Goal: Task Accomplishment & Management: Manage account settings

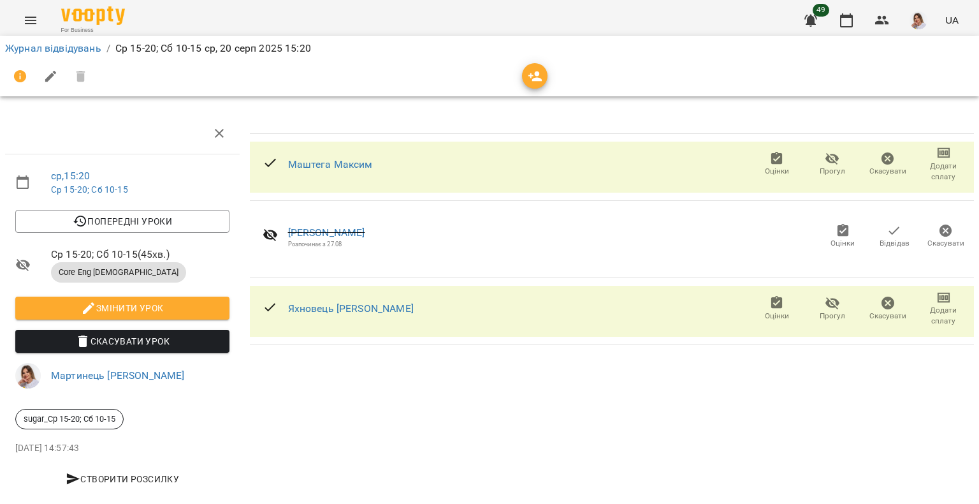
click at [766, 166] on span "Оцінки" at bounding box center [777, 171] width 24 height 11
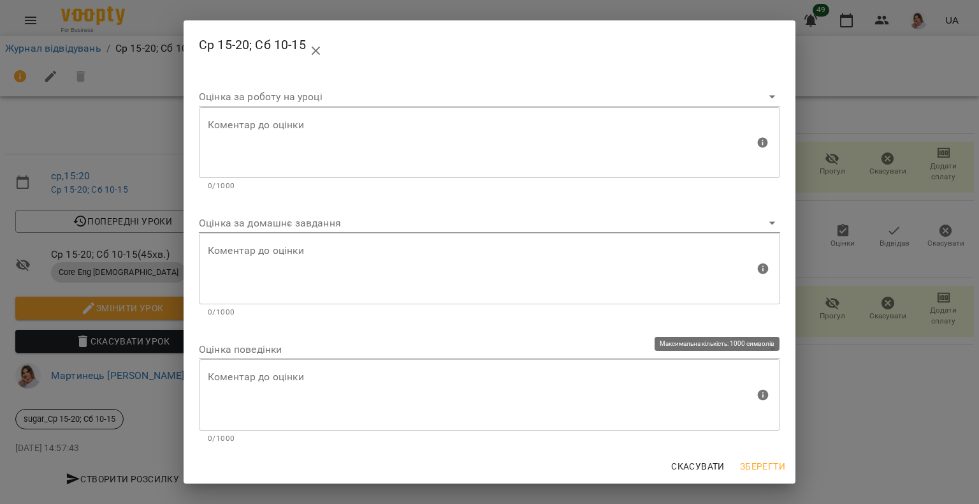
click at [260, 356] on body "For Business 49 UA Журнал відвідувань / Ср 15-20; Сб 10-15 ср, 20 серп 2025 15:…" at bounding box center [489, 253] width 979 height 506
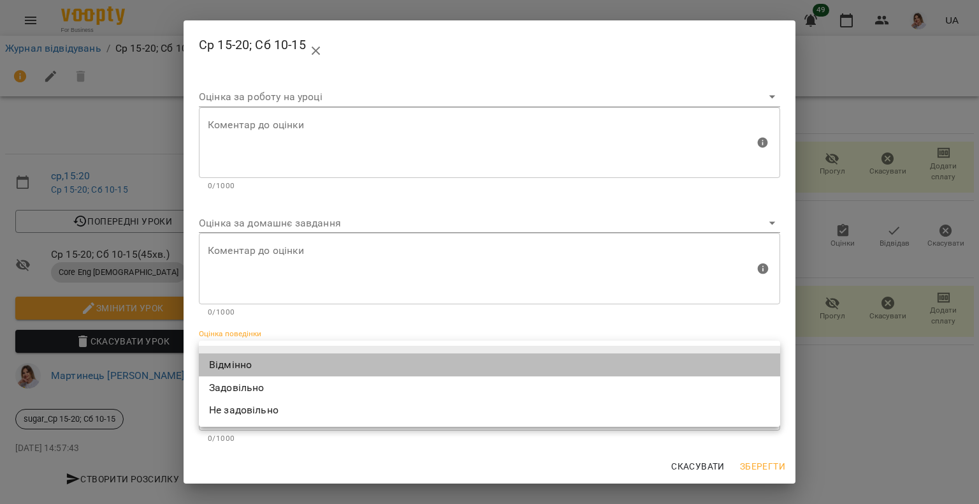
click at [249, 365] on li "Відмінно" at bounding box center [489, 364] width 581 height 23
type input "*********"
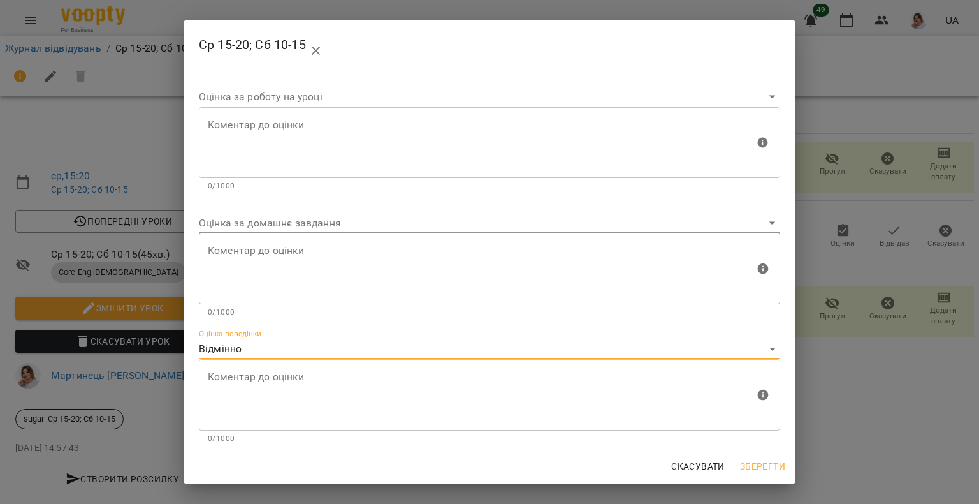
click at [757, 462] on span "Зберегти" at bounding box center [762, 465] width 45 height 15
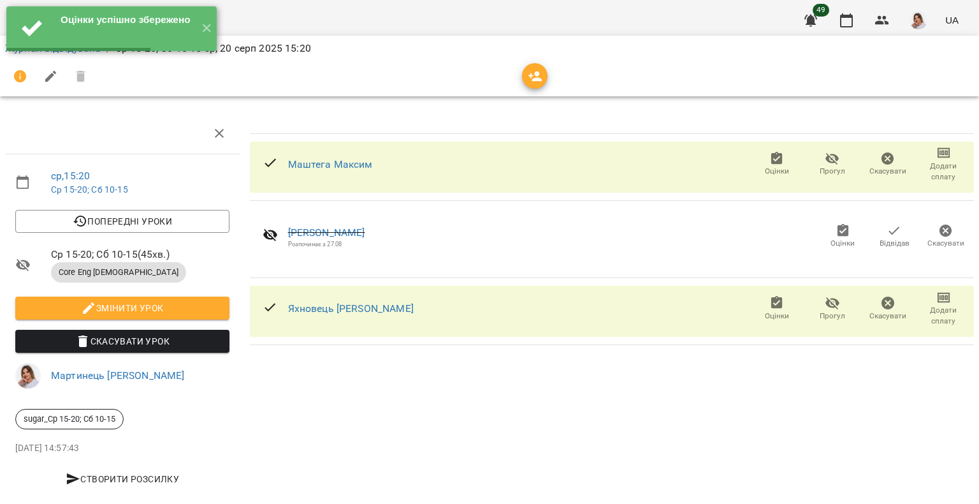
click at [770, 309] on icon "button" at bounding box center [777, 302] width 15 height 15
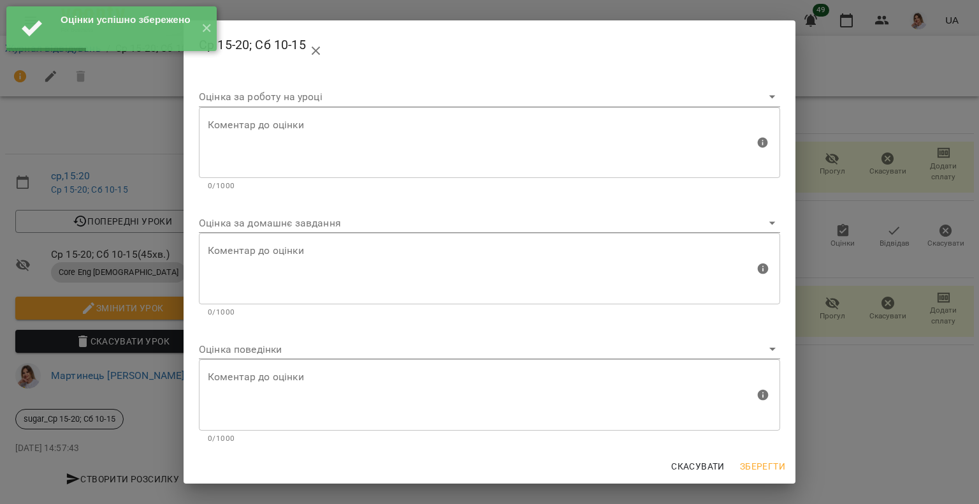
click at [260, 345] on body "Оцінки успішно збережено ✕ For Business 49 UA Журнал відвідувань / Ср 15-20; Сб…" at bounding box center [489, 253] width 979 height 506
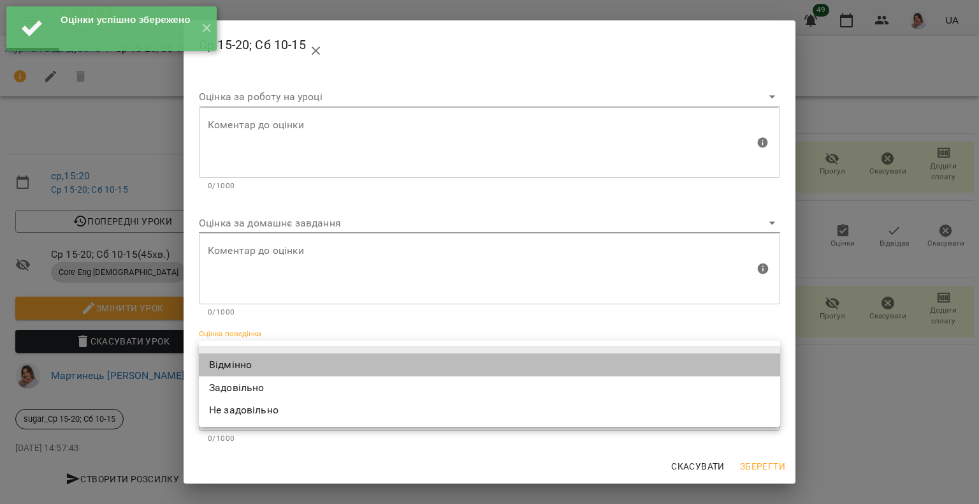
click at [252, 355] on li "Відмінно" at bounding box center [489, 364] width 581 height 23
type input "*********"
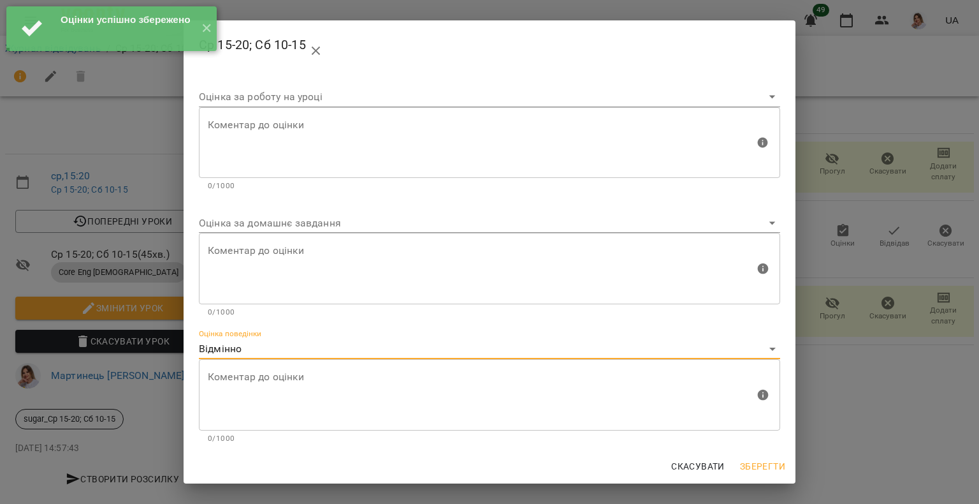
click at [769, 462] on span "Зберегти" at bounding box center [762, 465] width 45 height 15
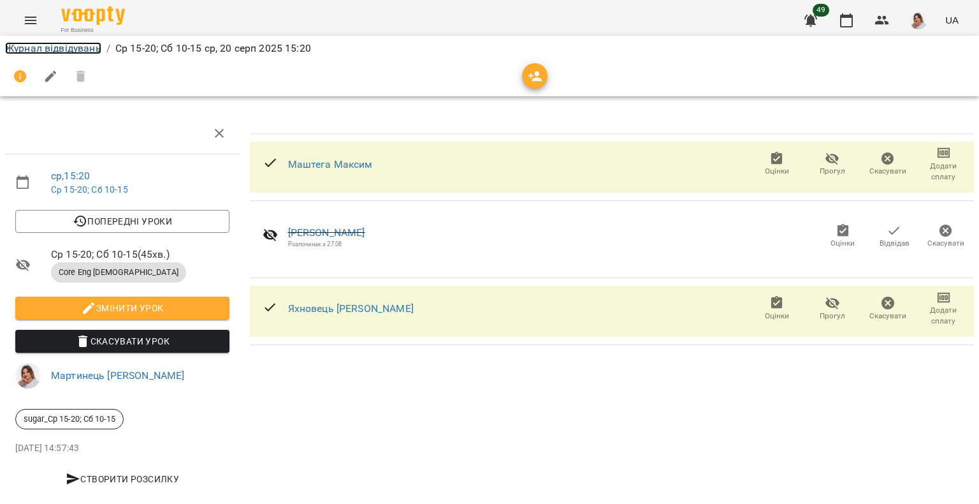
click at [49, 42] on link "Журнал відвідувань" at bounding box center [53, 48] width 96 height 12
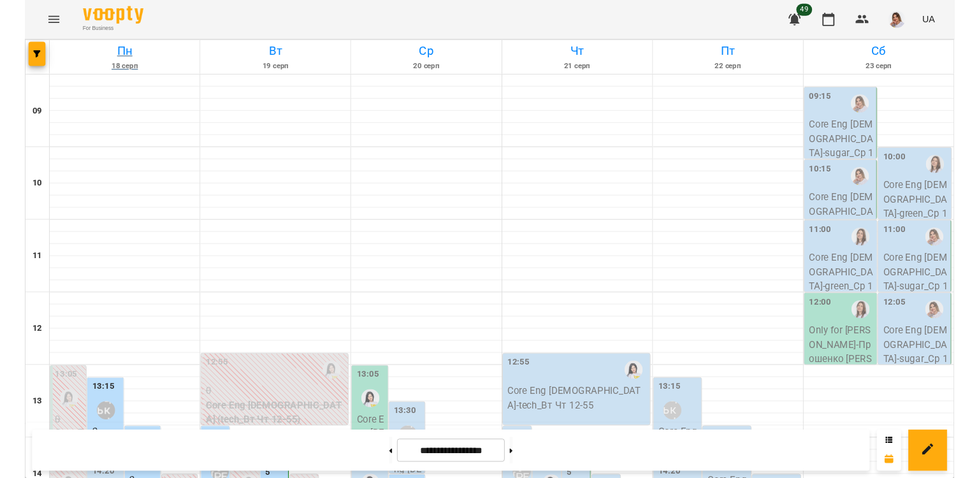
scroll to position [191, 0]
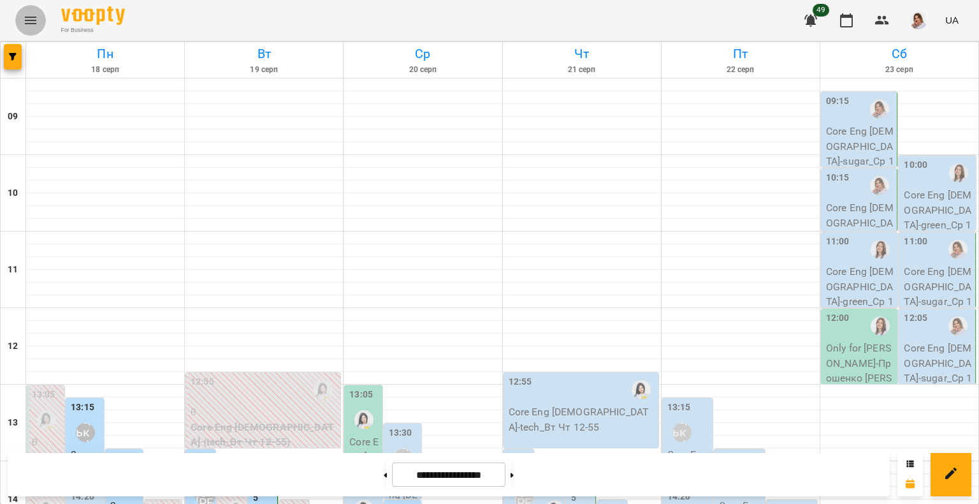
click at [38, 11] on button "Menu" at bounding box center [30, 20] width 31 height 31
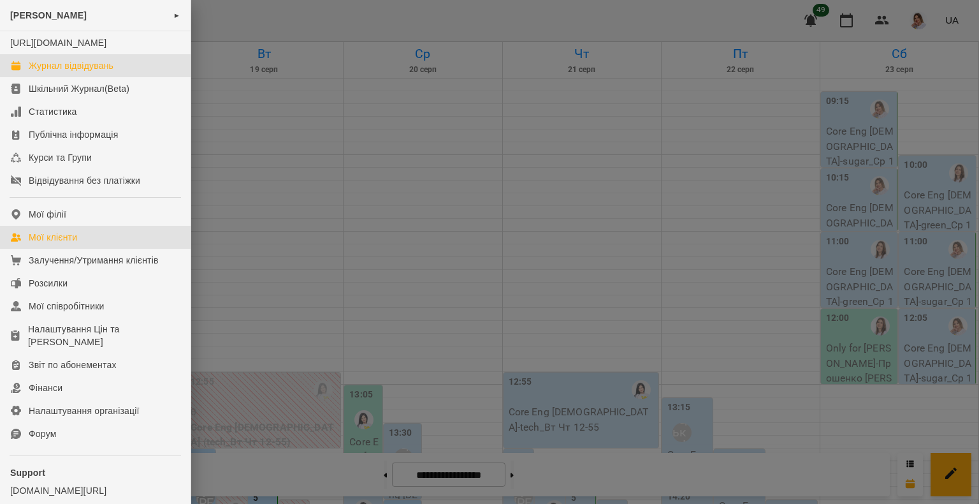
click at [77, 244] on div "Мої клієнти" at bounding box center [53, 237] width 48 height 13
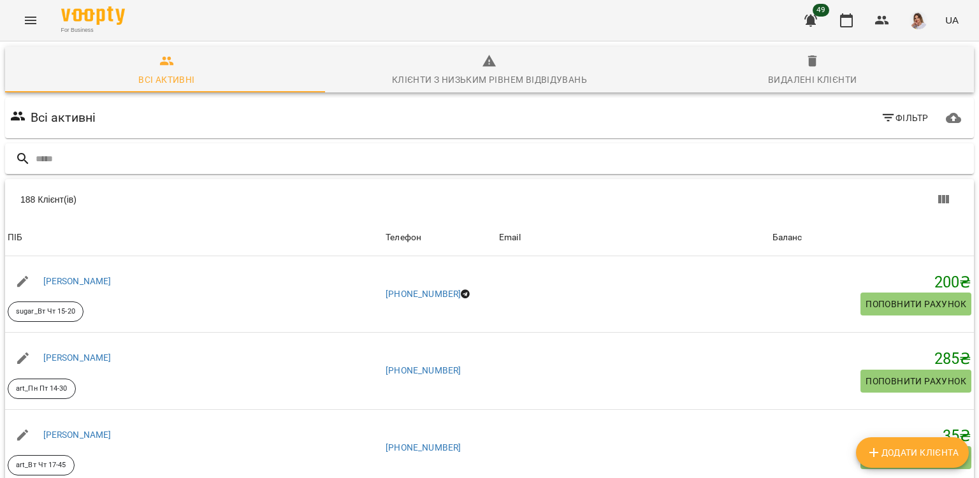
click at [134, 166] on input "text" at bounding box center [502, 159] width 933 height 21
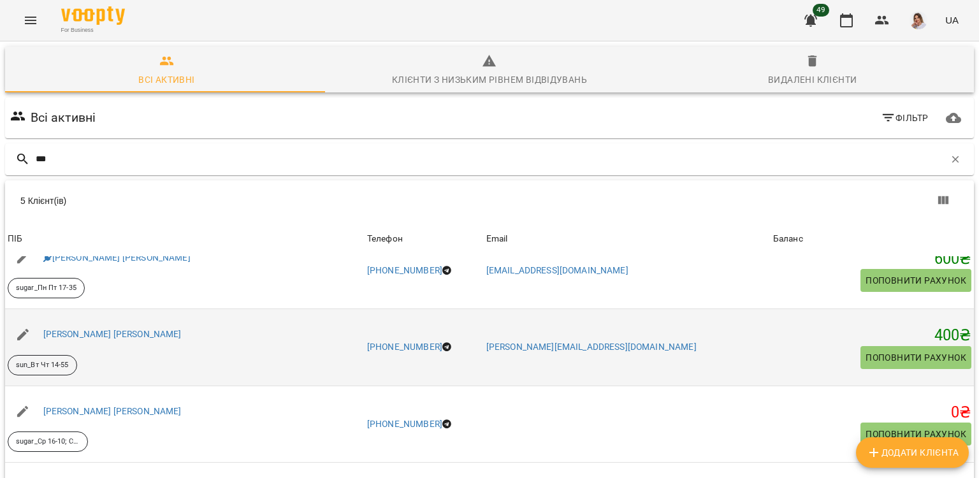
scroll to position [128, 0]
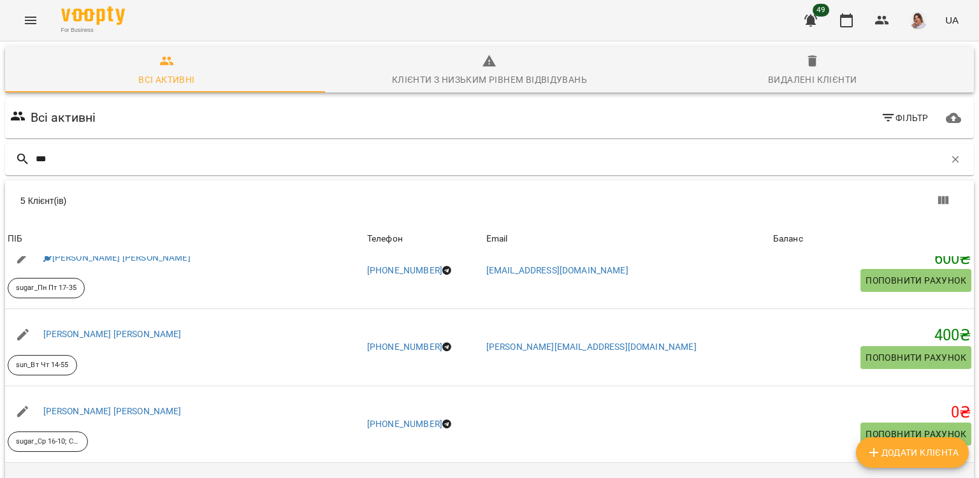
type input "***"
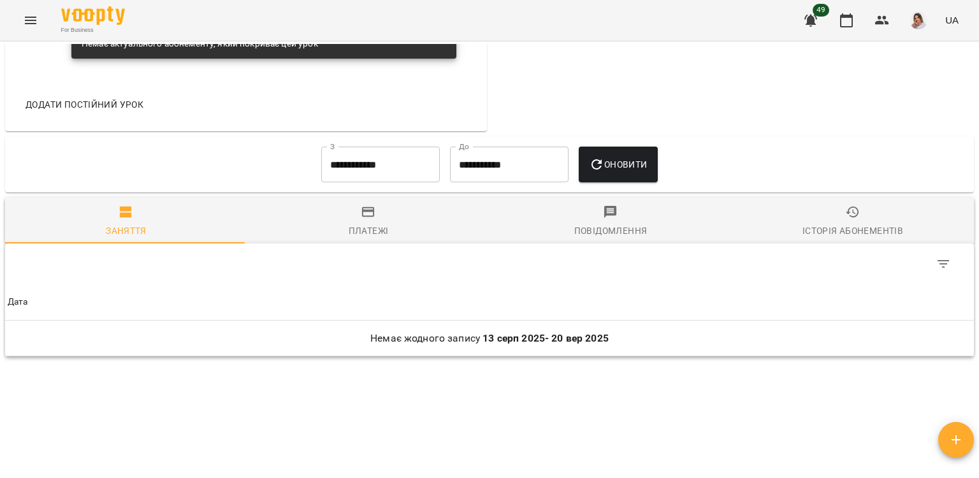
scroll to position [915, 0]
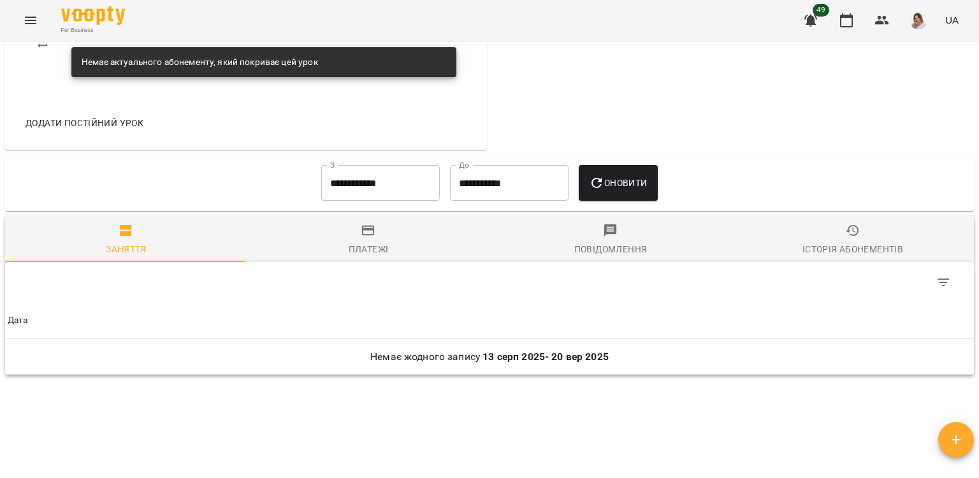
click at [979, 325] on div "**********" at bounding box center [489, 280] width 979 height 478
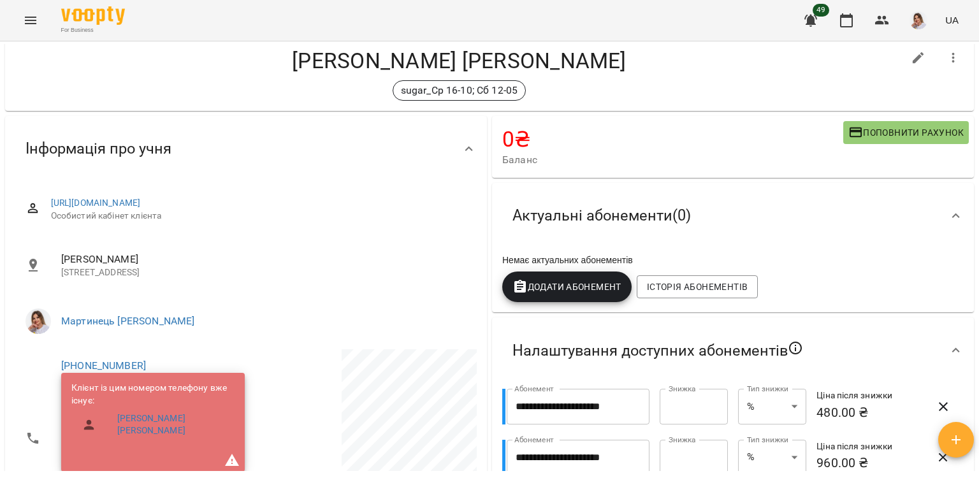
scroll to position [0, 0]
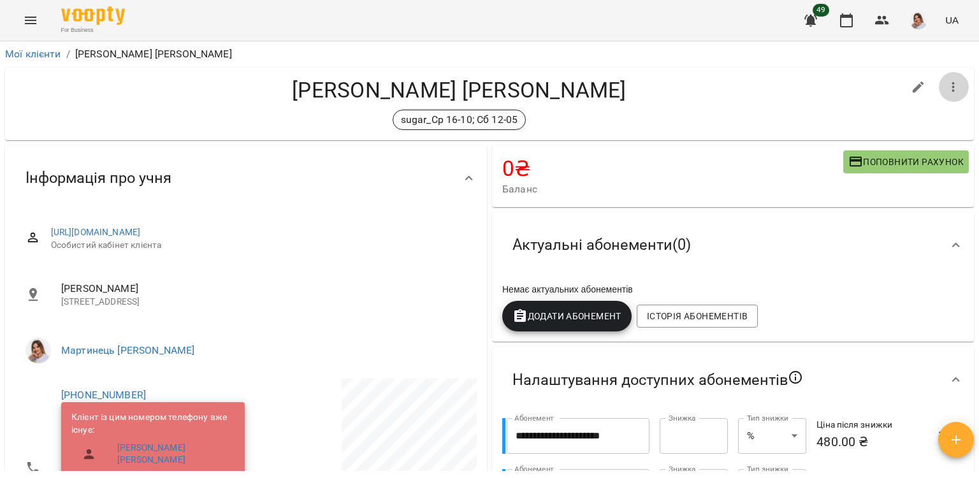
click at [946, 92] on icon "button" at bounding box center [953, 87] width 15 height 15
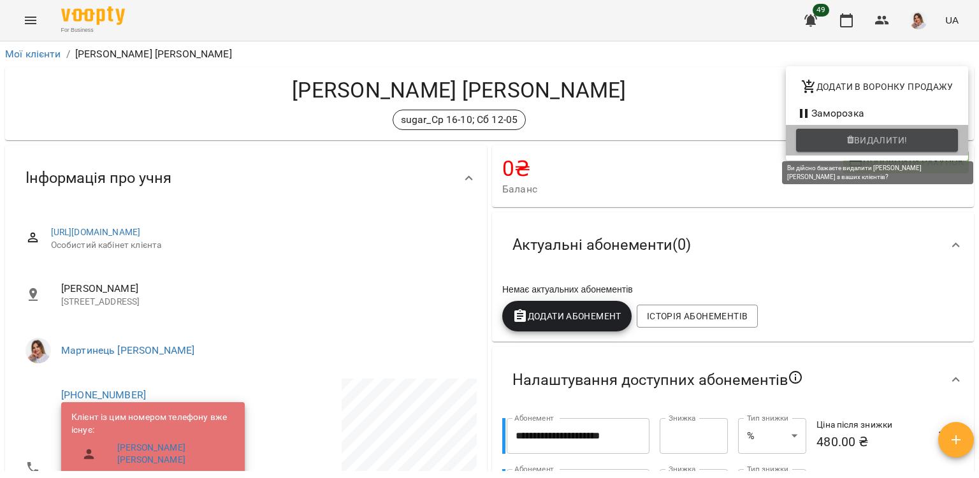
click at [861, 145] on span "Видалити!" at bounding box center [881, 140] width 54 height 15
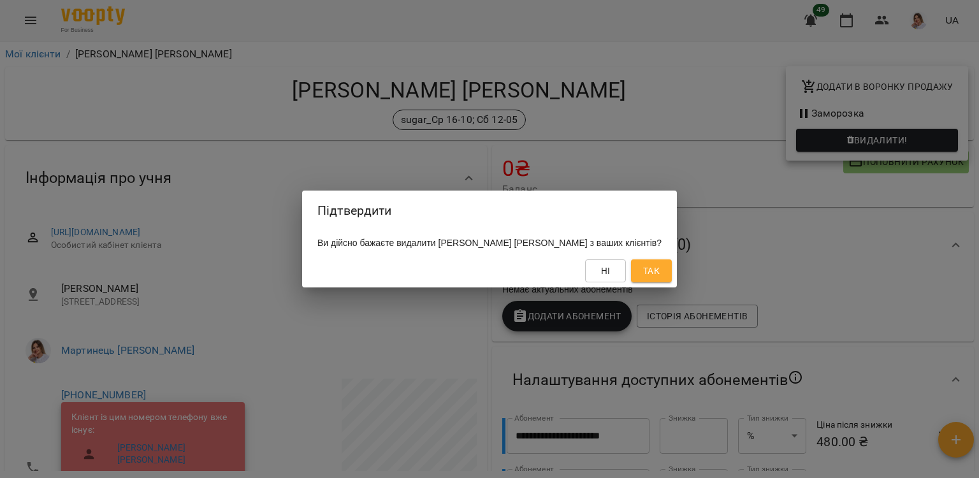
click at [660, 276] on span "Так" at bounding box center [651, 270] width 17 height 15
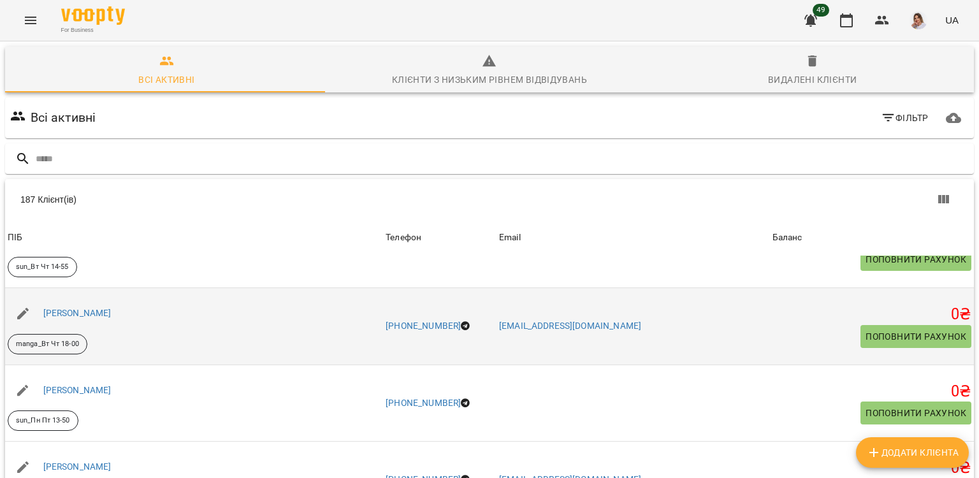
scroll to position [701, 0]
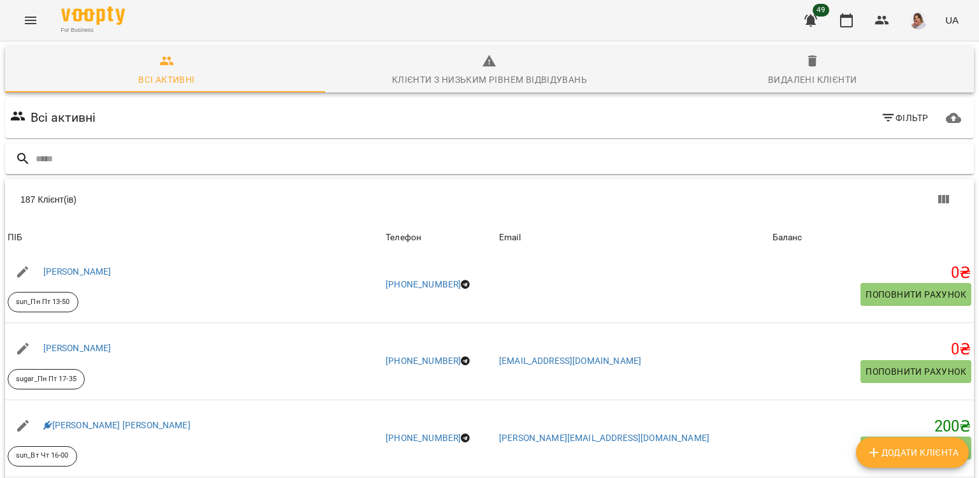
click at [121, 149] on input "text" at bounding box center [502, 159] width 933 height 21
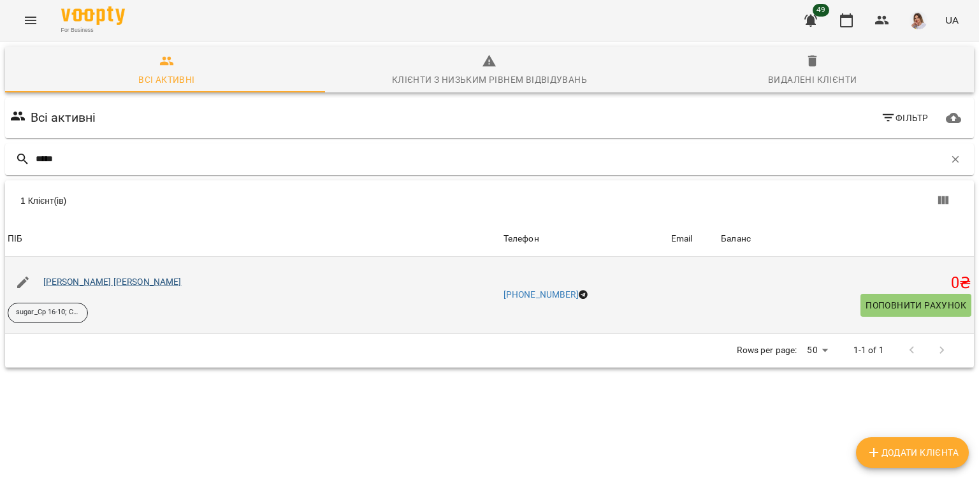
type input "*****"
click at [87, 277] on link "Овчаренко Дар'я Владиславівна" at bounding box center [112, 282] width 138 height 10
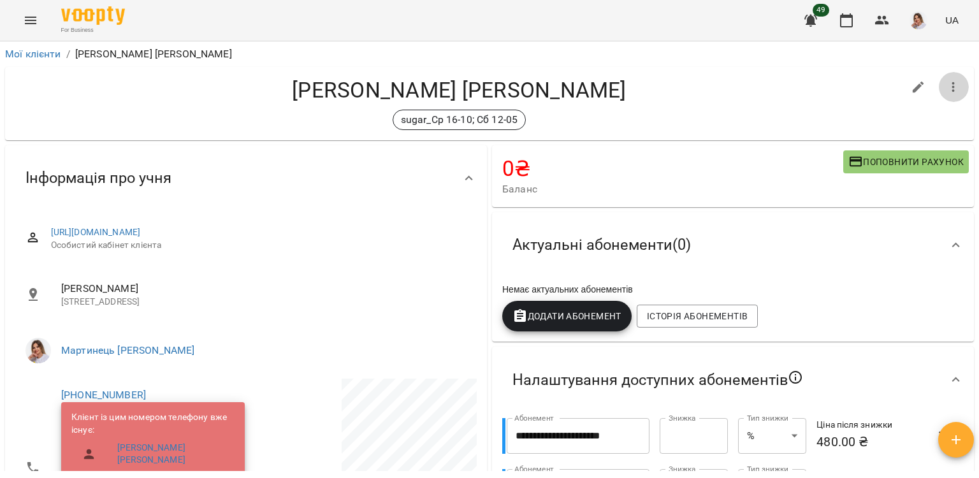
click at [946, 91] on icon "button" at bounding box center [953, 87] width 15 height 15
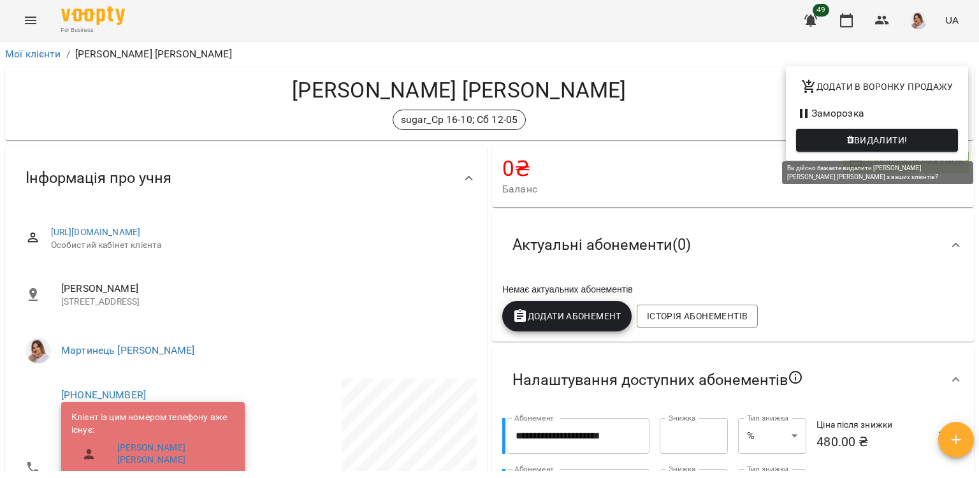
click at [889, 144] on span "Видалити!" at bounding box center [881, 140] width 54 height 15
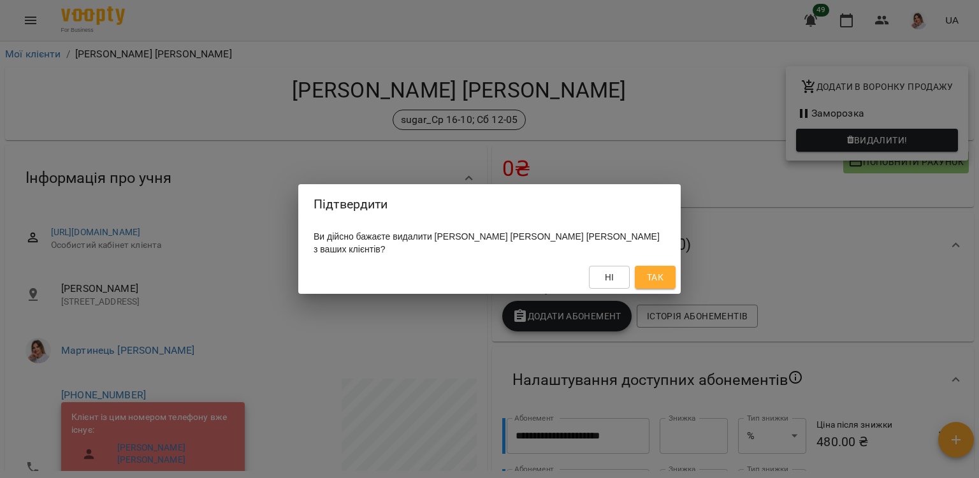
click at [655, 277] on span "Так" at bounding box center [655, 277] width 17 height 15
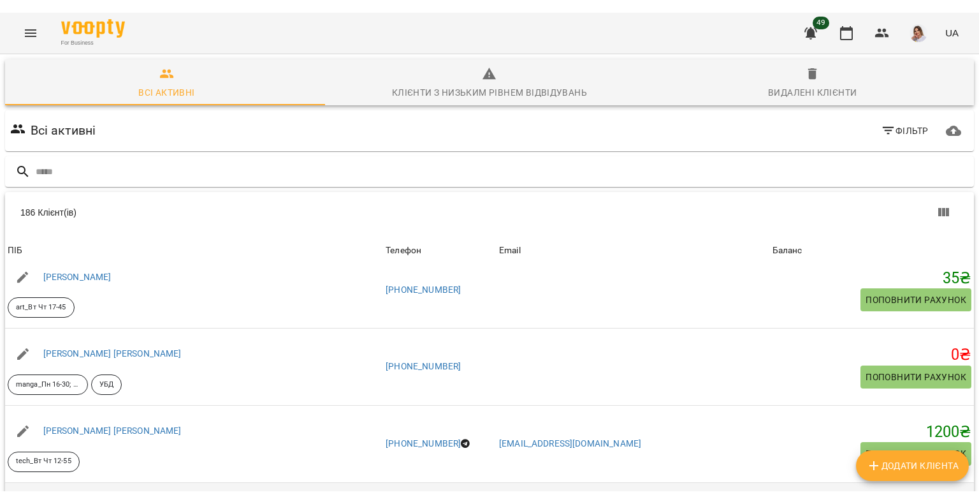
scroll to position [255, 0]
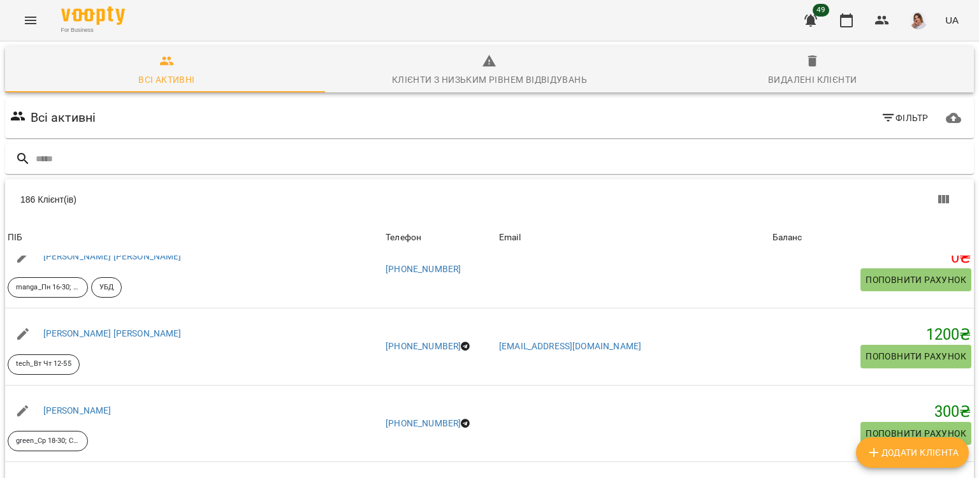
click at [38, 17] on button "Menu" at bounding box center [30, 20] width 31 height 31
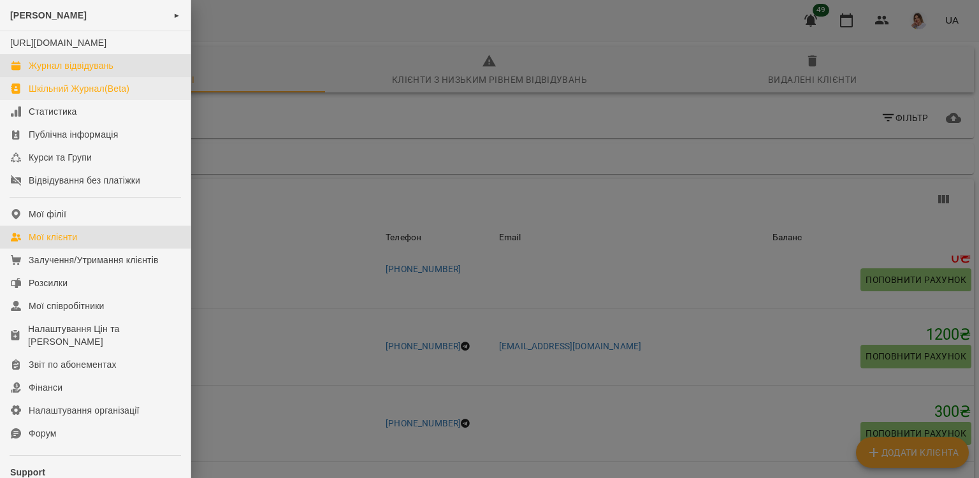
click at [52, 77] on link "Журнал відвідувань" at bounding box center [95, 65] width 191 height 23
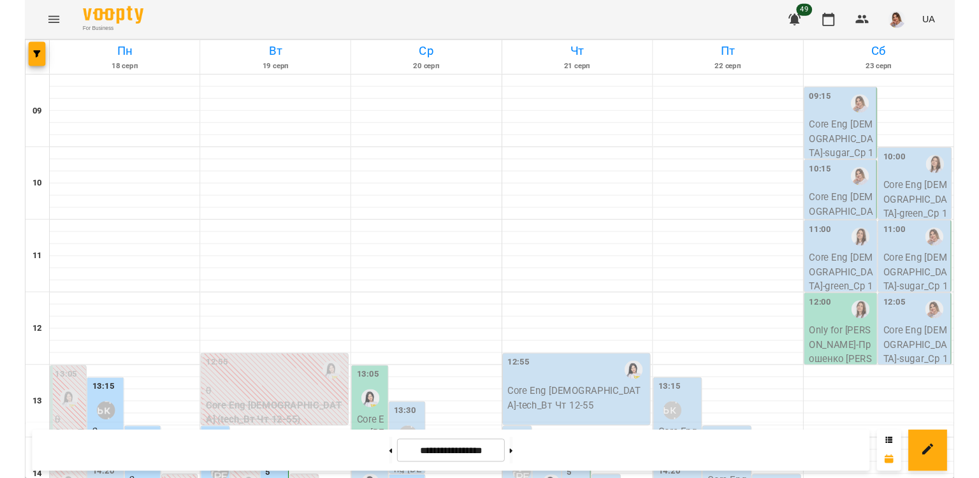
scroll to position [383, 0]
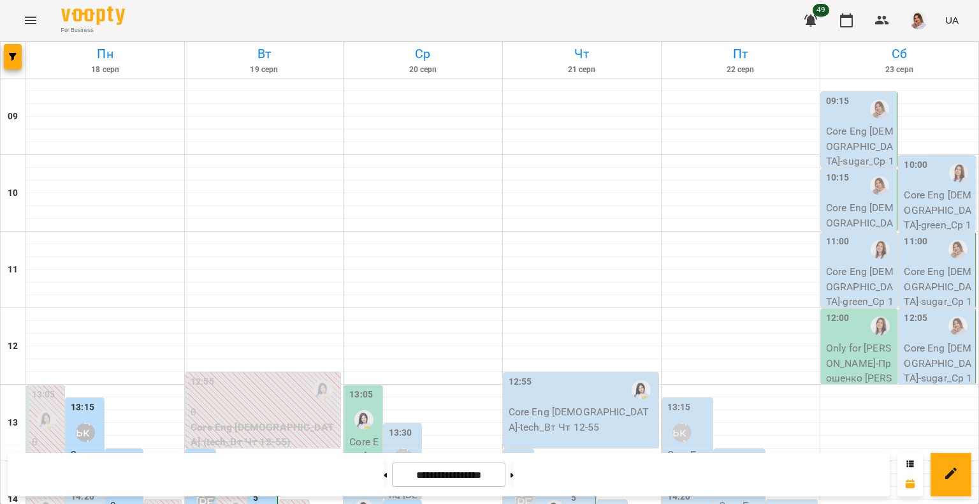
click at [32, 10] on button "Menu" at bounding box center [30, 20] width 31 height 31
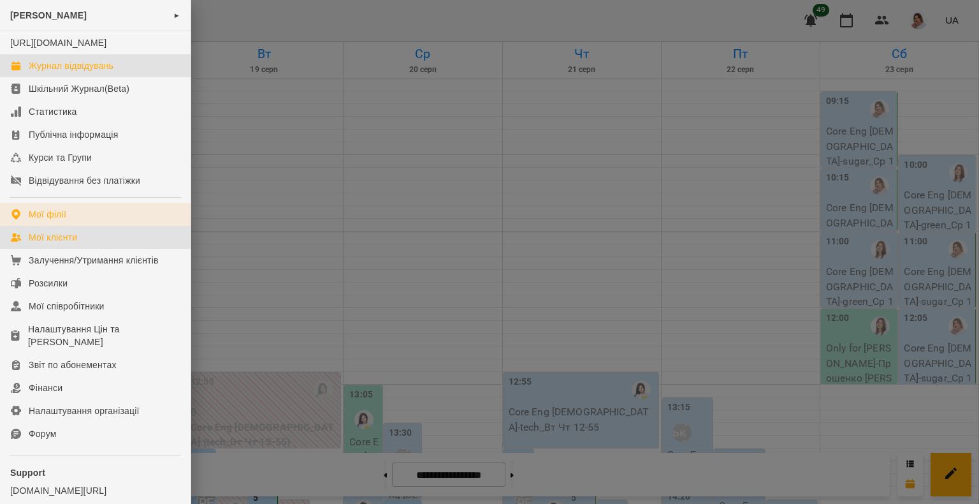
drag, startPoint x: 80, startPoint y: 244, endPoint x: 85, endPoint y: 217, distance: 28.0
click at [80, 244] on link "Мої клієнти" at bounding box center [95, 237] width 191 height 23
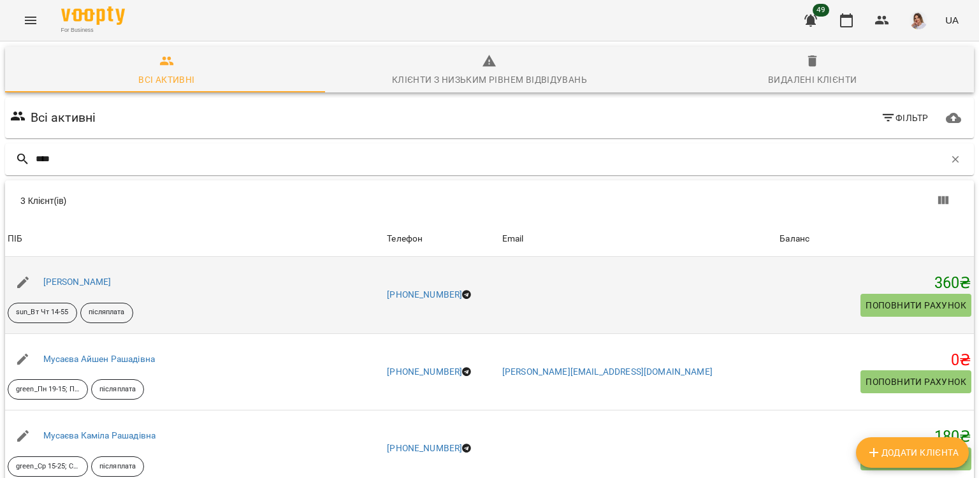
scroll to position [64, 0]
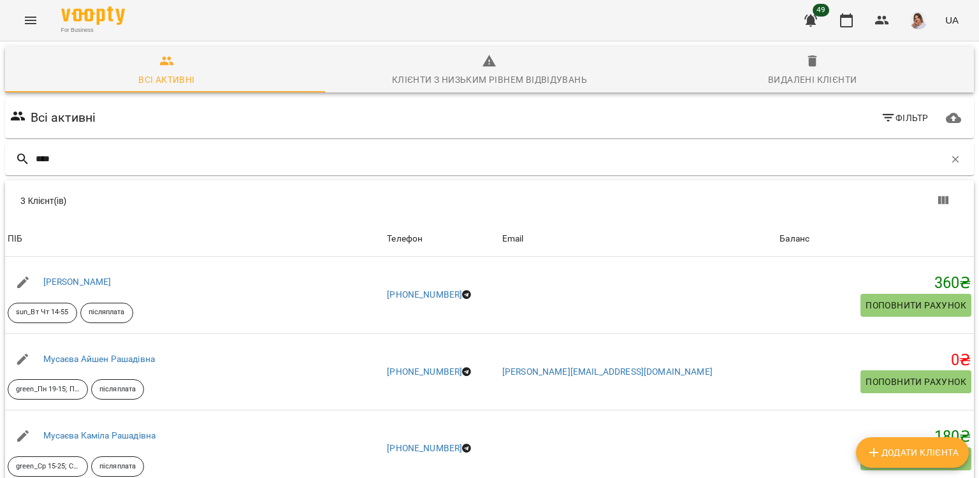
type input "****"
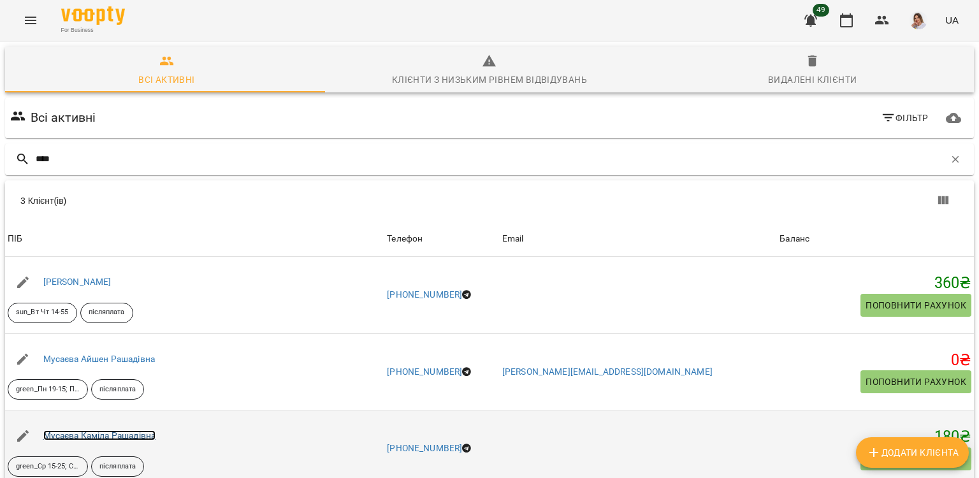
click at [122, 430] on link "Мусаєва Каміла Рашадівна" at bounding box center [99, 435] width 113 height 10
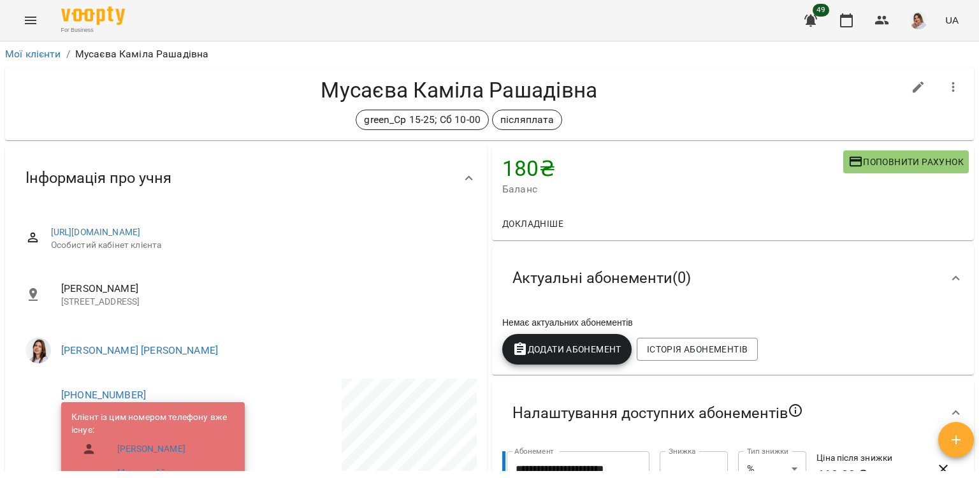
click at [946, 85] on icon "button" at bounding box center [953, 87] width 15 height 15
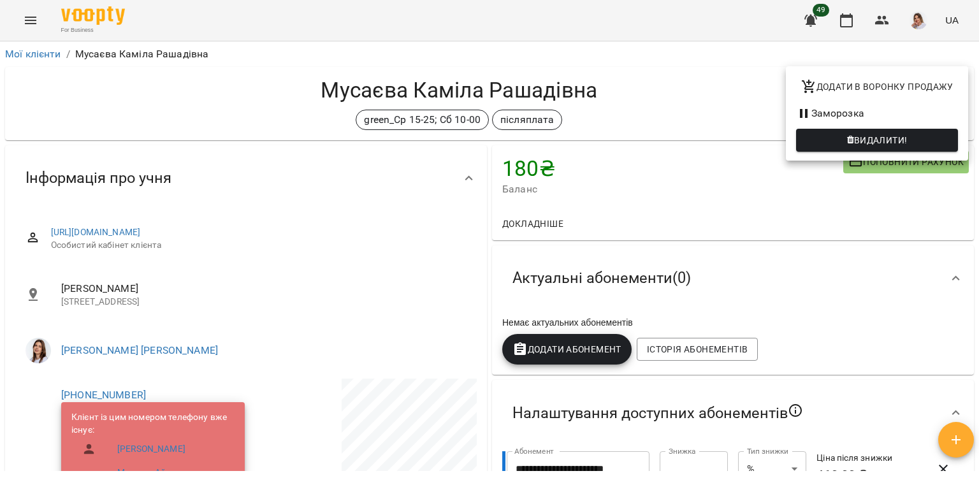
click at [631, 81] on div at bounding box center [489, 239] width 979 height 478
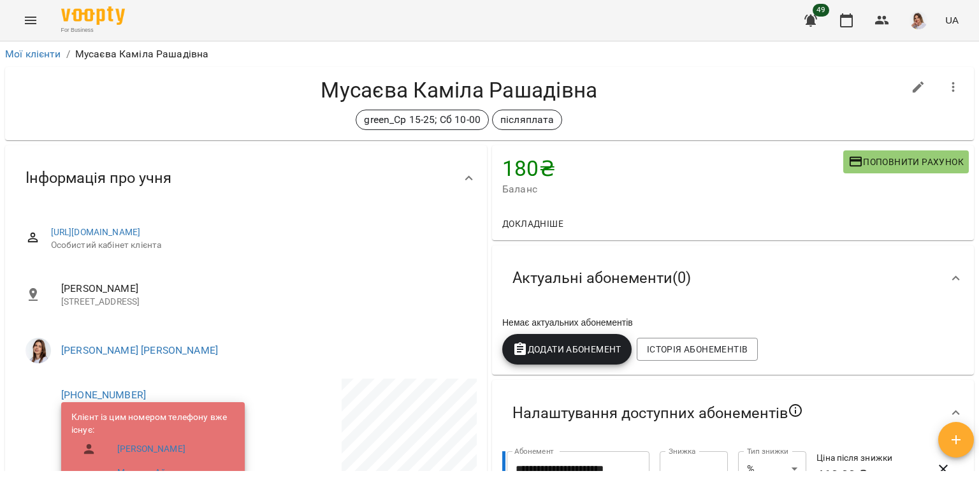
click at [911, 84] on icon "button" at bounding box center [918, 87] width 15 height 15
select select "**"
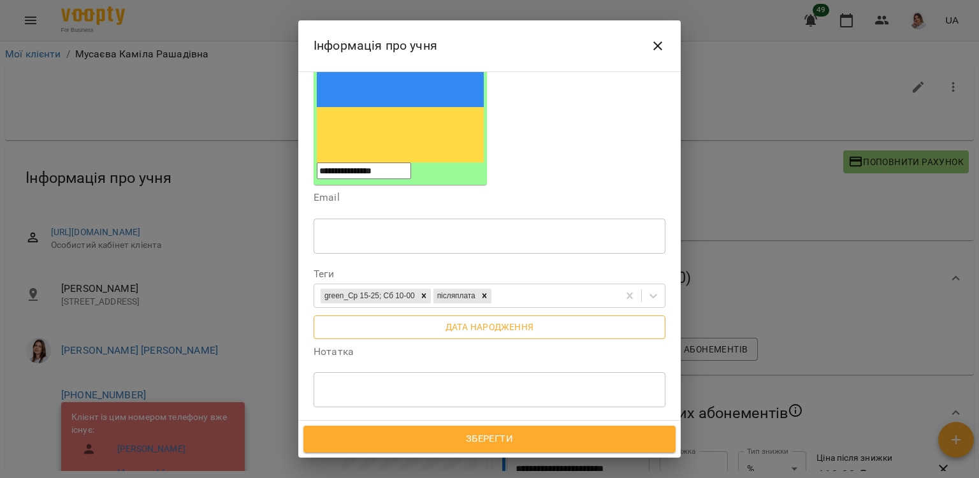
scroll to position [191, 0]
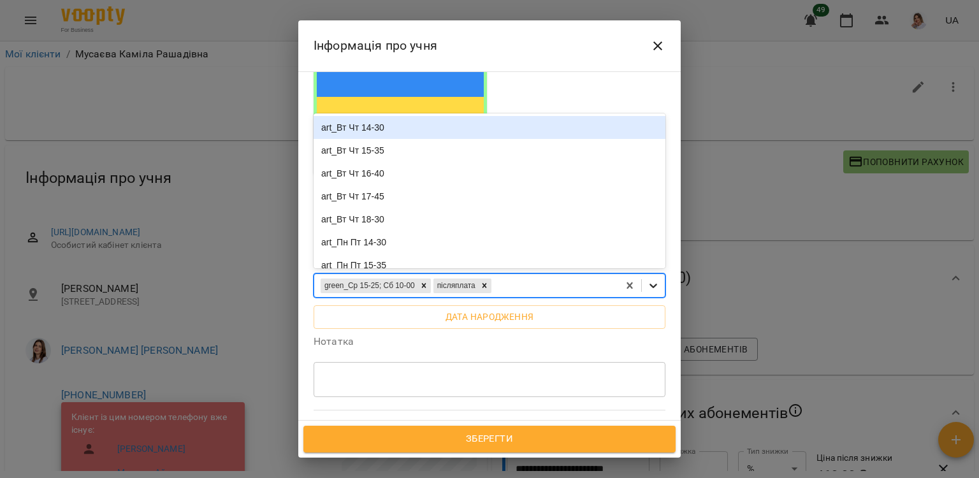
click at [650, 284] on icon at bounding box center [654, 286] width 8 height 4
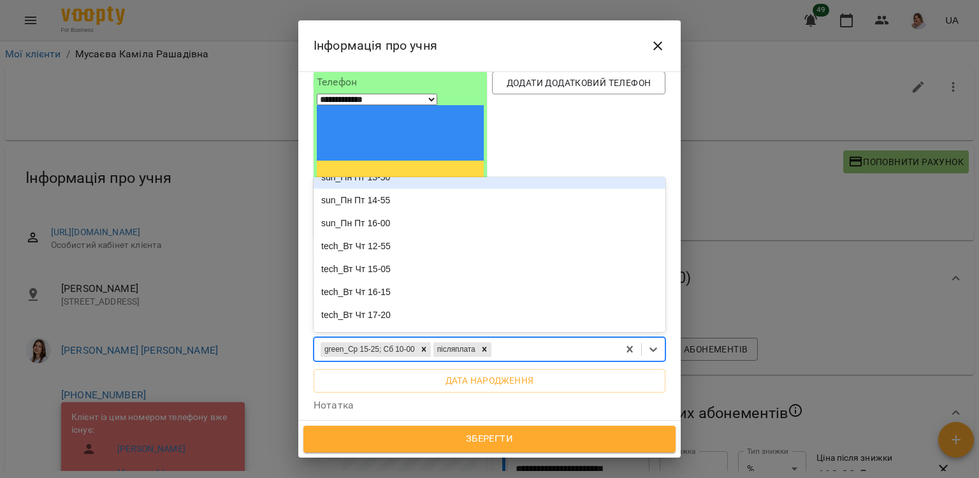
scroll to position [956, 0]
click at [398, 164] on div "sun_Вт Чт 19-10" at bounding box center [490, 175] width 352 height 23
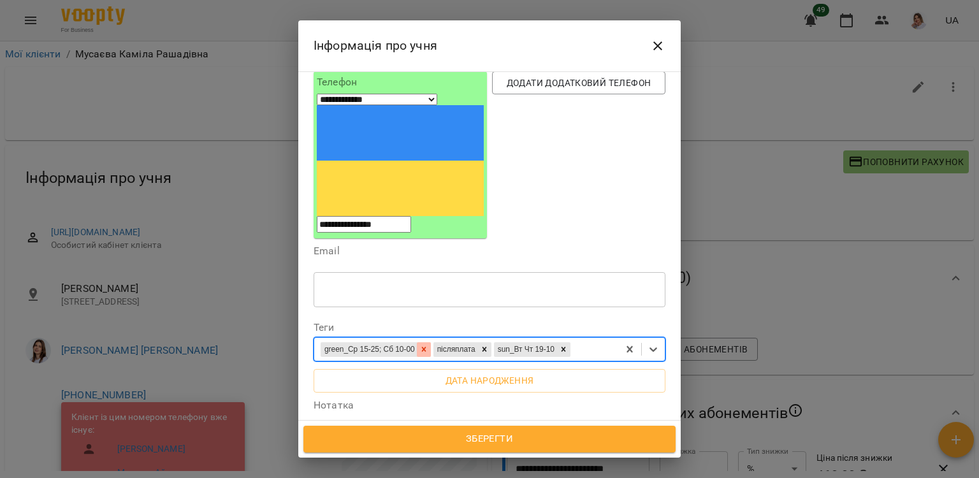
click at [426, 347] on icon at bounding box center [423, 349] width 4 height 4
click at [647, 343] on icon at bounding box center [653, 349] width 13 height 13
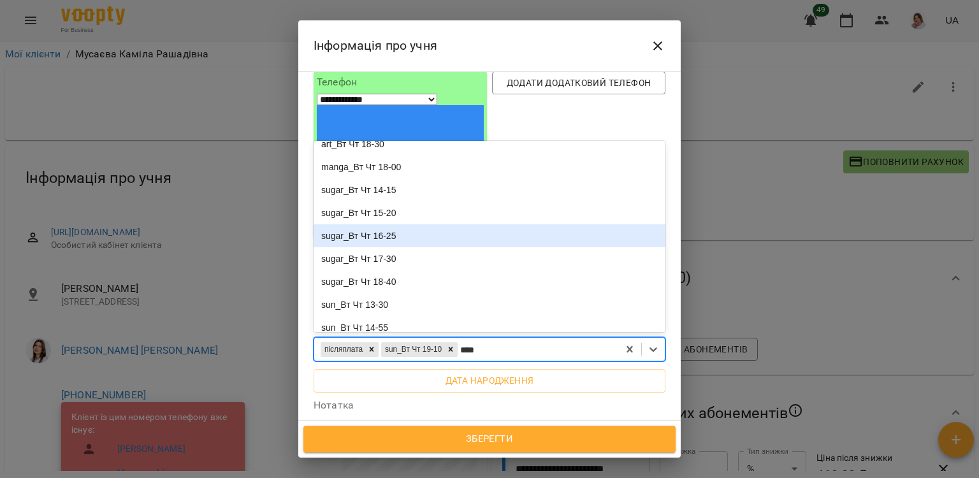
scroll to position [0, 0]
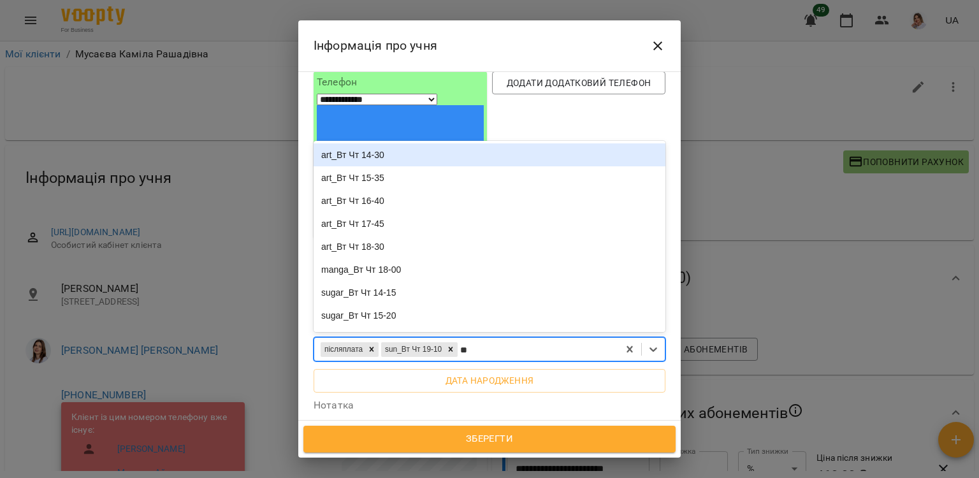
type input "*"
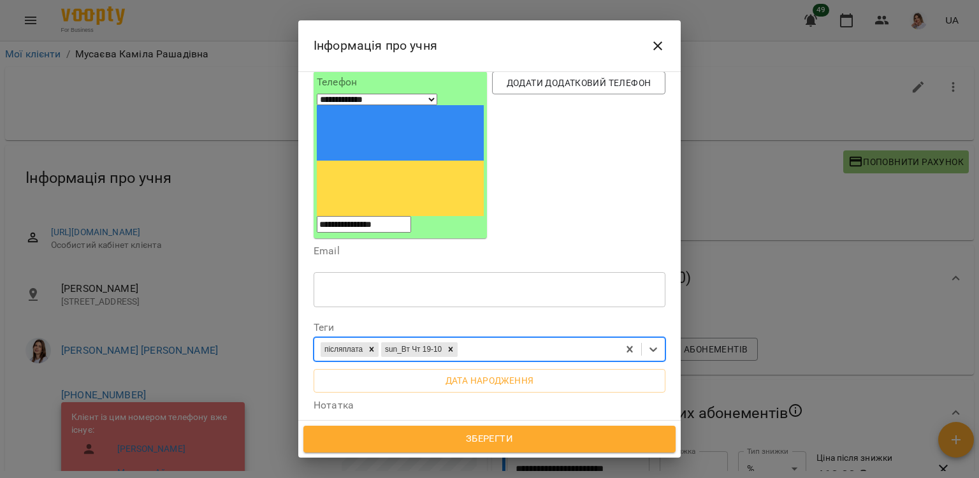
drag, startPoint x: 421, startPoint y: 237, endPoint x: 348, endPoint y: 235, distance: 72.7
click at [348, 339] on div "післяплата sun_Вт Чт 19-10" at bounding box center [466, 349] width 304 height 21
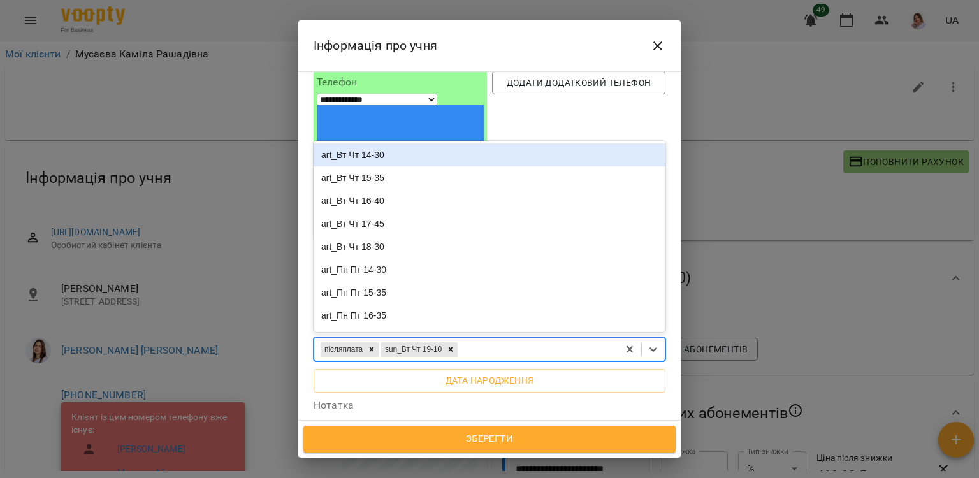
drag, startPoint x: 344, startPoint y: 239, endPoint x: 496, endPoint y: 237, distance: 151.8
click at [496, 339] on div "післяплата sun_Вт Чт 19-10" at bounding box center [466, 349] width 304 height 21
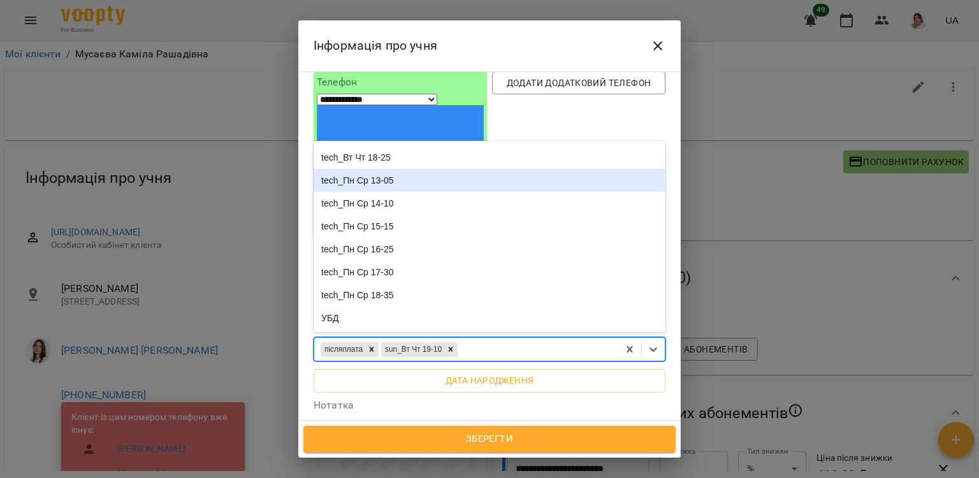
scroll to position [1225, 0]
click at [496, 444] on span "Зберегти" at bounding box center [489, 439] width 344 height 17
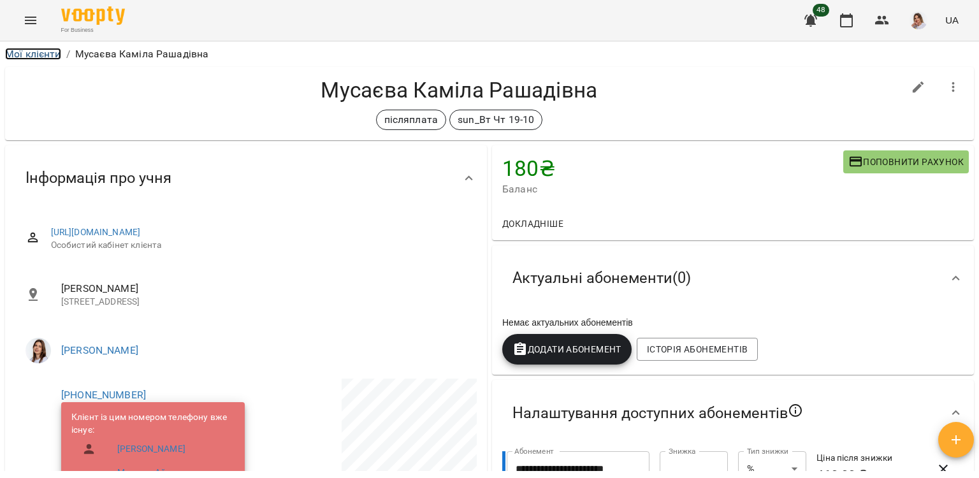
click at [47, 52] on link "Мої клієнти" at bounding box center [33, 54] width 56 height 12
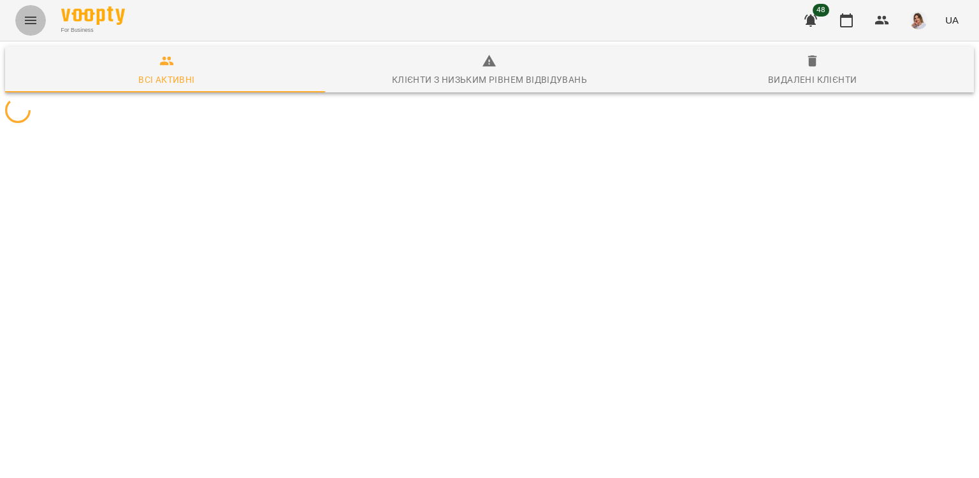
click at [34, 27] on icon "Menu" at bounding box center [30, 20] width 15 height 15
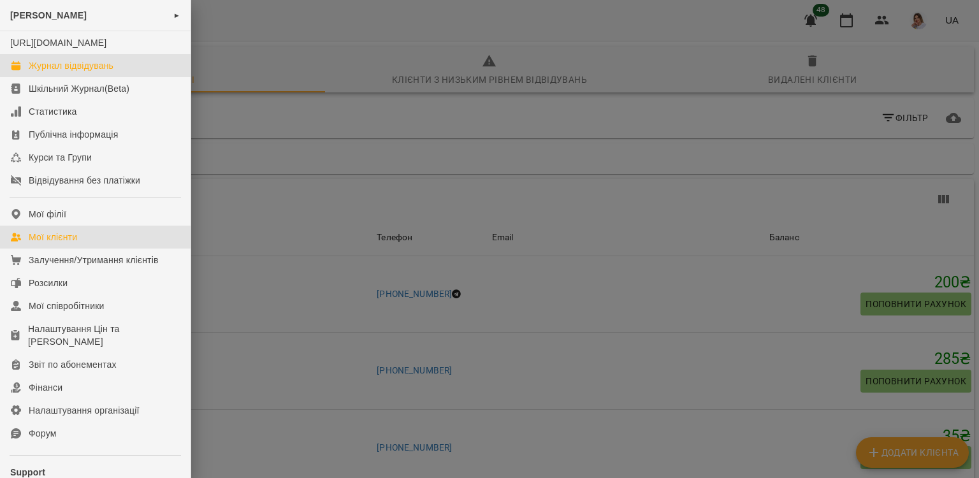
click at [73, 71] on link "Журнал відвідувань" at bounding box center [95, 65] width 191 height 23
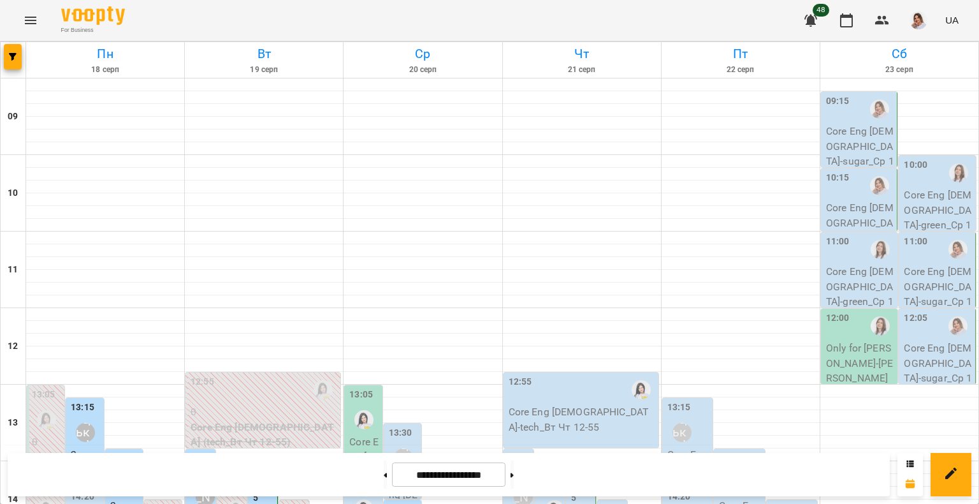
scroll to position [446, 0]
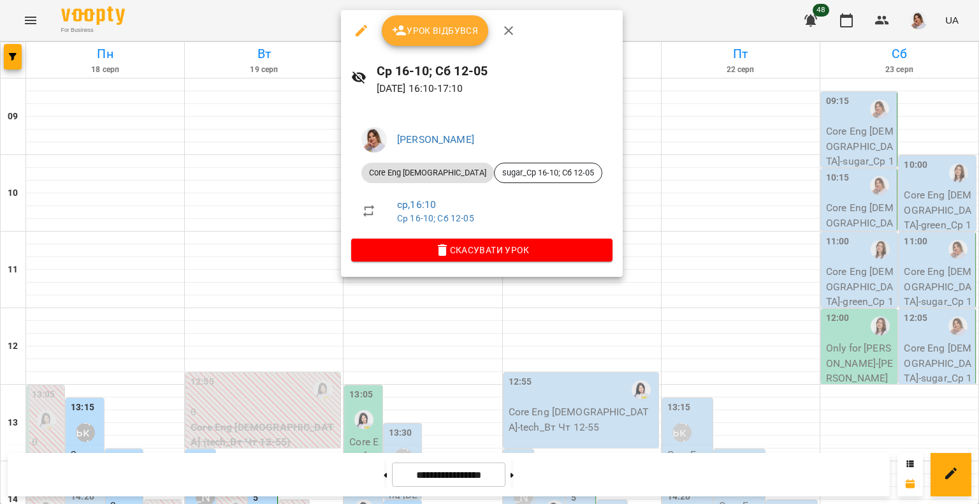
click at [905, 463] on div at bounding box center [489, 252] width 979 height 504
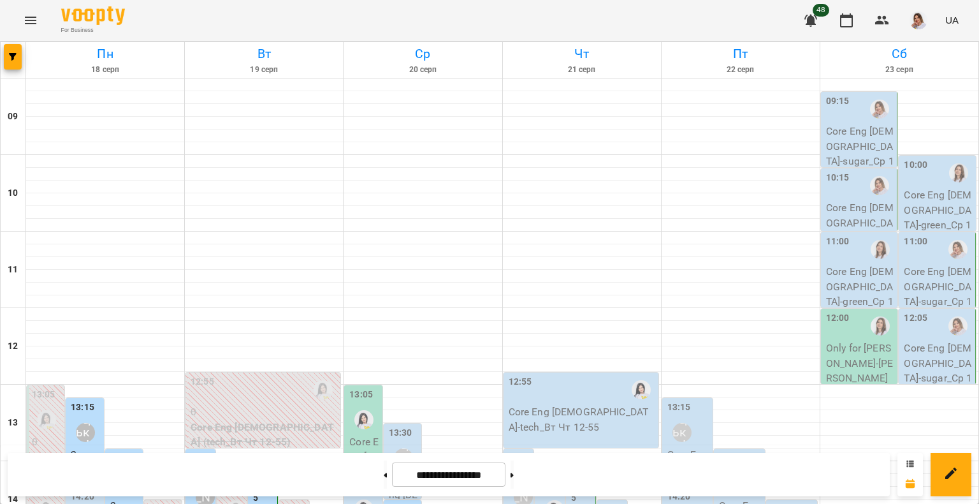
click at [908, 465] on icon at bounding box center [910, 463] width 7 height 6
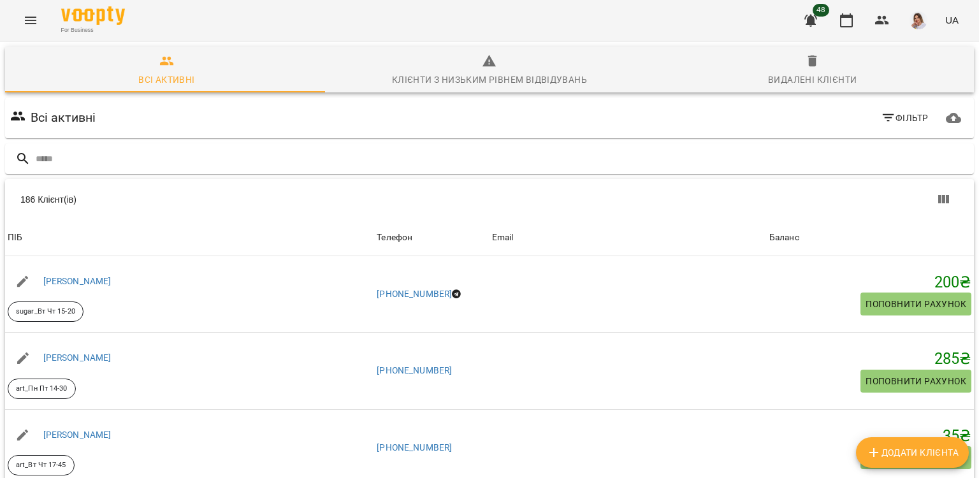
click at [26, 20] on icon "Menu" at bounding box center [30, 21] width 11 height 8
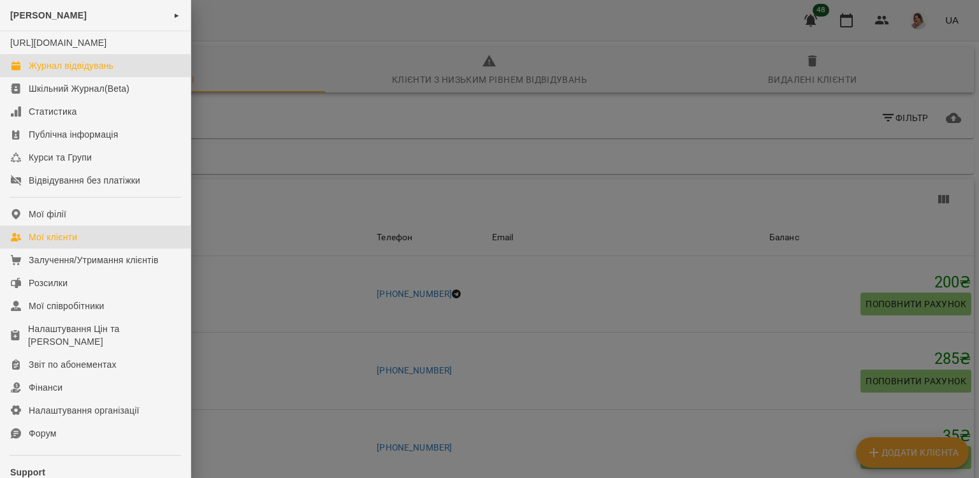
click at [69, 72] on div "Журнал відвідувань" at bounding box center [71, 65] width 85 height 13
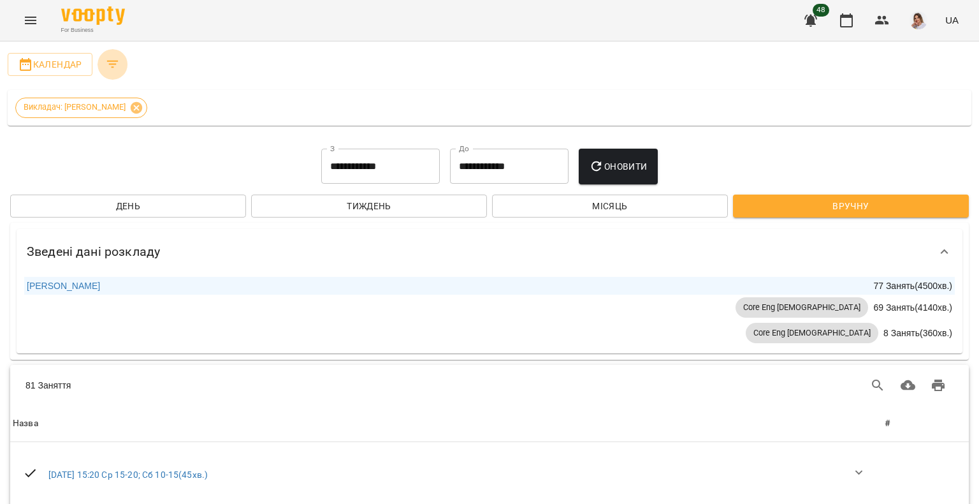
click at [112, 62] on icon "Filters" at bounding box center [112, 64] width 15 height 15
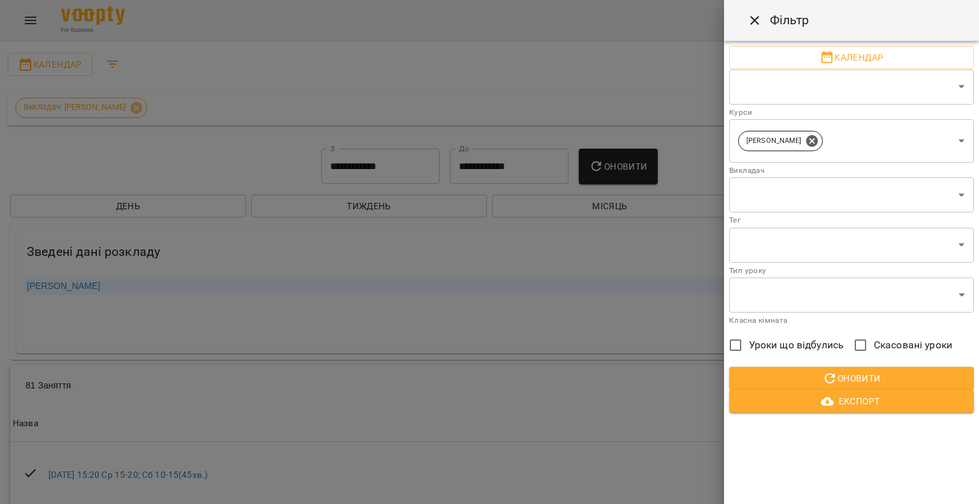
click at [115, 62] on div at bounding box center [489, 252] width 979 height 504
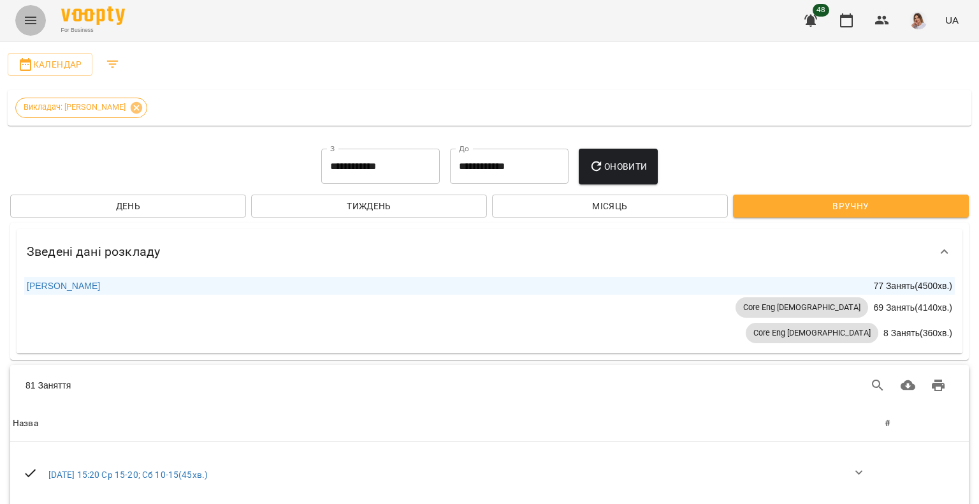
click at [33, 30] on button "Menu" at bounding box center [30, 20] width 31 height 31
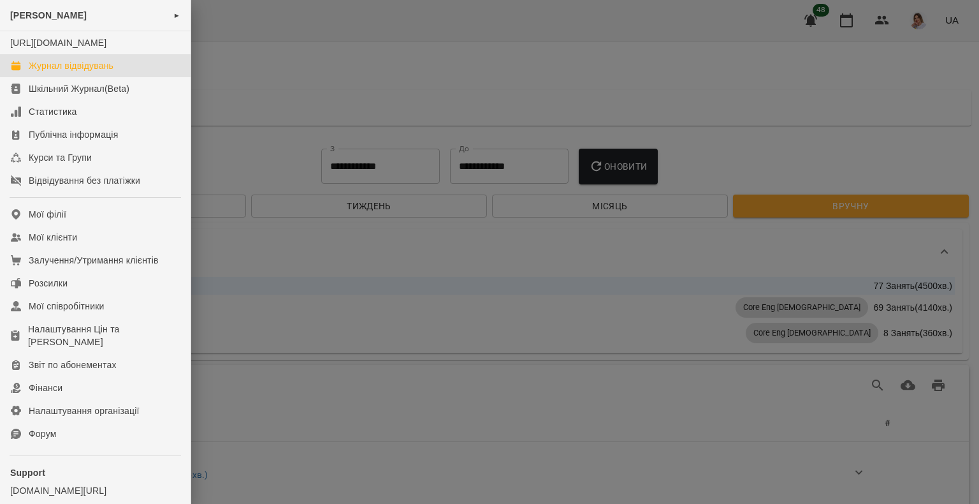
click at [46, 72] on div "Журнал відвідувань" at bounding box center [71, 65] width 85 height 13
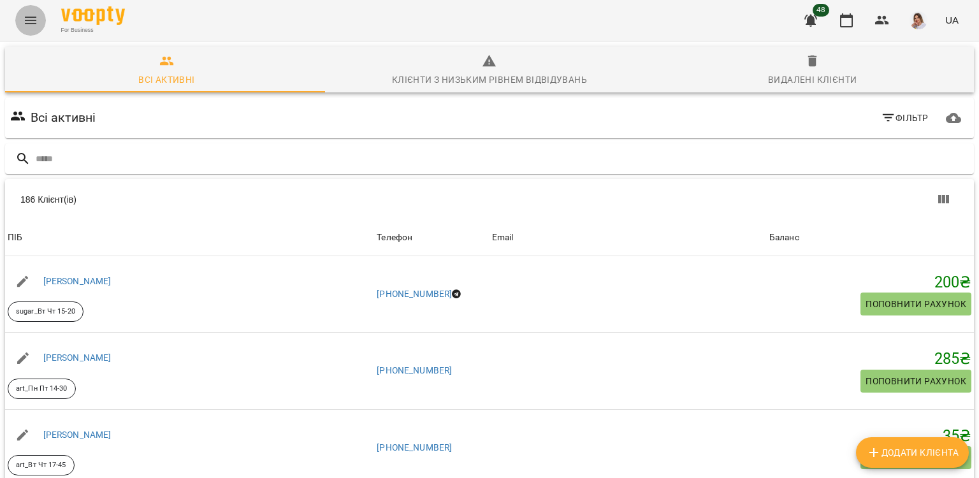
click at [36, 13] on icon "Menu" at bounding box center [30, 20] width 15 height 15
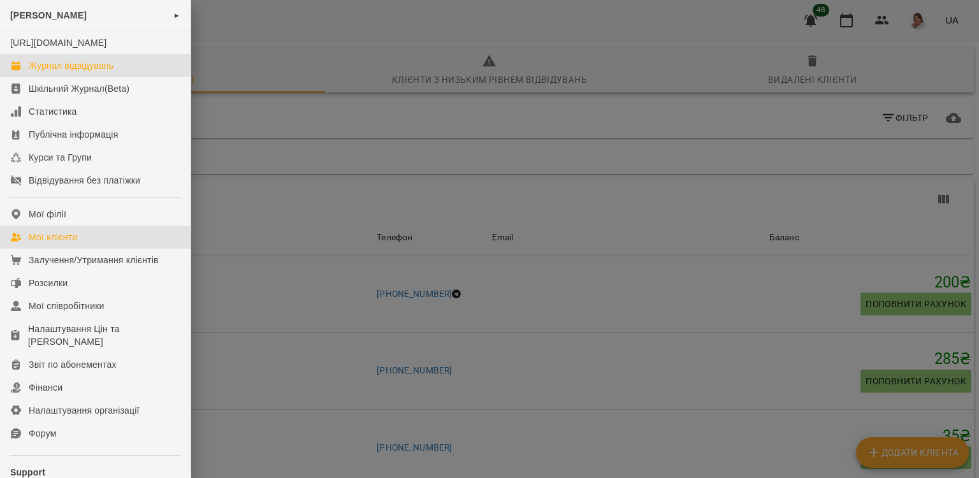
click at [71, 72] on div "Журнал відвідувань" at bounding box center [71, 65] width 85 height 13
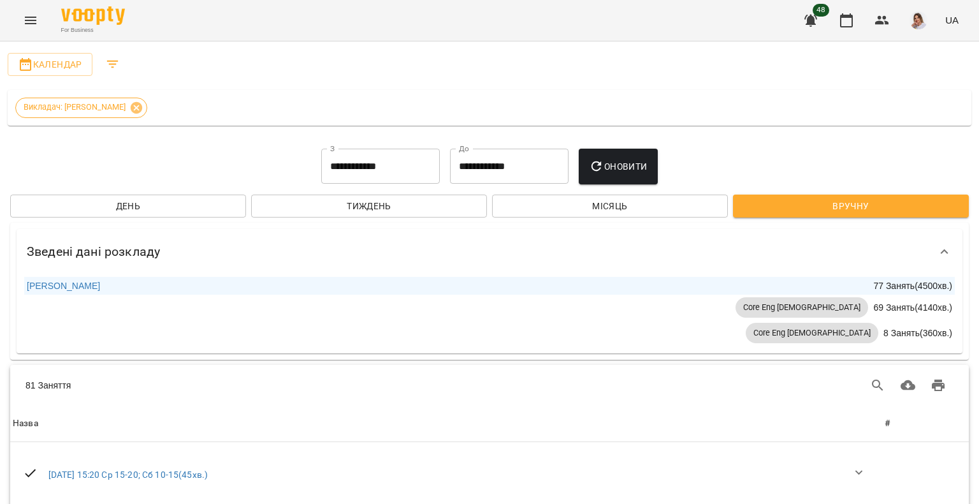
scroll to position [255, 0]
drag, startPoint x: 976, startPoint y: 113, endPoint x: 979, endPoint y: 13, distance: 99.5
click at [977, 70] on div at bounding box center [973, 252] width 13 height 504
click at [976, 62] on div at bounding box center [973, 252] width 13 height 504
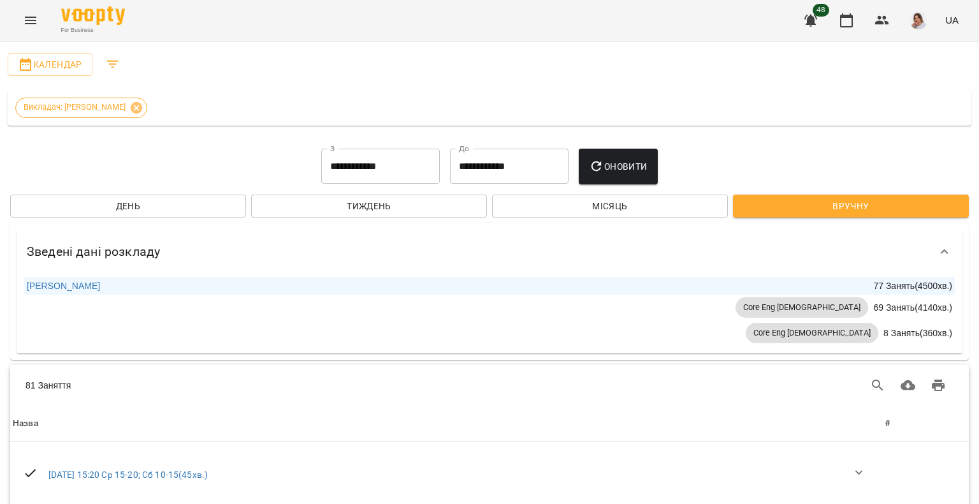
drag, startPoint x: 975, startPoint y: 97, endPoint x: 979, endPoint y: 37, distance: 60.0
click at [108, 73] on button "Filters" at bounding box center [113, 64] width 31 height 31
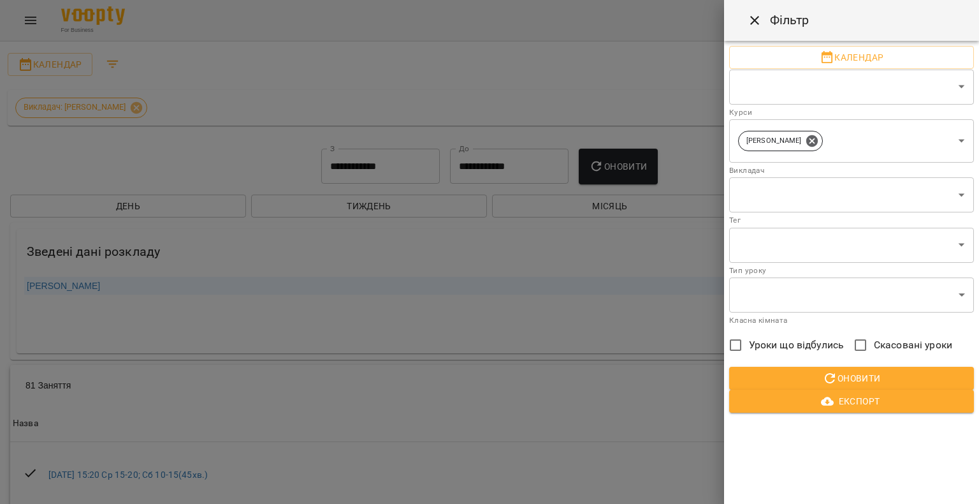
click at [108, 73] on div at bounding box center [489, 252] width 979 height 504
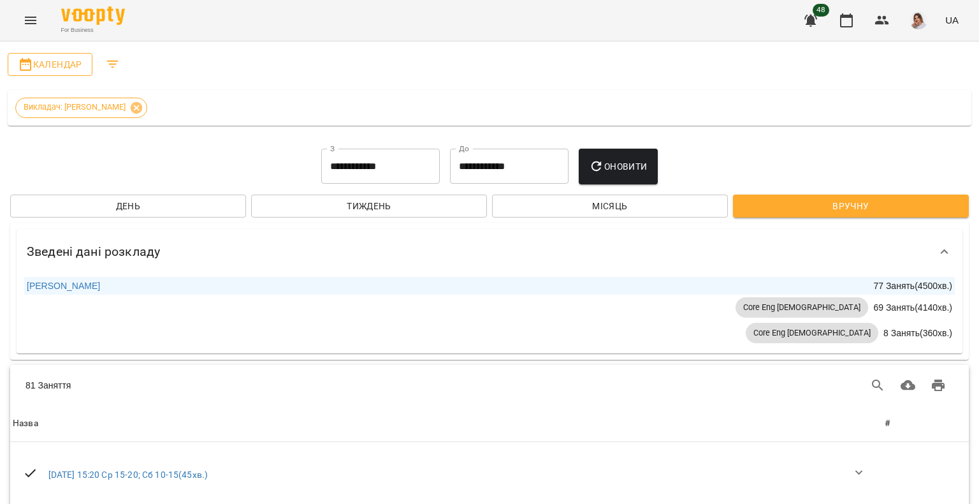
click at [71, 67] on span "Календар" at bounding box center [50, 64] width 64 height 15
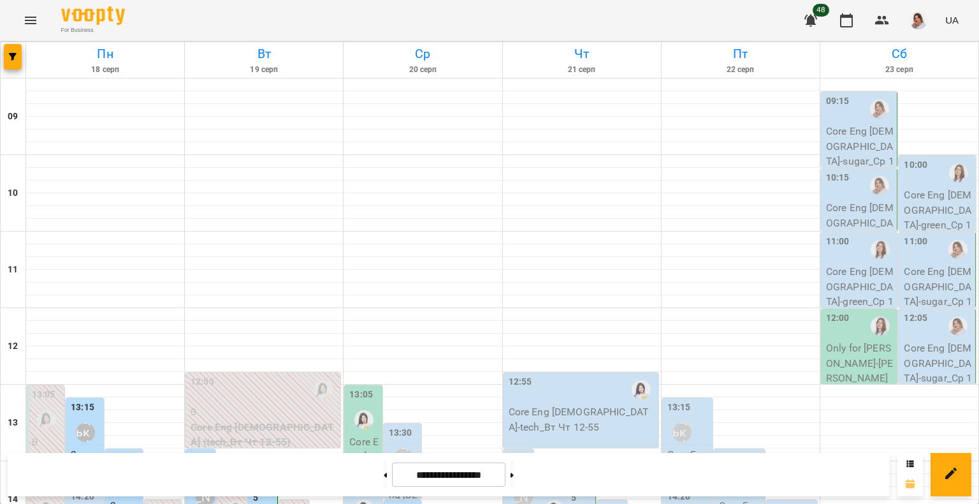
click at [910, 478] on icon at bounding box center [910, 483] width 10 height 10
click at [916, 478] on icon at bounding box center [910, 483] width 10 height 10
click at [908, 460] on icon at bounding box center [911, 464] width 8 height 8
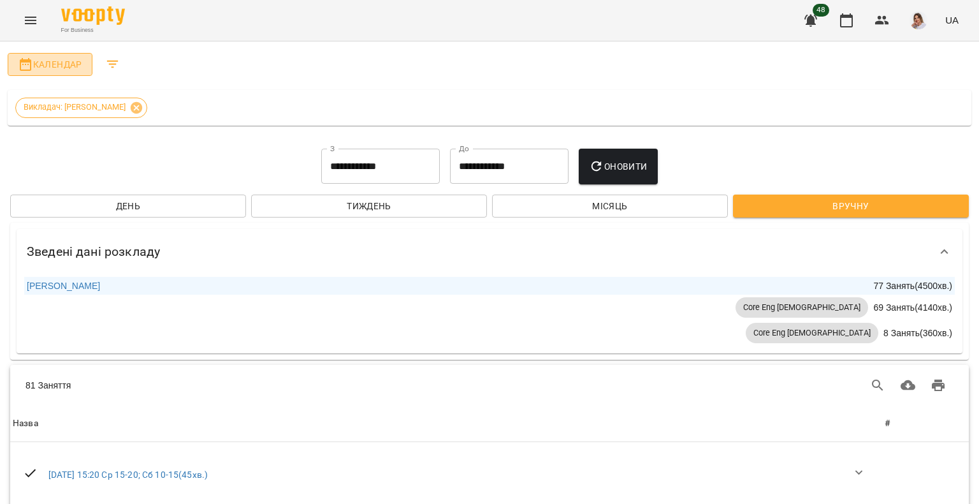
click at [67, 60] on span "Календар" at bounding box center [50, 64] width 64 height 15
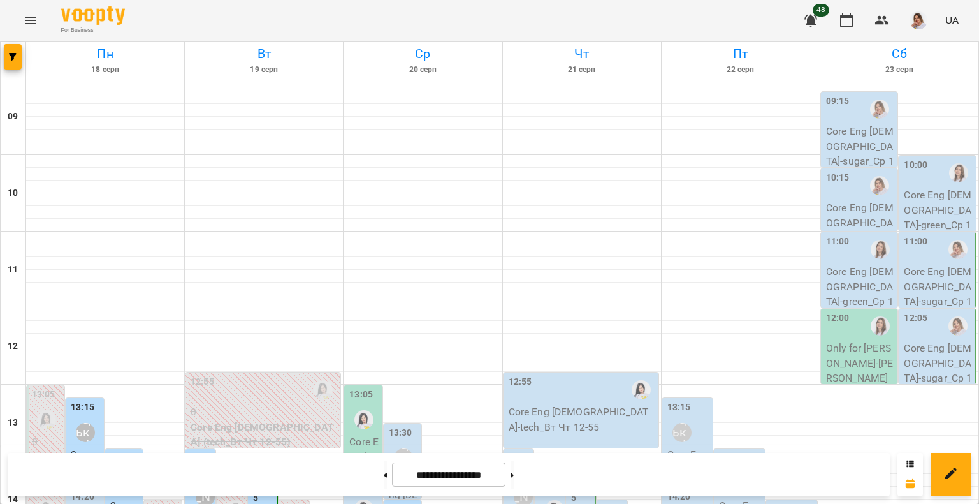
scroll to position [319, 0]
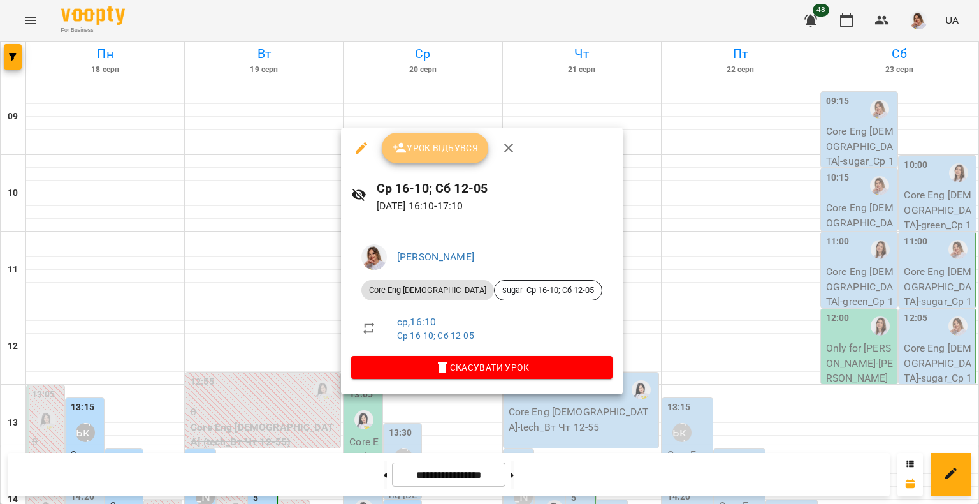
click at [428, 154] on span "Урок відбувся" at bounding box center [435, 147] width 87 height 15
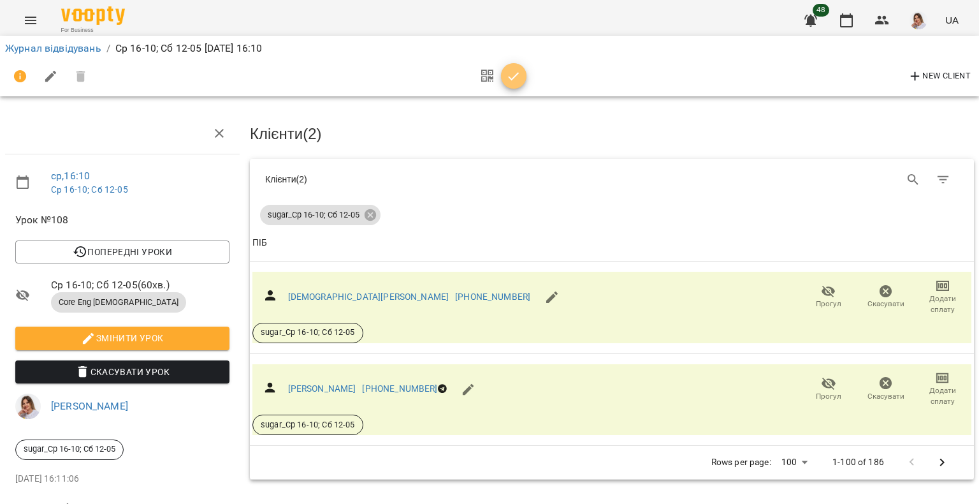
click at [518, 81] on icon "button" at bounding box center [513, 76] width 15 height 15
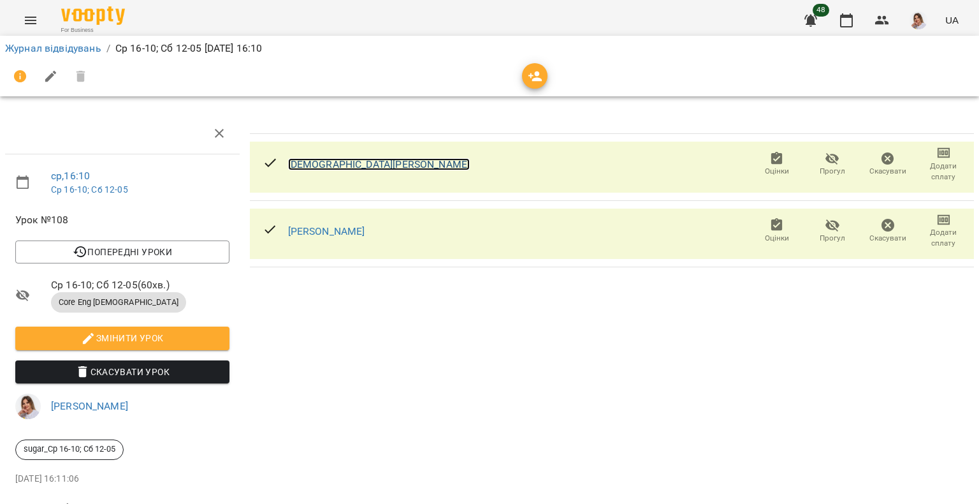
click at [345, 161] on link "Бедхудо Захар" at bounding box center [379, 164] width 182 height 12
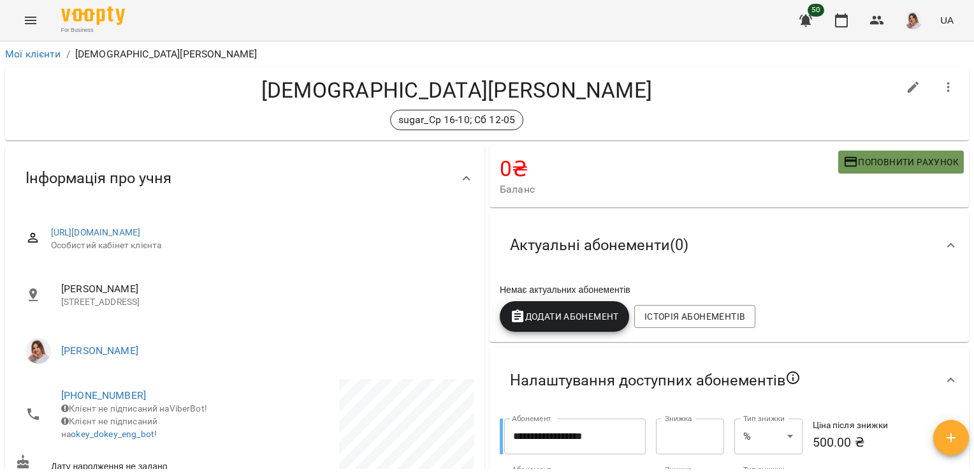
click at [858, 171] on button "Поповнити рахунок" at bounding box center [901, 161] width 126 height 23
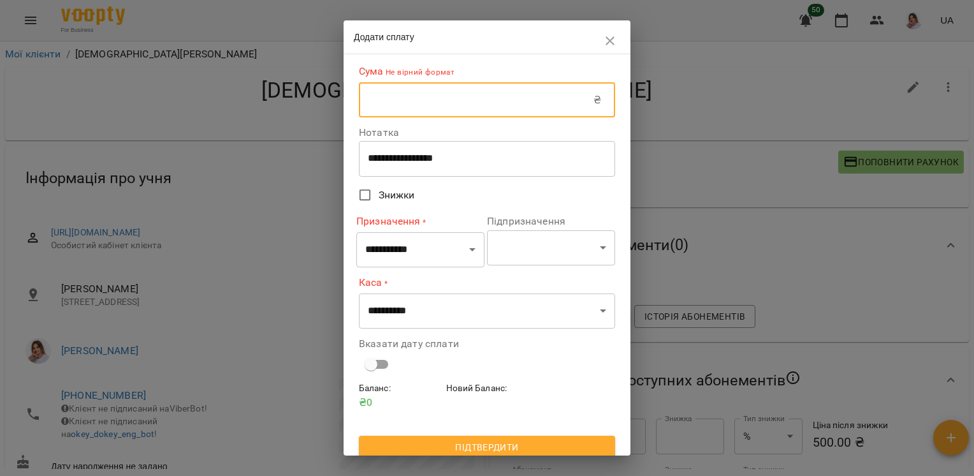
click at [388, 109] on input "text" at bounding box center [476, 100] width 235 height 36
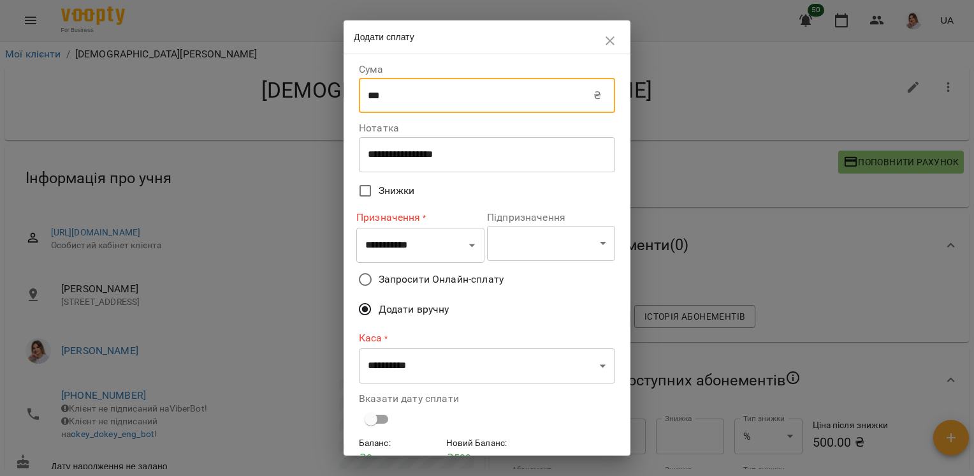
type input "***"
click at [418, 248] on select "**********" at bounding box center [420, 246] width 128 height 36
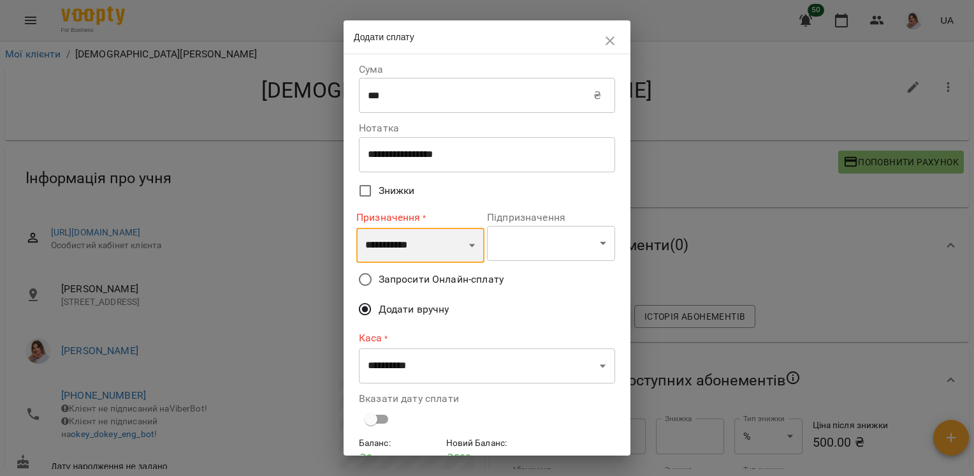
select select "*********"
click at [356, 228] on select "**********" at bounding box center [420, 246] width 128 height 36
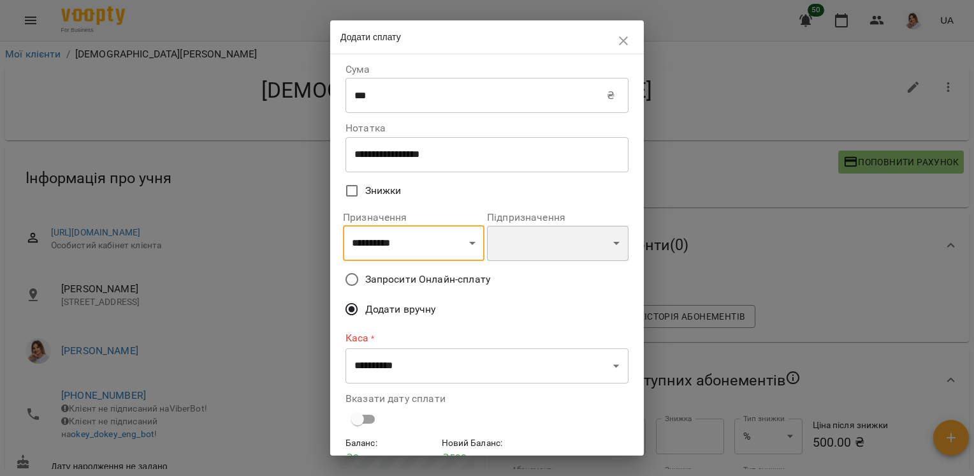
click at [532, 245] on select "**********" at bounding box center [558, 243] width 142 height 36
select select "**********"
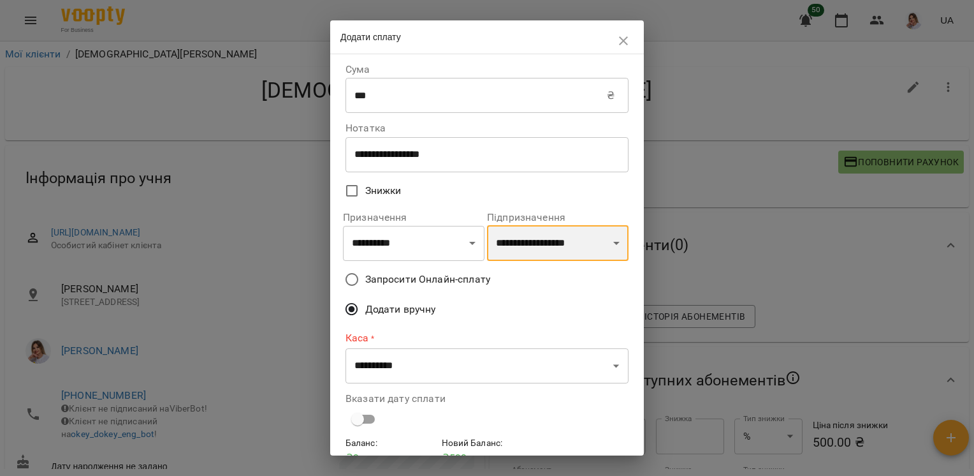
click at [487, 227] on select "**********" at bounding box center [558, 243] width 142 height 36
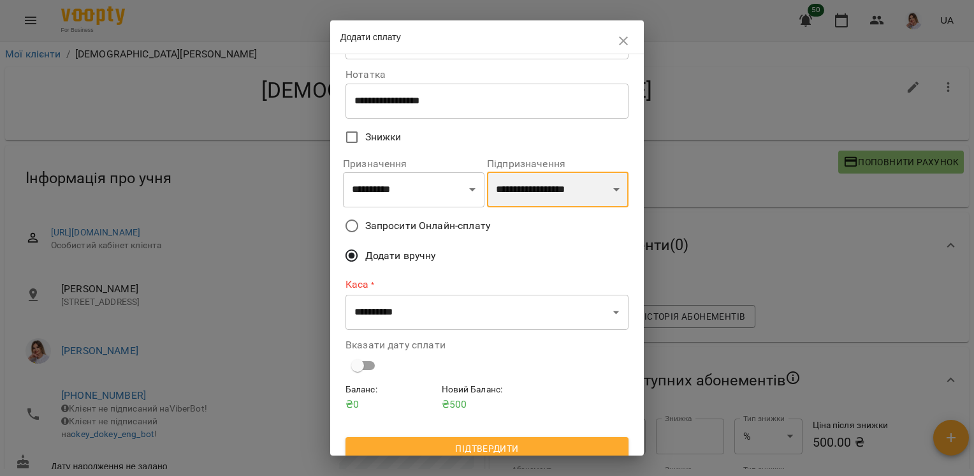
scroll to position [64, 0]
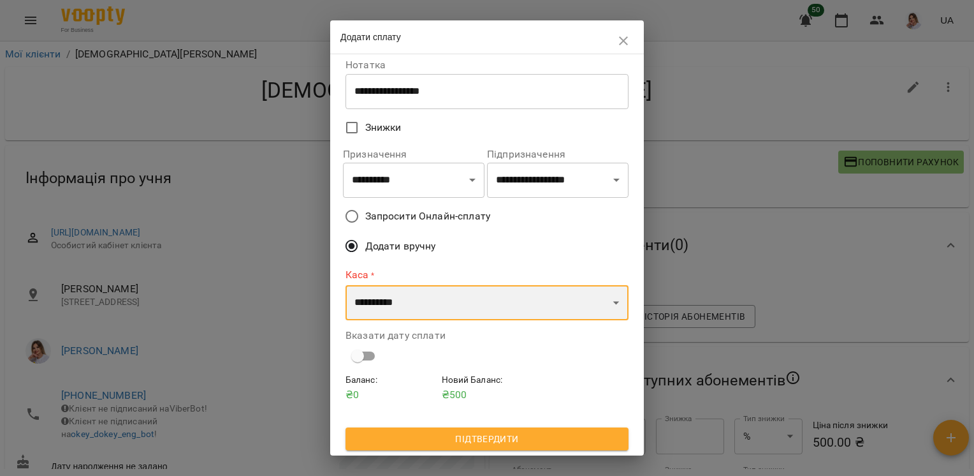
click at [407, 297] on select "**********" at bounding box center [487, 303] width 283 height 36
select select "****"
click at [346, 285] on select "**********" at bounding box center [487, 303] width 283 height 36
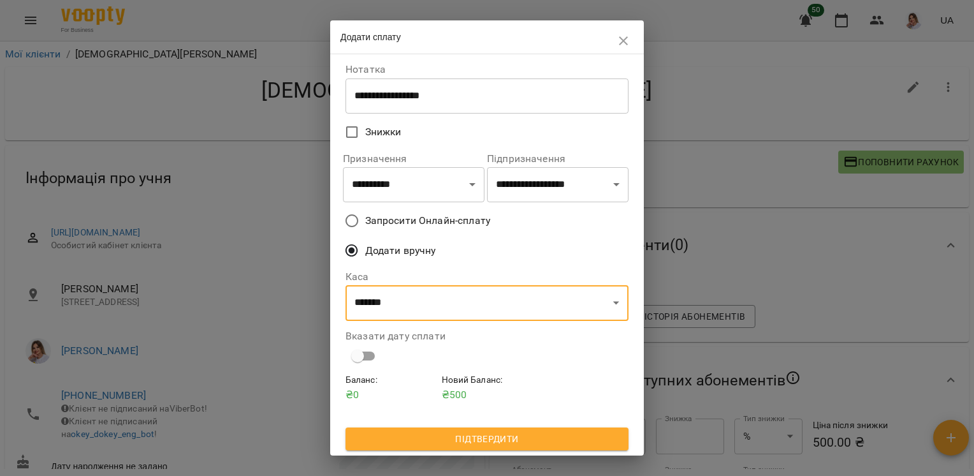
click at [354, 344] on span at bounding box center [358, 356] width 24 height 24
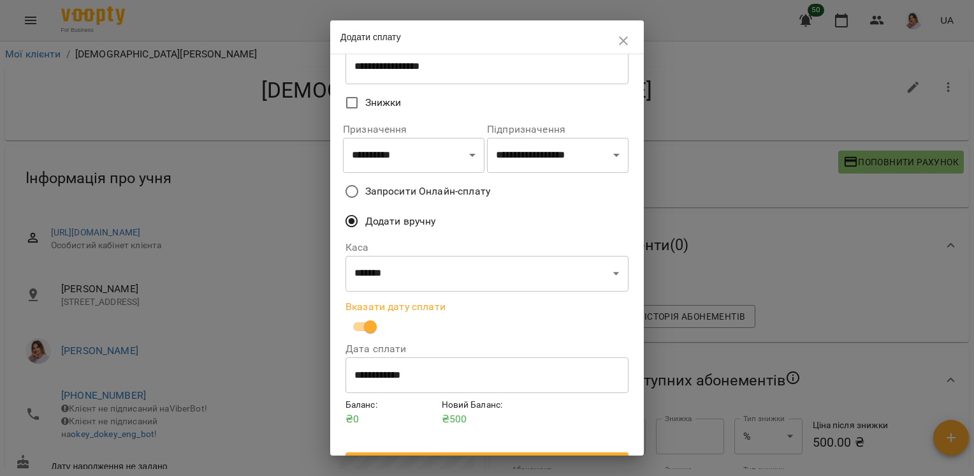
scroll to position [114, 0]
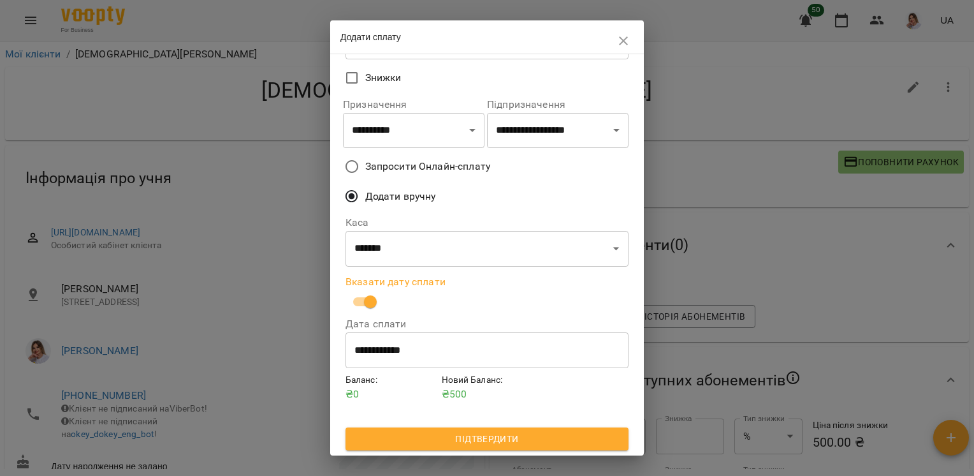
click at [433, 437] on span "Підтвердити" at bounding box center [487, 438] width 263 height 15
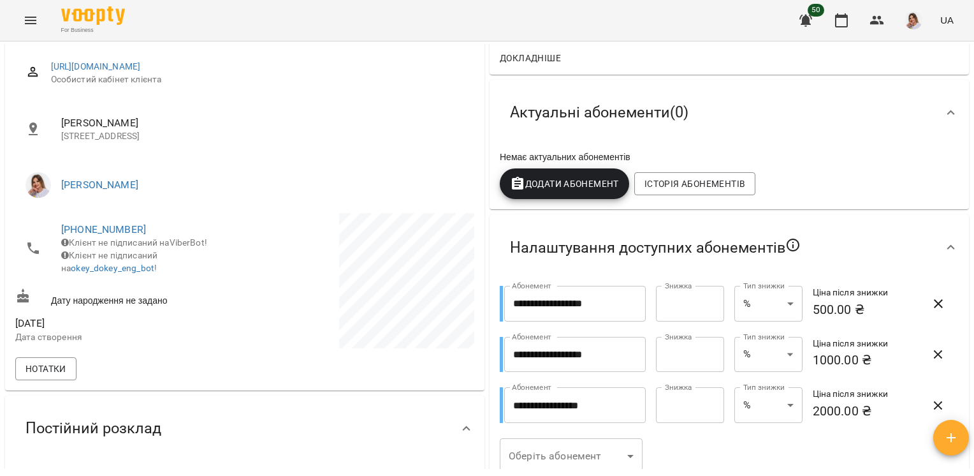
scroll to position [128, 0]
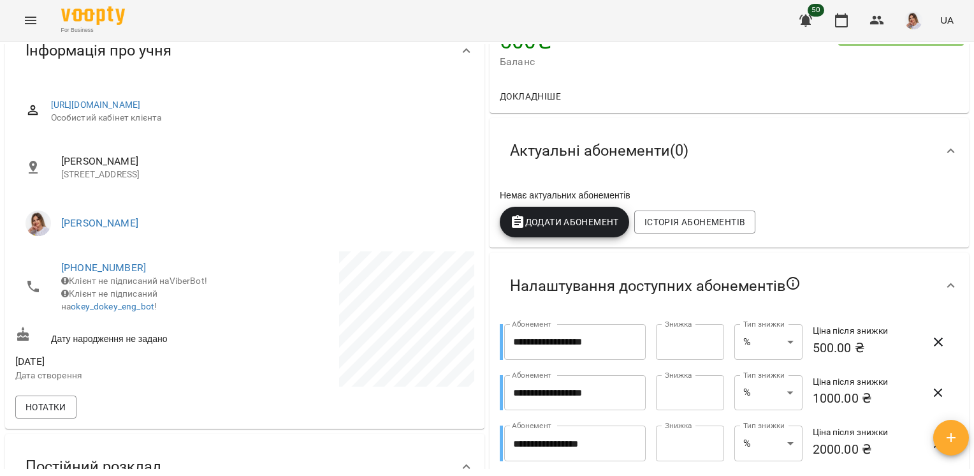
click at [556, 223] on span "Додати Абонемент" at bounding box center [564, 221] width 109 height 15
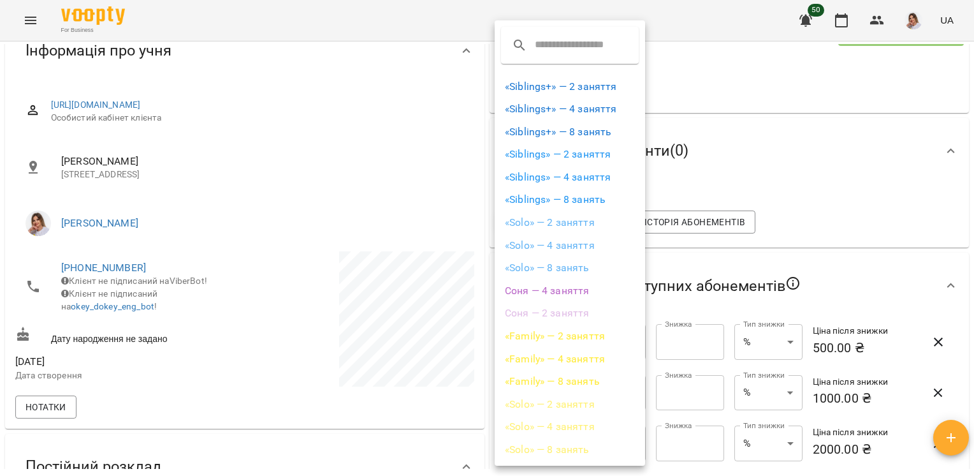
click at [541, 221] on li "«Solo» — 2 заняття" at bounding box center [570, 222] width 150 height 23
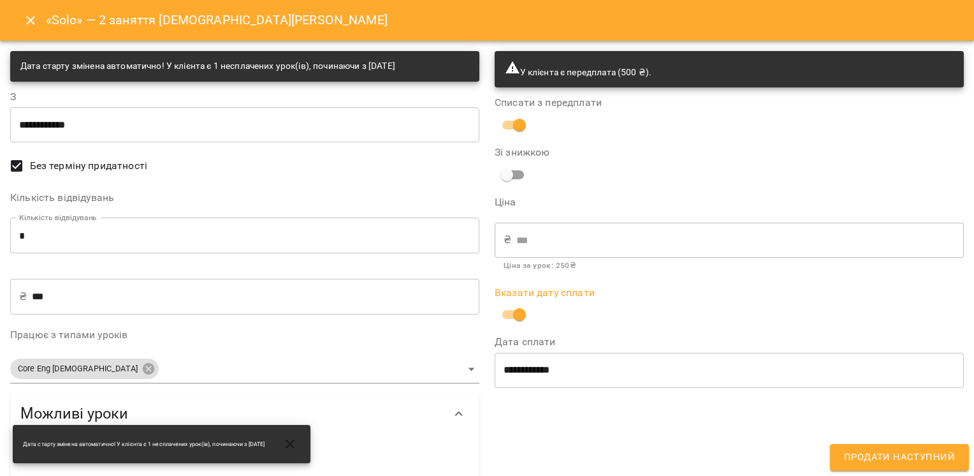
click at [891, 452] on span "Продати наступний" at bounding box center [899, 457] width 111 height 17
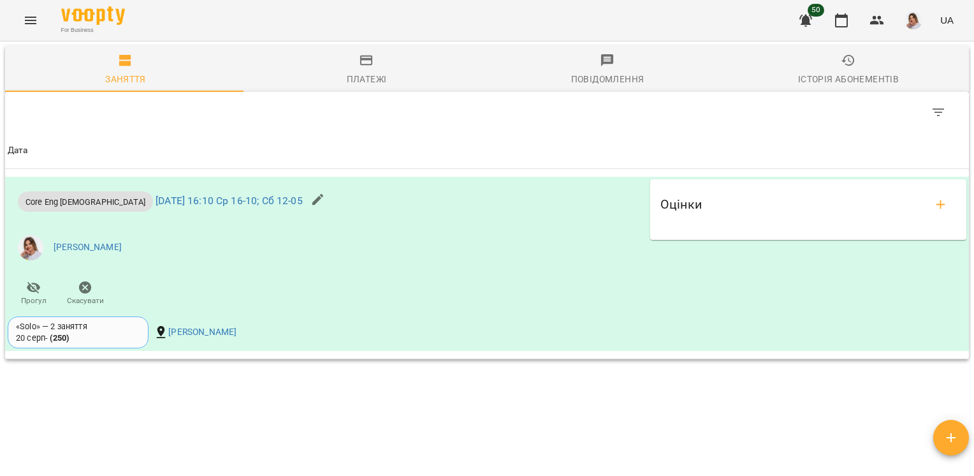
scroll to position [834, 0]
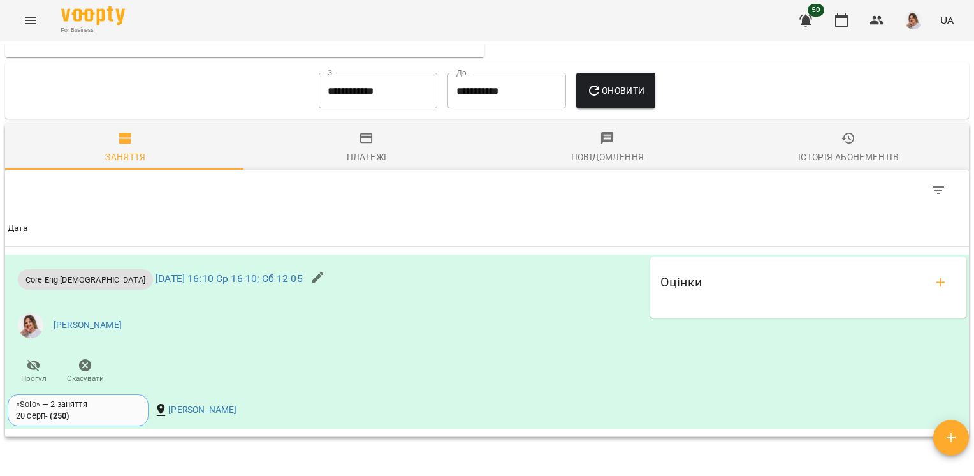
click at [24, 22] on icon "Menu" at bounding box center [30, 20] width 15 height 15
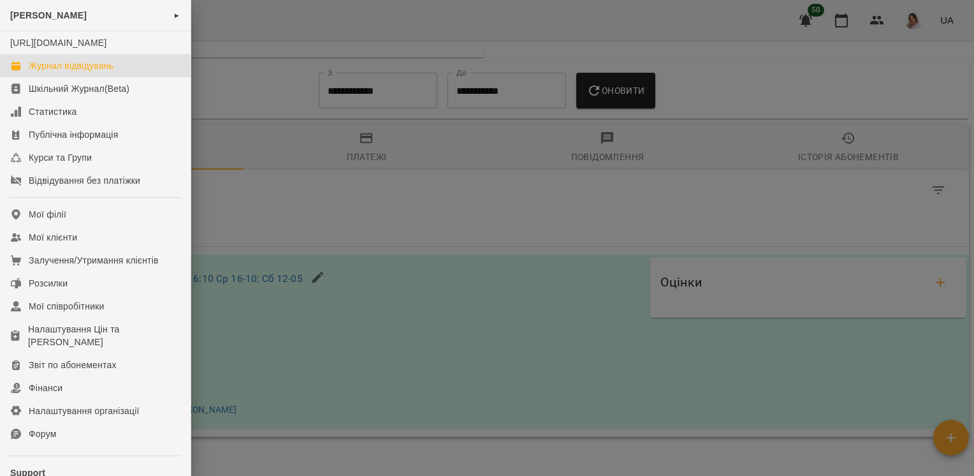
click at [59, 71] on link "Журнал відвідувань" at bounding box center [95, 65] width 191 height 23
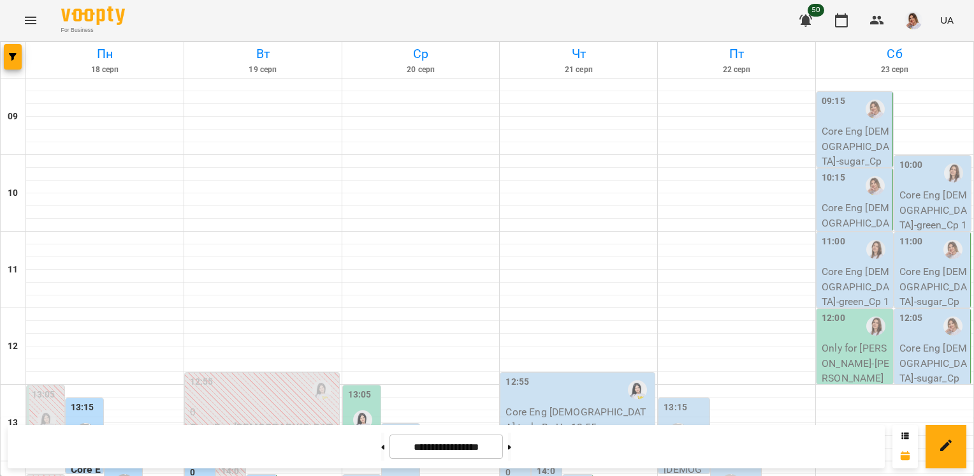
scroll to position [383, 0]
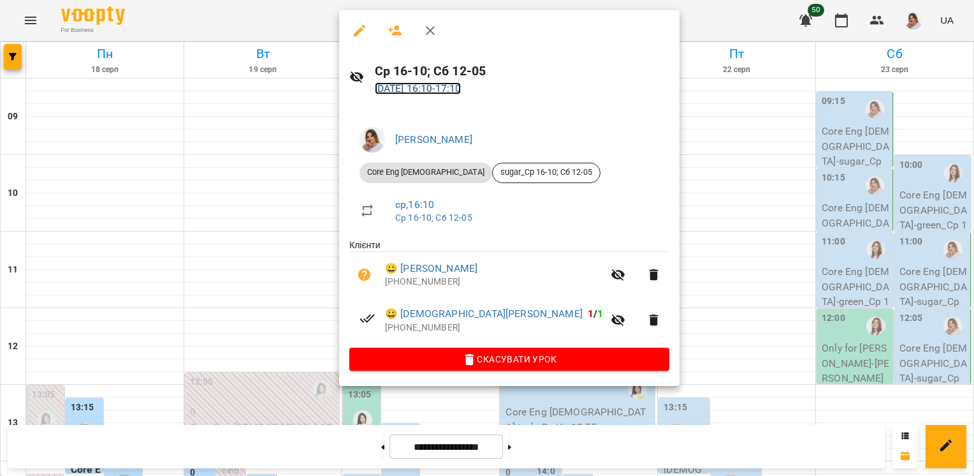
click at [409, 84] on link "20 серп 2025 16:10 - 17:10" at bounding box center [418, 88] width 87 height 12
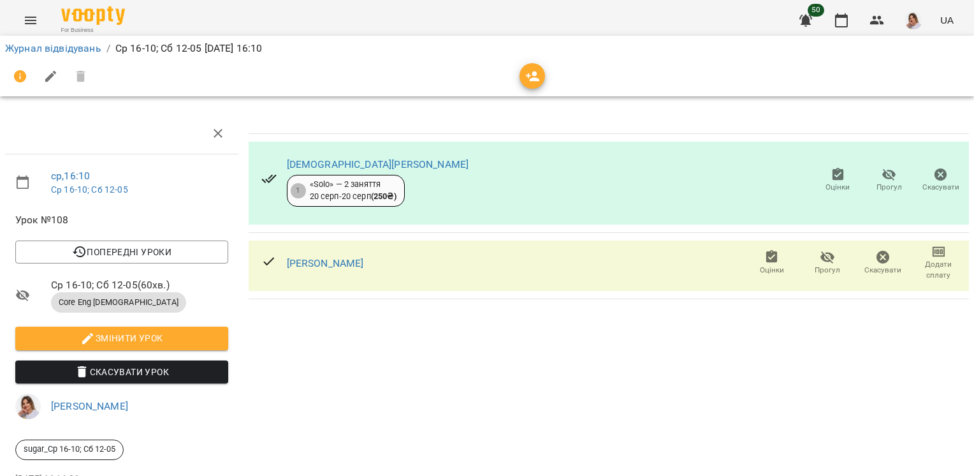
click at [439, 323] on div "Бедхудо Захар 1 «Solo» — 2 заняття 20 серп - 20 серп ( 250 ₴ ) Оцінки Прогул Ск…" at bounding box center [609, 322] width 731 height 428
click at [364, 261] on link "[PERSON_NAME]" at bounding box center [325, 263] width 77 height 12
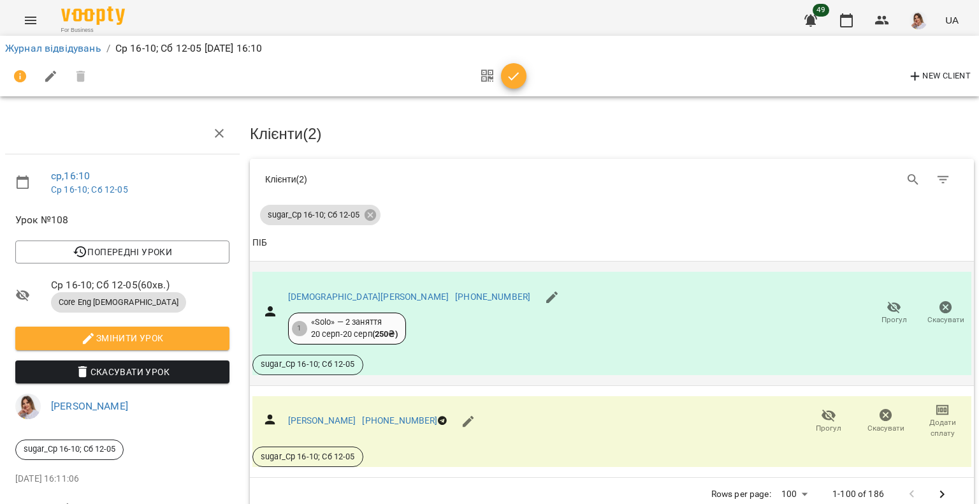
scroll to position [46, 0]
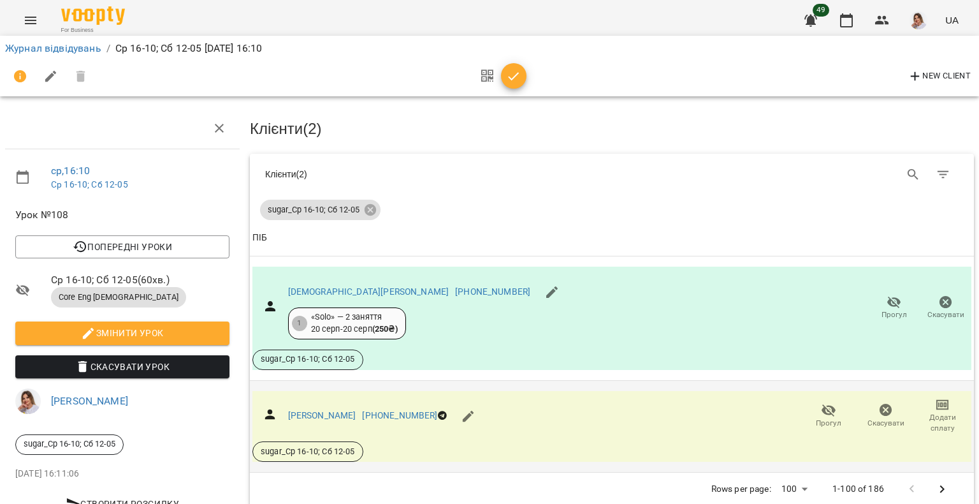
click at [938, 402] on icon "button" at bounding box center [942, 404] width 9 height 5
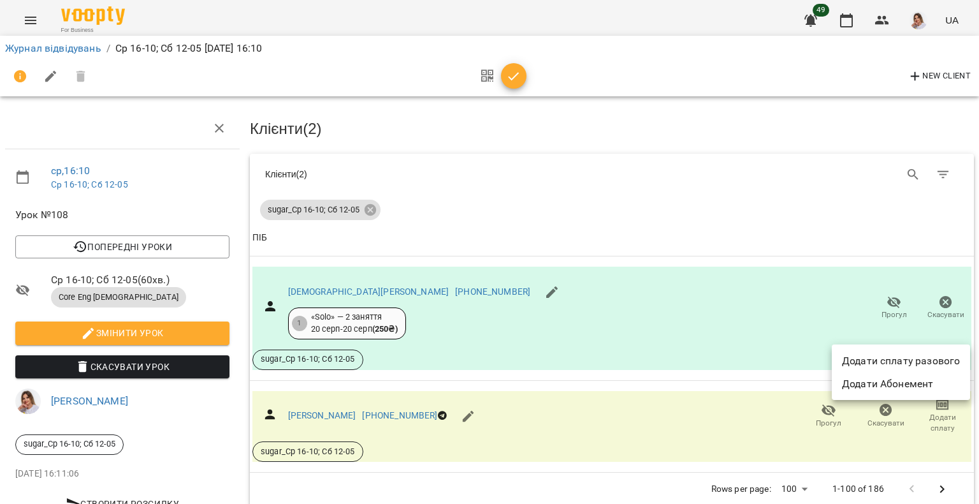
click at [866, 363] on li "Додати сплату разового" at bounding box center [901, 360] width 138 height 23
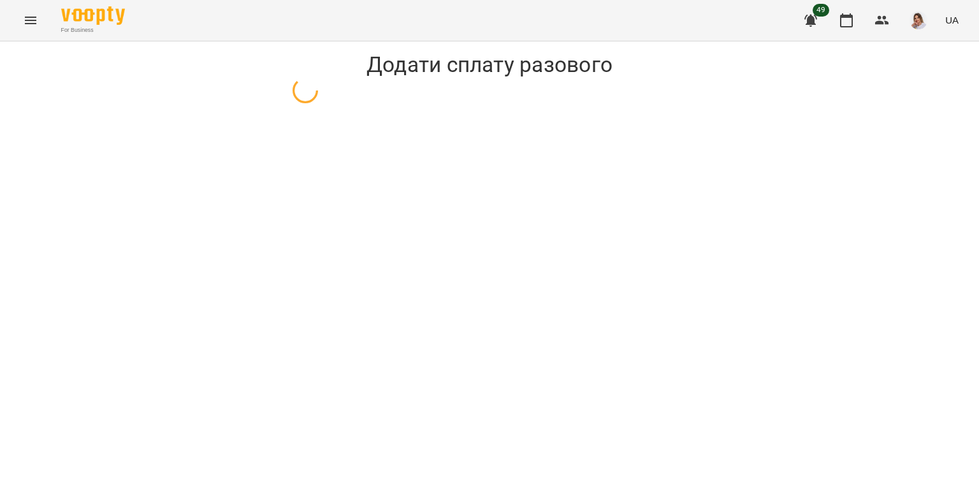
select select "**********"
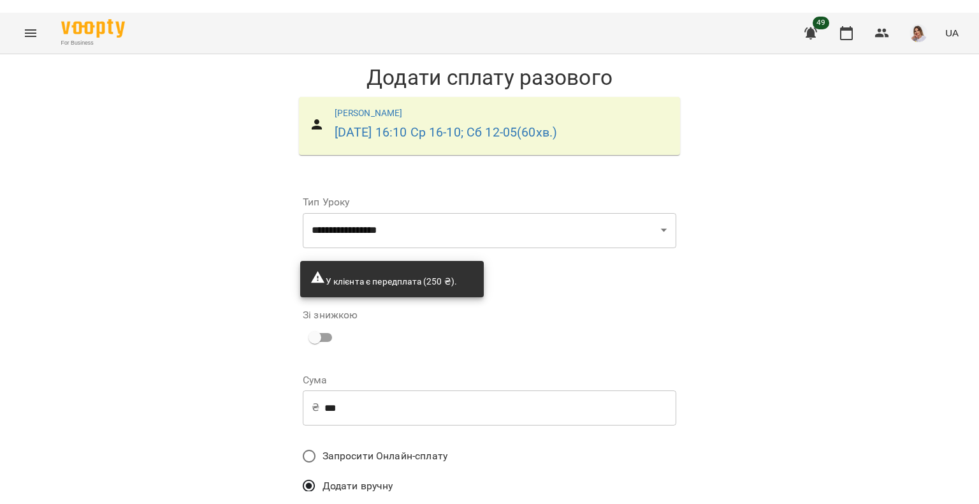
scroll to position [96, 0]
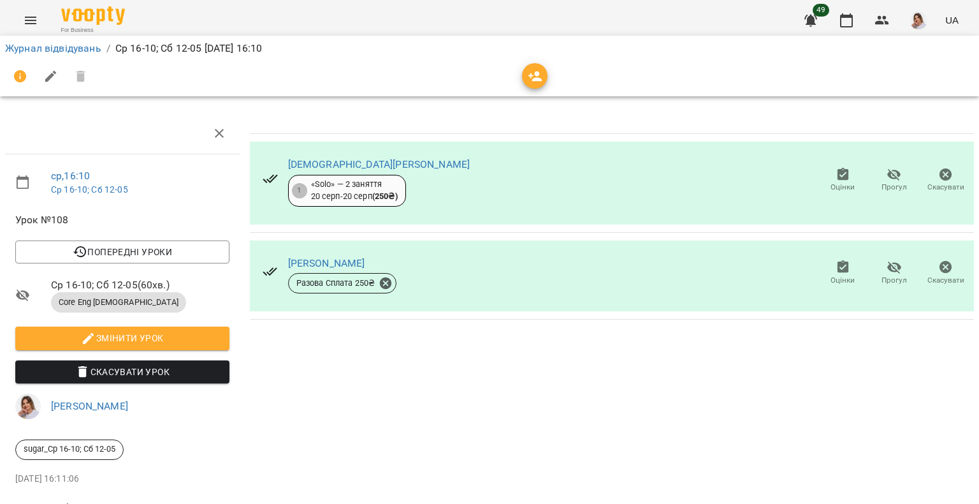
click at [837, 177] on icon "button" at bounding box center [842, 174] width 11 height 13
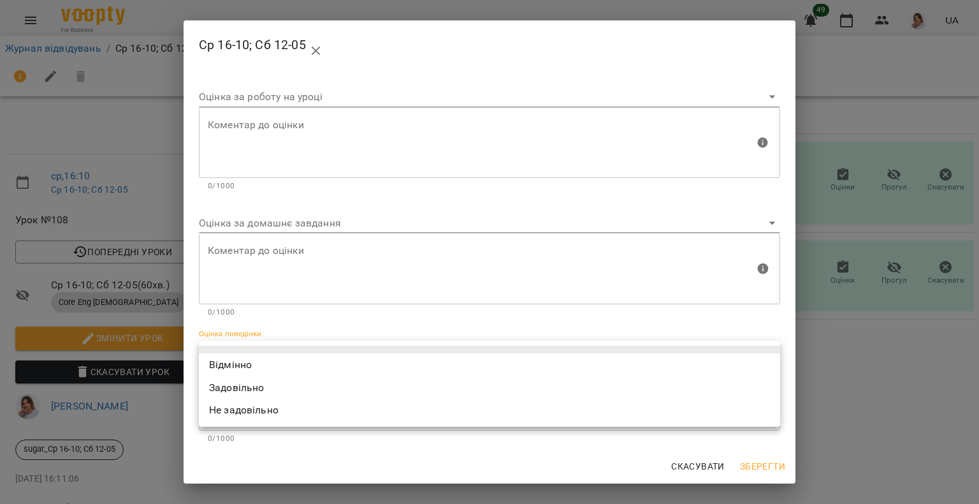
click at [223, 356] on body "For Business 49 UA Журнал відвідувань / Ср 16-10; Сб 12-05 [DATE] 16:10 ср , 16…" at bounding box center [489, 268] width 979 height 536
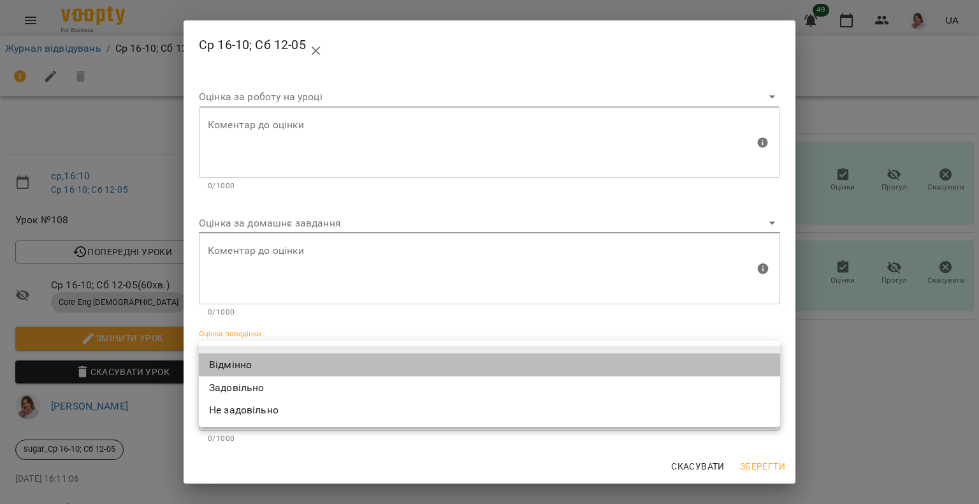
click at [222, 357] on li "Відмінно" at bounding box center [489, 364] width 581 height 23
type input "*********"
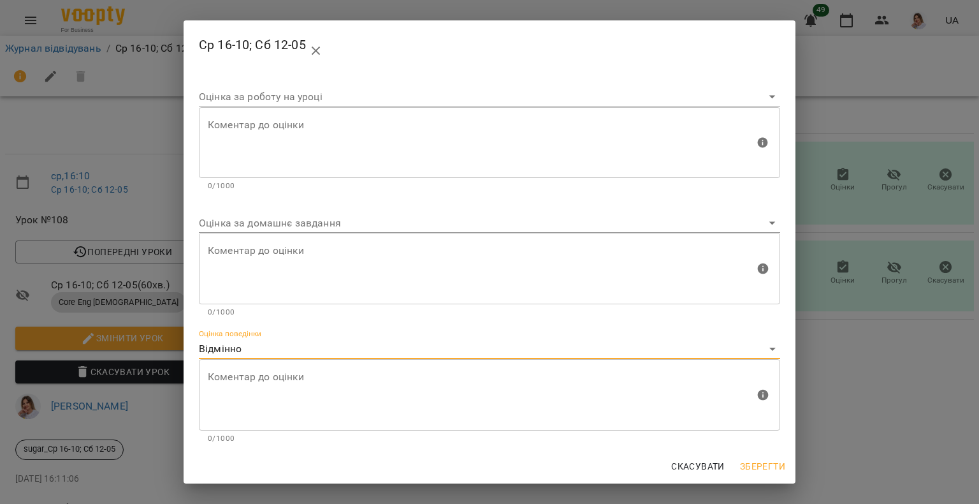
click at [765, 466] on span "Зберегти" at bounding box center [762, 465] width 45 height 15
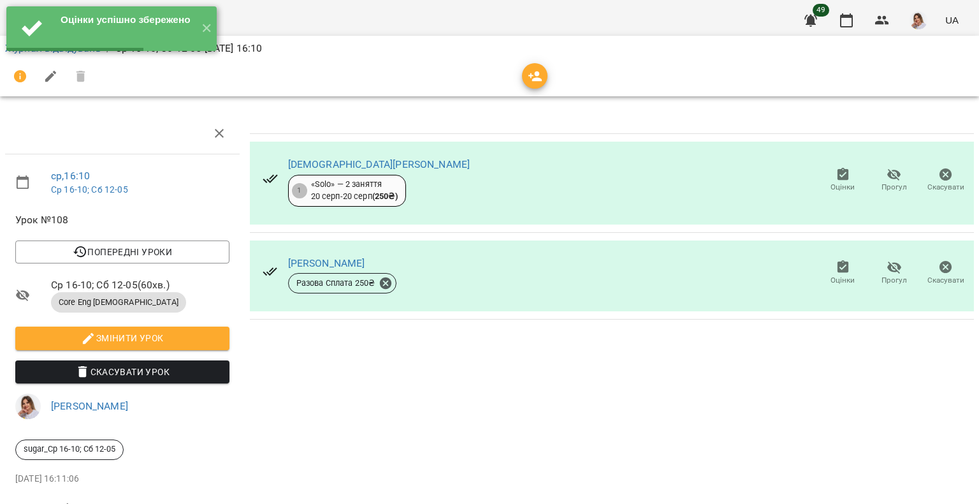
click at [834, 258] on button "Оцінки" at bounding box center [843, 273] width 52 height 36
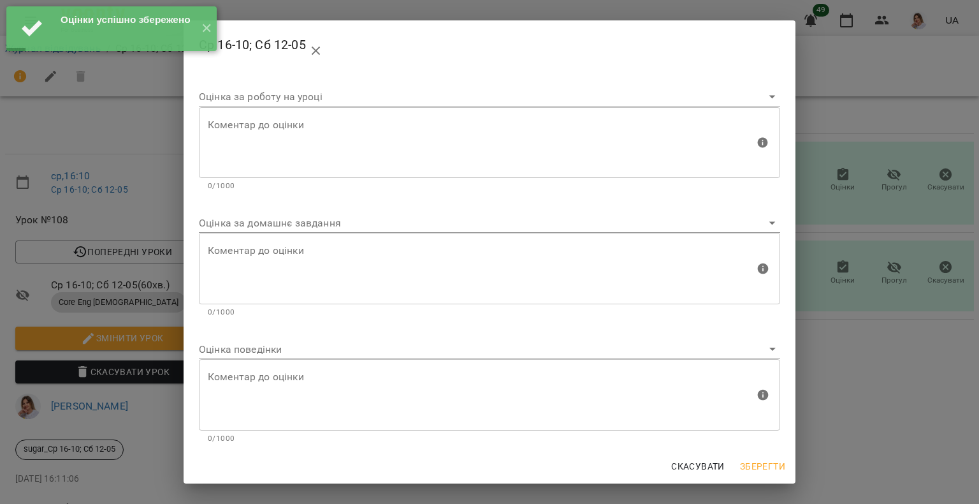
click at [235, 343] on body "Оцінки успішно збережено ✕ For Business 49 UA Журнал відвідувань / Ср 16-10; Сб…" at bounding box center [489, 268] width 979 height 536
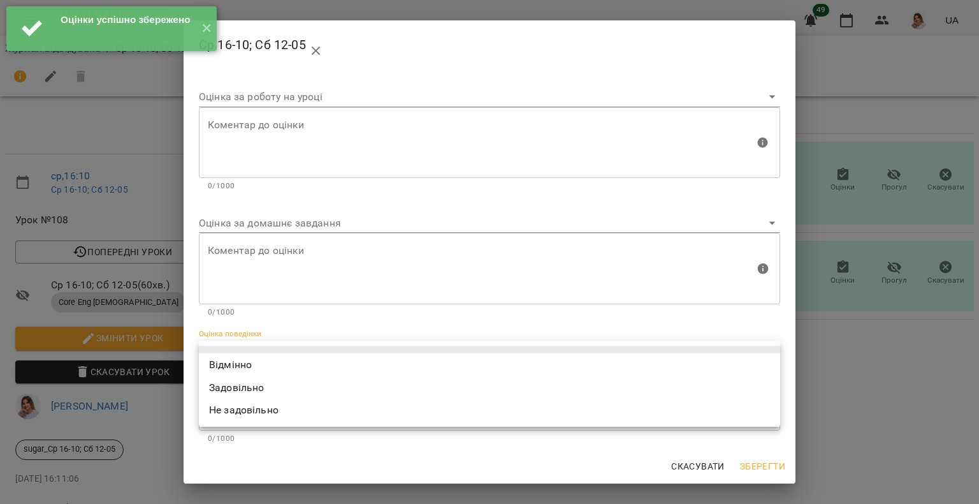
click at [230, 360] on li "Відмінно" at bounding box center [489, 364] width 581 height 23
type input "*********"
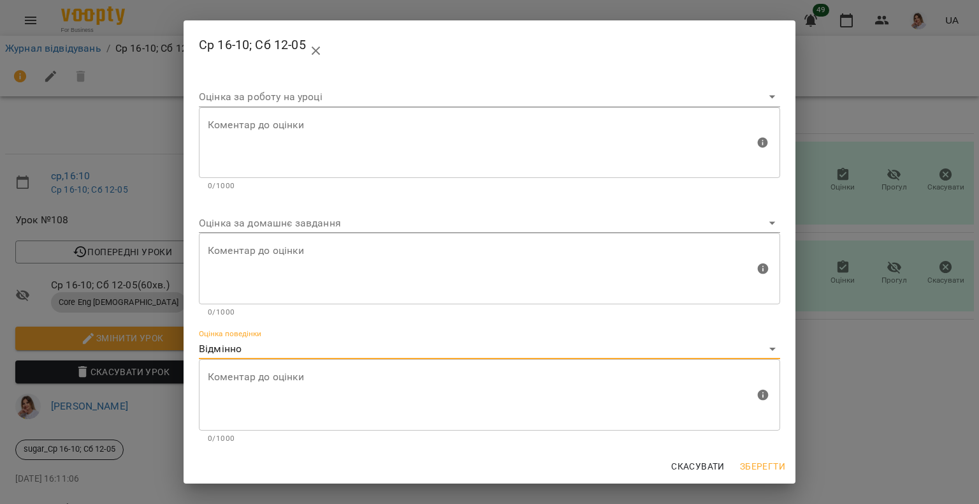
click at [770, 472] on span "Зберегти" at bounding box center [762, 465] width 45 height 15
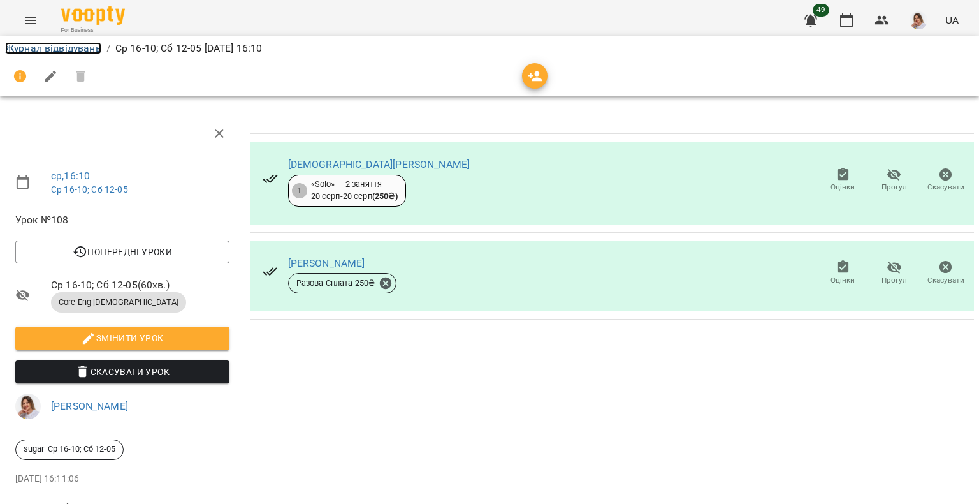
click at [42, 50] on link "Журнал відвідувань" at bounding box center [53, 48] width 96 height 12
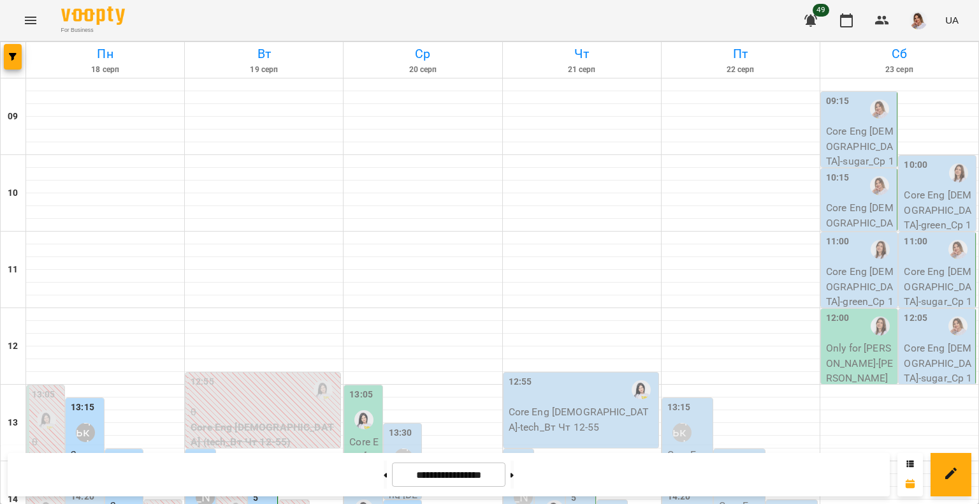
scroll to position [550, 0]
click at [947, 476] on icon at bounding box center [950, 472] width 11 height 11
click at [745, 463] on div "**********" at bounding box center [449, 474] width 882 height 43
click at [746, 472] on div "**********" at bounding box center [449, 474] width 882 height 43
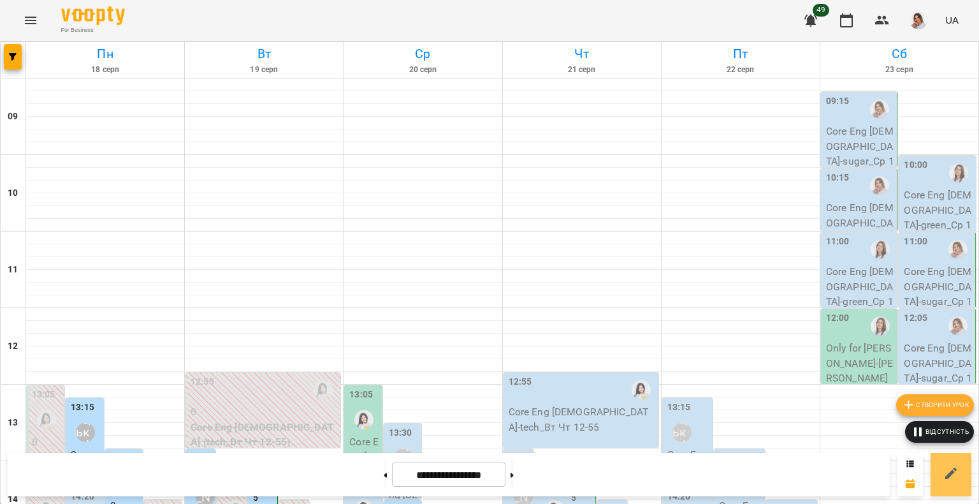
click at [947, 471] on icon at bounding box center [951, 472] width 15 height 15
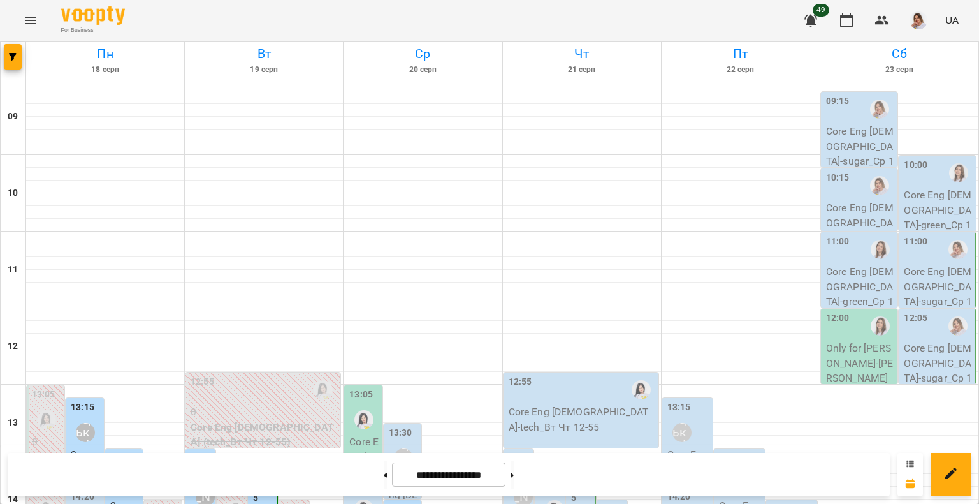
click at [912, 465] on icon at bounding box center [910, 463] width 7 height 6
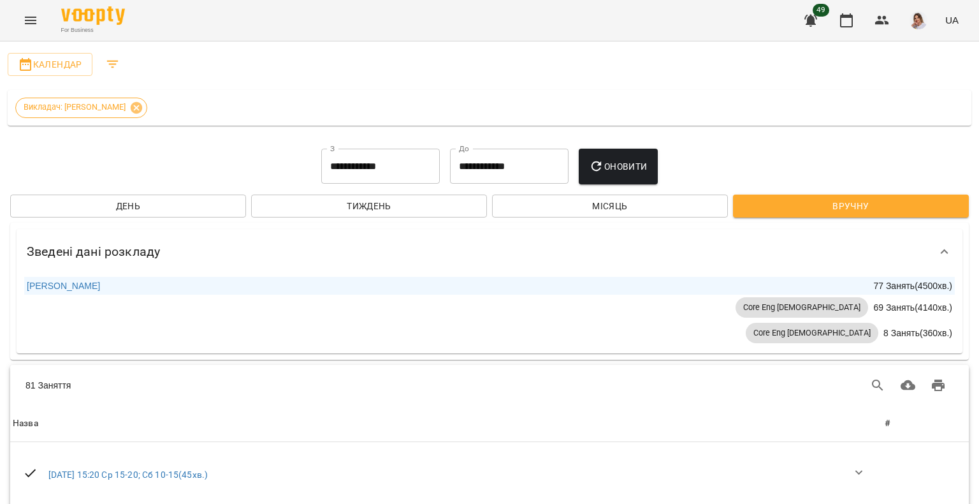
scroll to position [1403, 0]
drag, startPoint x: 979, startPoint y: 279, endPoint x: 979, endPoint y: 152, distance: 127.5
click at [979, 152] on div at bounding box center [973, 252] width 13 height 504
drag, startPoint x: 973, startPoint y: 272, endPoint x: 979, endPoint y: 96, distance: 176.1
click at [979, 96] on div at bounding box center [973, 252] width 13 height 504
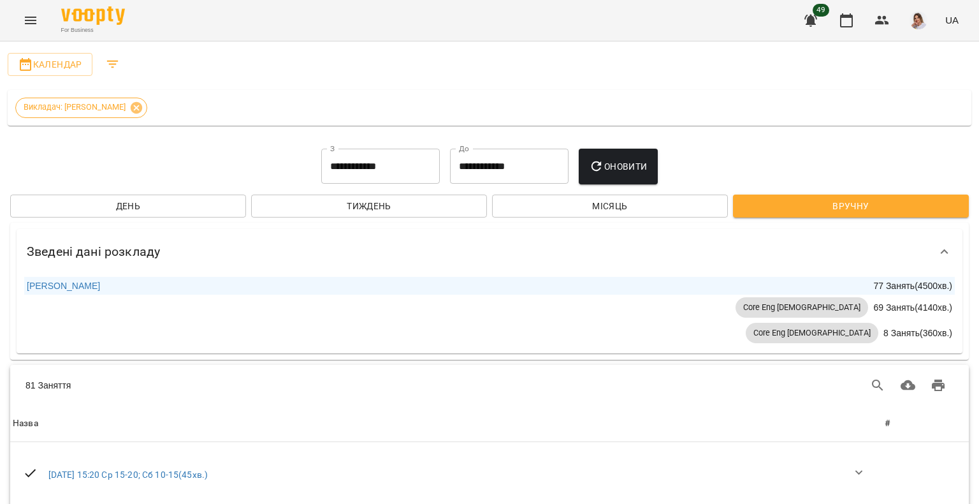
click at [979, 67] on div at bounding box center [973, 252] width 13 height 504
click at [54, 73] on button "Календар" at bounding box center [50, 64] width 85 height 23
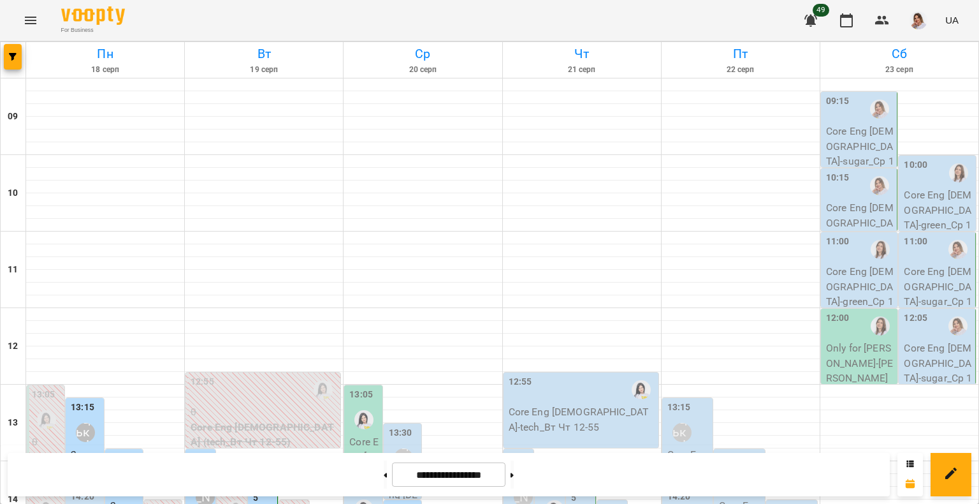
scroll to position [486, 0]
click at [29, 18] on icon "Menu" at bounding box center [30, 20] width 15 height 15
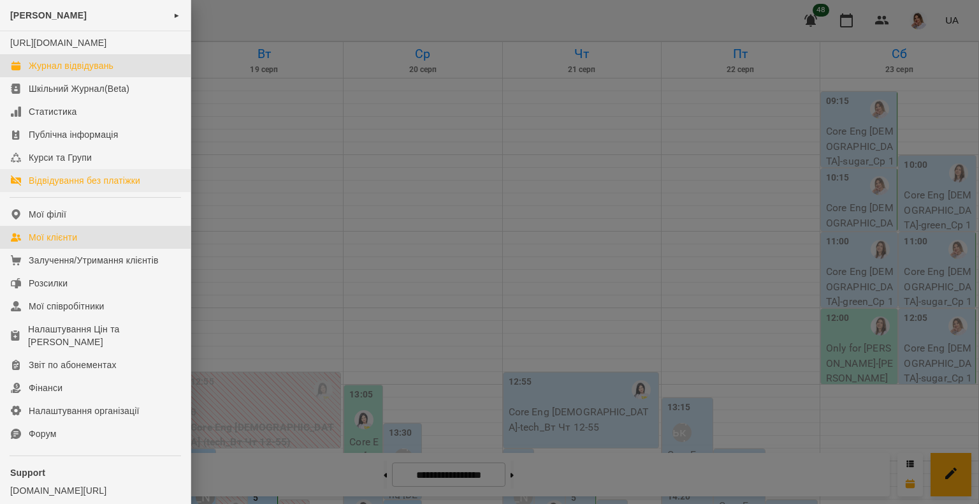
drag, startPoint x: 68, startPoint y: 247, endPoint x: 86, endPoint y: 198, distance: 51.6
click at [68, 244] on div "Мої клієнти" at bounding box center [53, 237] width 48 height 13
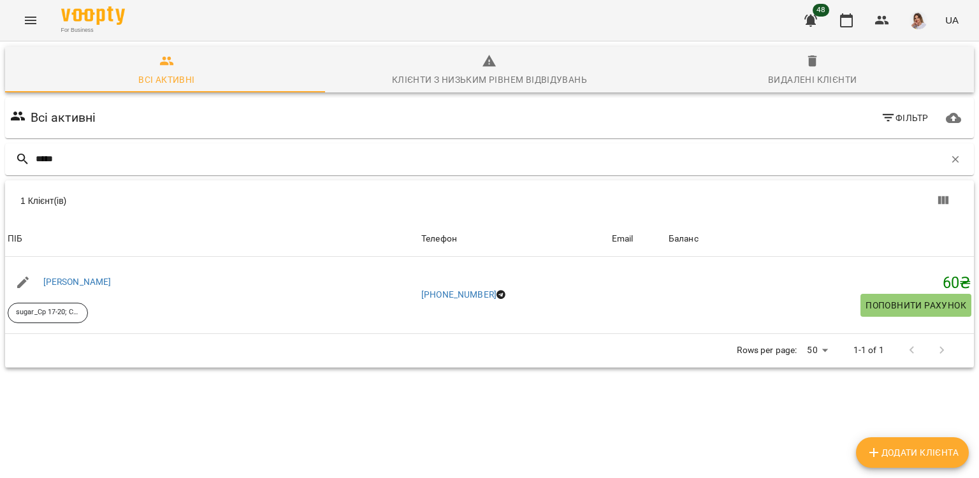
type input "*****"
click at [26, 21] on icon "Menu" at bounding box center [30, 20] width 15 height 15
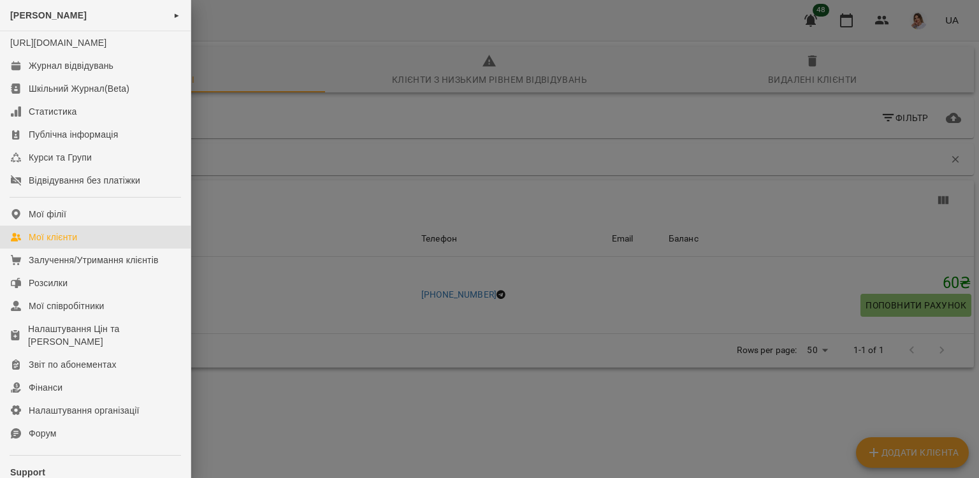
click at [445, 426] on div at bounding box center [489, 239] width 979 height 478
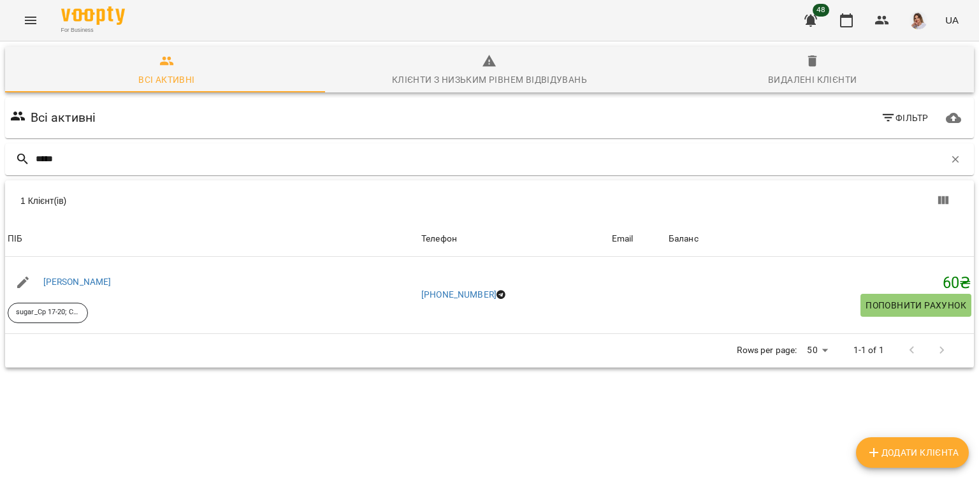
click at [37, 22] on icon "Menu" at bounding box center [30, 20] width 15 height 15
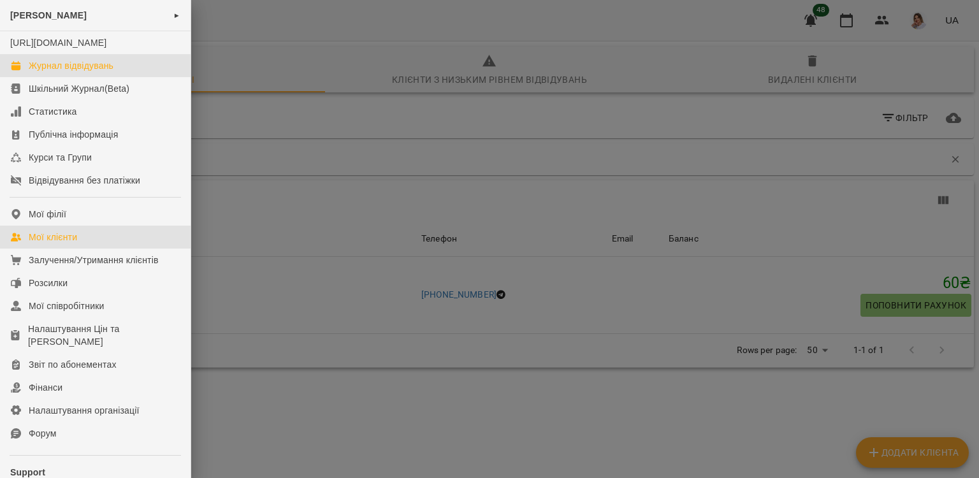
click at [43, 72] on div "Журнал відвідувань" at bounding box center [71, 65] width 85 height 13
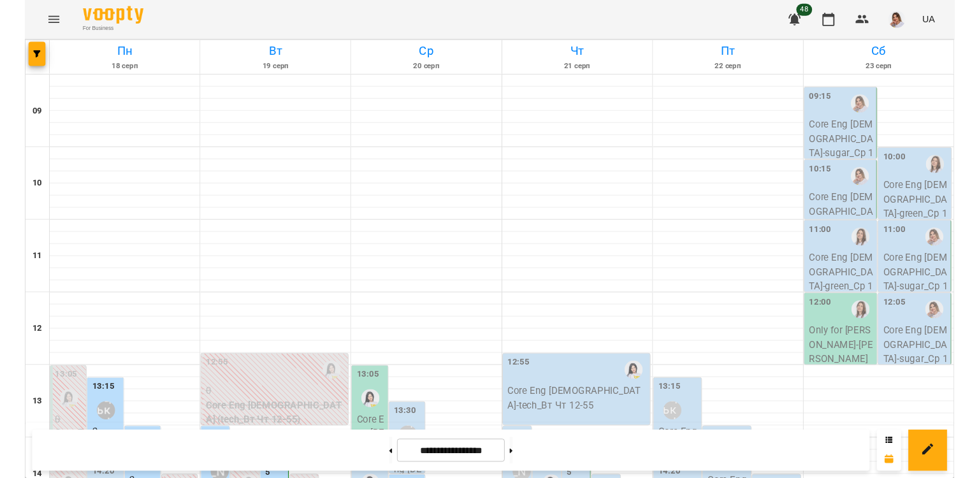
scroll to position [446, 0]
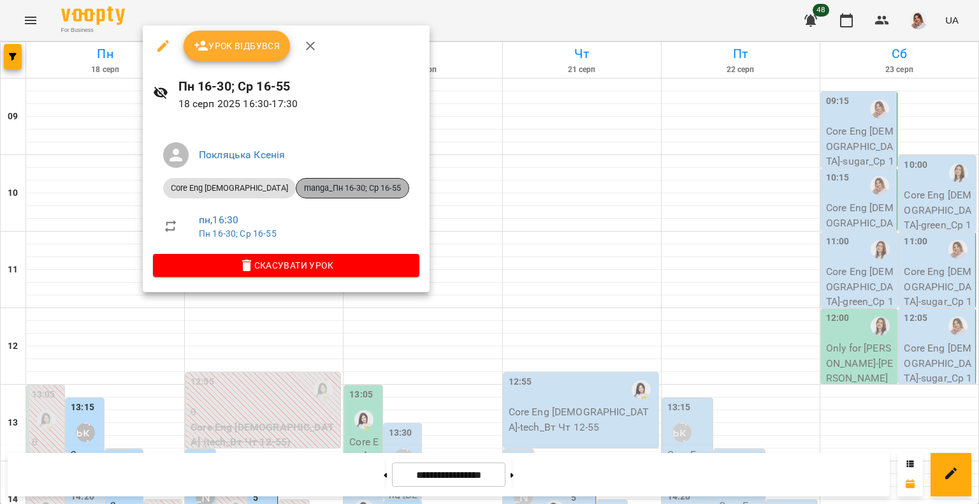
click at [296, 186] on span "manga_Пн 16-30; Ср 16-55" at bounding box center [352, 187] width 112 height 11
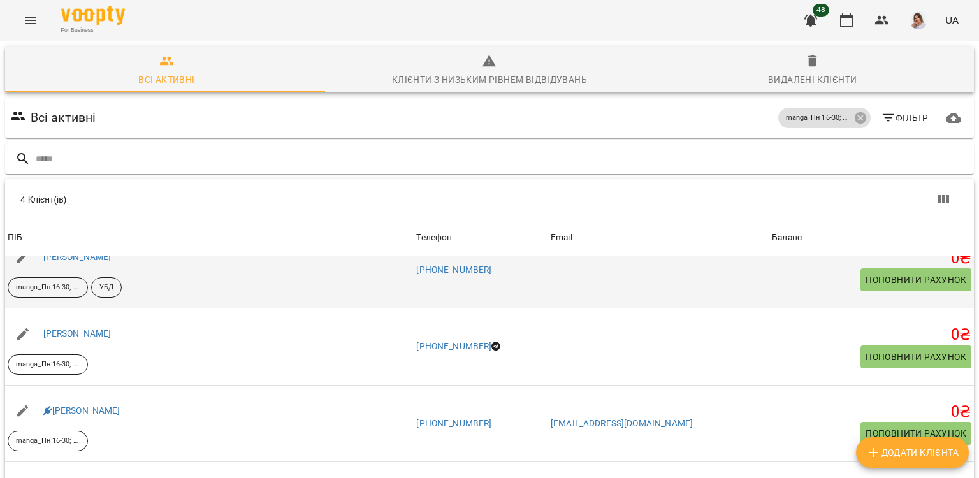
scroll to position [64, 0]
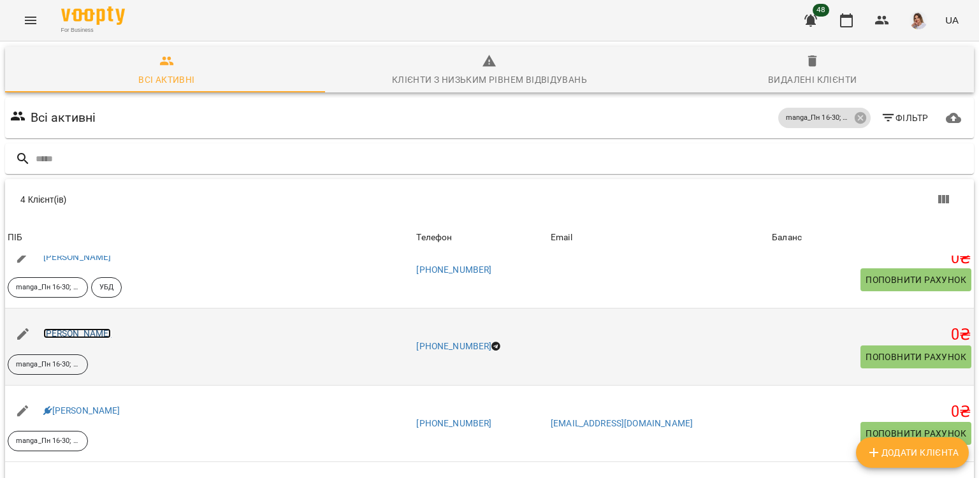
click at [112, 328] on link "Богданова Марія Сергіївна" at bounding box center [77, 333] width 68 height 10
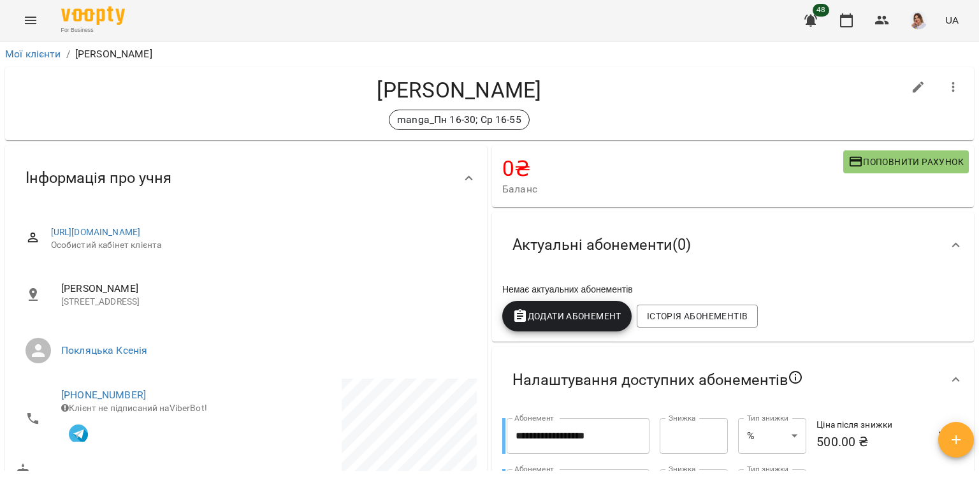
click at [946, 85] on icon "button" at bounding box center [953, 87] width 15 height 15
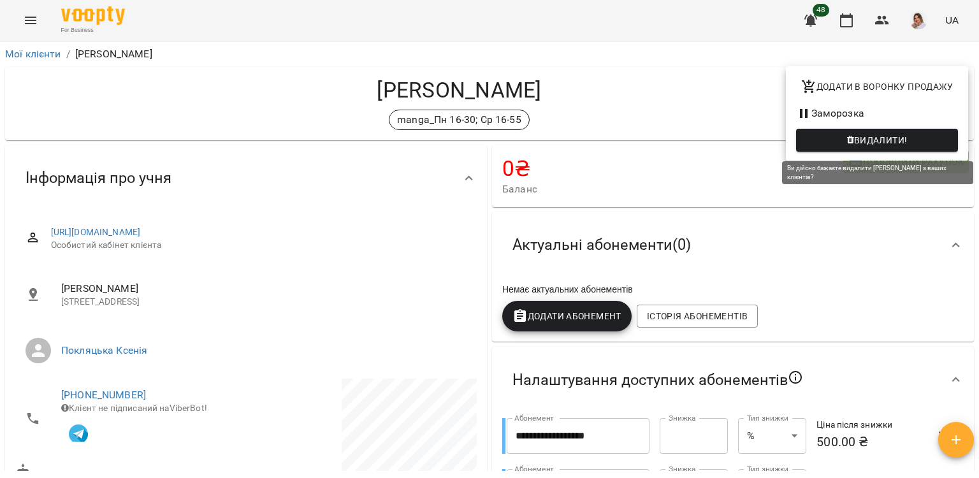
click at [889, 138] on span "Видалити!" at bounding box center [881, 140] width 54 height 15
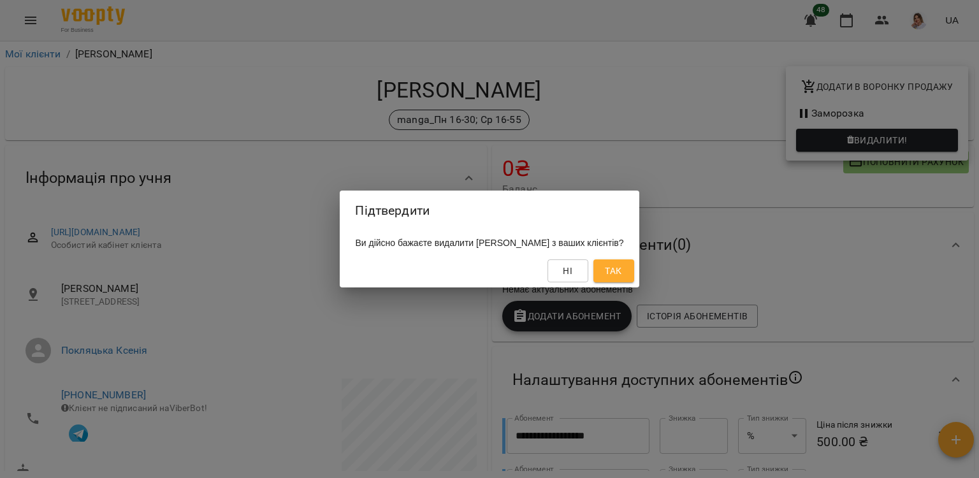
click at [622, 277] on span "Так" at bounding box center [613, 270] width 17 height 15
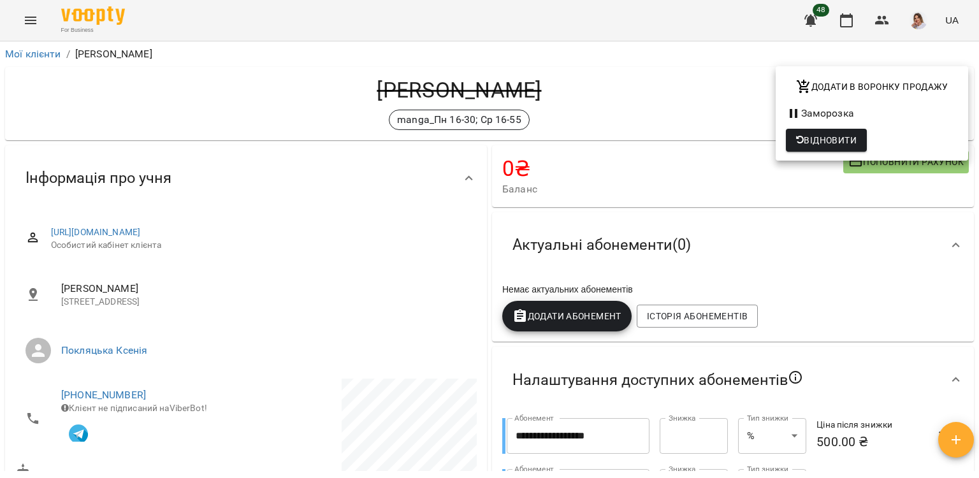
click at [20, 22] on div at bounding box center [489, 239] width 979 height 478
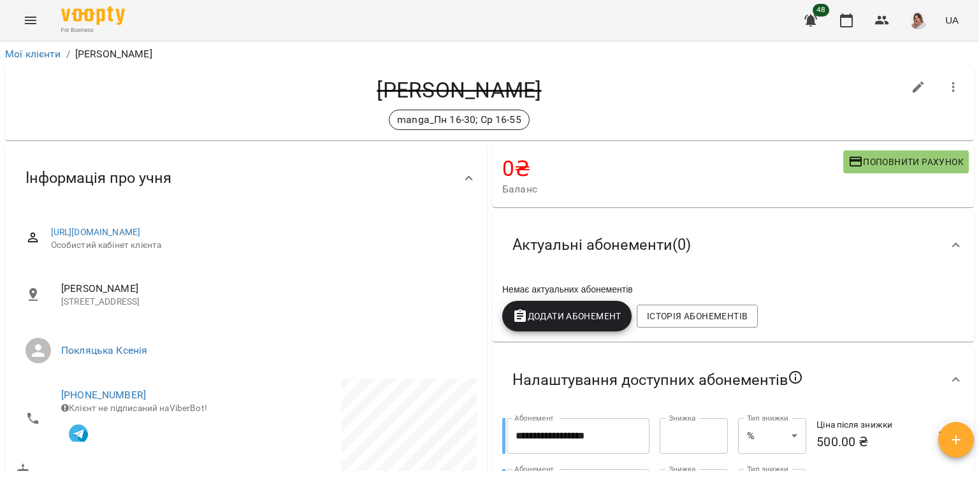
click at [31, 22] on icon "Menu" at bounding box center [30, 20] width 15 height 15
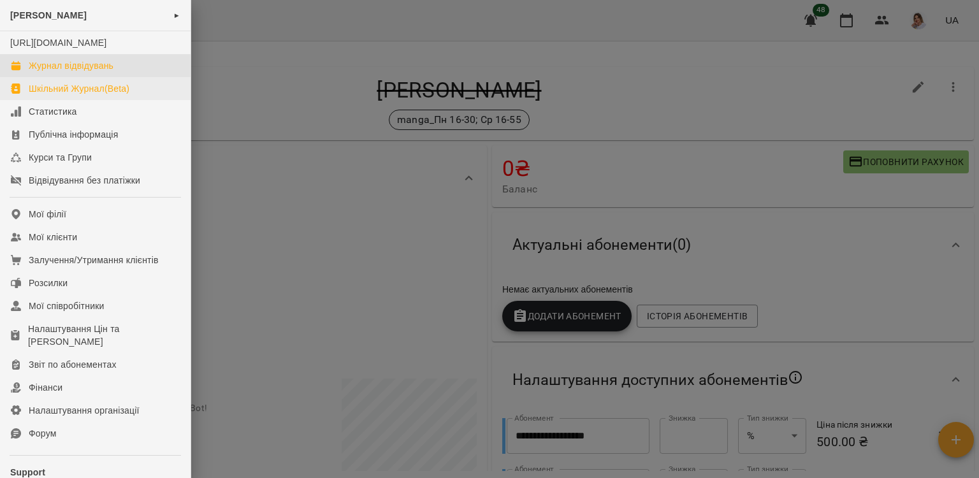
click at [48, 72] on div "Журнал відвідувань" at bounding box center [71, 65] width 85 height 13
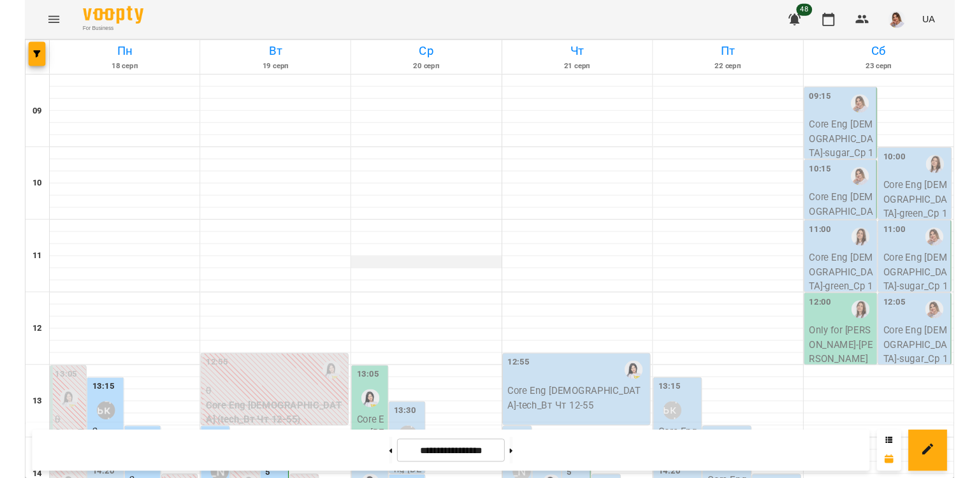
scroll to position [510, 0]
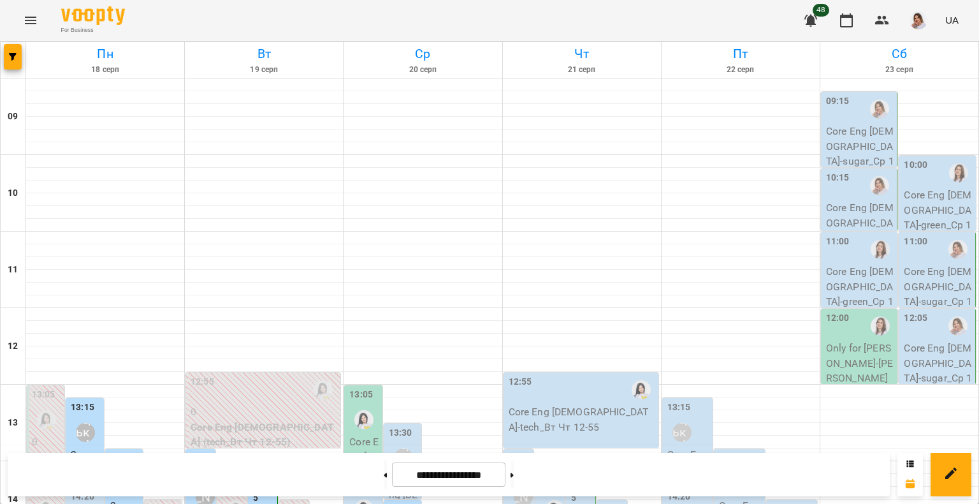
click at [27, 25] on icon "Menu" at bounding box center [30, 20] width 15 height 15
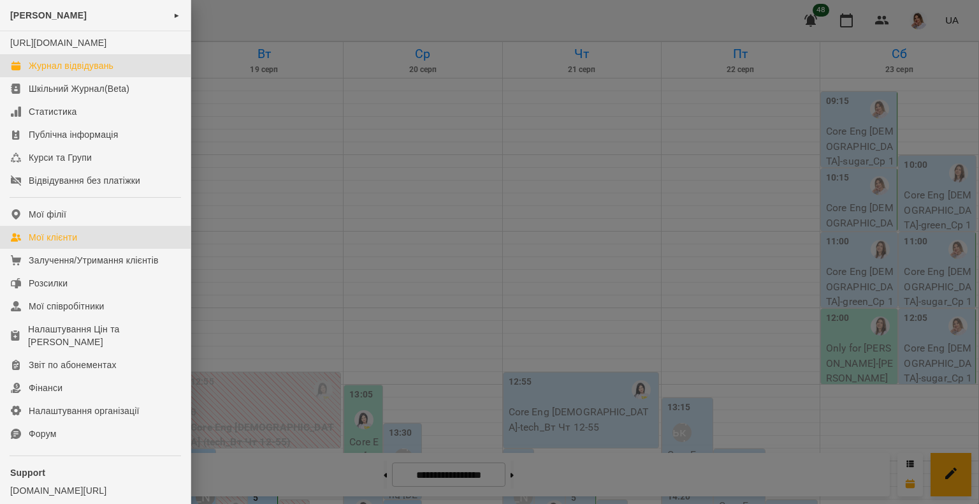
click at [92, 249] on link "Мої клієнти" at bounding box center [95, 237] width 191 height 23
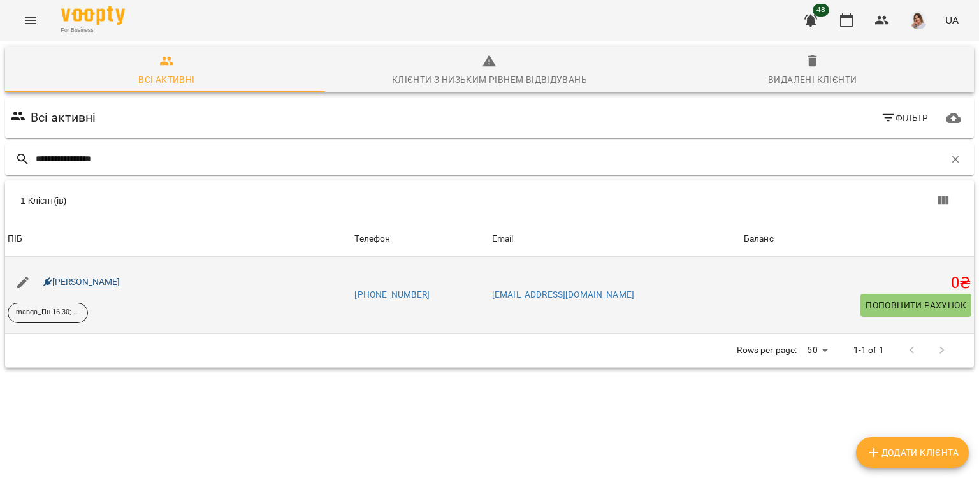
type input "**********"
click at [116, 279] on link "[PERSON_NAME]" at bounding box center [81, 282] width 77 height 10
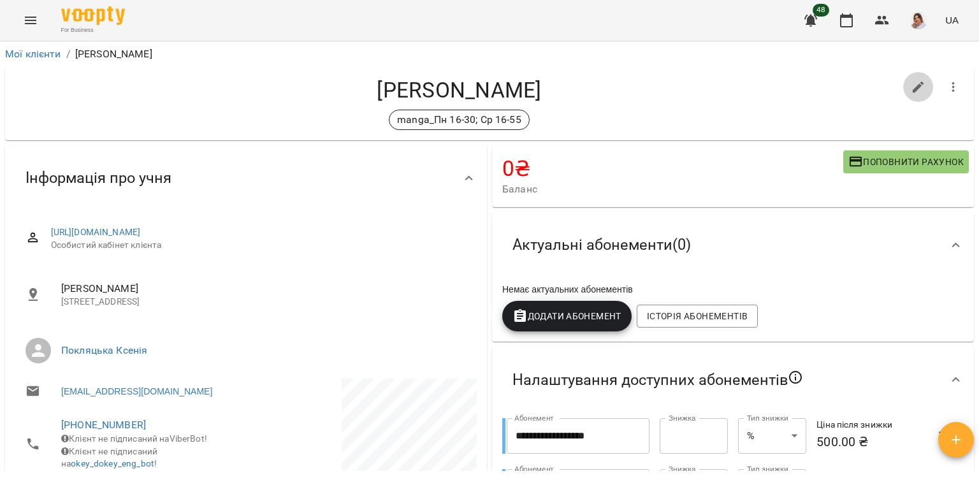
click at [913, 88] on icon "button" at bounding box center [918, 87] width 11 height 11
select select "**"
click at [464, 88] on h4 "[PERSON_NAME]" at bounding box center [459, 90] width 888 height 26
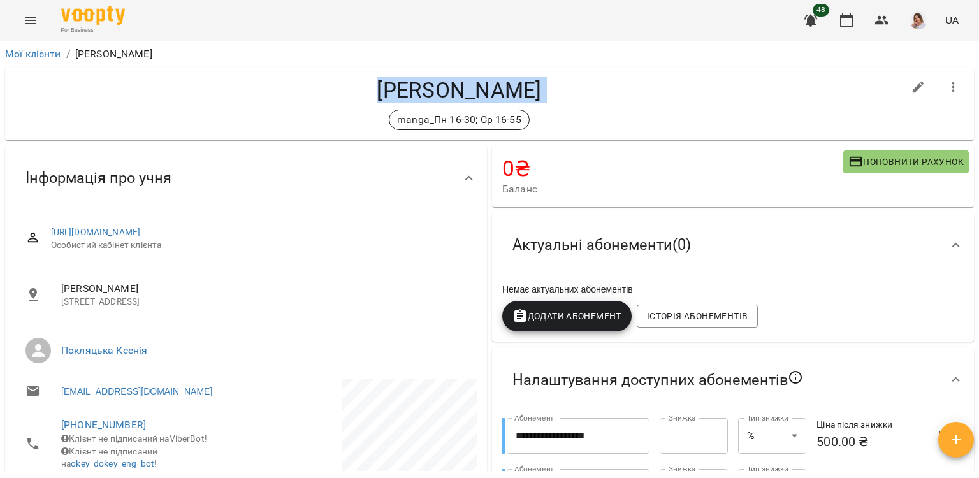
click at [464, 88] on h4 "[PERSON_NAME]" at bounding box center [459, 90] width 888 height 26
click at [914, 85] on icon "button" at bounding box center [918, 87] width 15 height 15
select select "**"
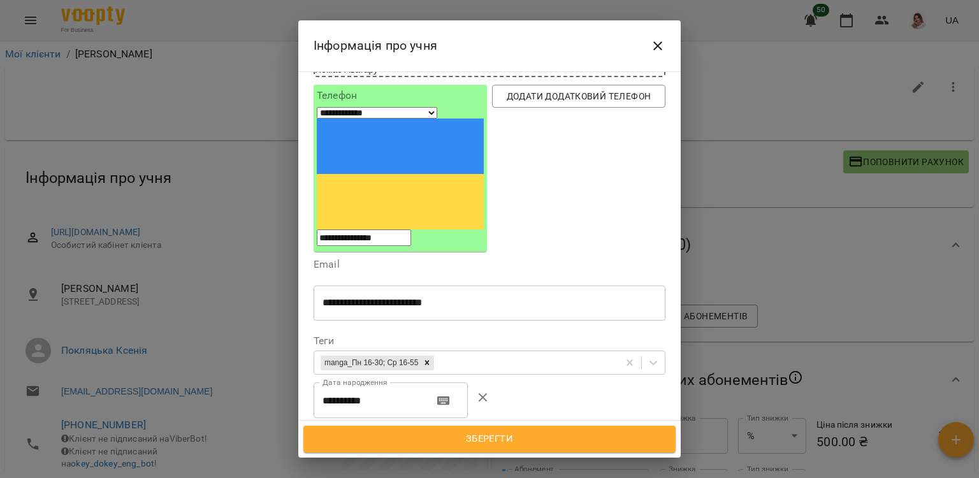
scroll to position [255, 0]
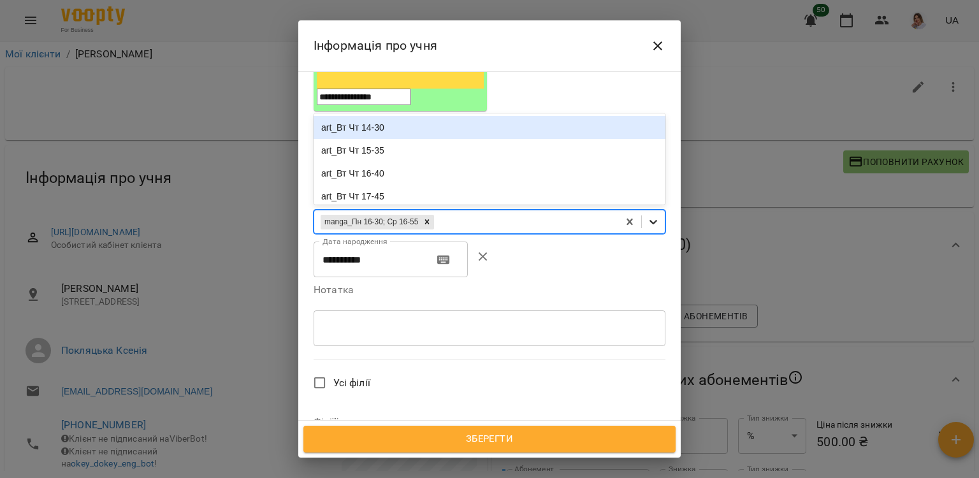
click at [647, 215] on icon at bounding box center [653, 221] width 13 height 13
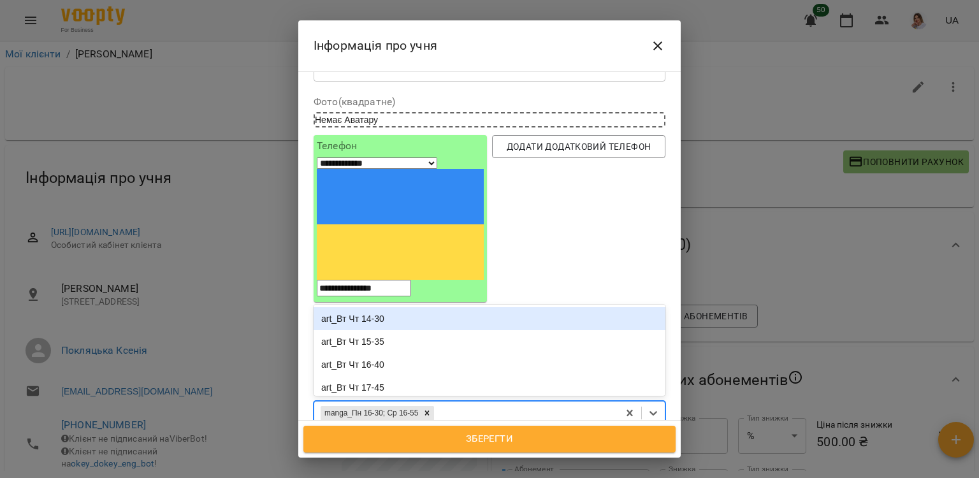
scroll to position [1350, 0]
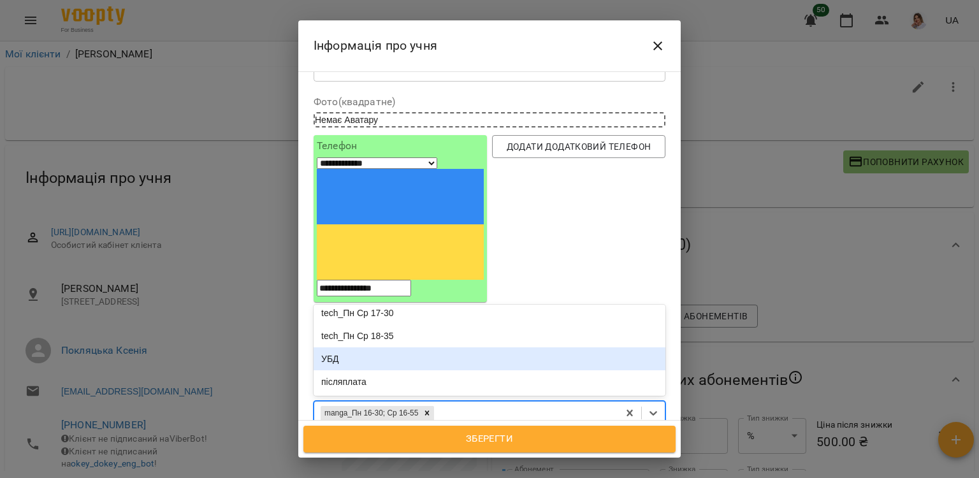
click at [387, 347] on div "УБД" at bounding box center [490, 358] width 352 height 23
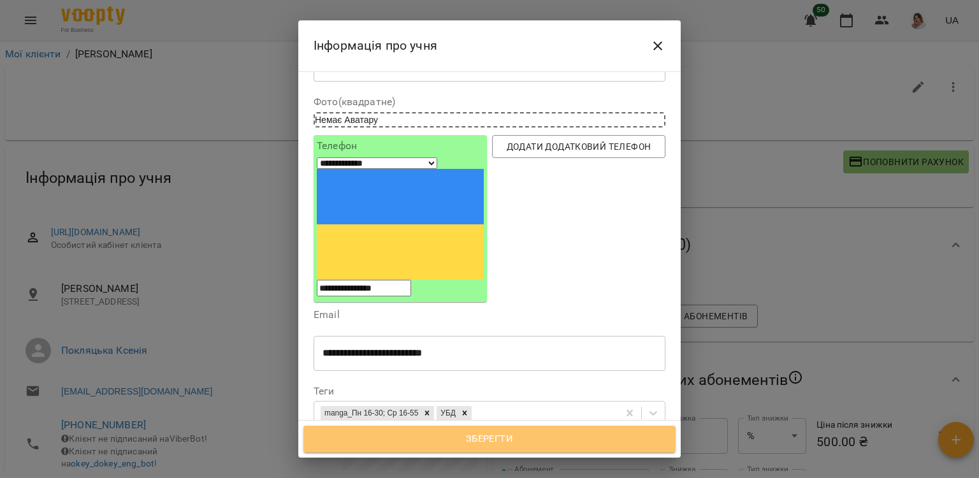
click at [482, 442] on span "Зберегти" at bounding box center [489, 439] width 344 height 17
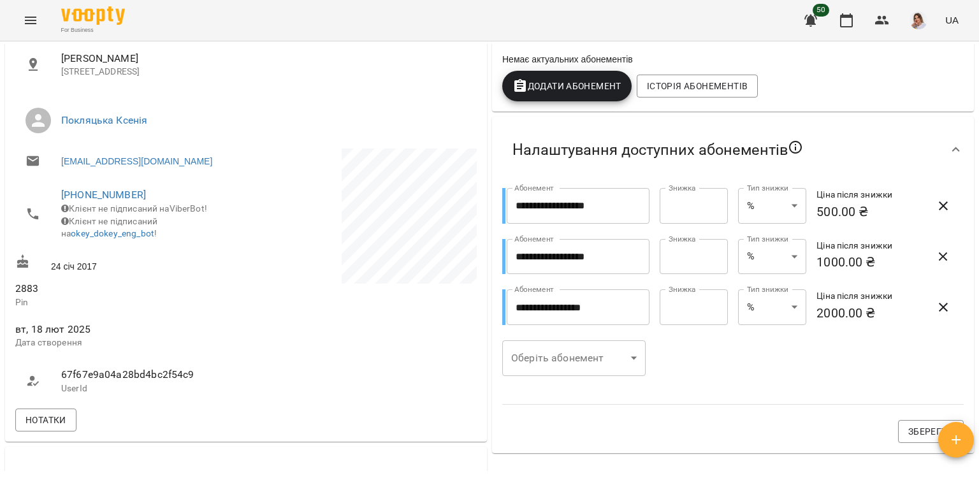
scroll to position [255, 0]
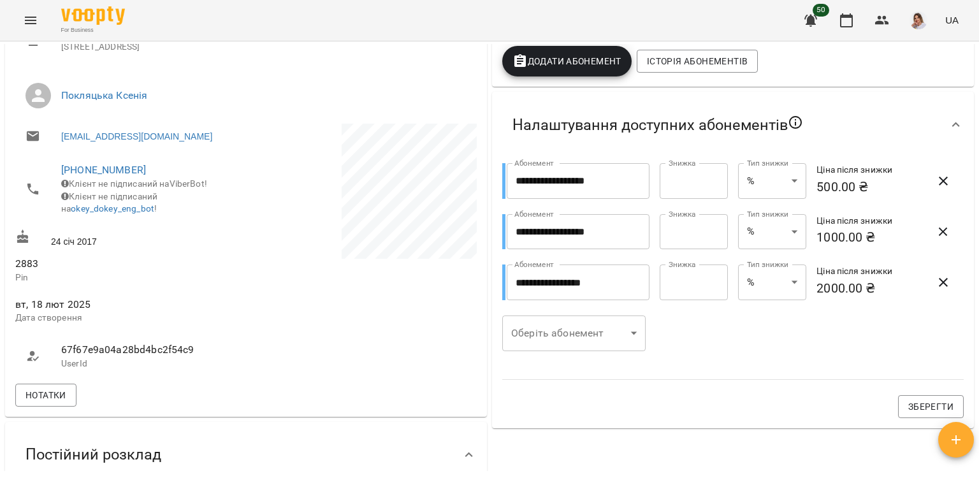
click at [674, 191] on input "*" at bounding box center [694, 181] width 68 height 36
type input "*****"
click at [787, 193] on body "**********" at bounding box center [489, 260] width 979 height 520
click at [763, 203] on li "₴" at bounding box center [765, 205] width 68 height 23
type input "*****"
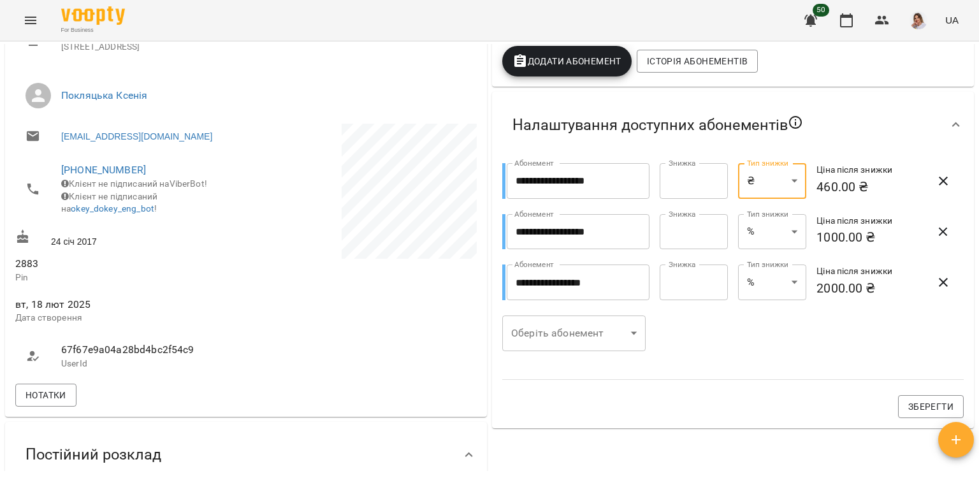
click at [675, 238] on input "*" at bounding box center [694, 232] width 68 height 36
type input "*****"
click at [779, 230] on body "**********" at bounding box center [489, 260] width 979 height 520
click at [775, 257] on li "₴" at bounding box center [765, 256] width 68 height 23
type input "*****"
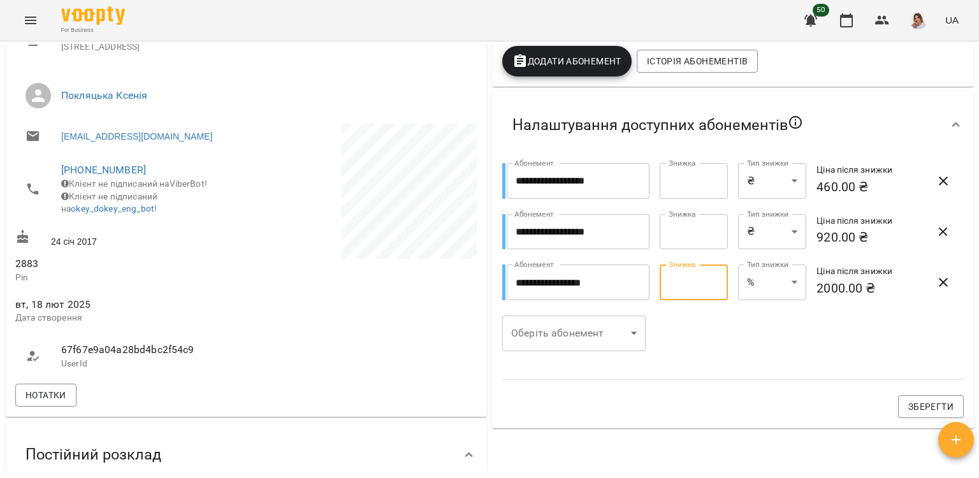
click at [692, 293] on input "*" at bounding box center [694, 283] width 68 height 36
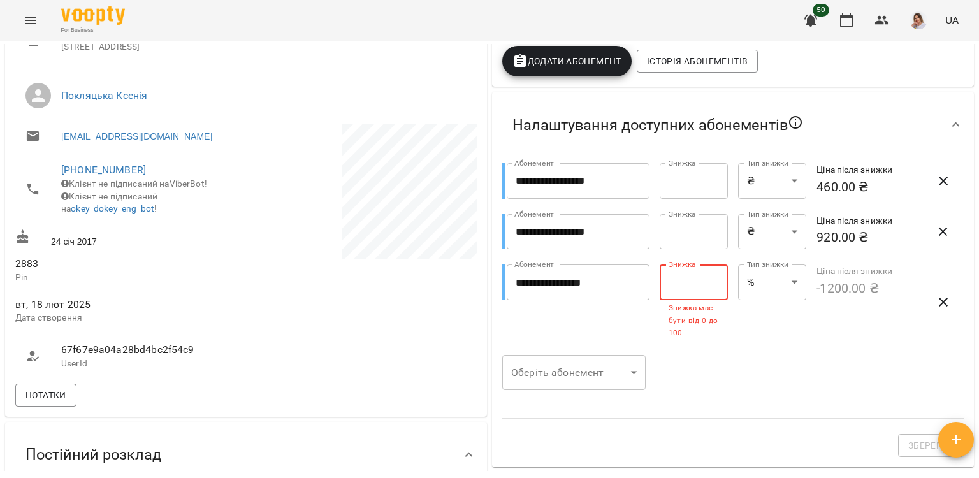
type input "******"
click at [785, 295] on body "**********" at bounding box center [489, 260] width 979 height 520
click at [780, 312] on li "₴" at bounding box center [765, 306] width 68 height 23
type input "*****"
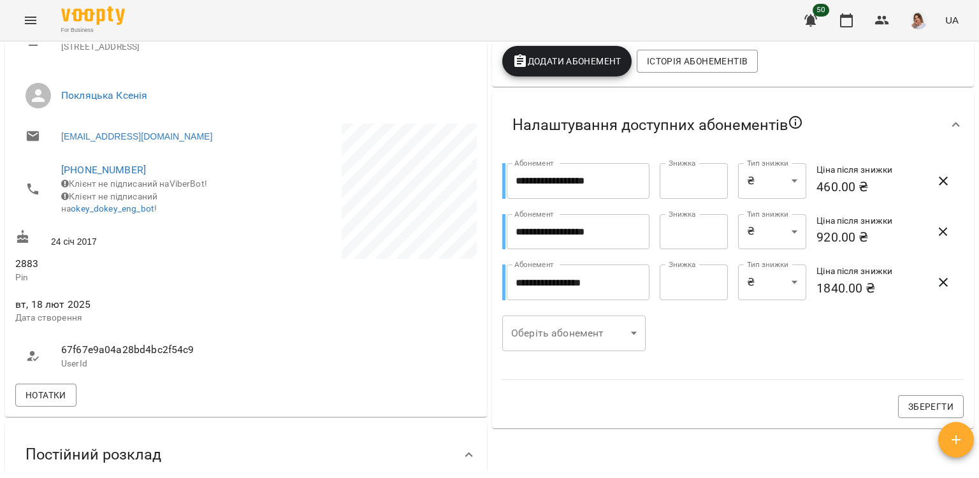
click at [780, 381] on div at bounding box center [733, 373] width 477 height 29
click at [919, 412] on span "Зберегти" at bounding box center [931, 406] width 45 height 15
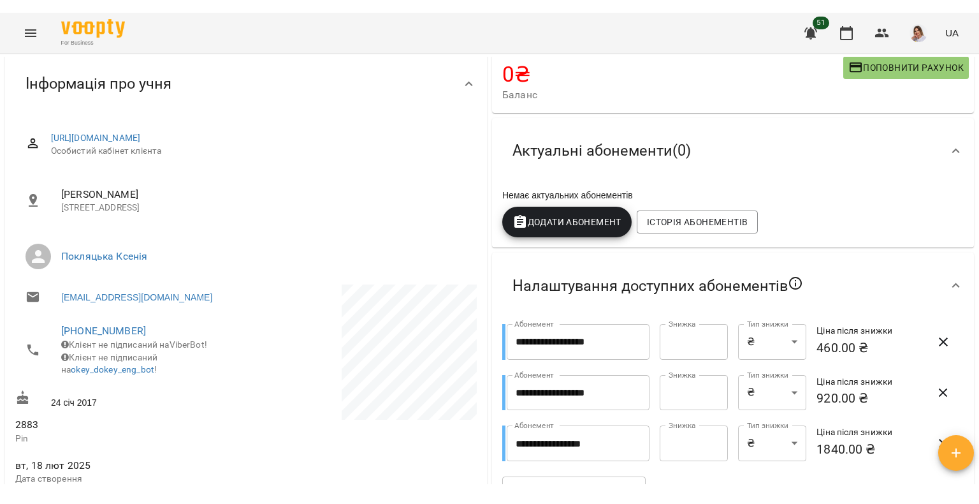
scroll to position [128, 0]
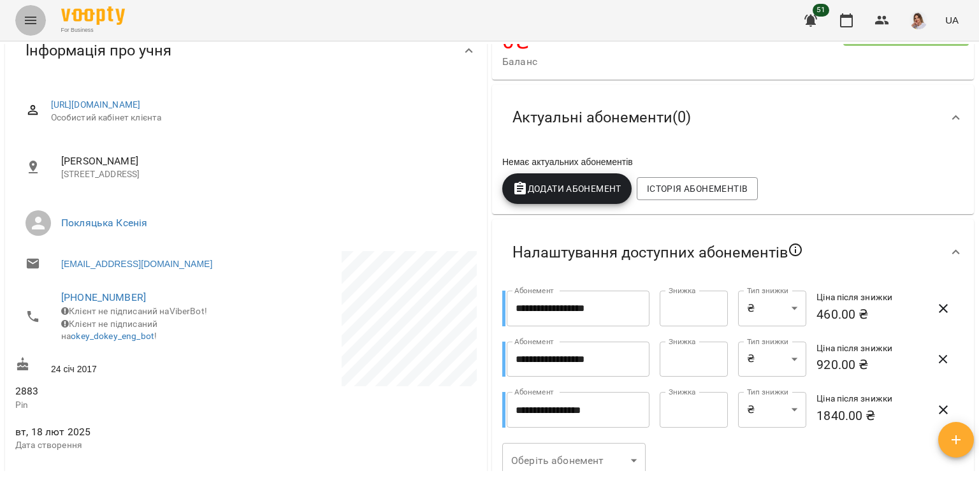
click at [20, 13] on button "Menu" at bounding box center [30, 20] width 31 height 31
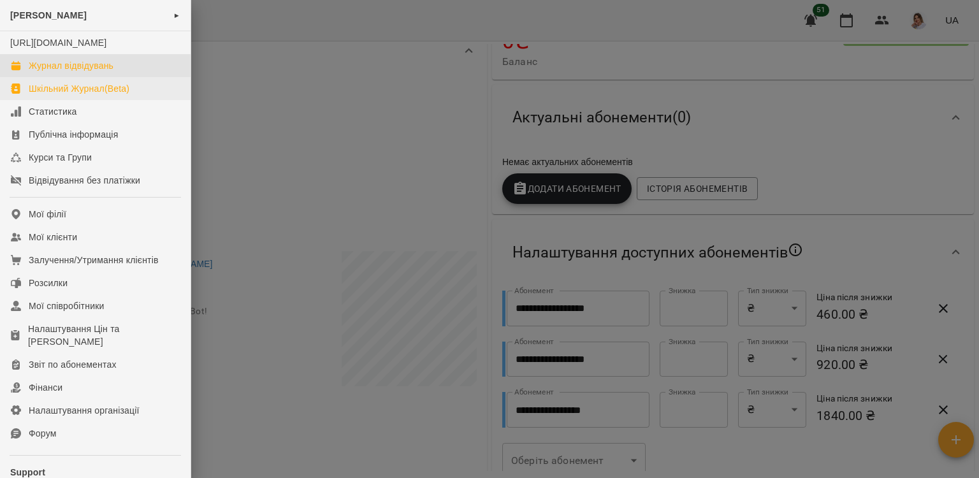
drag, startPoint x: 62, startPoint y: 85, endPoint x: 62, endPoint y: 111, distance: 25.5
click at [62, 77] on link "Журнал відвідувань" at bounding box center [95, 65] width 191 height 23
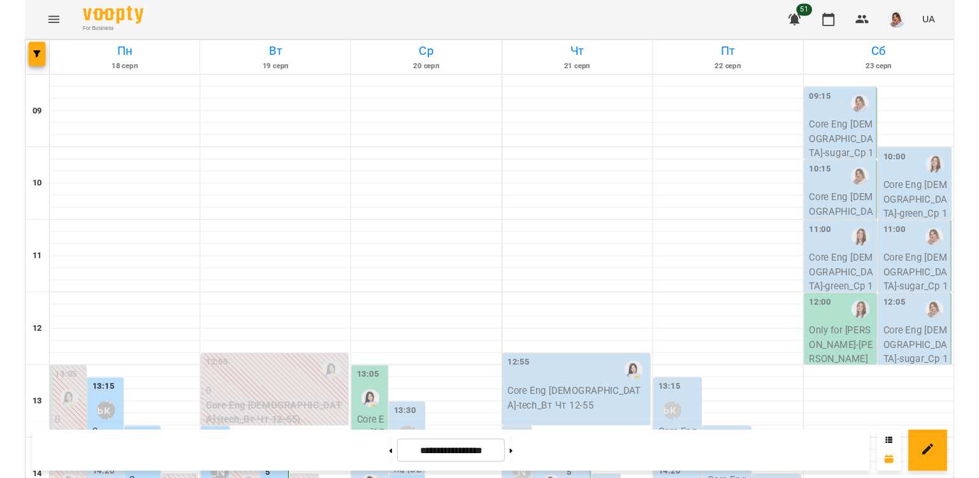
scroll to position [422, 0]
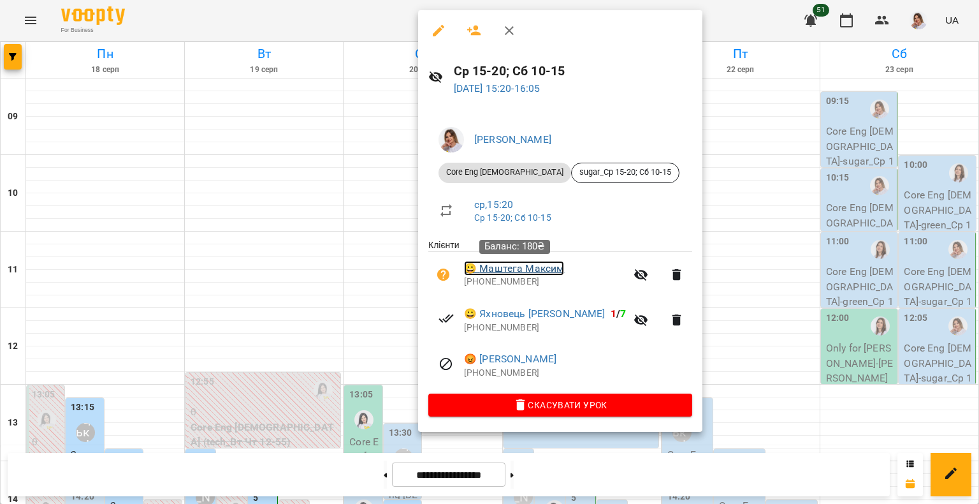
click at [502, 271] on link "😀 Маштега [PERSON_NAME]" at bounding box center [514, 268] width 100 height 15
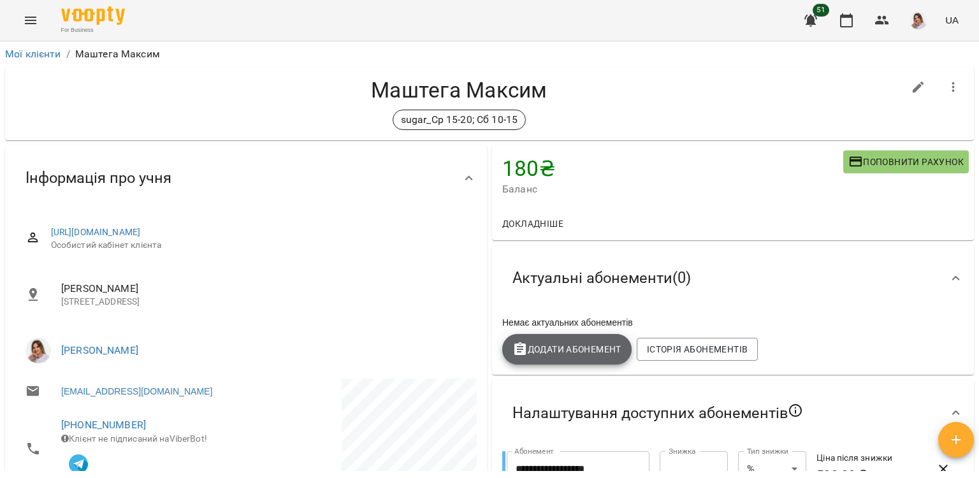
click at [573, 338] on button "Додати Абонемент" at bounding box center [566, 349] width 129 height 31
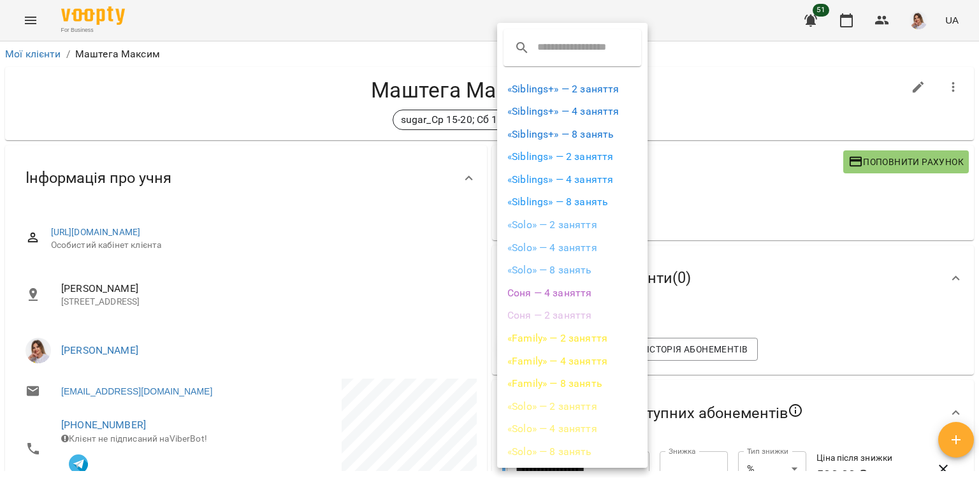
click at [567, 227] on li "«Solo» — 2 заняття" at bounding box center [572, 225] width 150 height 23
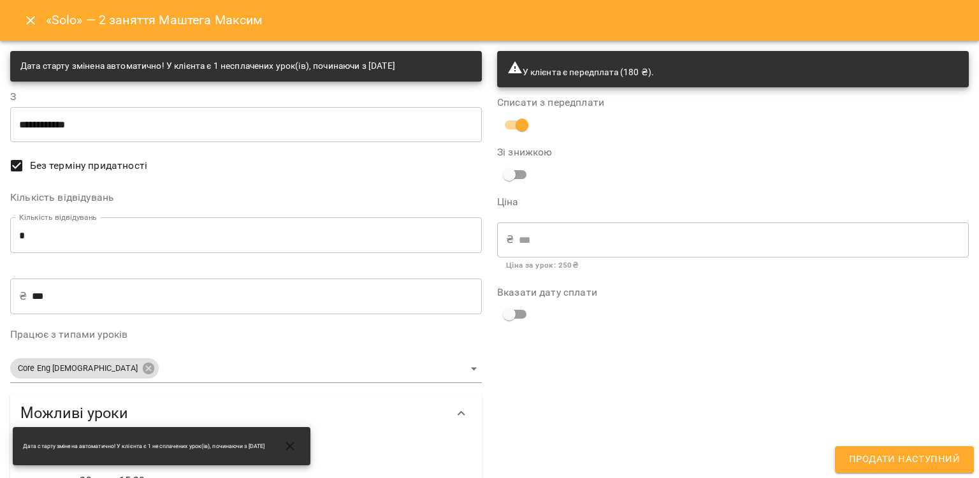
click at [511, 238] on div "₴ *** ​" at bounding box center [733, 240] width 472 height 36
click at [31, 14] on icon "Close" at bounding box center [30, 20] width 15 height 15
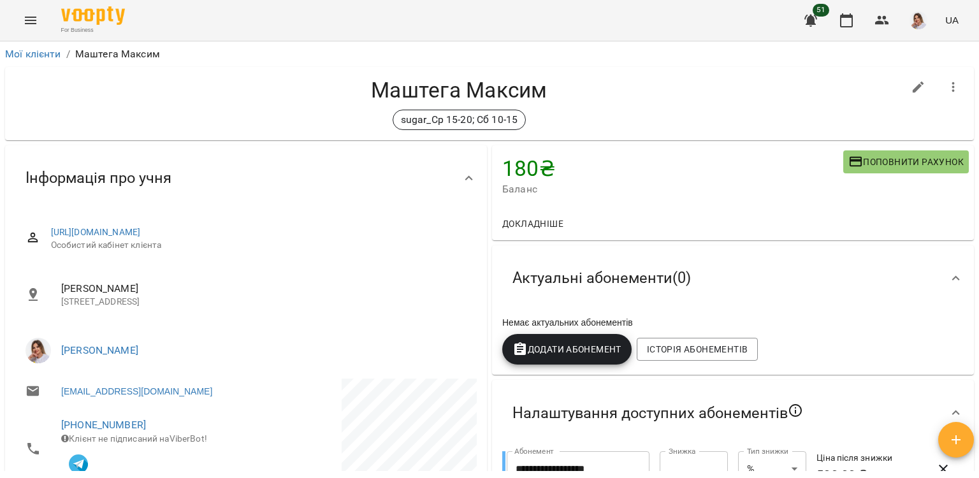
click at [34, 20] on icon "Menu" at bounding box center [30, 21] width 11 height 8
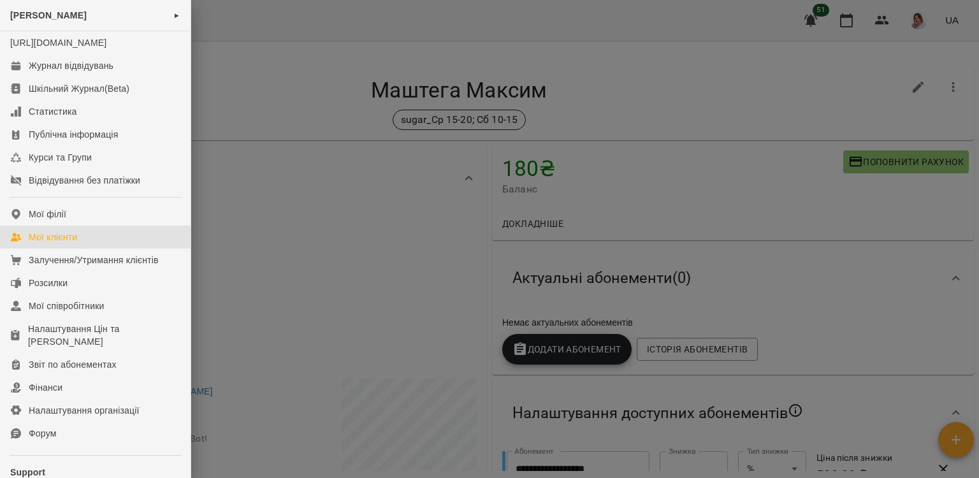
click at [63, 244] on div "Мої клієнти" at bounding box center [53, 237] width 48 height 13
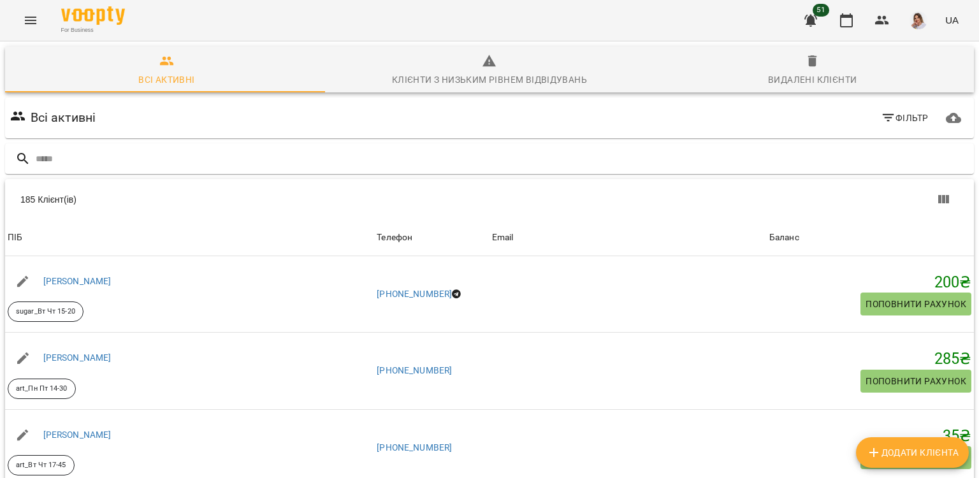
click at [898, 123] on span "Фільтр" at bounding box center [905, 117] width 48 height 15
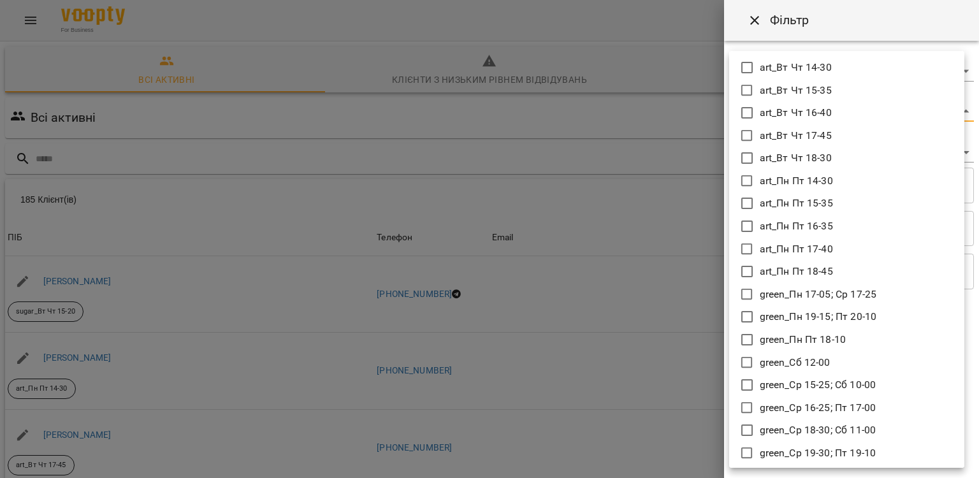
click at [786, 115] on body "For Business 51 UA Всі активні Клієнти з низьким рівнем відвідувань Видалені кл…" at bounding box center [489, 333] width 979 height 666
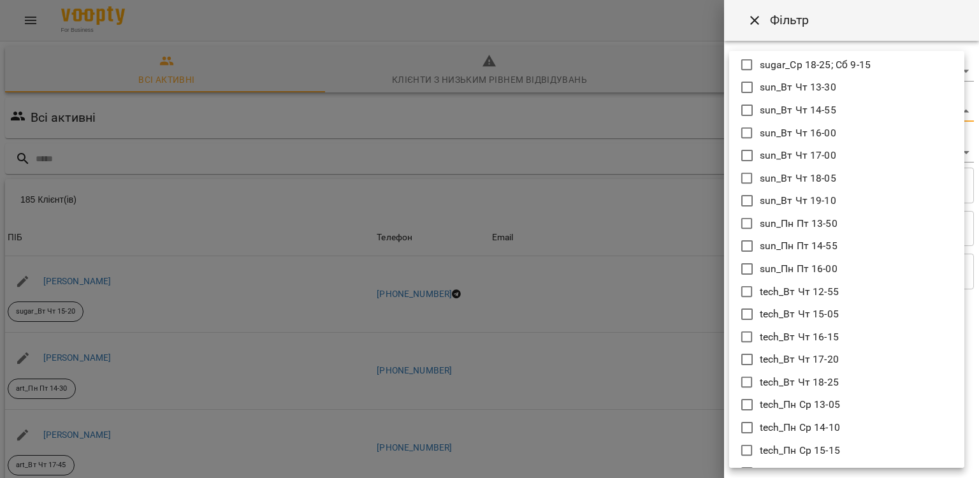
scroll to position [931, 0]
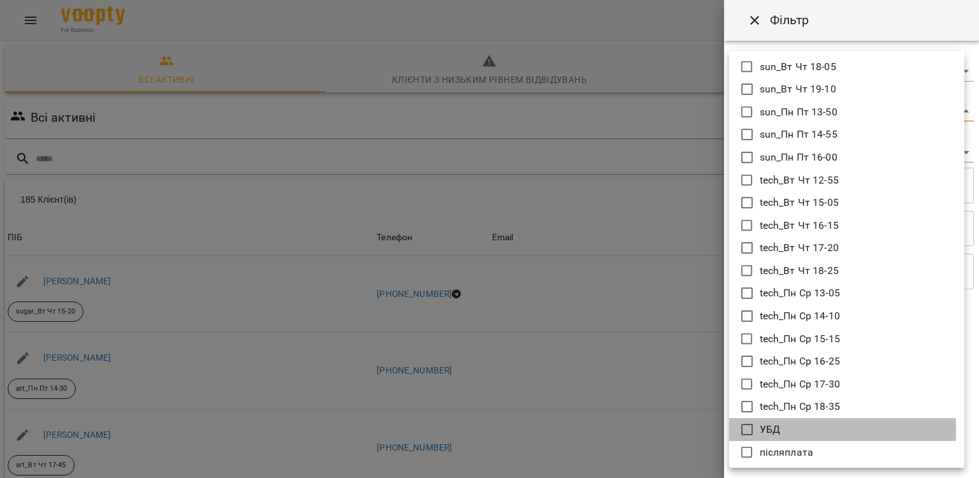
click at [763, 430] on p "УБД" at bounding box center [770, 429] width 20 height 15
type input "***"
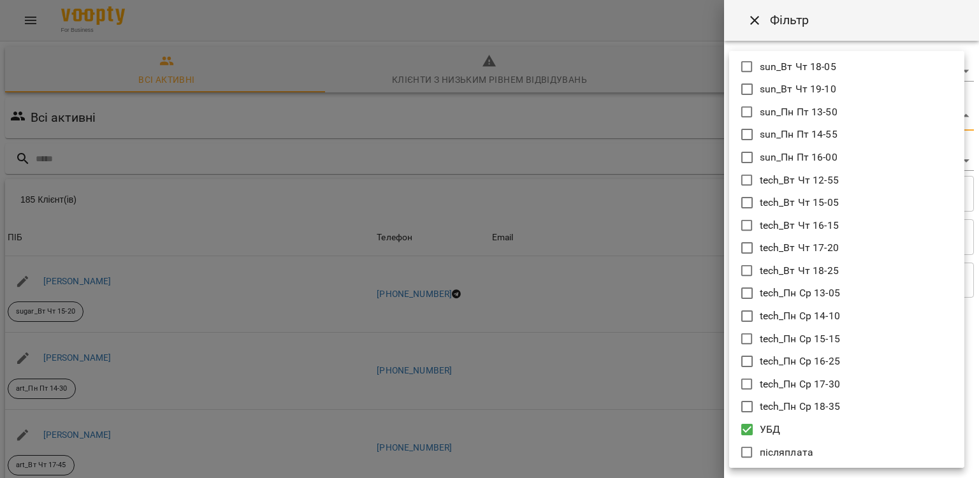
click at [698, 270] on div at bounding box center [489, 239] width 979 height 478
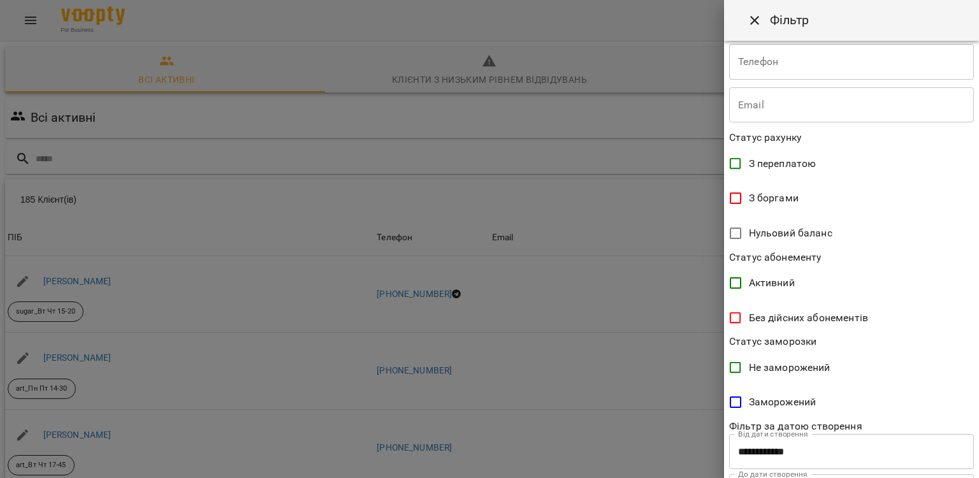
scroll to position [240, 0]
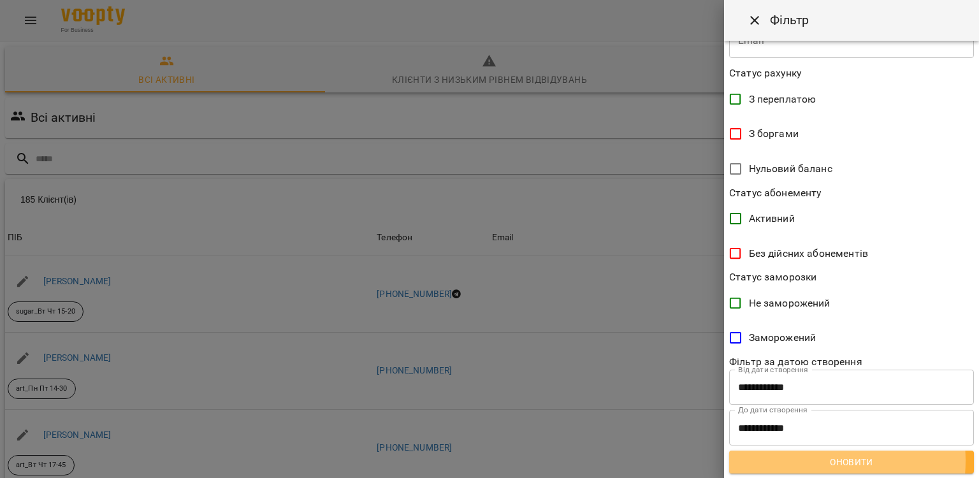
click at [810, 460] on span "Оновити" at bounding box center [852, 462] width 224 height 15
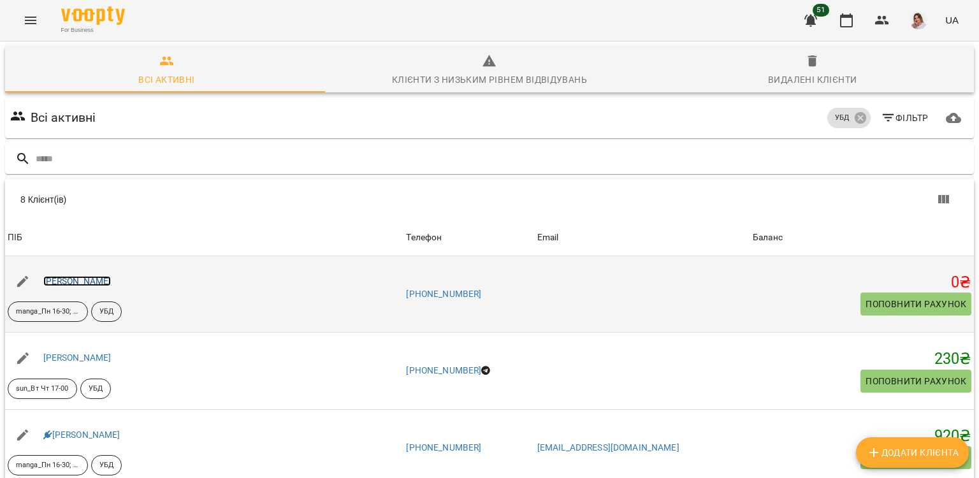
click at [100, 279] on link "[PERSON_NAME]" at bounding box center [77, 281] width 68 height 10
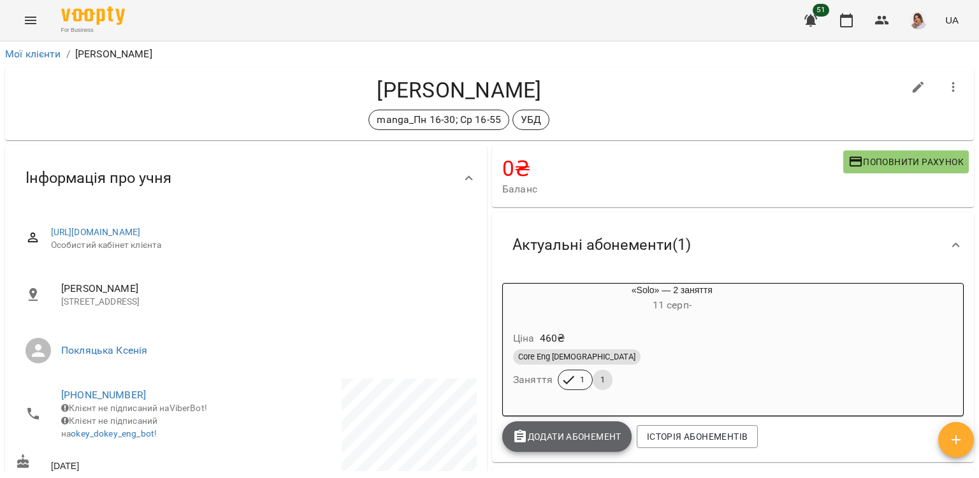
click at [546, 430] on button "Додати Абонемент" at bounding box center [566, 436] width 129 height 31
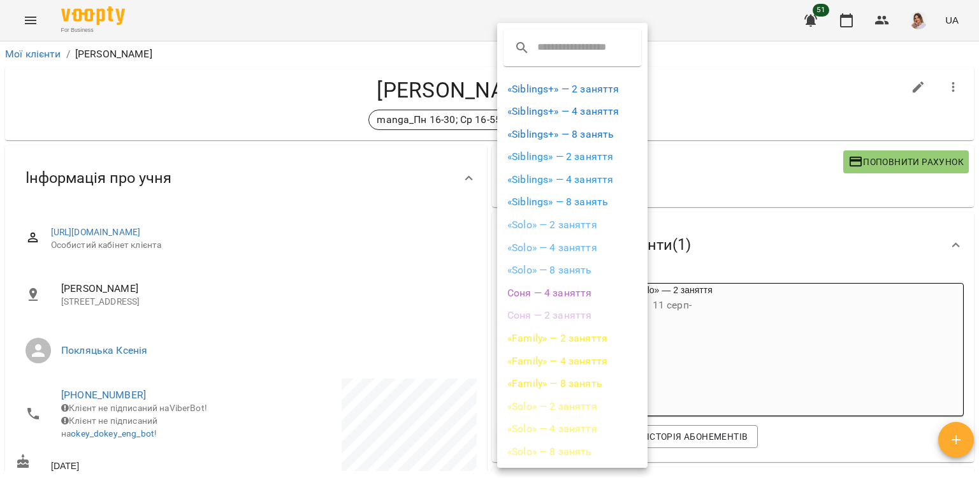
click at [588, 228] on li "«Solo» — 2 заняття" at bounding box center [572, 225] width 150 height 23
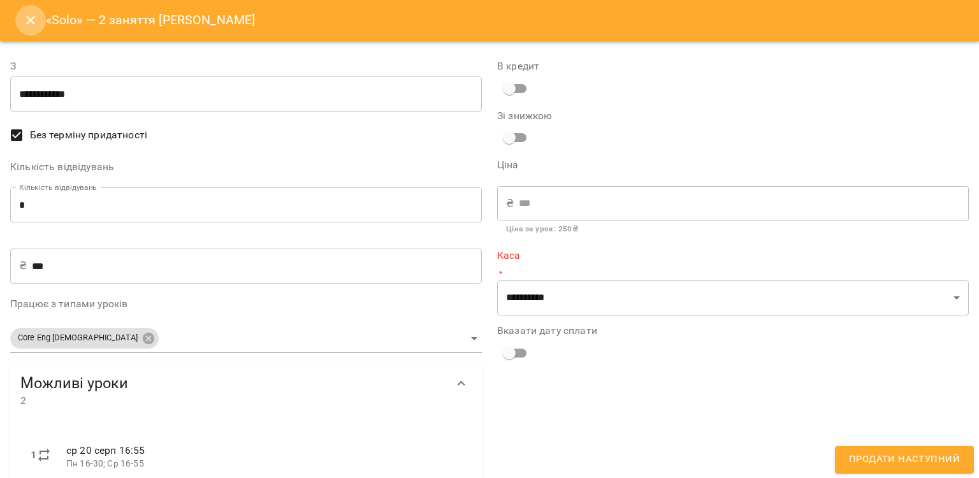
click at [25, 21] on icon "Close" at bounding box center [30, 20] width 15 height 15
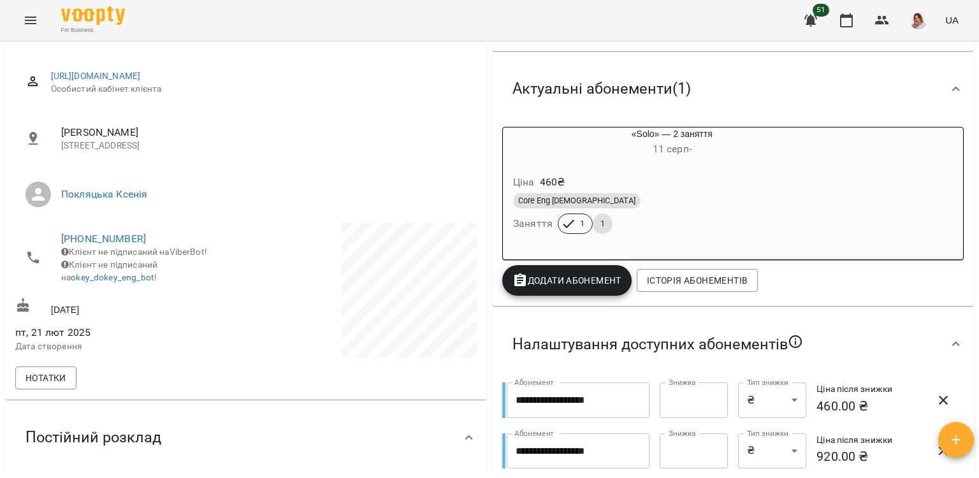
scroll to position [191, 0]
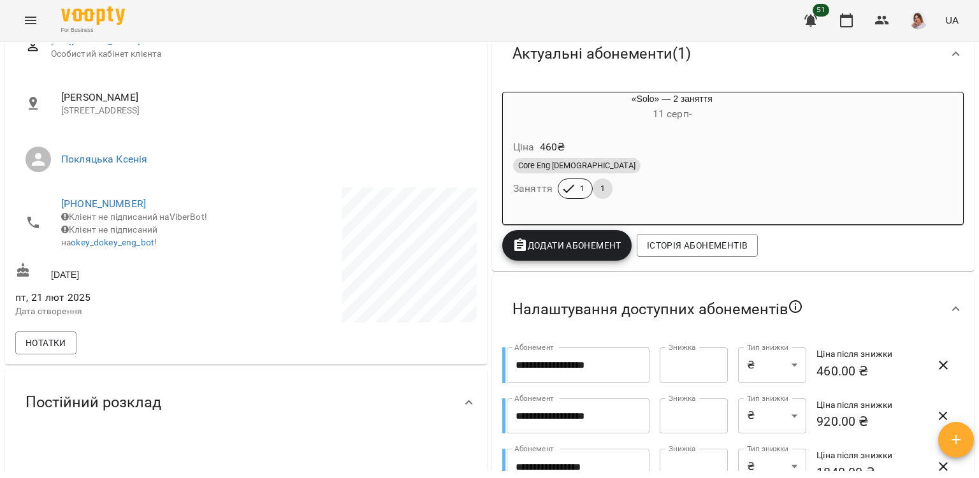
click at [38, 21] on icon "Menu" at bounding box center [30, 20] width 15 height 15
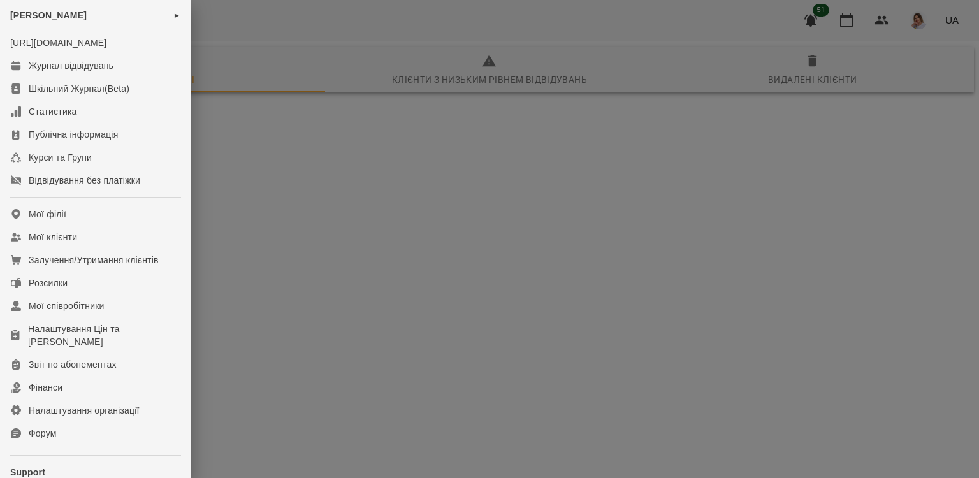
click at [325, 119] on div at bounding box center [489, 239] width 979 height 478
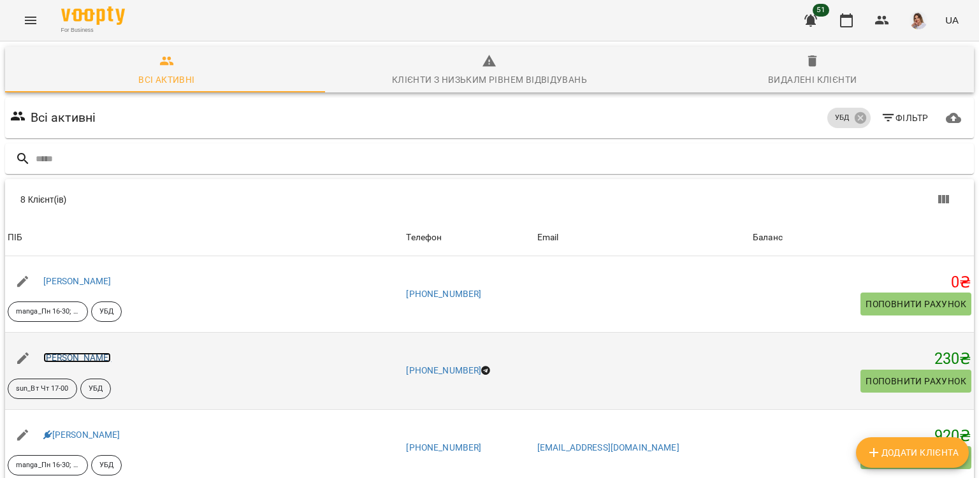
click at [112, 358] on link "Корнєєва Аліна Вікторівна" at bounding box center [77, 358] width 68 height 10
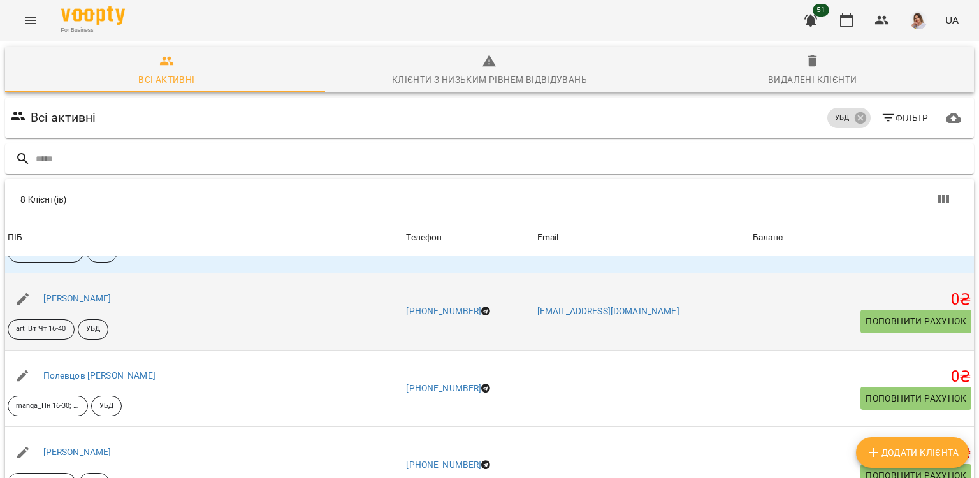
scroll to position [319, 0]
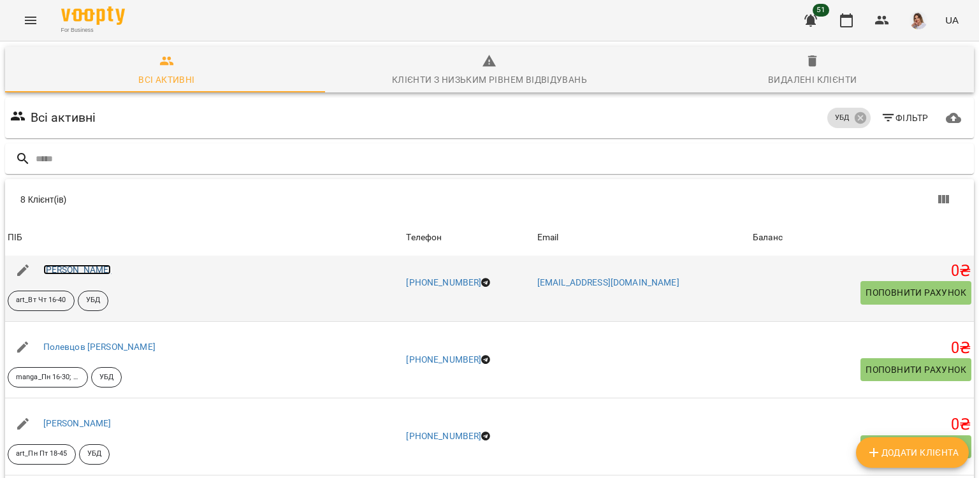
click at [112, 265] on link "Мандрика Григорiй Володимирович" at bounding box center [77, 270] width 68 height 10
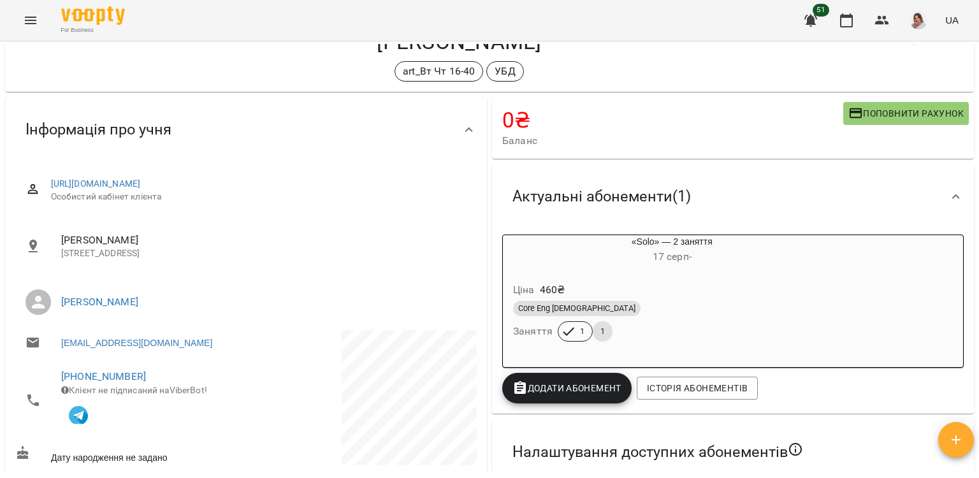
scroll to position [191, 0]
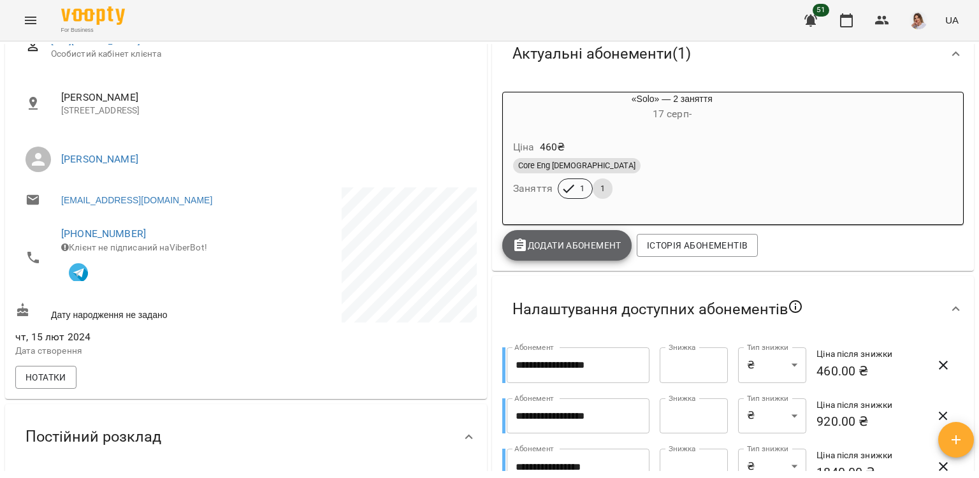
click at [569, 258] on button "Додати Абонемент" at bounding box center [566, 245] width 129 height 31
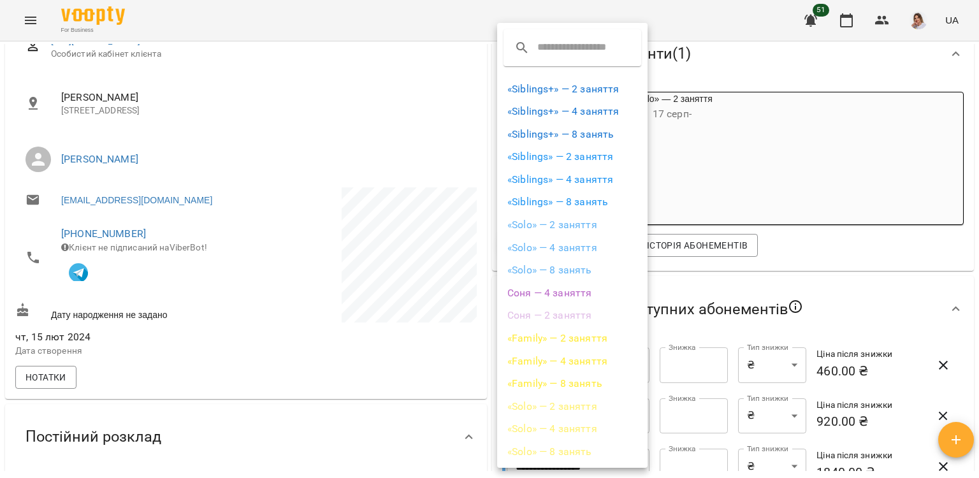
click at [564, 400] on li "«Solo» — 2 заняття" at bounding box center [572, 406] width 150 height 23
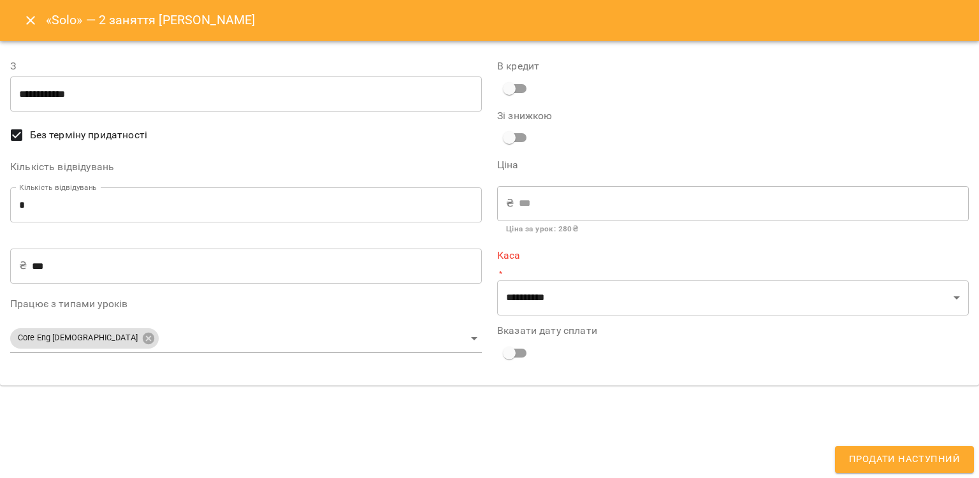
click at [24, 27] on icon "Close" at bounding box center [30, 20] width 15 height 15
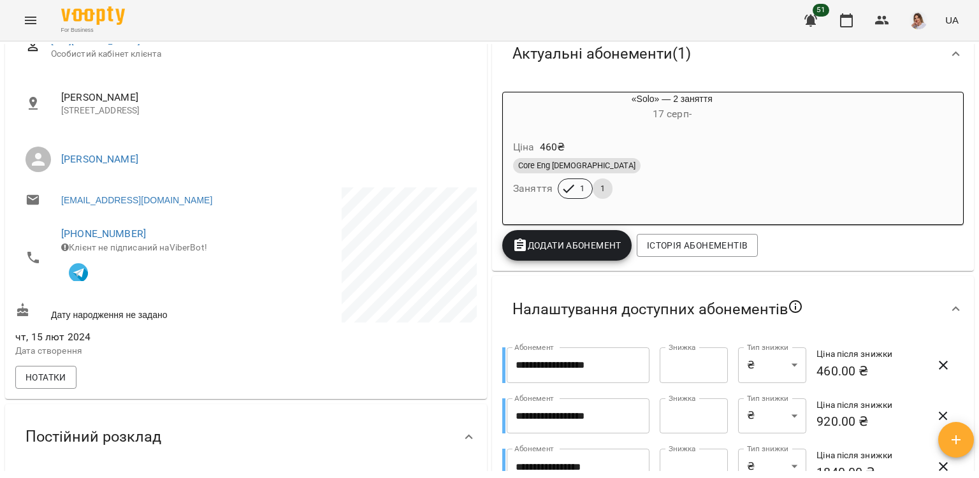
scroll to position [0, 0]
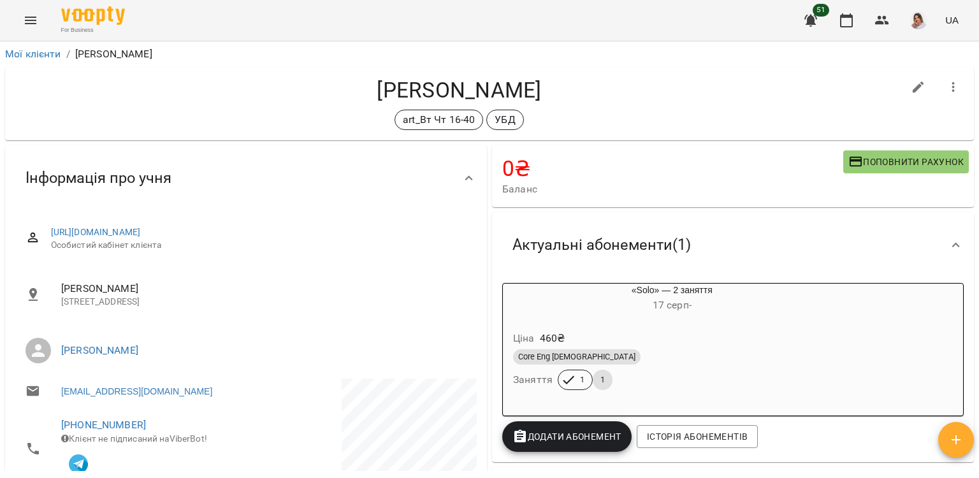
click at [553, 435] on span "Додати Абонемент" at bounding box center [567, 436] width 109 height 15
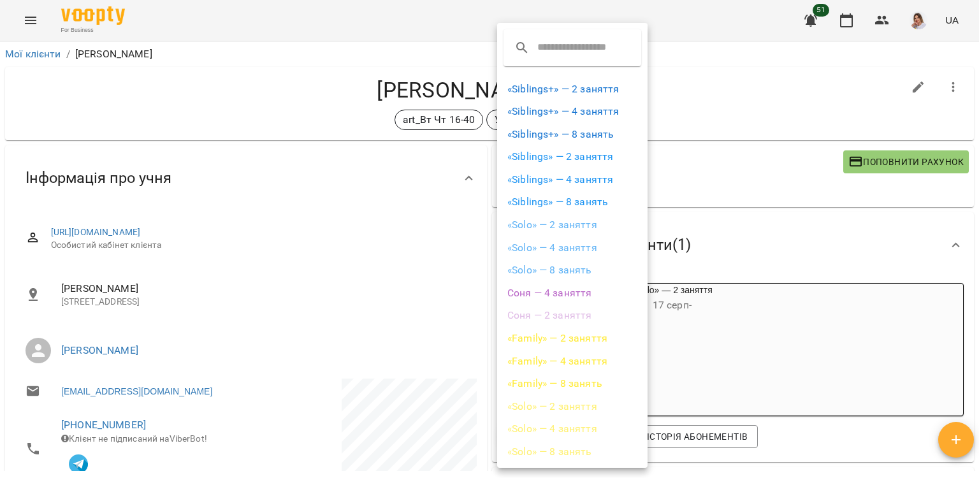
click at [566, 225] on li "«Solo» — 2 заняття" at bounding box center [572, 225] width 150 height 23
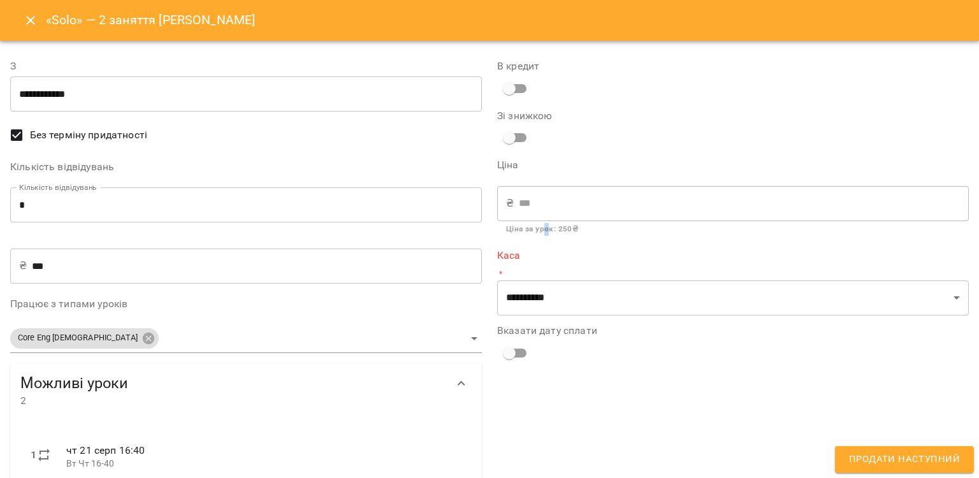
drag, startPoint x: 525, startPoint y: 208, endPoint x: 543, endPoint y: 233, distance: 30.2
click at [543, 233] on b "Ціна за урок : 250 ₴" at bounding box center [542, 228] width 72 height 9
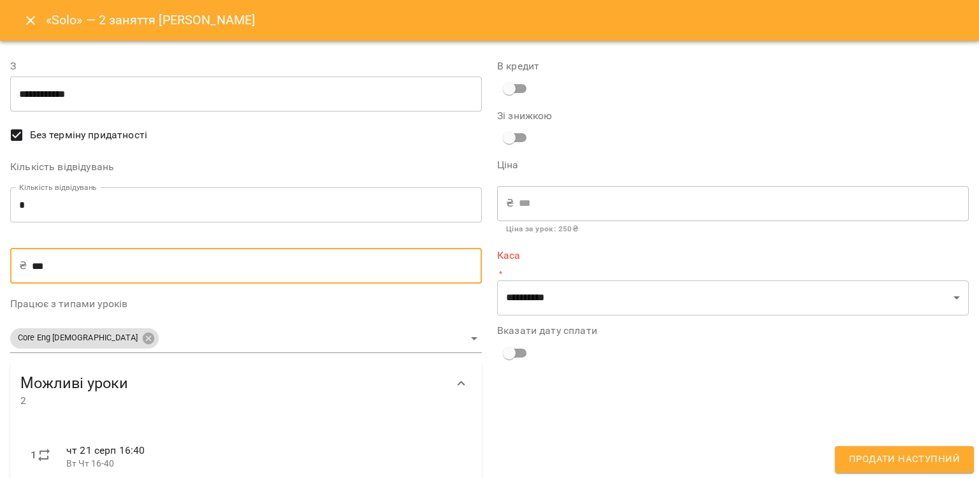
drag, startPoint x: 59, startPoint y: 269, endPoint x: 21, endPoint y: 263, distance: 38.8
click at [21, 263] on div "₴ *** ​" at bounding box center [246, 266] width 472 height 36
type input "*"
type input "**"
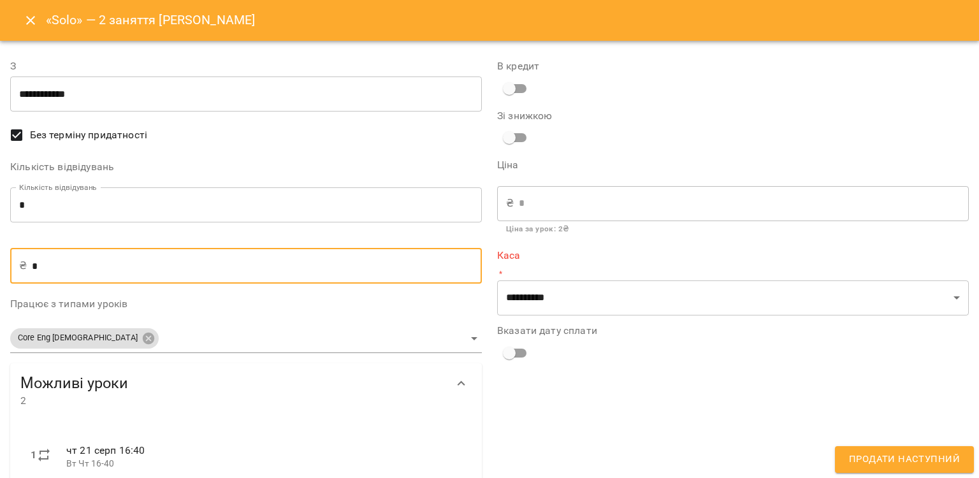
type input "**"
type input "***"
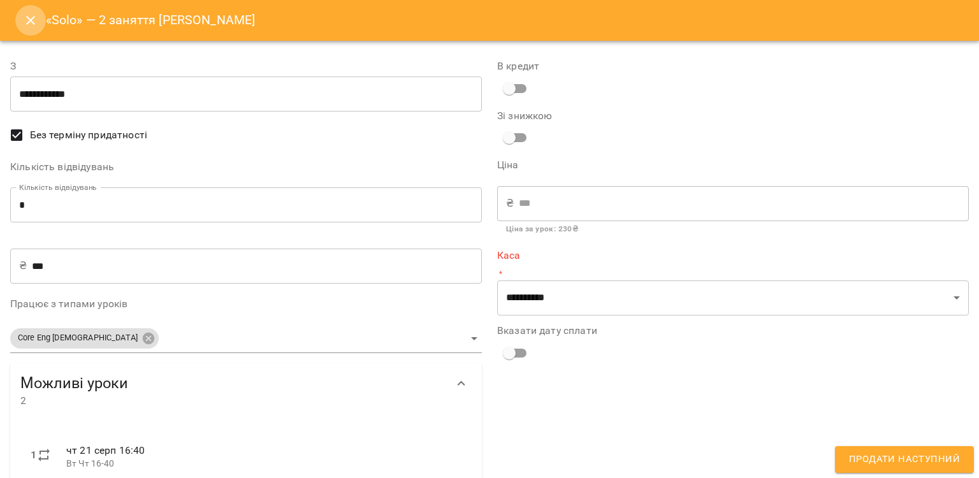
click at [23, 20] on icon "Close" at bounding box center [30, 20] width 15 height 15
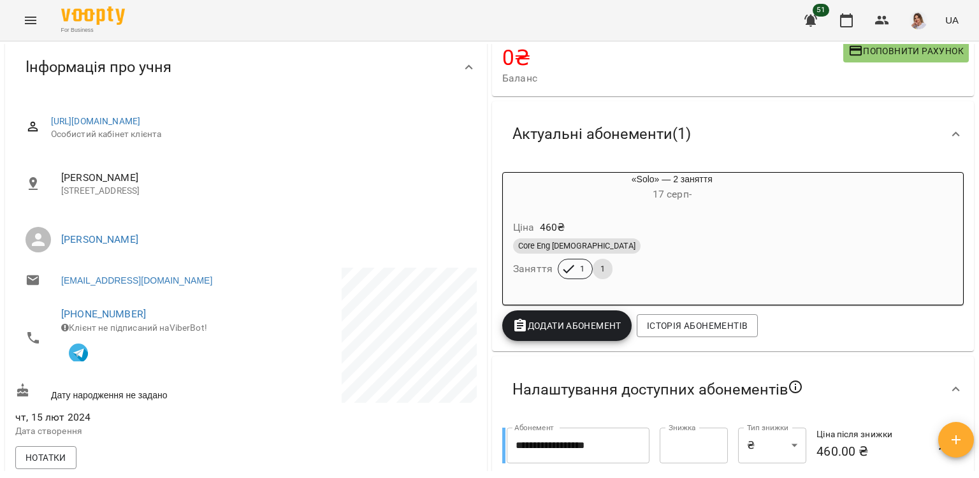
scroll to position [64, 0]
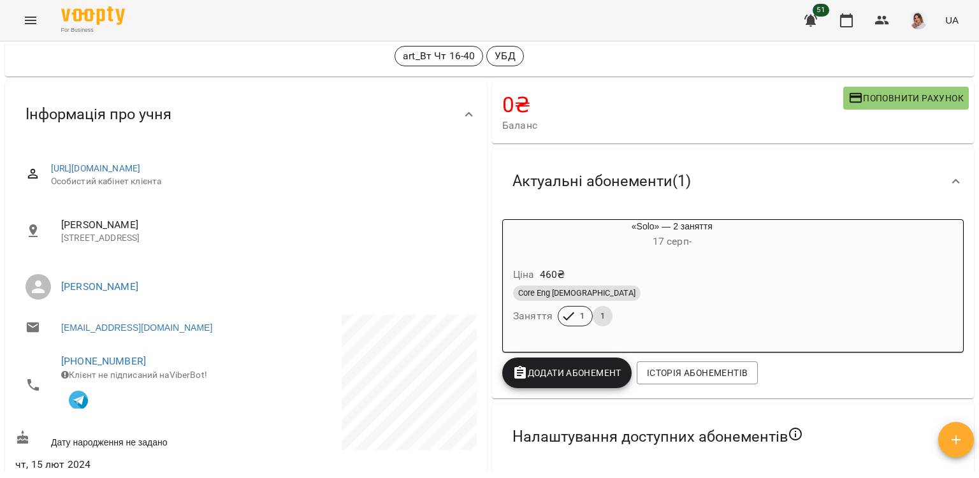
click at [551, 274] on p "460 ₴" at bounding box center [553, 274] width 26 height 15
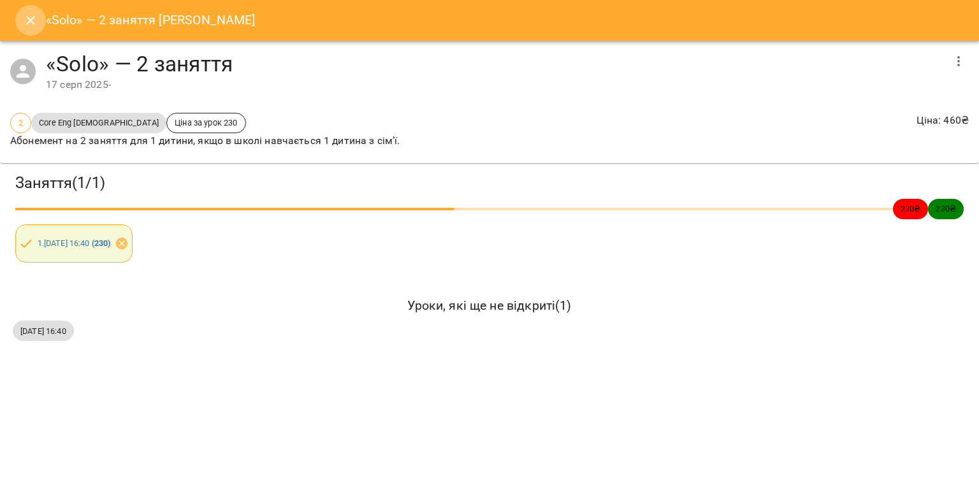
click at [31, 29] on button "Close" at bounding box center [30, 20] width 31 height 31
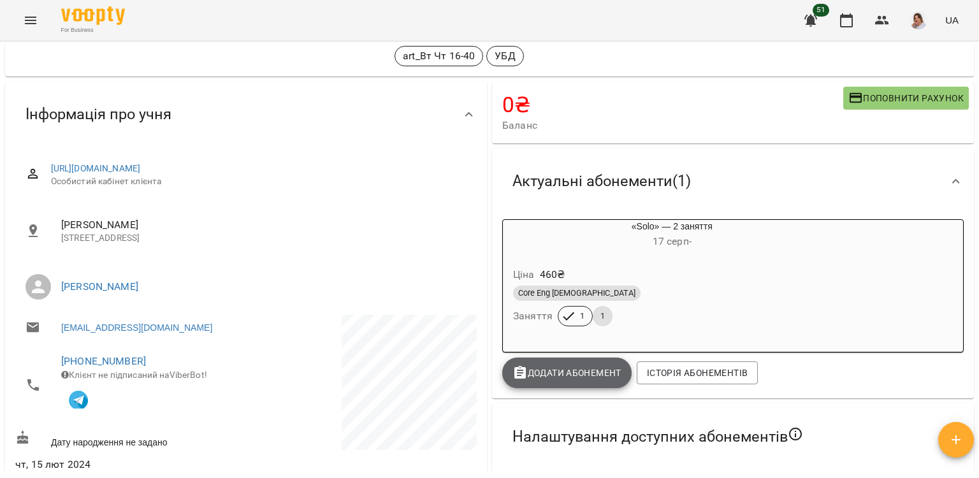
click at [546, 370] on span "Додати Абонемент" at bounding box center [567, 372] width 109 height 15
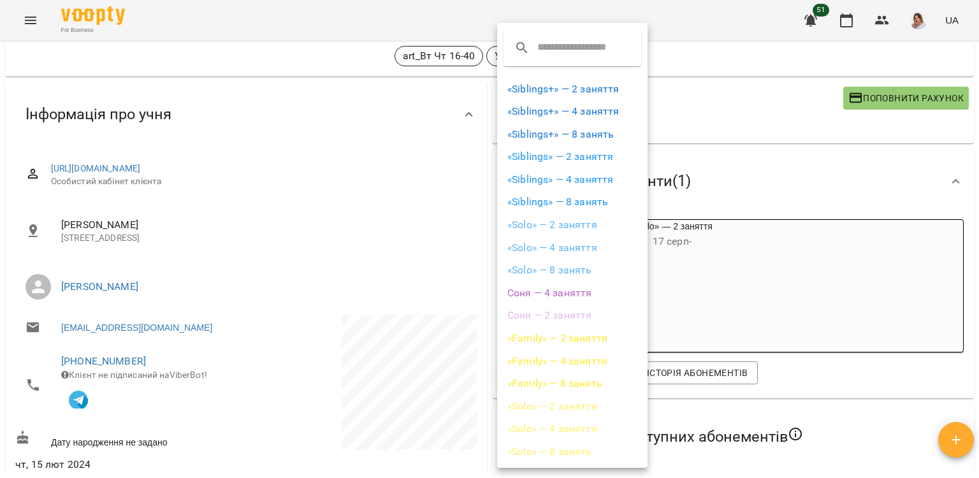
click at [564, 228] on li "«Solo» — 2 заняття" at bounding box center [572, 225] width 150 height 23
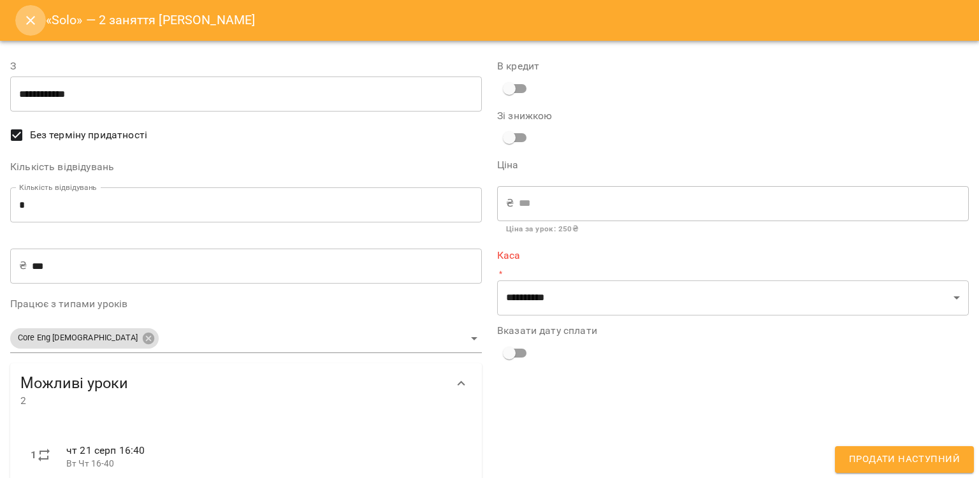
click at [35, 17] on icon "Close" at bounding box center [30, 20] width 15 height 15
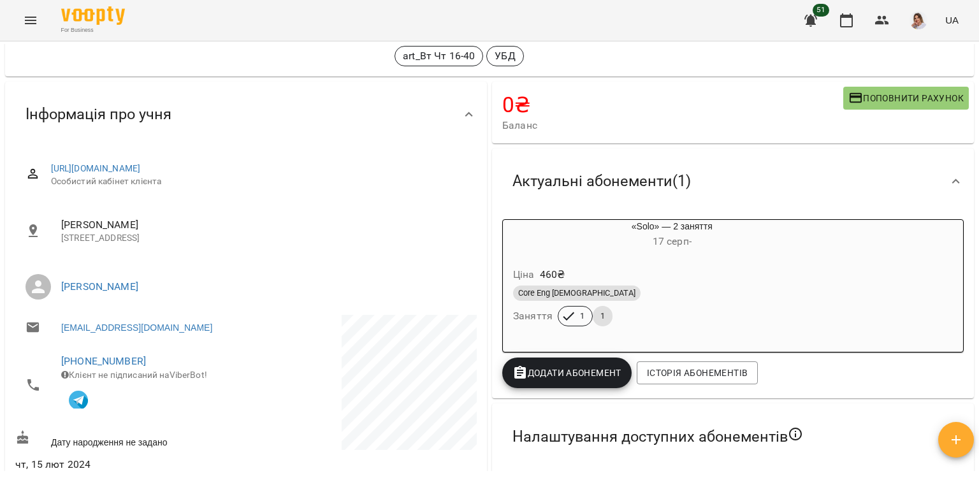
click at [544, 374] on span "Додати Абонемент" at bounding box center [567, 372] width 109 height 15
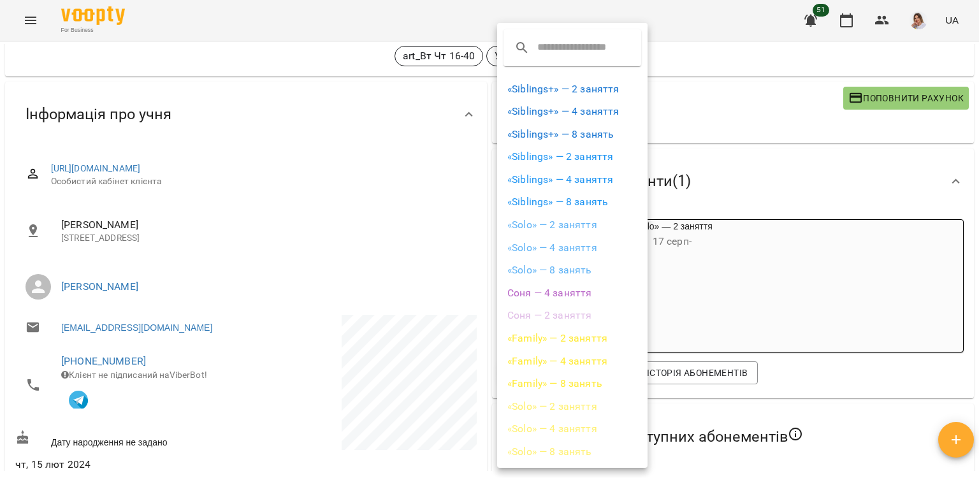
click at [573, 224] on li "«Solo» — 2 заняття" at bounding box center [572, 225] width 150 height 23
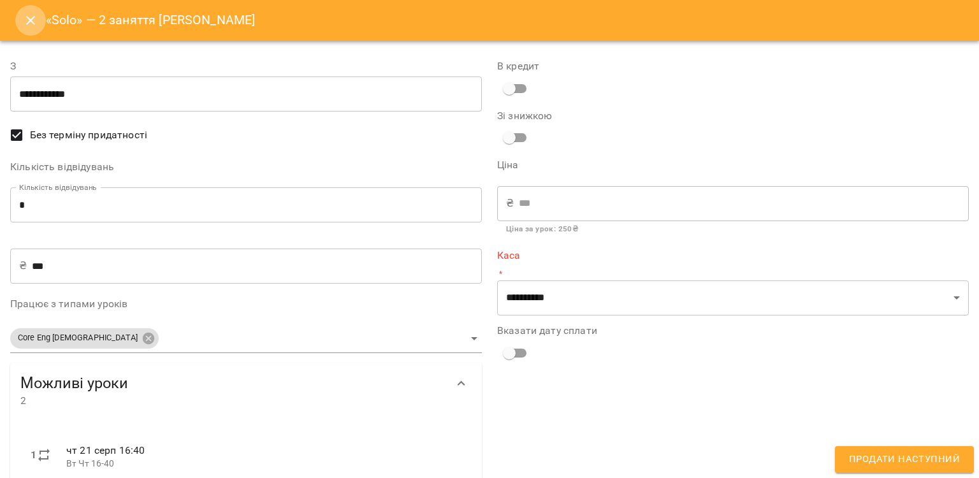
click at [30, 25] on icon "Close" at bounding box center [30, 20] width 15 height 15
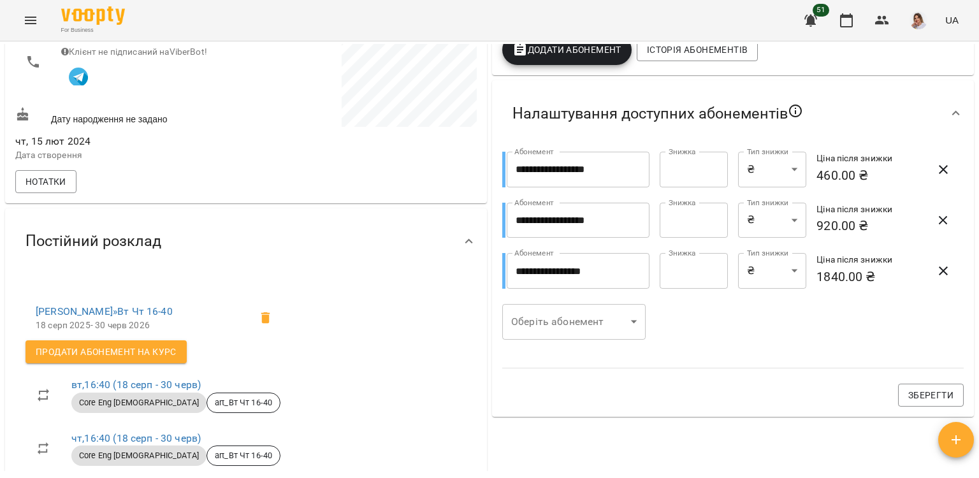
scroll to position [446, 0]
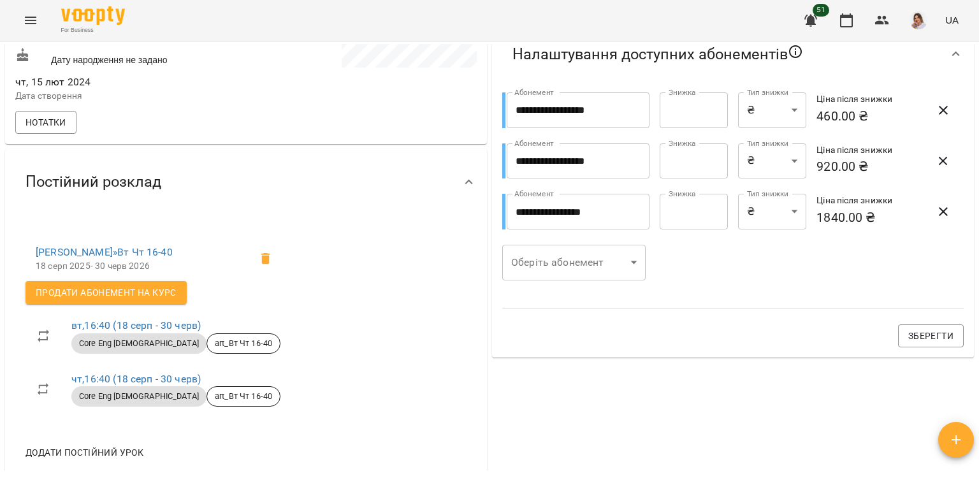
click at [544, 408] on div "**********" at bounding box center [733, 90] width 487 height 786
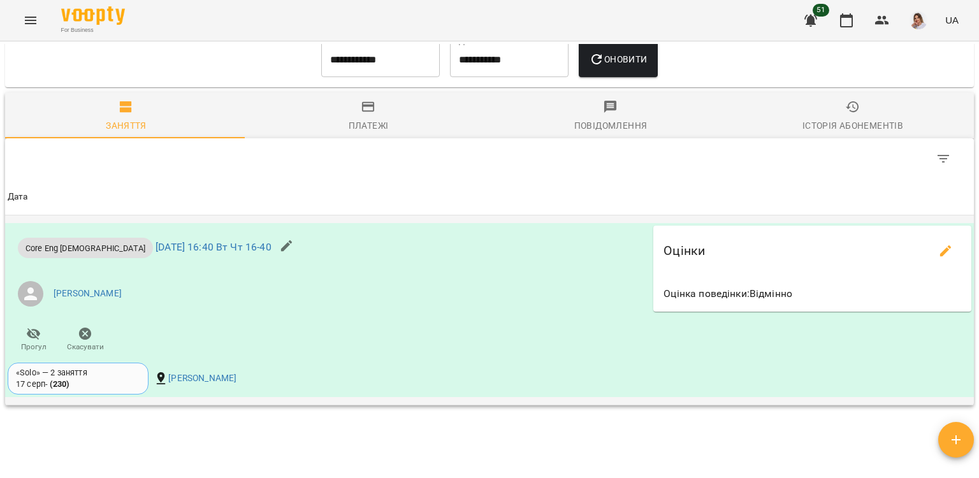
scroll to position [930, 0]
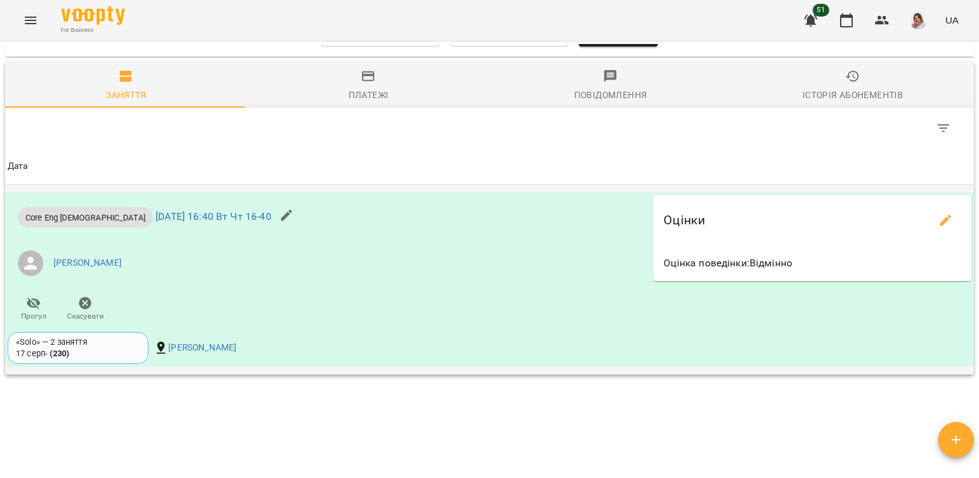
click at [73, 348] on div "«Solo» — 2 заняття" at bounding box center [78, 342] width 124 height 11
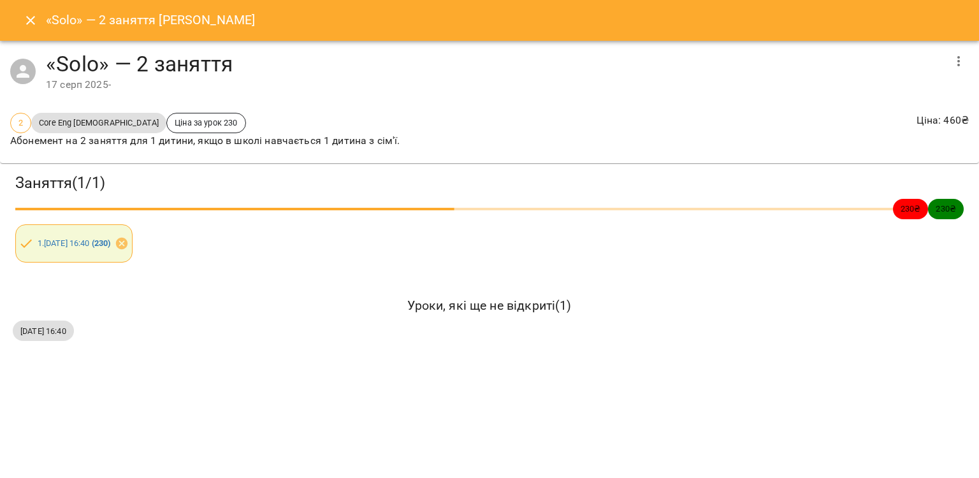
click at [31, 22] on icon "Close" at bounding box center [30, 20] width 15 height 15
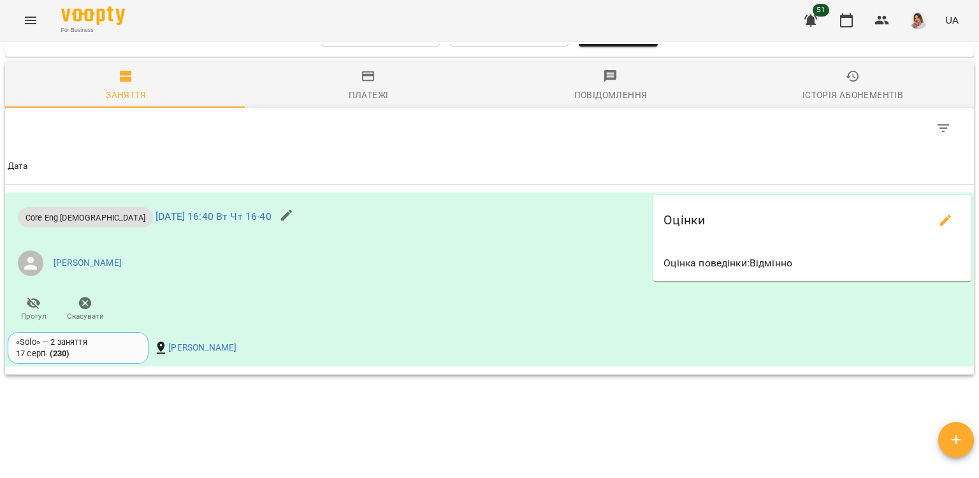
click at [31, 22] on icon "Menu" at bounding box center [30, 20] width 15 height 15
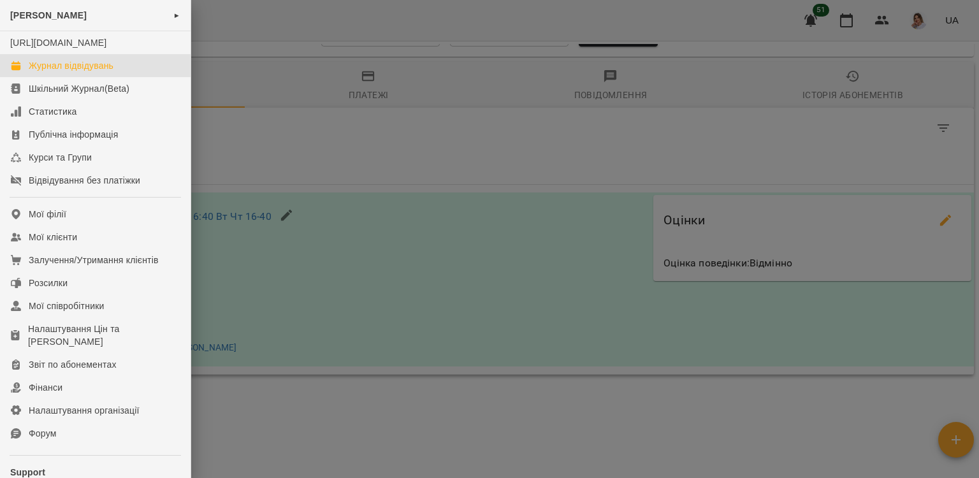
click at [41, 72] on div "Журнал відвідувань" at bounding box center [71, 65] width 85 height 13
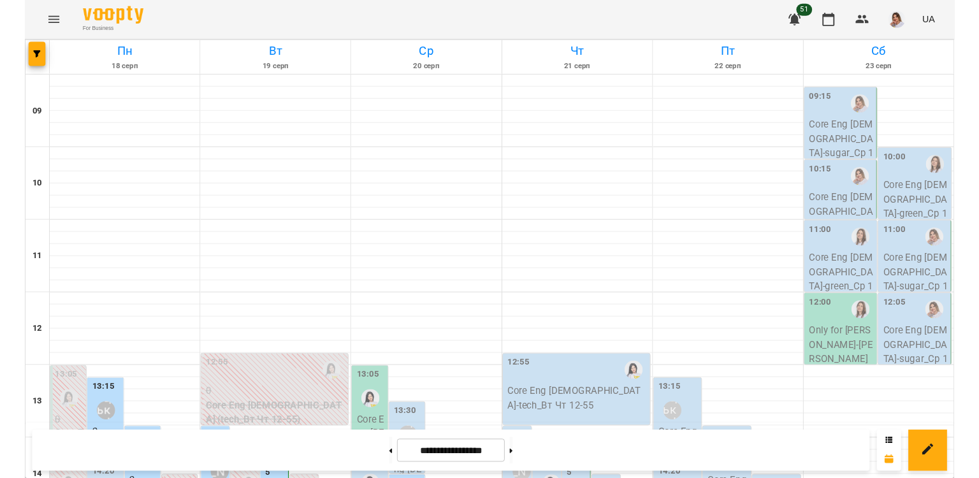
scroll to position [319, 0]
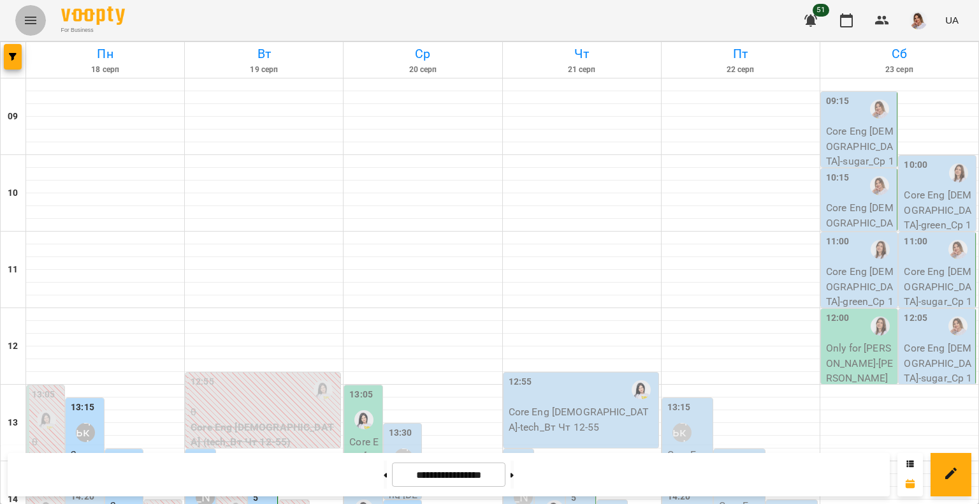
click at [36, 27] on icon "Menu" at bounding box center [30, 20] width 15 height 15
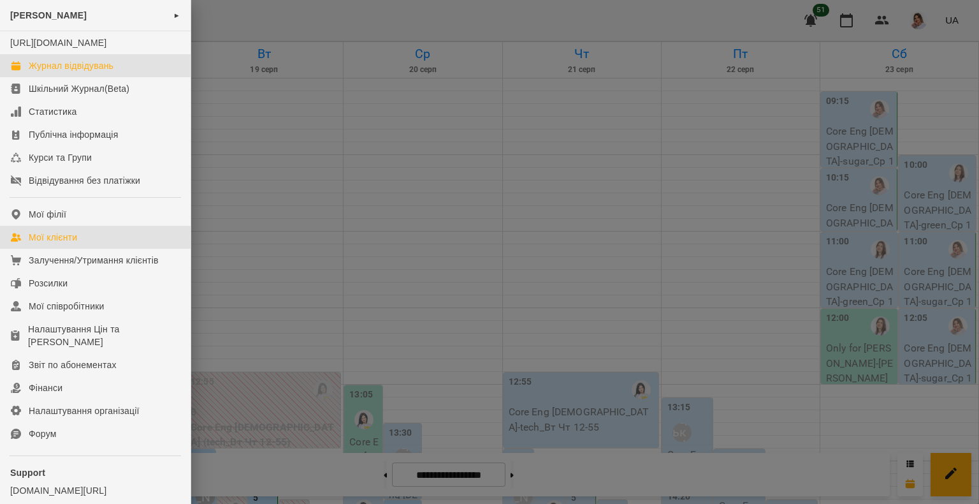
click at [73, 244] on div "Мої клієнти" at bounding box center [53, 237] width 48 height 13
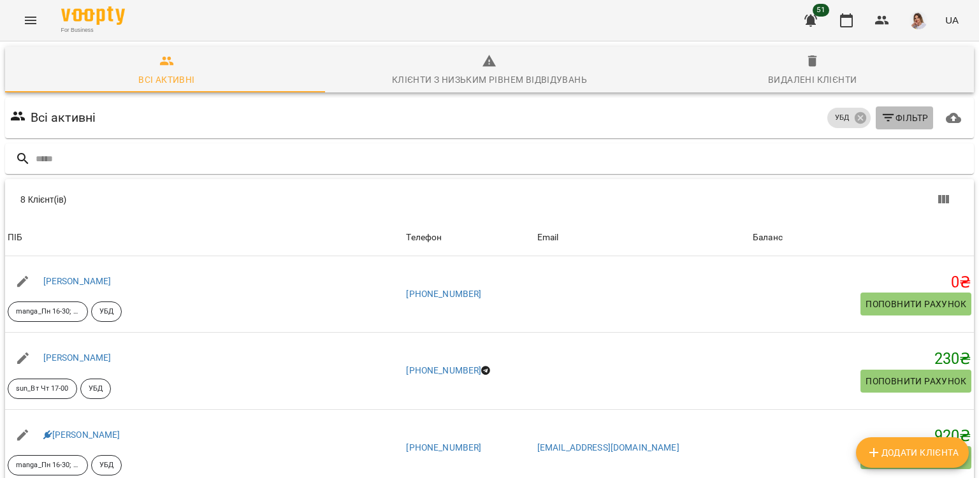
click at [908, 125] on span "Фільтр" at bounding box center [905, 117] width 48 height 15
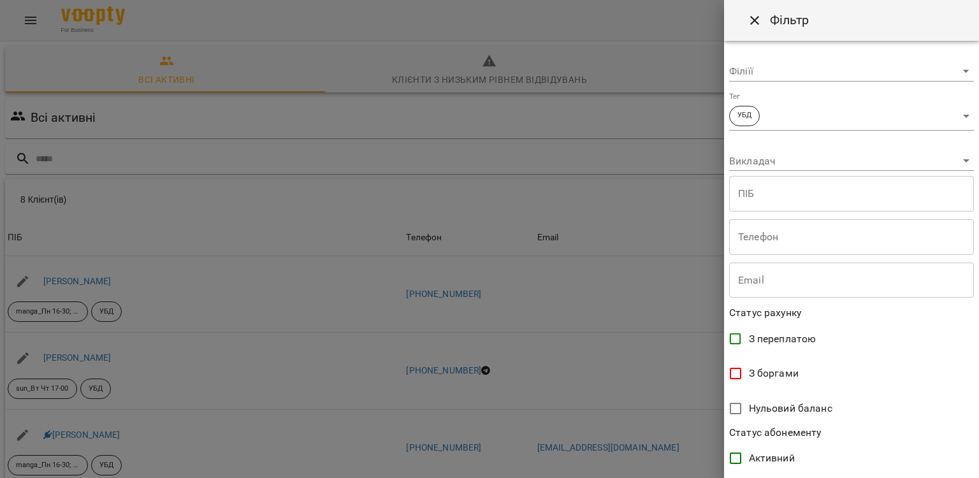
click at [596, 99] on div at bounding box center [489, 239] width 979 height 478
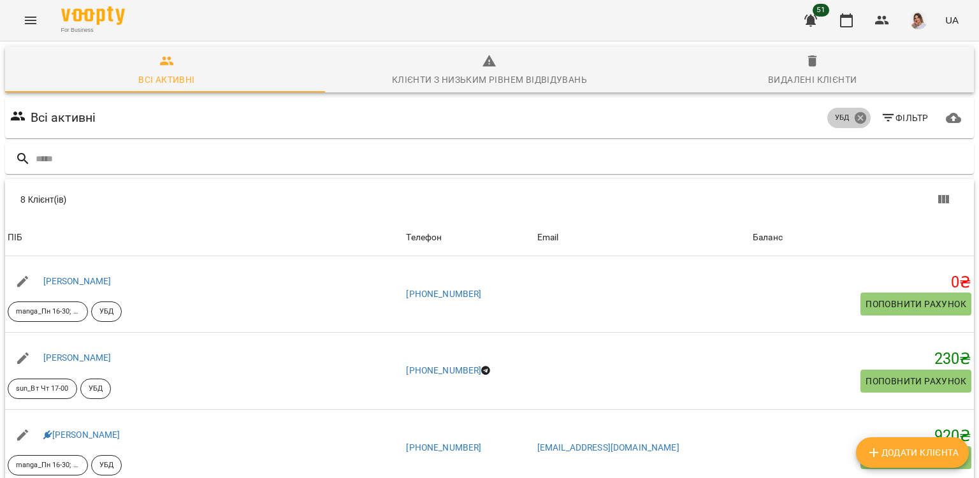
click at [854, 113] on icon at bounding box center [859, 117] width 11 height 11
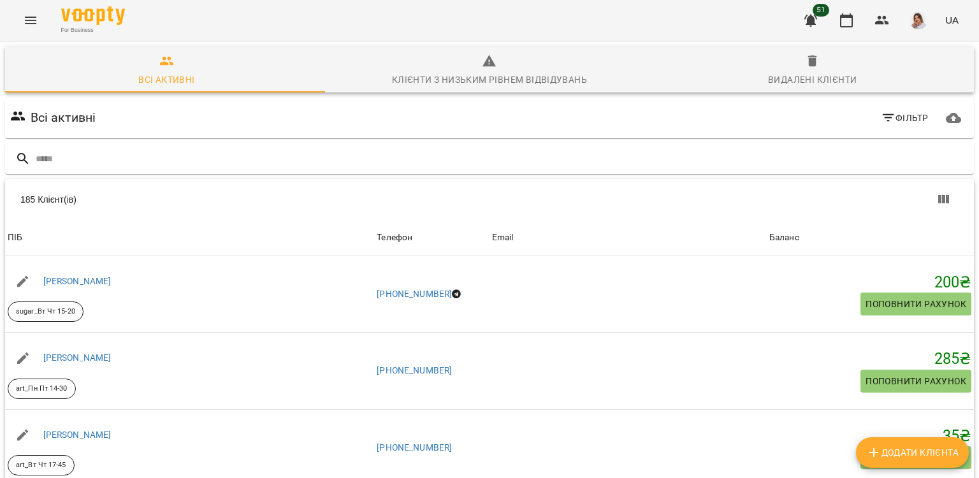
click at [893, 119] on span "Фільтр" at bounding box center [905, 117] width 48 height 15
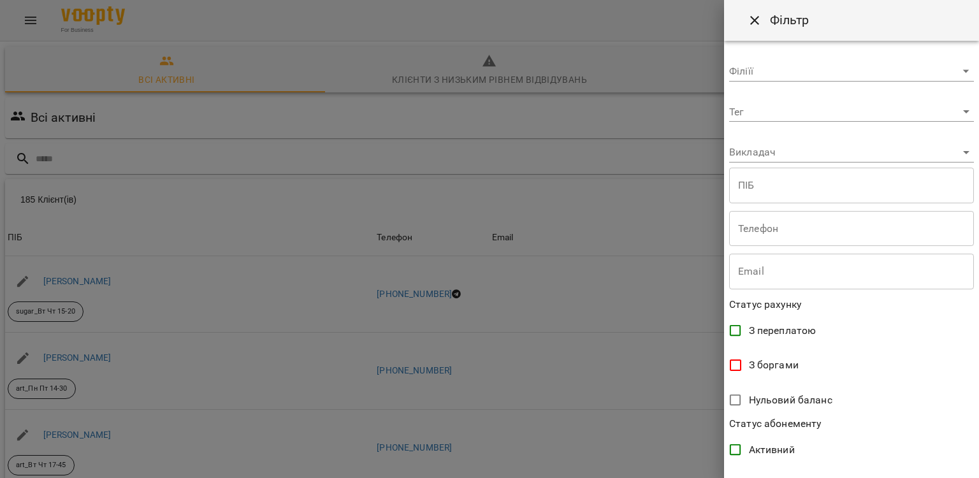
click at [776, 92] on div "Тег ​" at bounding box center [851, 107] width 245 height 31
click at [776, 101] on div "Тег ​" at bounding box center [851, 107] width 245 height 31
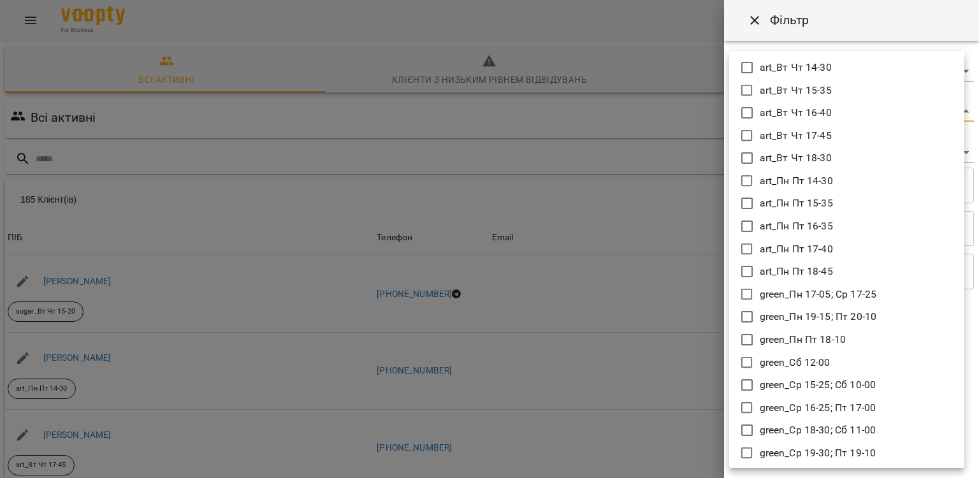
click at [773, 108] on body "For Business 51 UA Всі активні Клієнти з низьким рівнем відвідувань Видалені кл…" at bounding box center [489, 333] width 979 height 666
click at [745, 184] on icon at bounding box center [747, 180] width 15 height 15
click at [742, 207] on icon at bounding box center [746, 203] width 11 height 11
click at [748, 226] on icon at bounding box center [747, 226] width 15 height 15
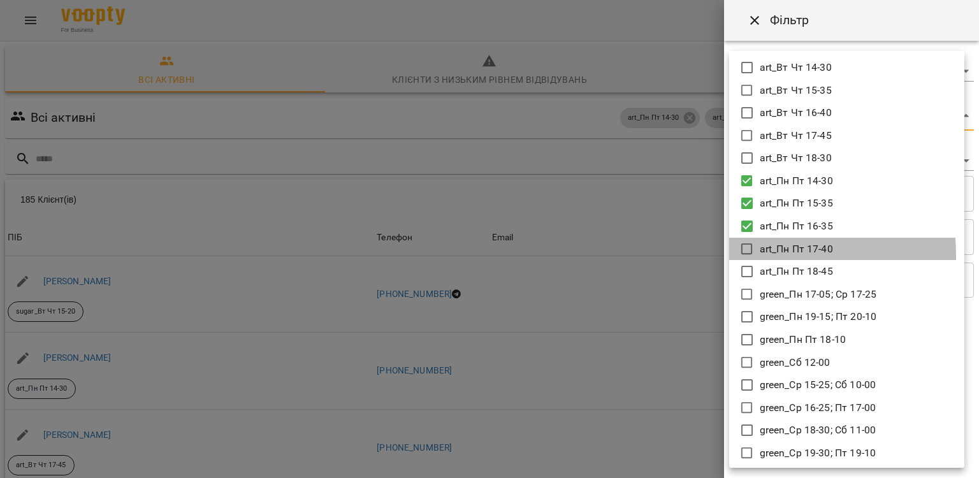
click at [747, 255] on icon at bounding box center [747, 249] width 15 height 15
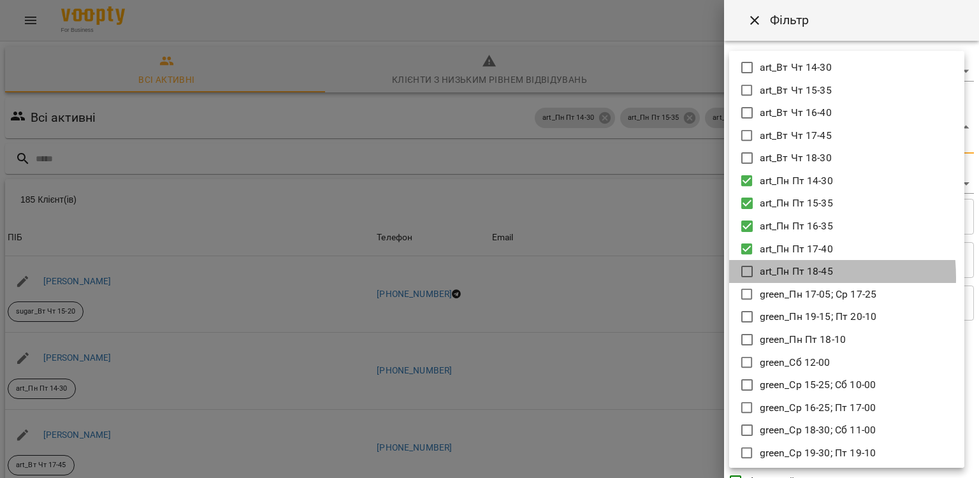
click at [747, 278] on icon at bounding box center [747, 271] width 15 height 15
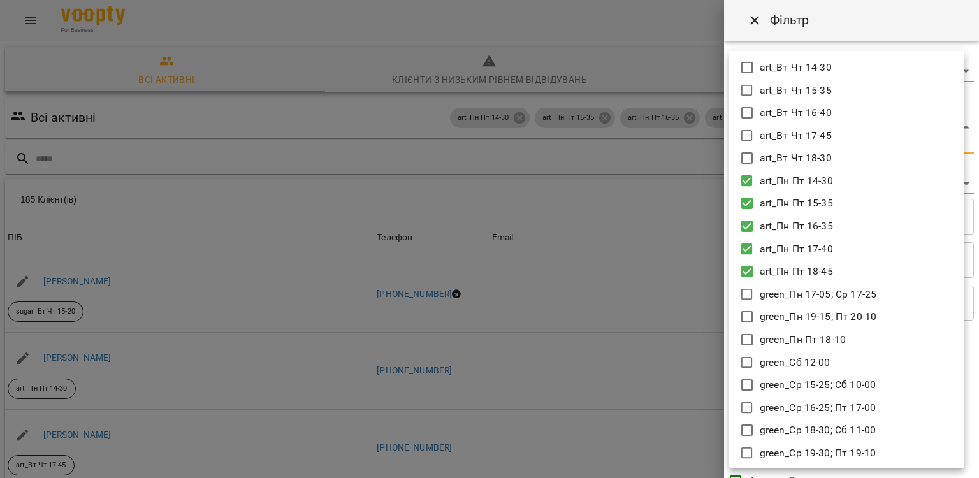
scroll to position [64, 0]
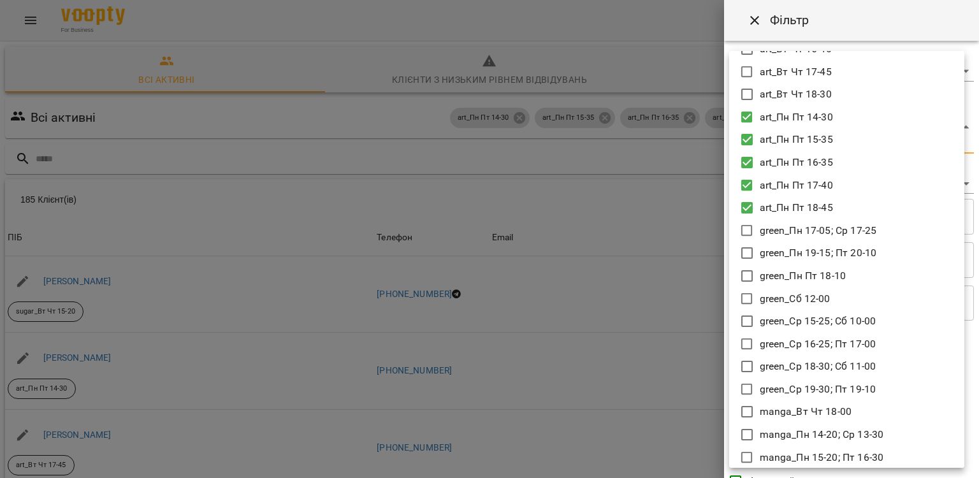
click at [743, 230] on icon at bounding box center [747, 230] width 15 height 15
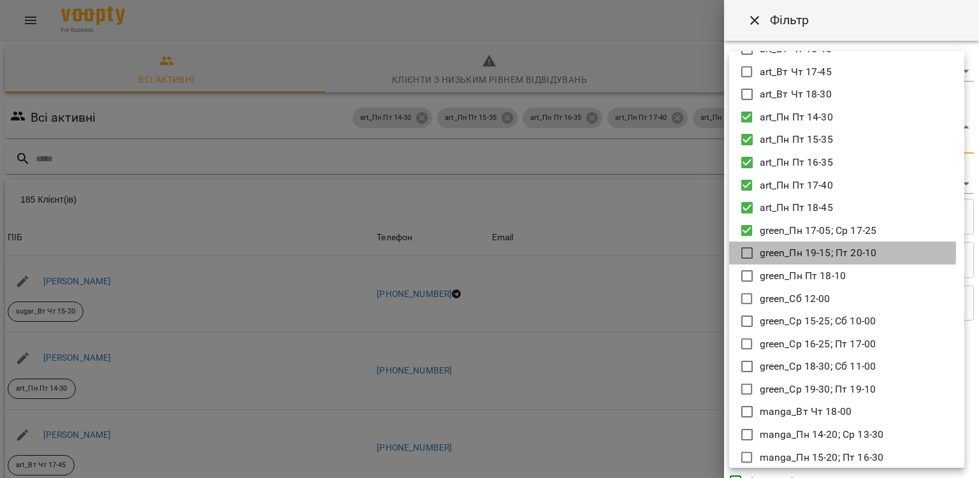
click at [744, 251] on icon at bounding box center [747, 252] width 15 height 15
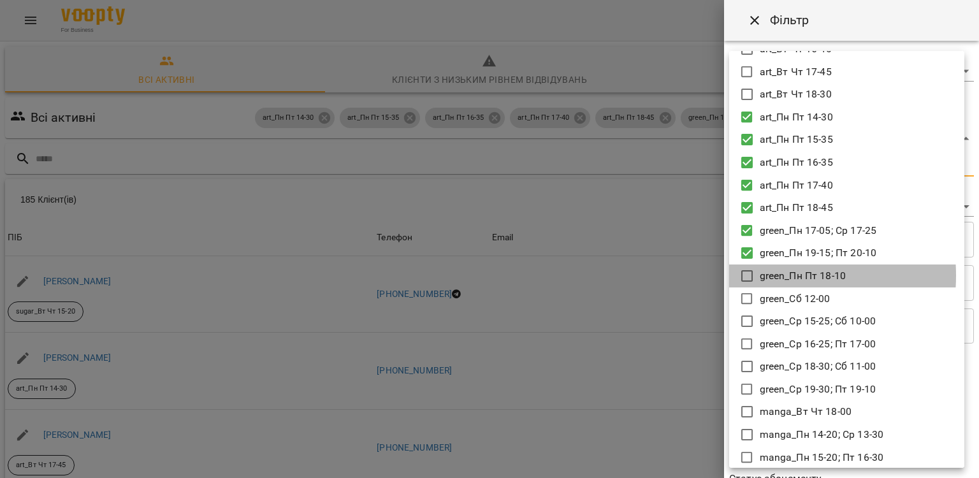
click at [748, 276] on icon at bounding box center [747, 275] width 15 height 15
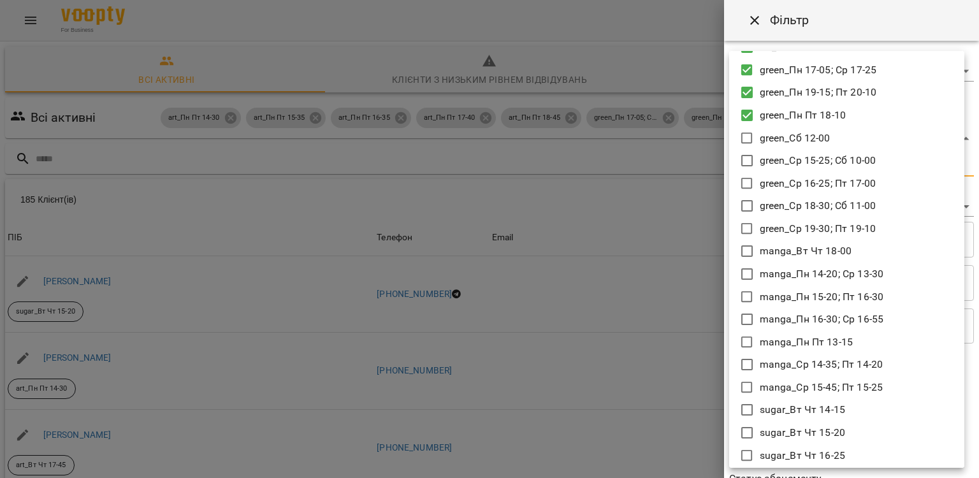
scroll to position [255, 0]
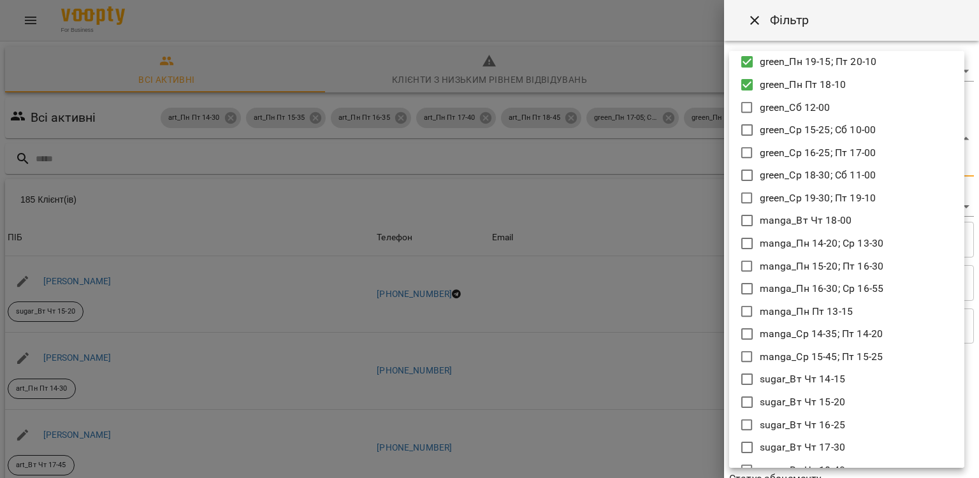
click at [747, 242] on icon at bounding box center [747, 243] width 15 height 15
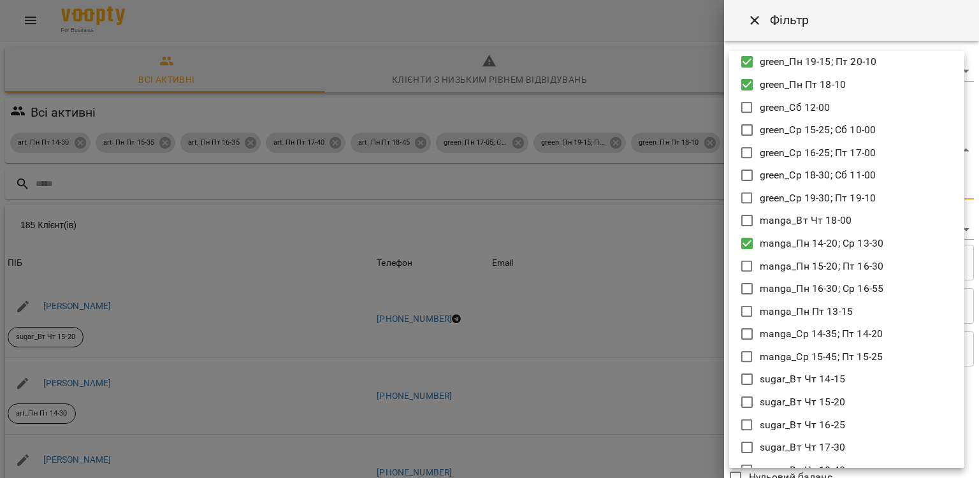
click at [748, 266] on icon at bounding box center [747, 266] width 15 height 15
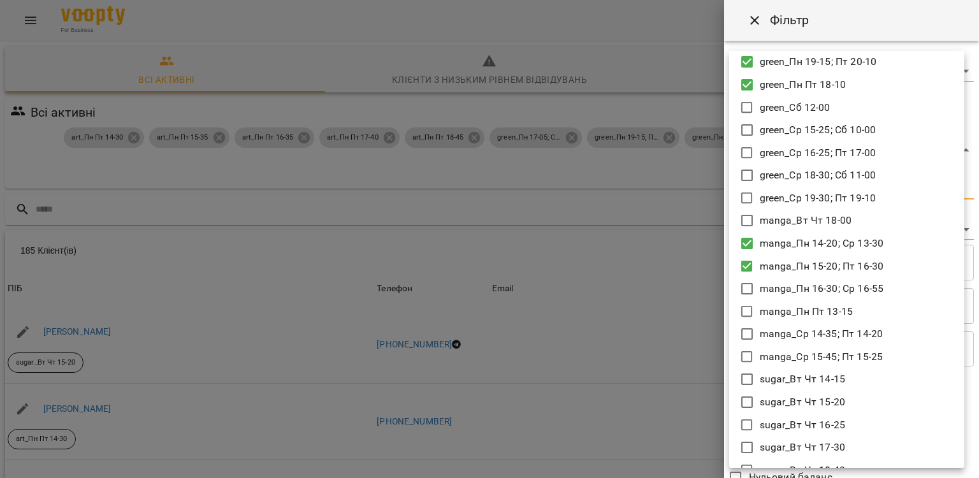
click at [745, 291] on icon at bounding box center [747, 288] width 15 height 15
click at [745, 311] on icon at bounding box center [747, 311] width 15 height 15
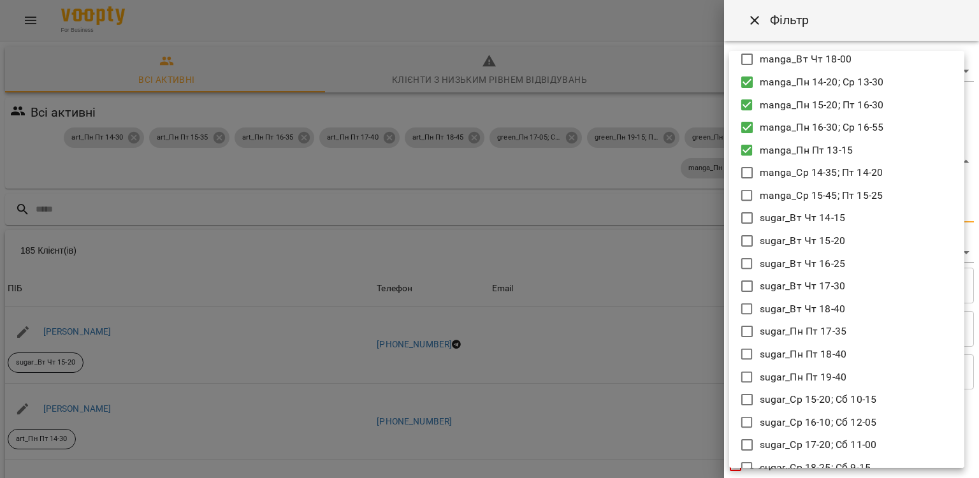
scroll to position [446, 0]
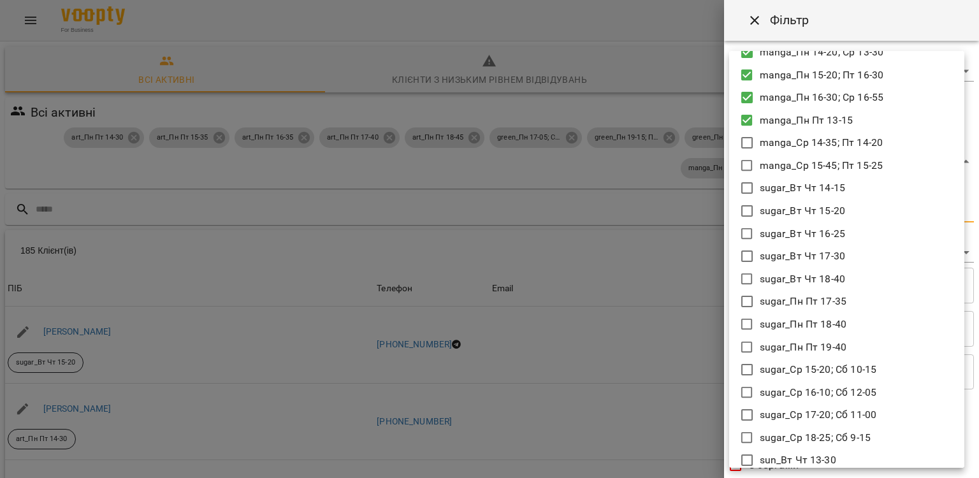
click at [744, 300] on icon at bounding box center [747, 301] width 15 height 15
click at [743, 325] on icon at bounding box center [747, 324] width 15 height 15
click at [745, 344] on icon at bounding box center [747, 347] width 15 height 15
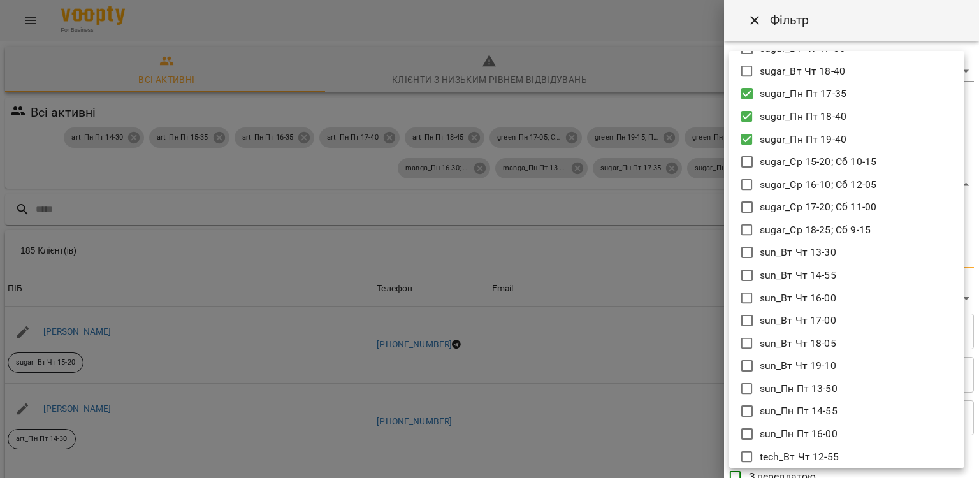
scroll to position [701, 0]
click at [745, 340] on icon at bounding box center [747, 341] width 15 height 15
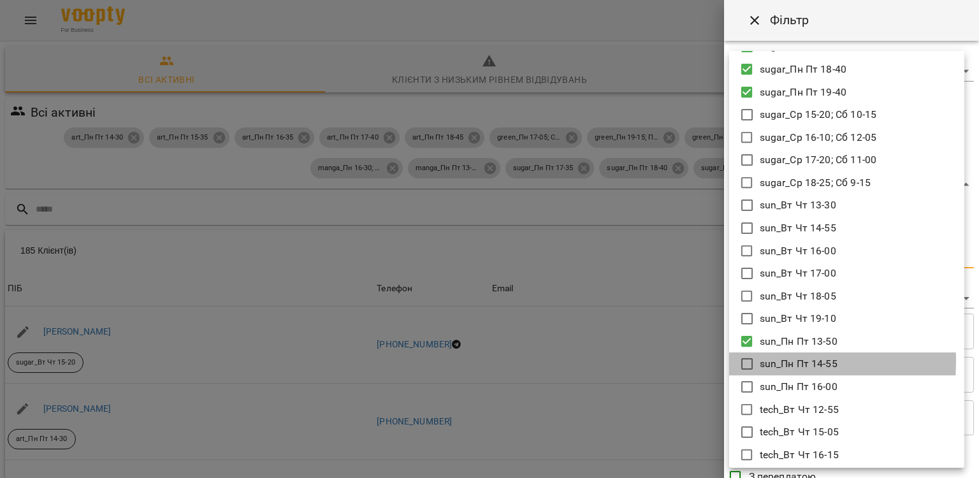
click at [752, 361] on icon at bounding box center [746, 363] width 11 height 11
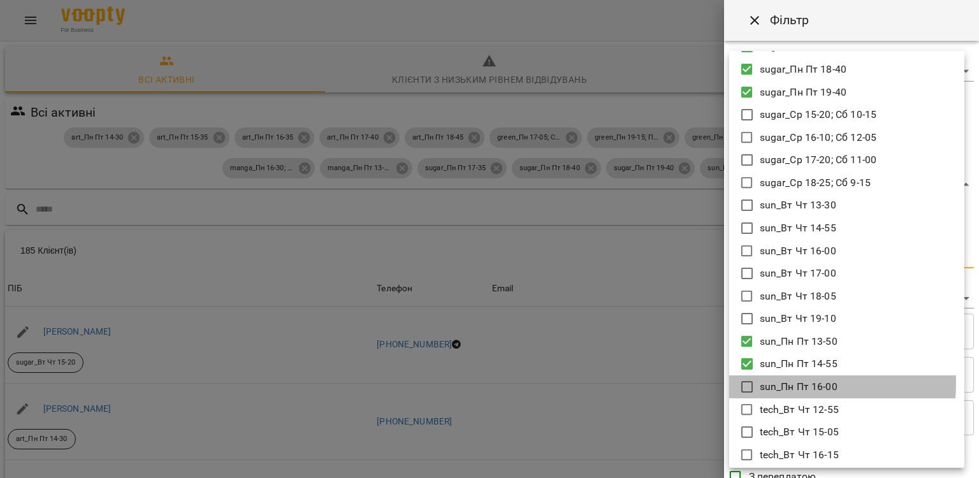
click at [747, 382] on icon at bounding box center [747, 386] width 15 height 15
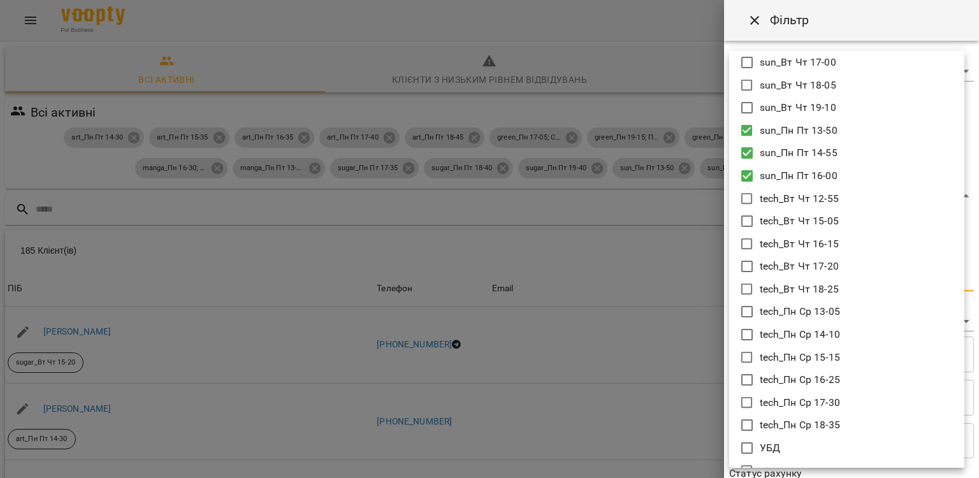
scroll to position [931, 0]
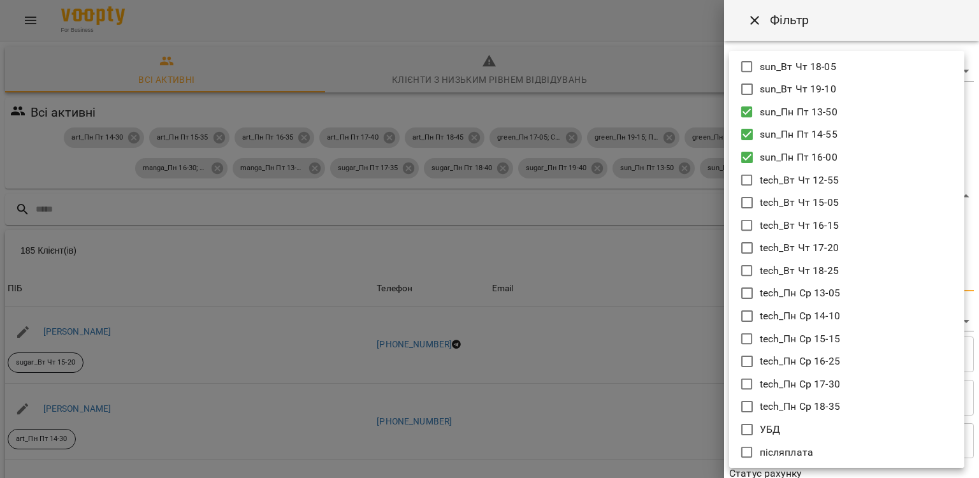
click at [744, 291] on icon at bounding box center [747, 293] width 15 height 15
click at [748, 311] on icon at bounding box center [747, 316] width 15 height 15
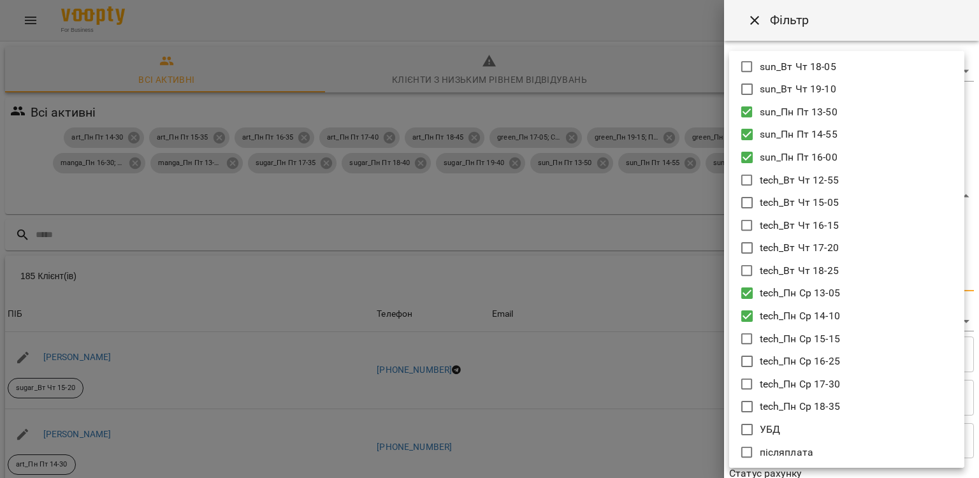
click at [748, 333] on icon at bounding box center [746, 338] width 11 height 11
click at [748, 361] on icon at bounding box center [747, 361] width 15 height 15
click at [745, 384] on icon at bounding box center [747, 384] width 15 height 15
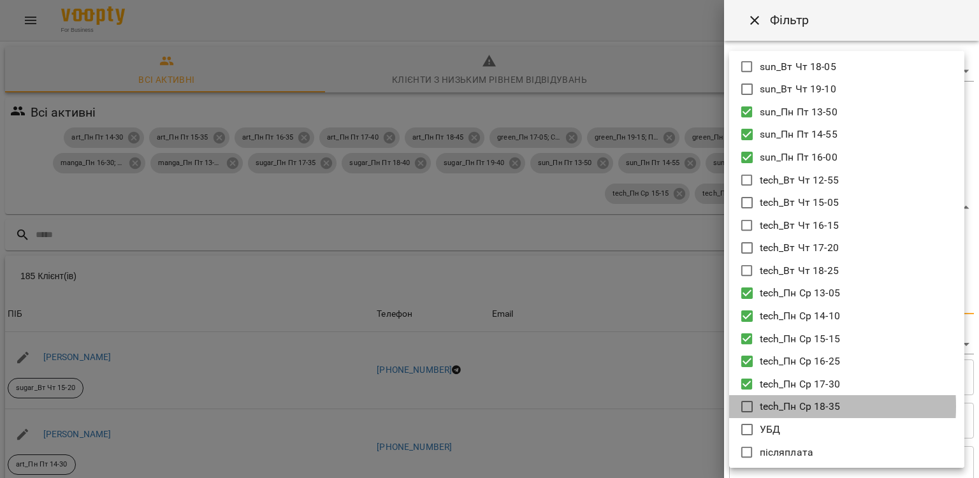
click at [747, 406] on icon at bounding box center [747, 406] width 15 height 15
type input "**********"
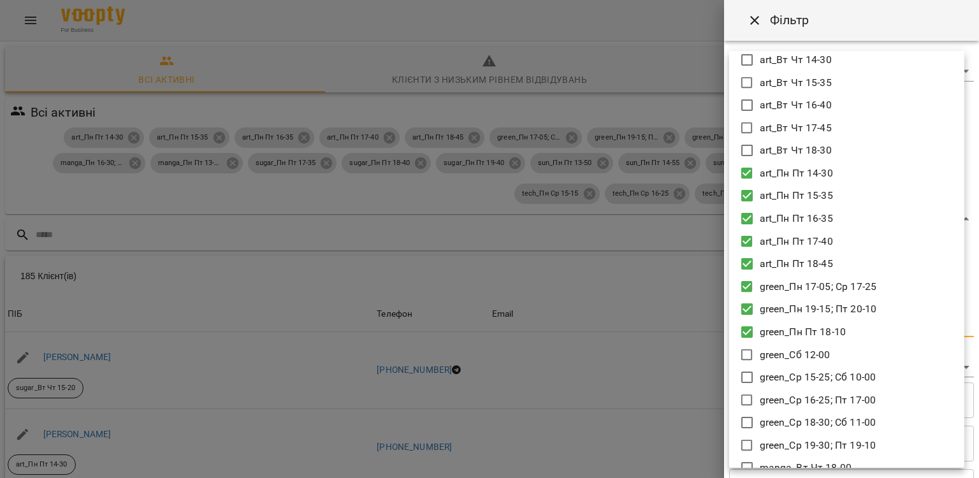
scroll to position [0, 0]
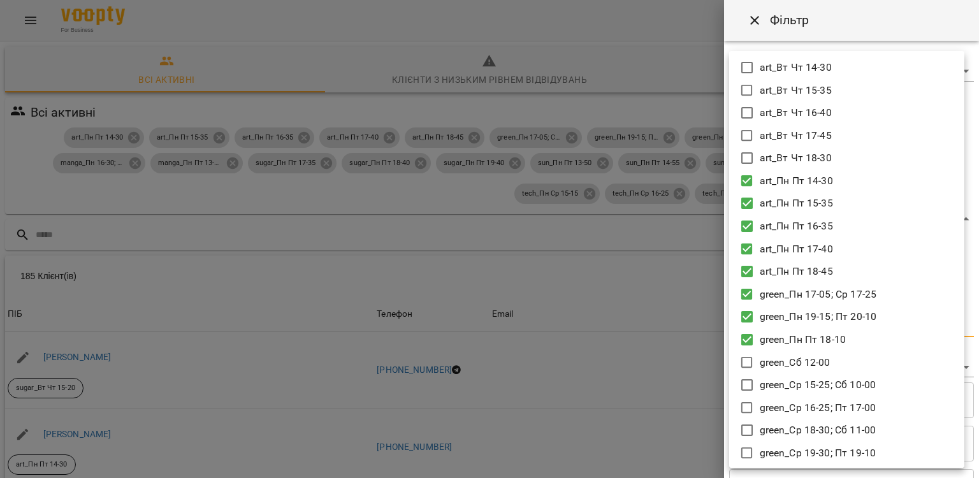
click at [757, 24] on div at bounding box center [489, 239] width 979 height 478
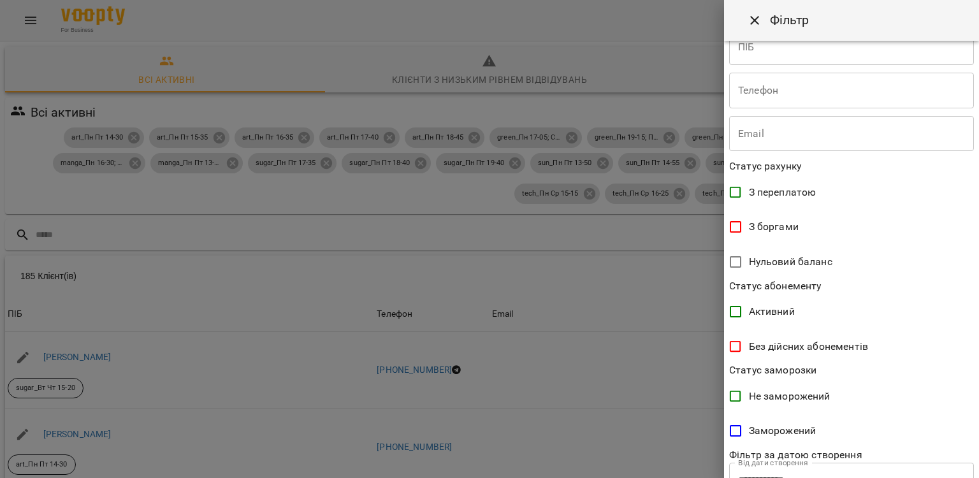
scroll to position [469, 0]
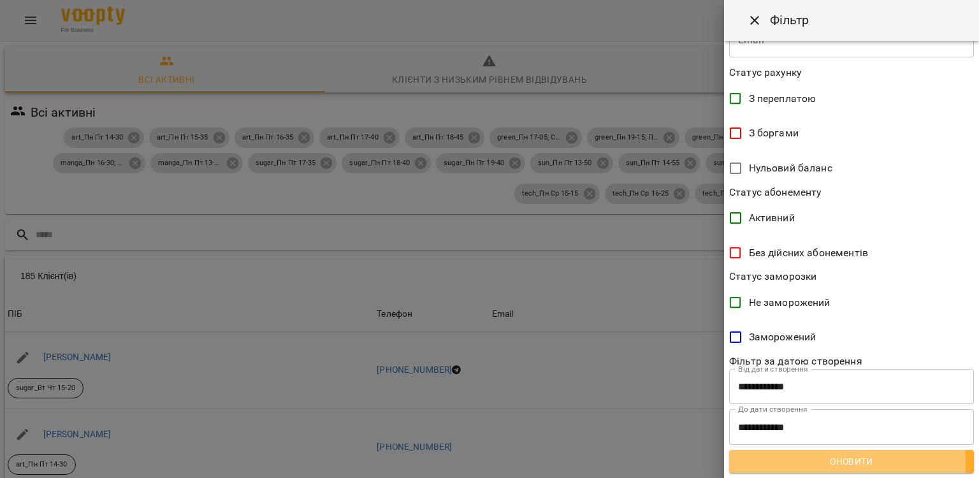
click at [802, 463] on span "Оновити" at bounding box center [852, 461] width 224 height 15
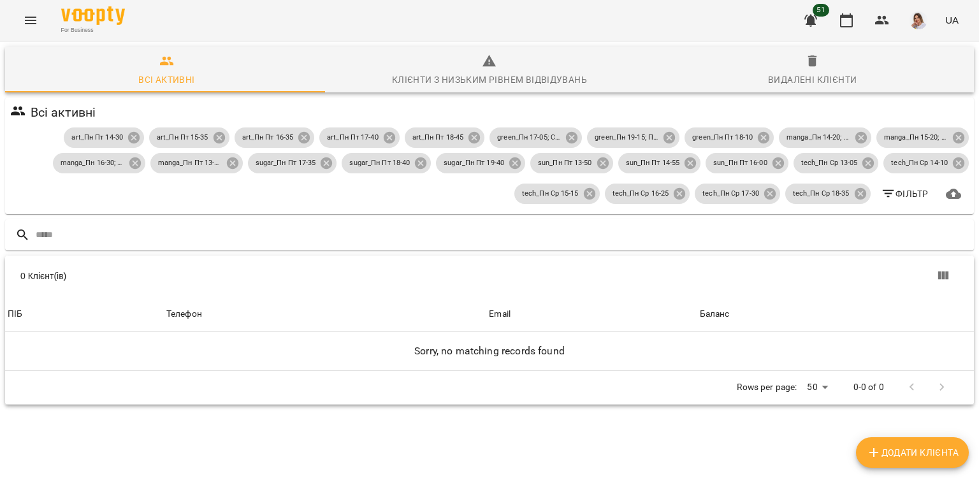
scroll to position [0, 0]
click at [128, 138] on icon at bounding box center [133, 137] width 11 height 11
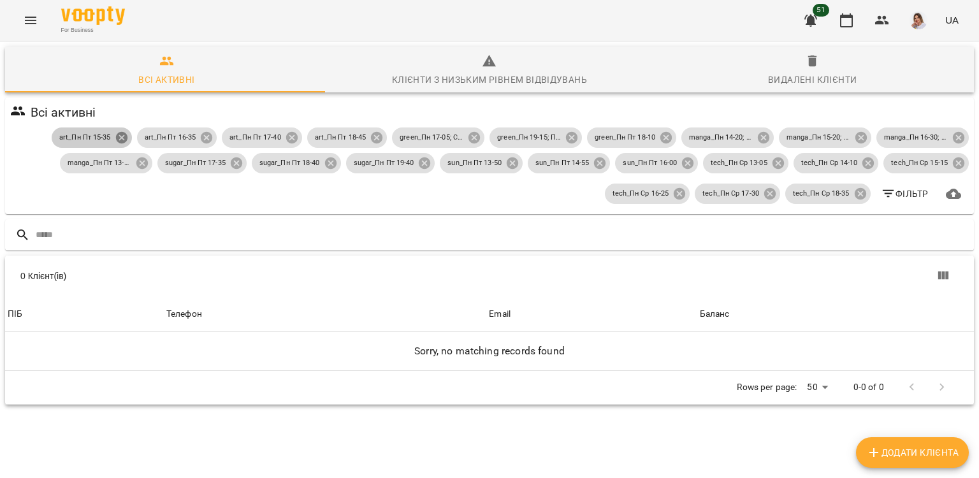
click at [115, 138] on icon at bounding box center [120, 137] width 11 height 11
click at [103, 138] on icon at bounding box center [108, 137] width 11 height 11
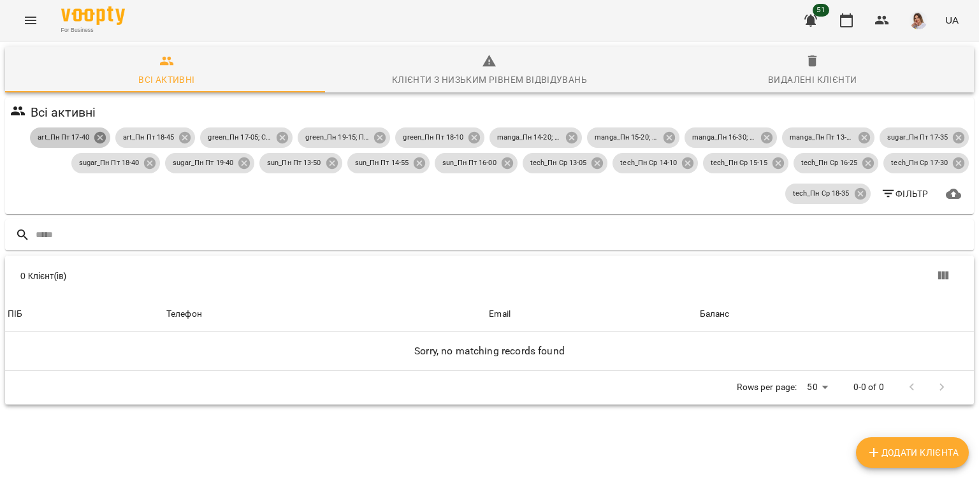
click at [94, 139] on icon at bounding box center [99, 137] width 11 height 11
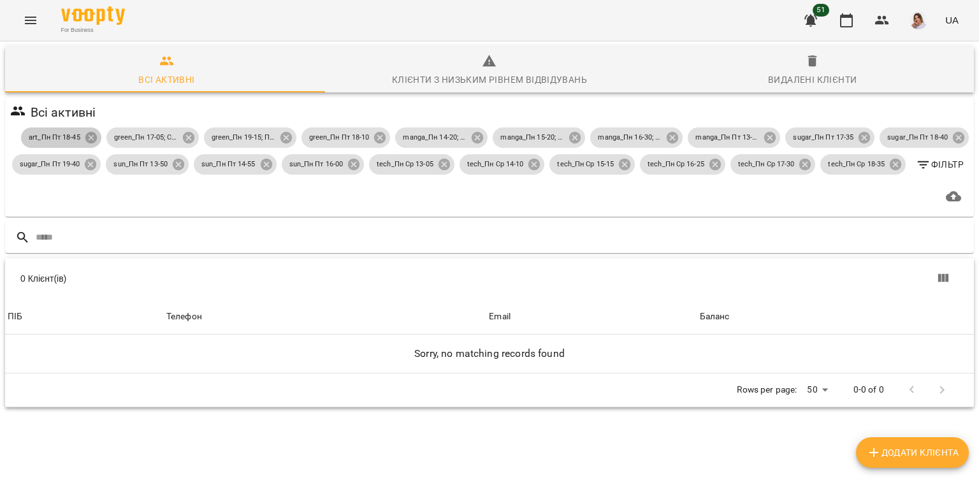
click at [77, 129] on div "art_Пн Пт 18-45" at bounding box center [61, 138] width 80 height 20
click at [85, 136] on icon at bounding box center [90, 137] width 11 height 11
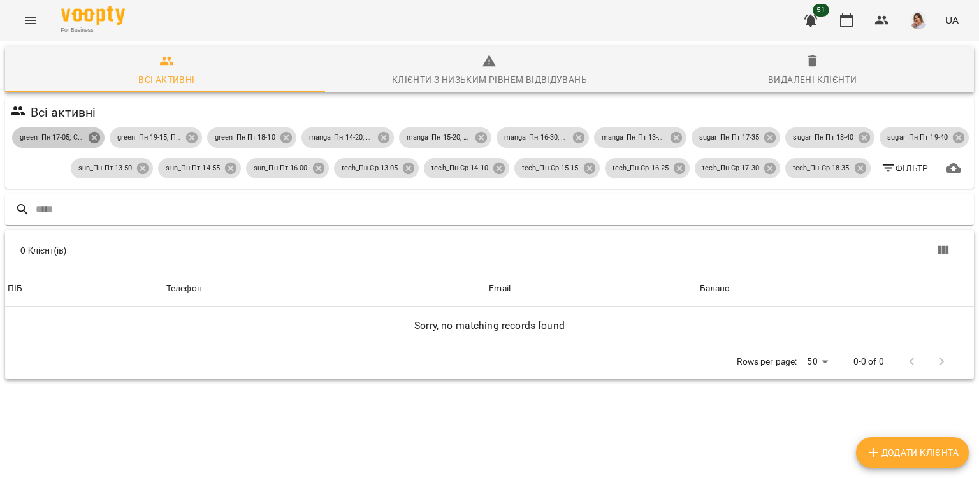
click at [100, 140] on icon at bounding box center [94, 137] width 11 height 11
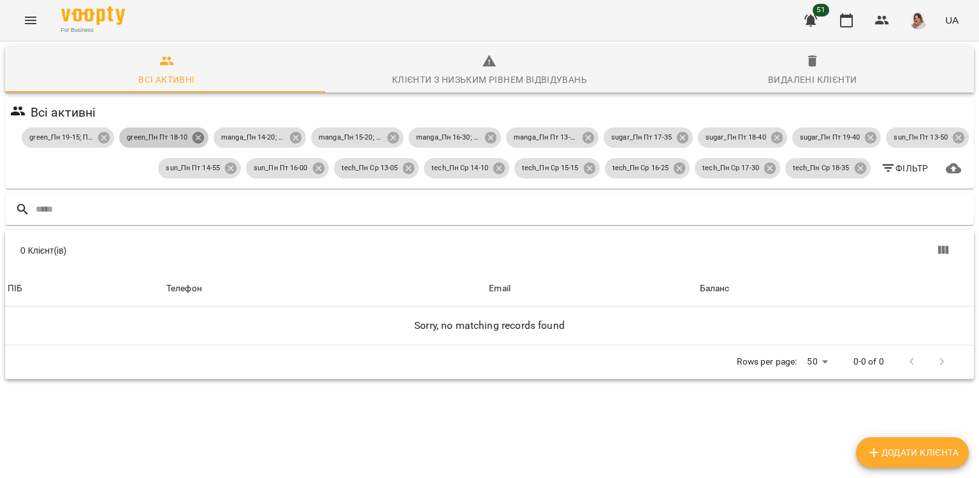
click at [193, 138] on icon at bounding box center [198, 137] width 11 height 11
click at [203, 135] on icon at bounding box center [208, 138] width 14 height 14
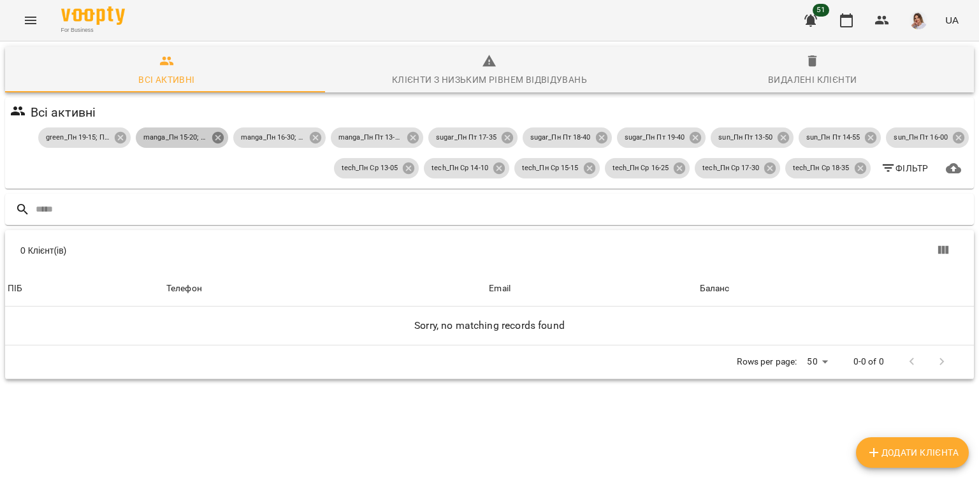
click at [212, 134] on icon at bounding box center [217, 137] width 11 height 11
click at [219, 136] on icon at bounding box center [224, 137] width 11 height 11
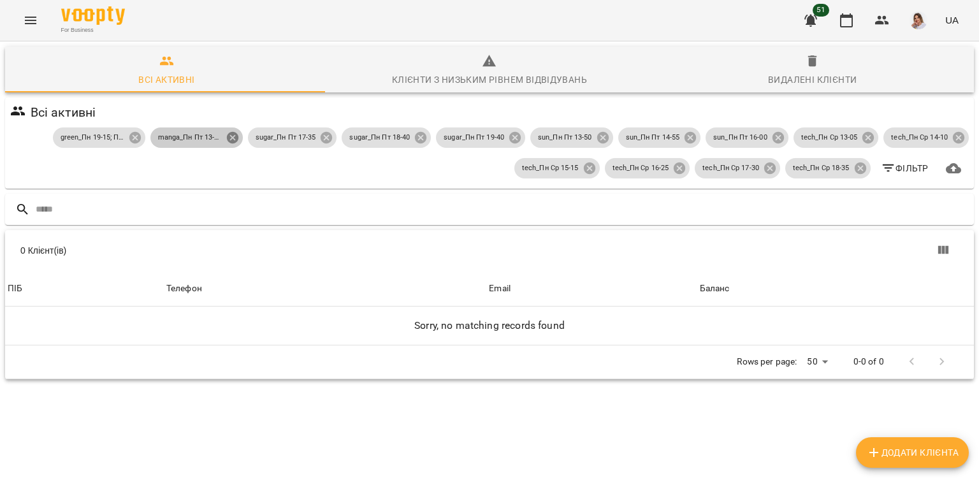
click at [227, 138] on icon at bounding box center [232, 137] width 11 height 11
click at [231, 136] on icon at bounding box center [236, 137] width 11 height 11
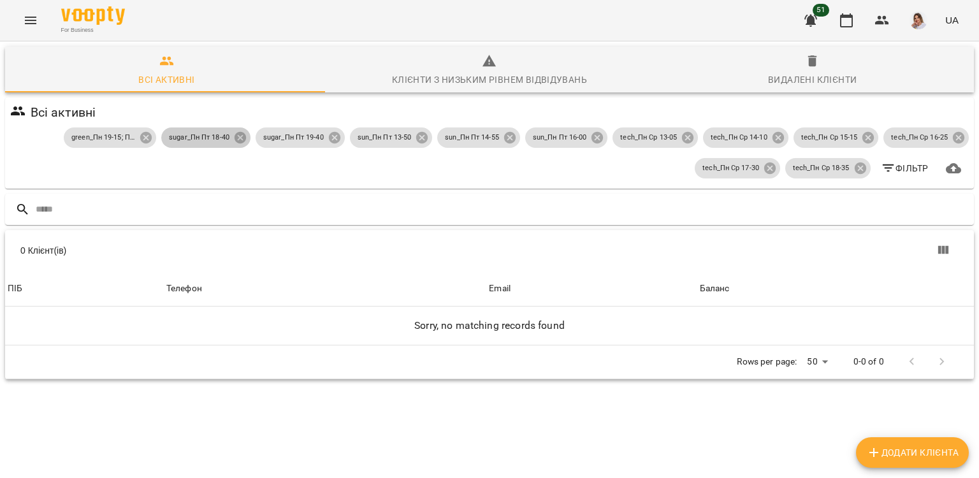
click at [233, 136] on icon at bounding box center [240, 138] width 14 height 14
click at [240, 137] on icon at bounding box center [243, 137] width 11 height 11
click at [236, 134] on icon at bounding box center [241, 137] width 11 height 11
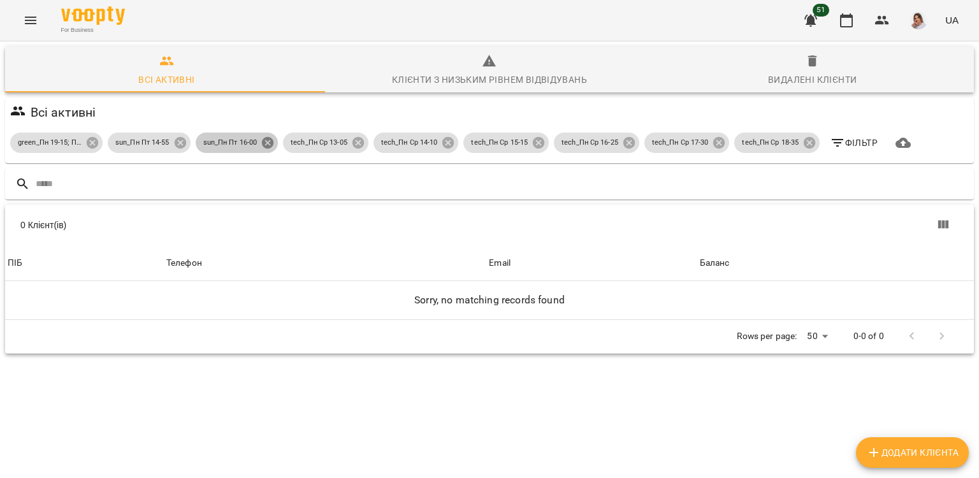
click at [268, 146] on icon at bounding box center [267, 142] width 11 height 11
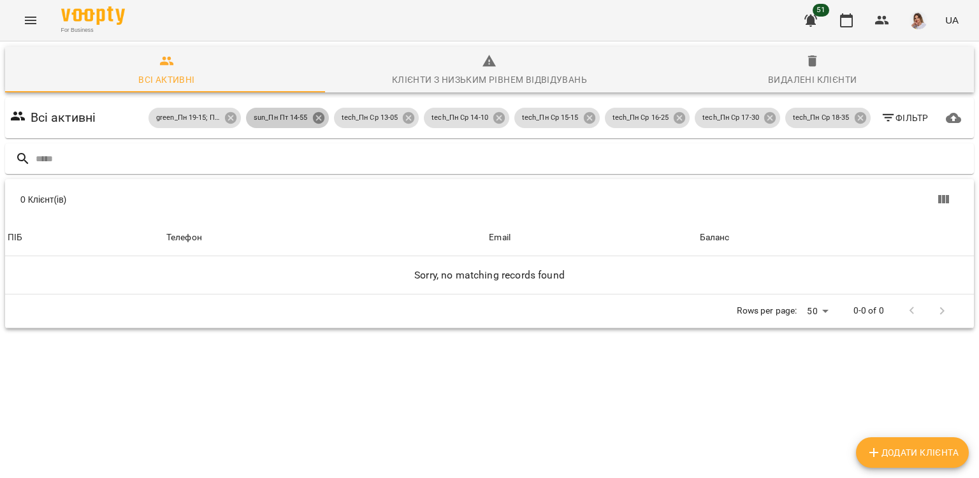
click at [312, 119] on icon at bounding box center [317, 117] width 11 height 11
click at [312, 120] on icon at bounding box center [317, 117] width 11 height 11
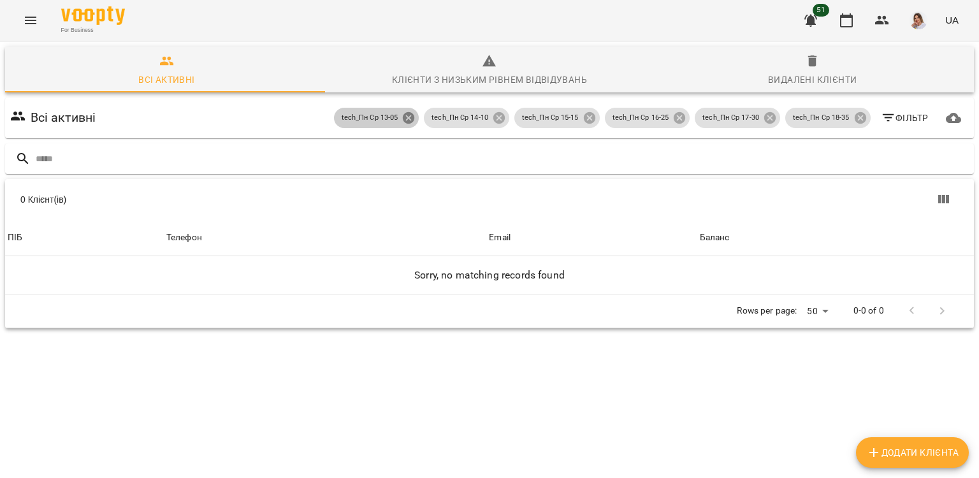
click at [403, 120] on icon at bounding box center [408, 117] width 11 height 11
click at [492, 115] on icon at bounding box center [499, 118] width 14 height 14
click at [583, 120] on icon at bounding box center [590, 118] width 14 height 14
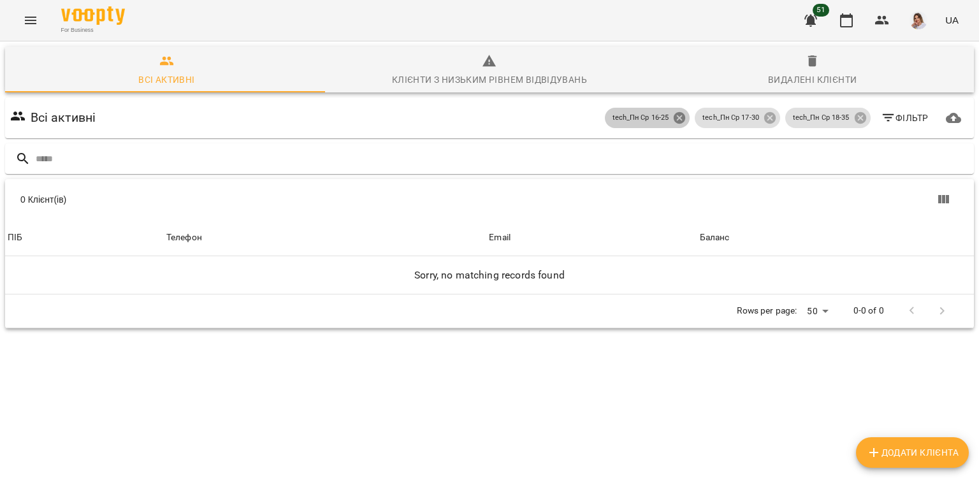
click at [674, 112] on icon at bounding box center [679, 117] width 11 height 11
click at [764, 118] on icon at bounding box center [769, 117] width 11 height 11
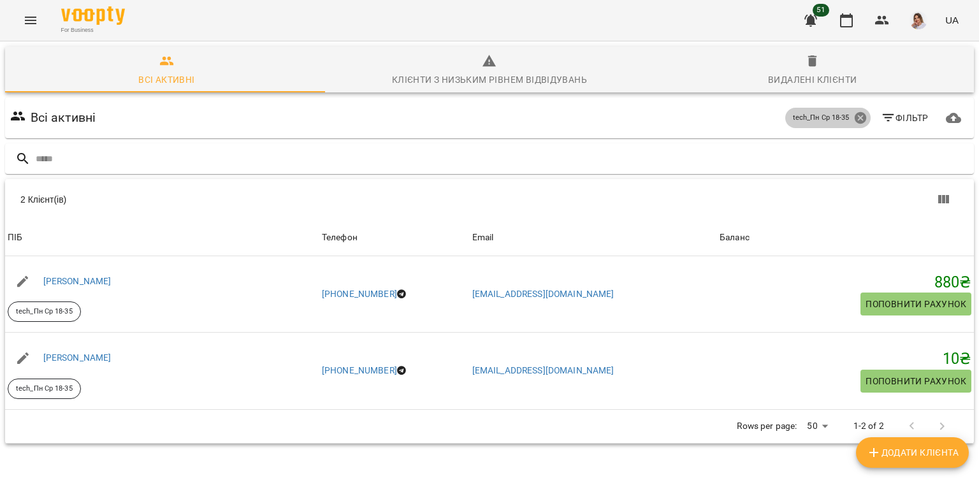
click at [854, 117] on icon at bounding box center [859, 117] width 11 height 11
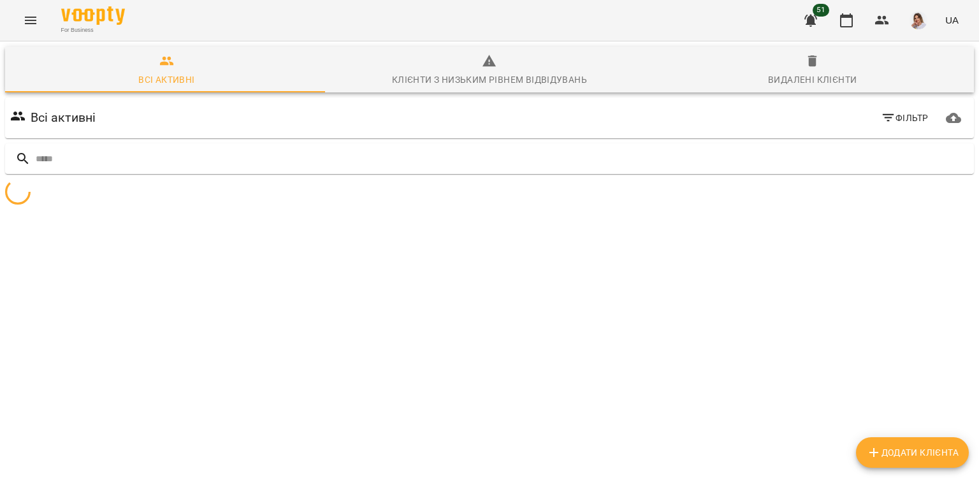
click at [886, 109] on button "Фільтр" at bounding box center [905, 117] width 58 height 23
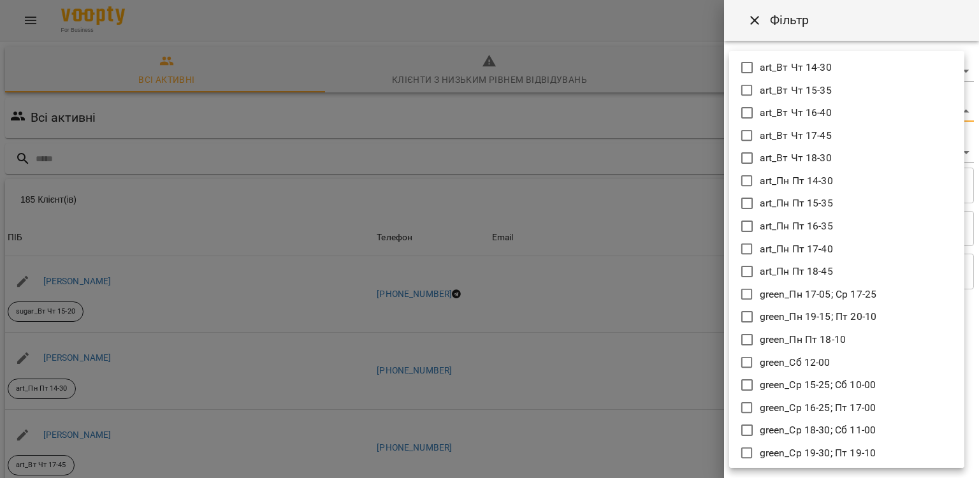
click at [787, 113] on body "For Business 51 UA Всі активні Клієнти з низьким рівнем відвідувань Видалені кл…" at bounding box center [489, 333] width 979 height 666
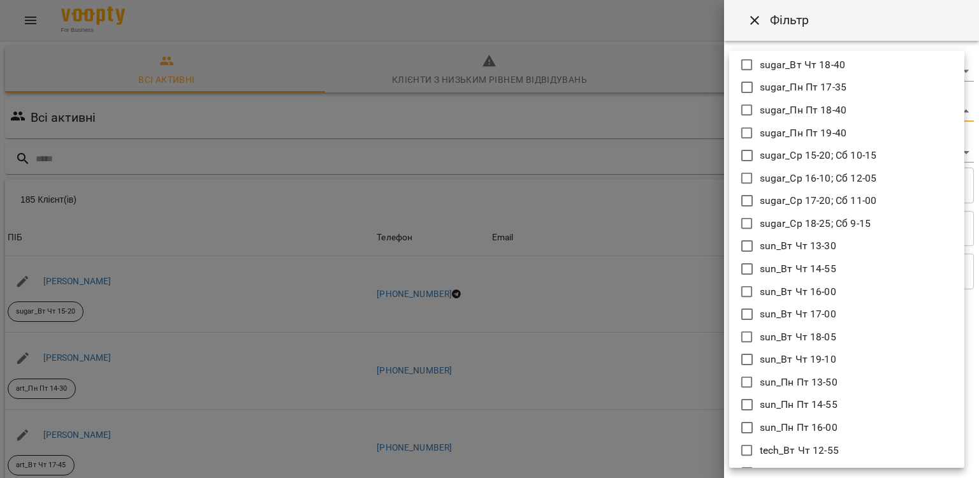
scroll to position [931, 0]
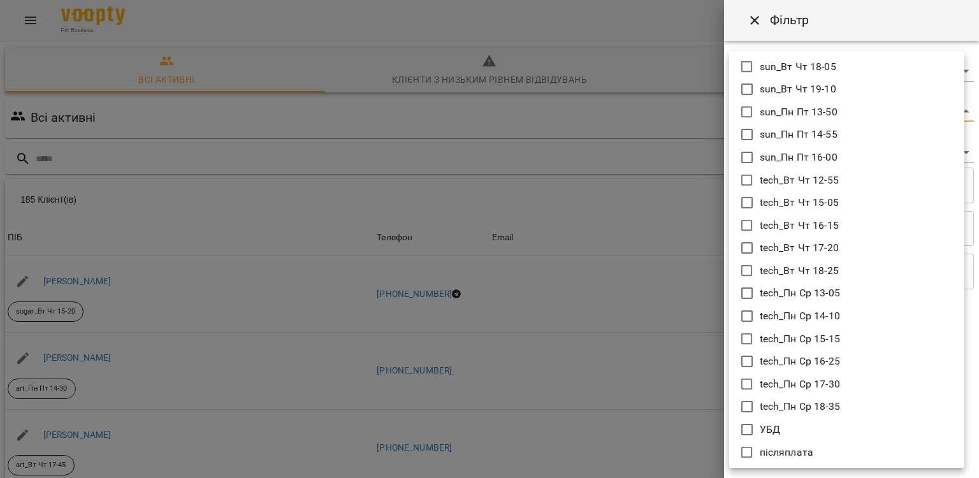
click at [796, 422] on li "УБД" at bounding box center [846, 429] width 235 height 23
type input "***"
click at [652, 119] on div at bounding box center [489, 239] width 979 height 478
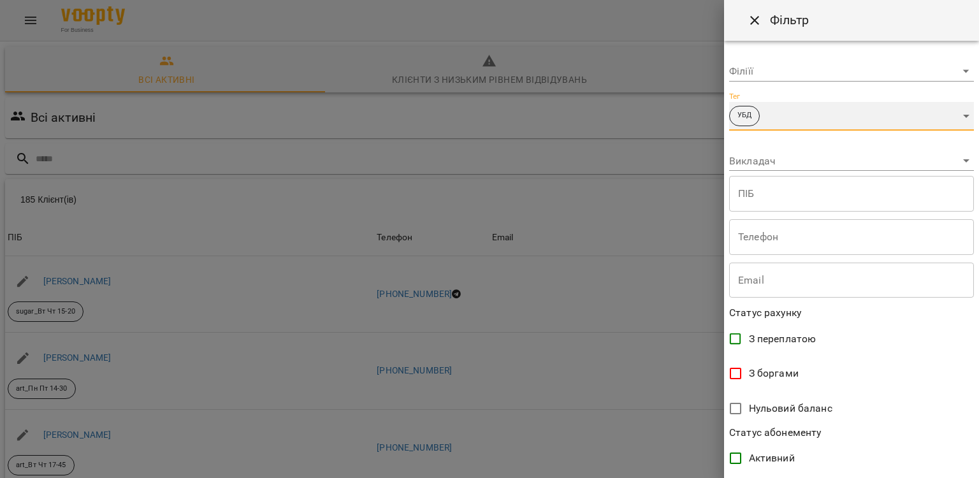
scroll to position [240, 0]
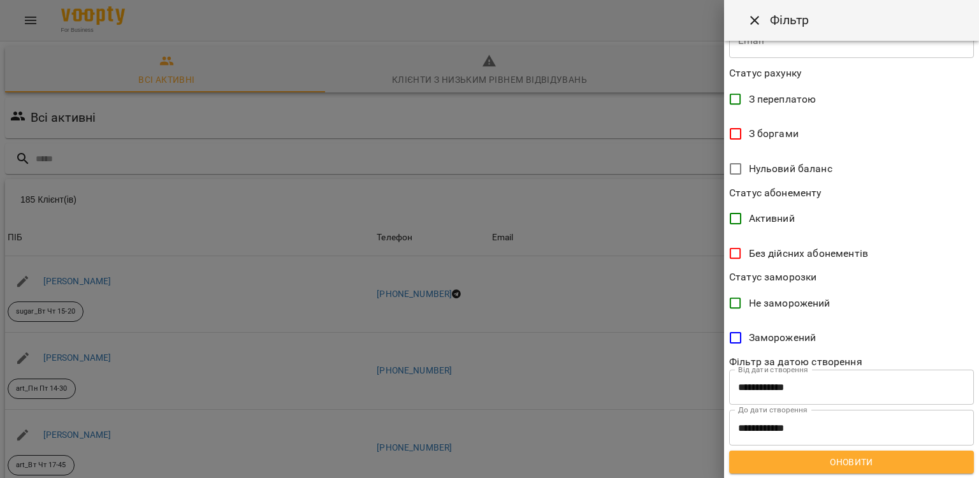
click at [806, 456] on span "Оновити" at bounding box center [852, 462] width 224 height 15
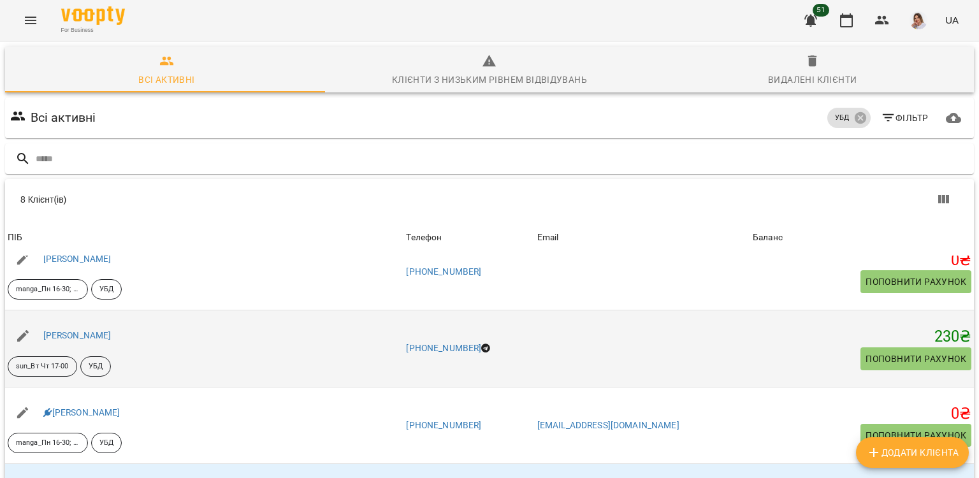
scroll to position [0, 0]
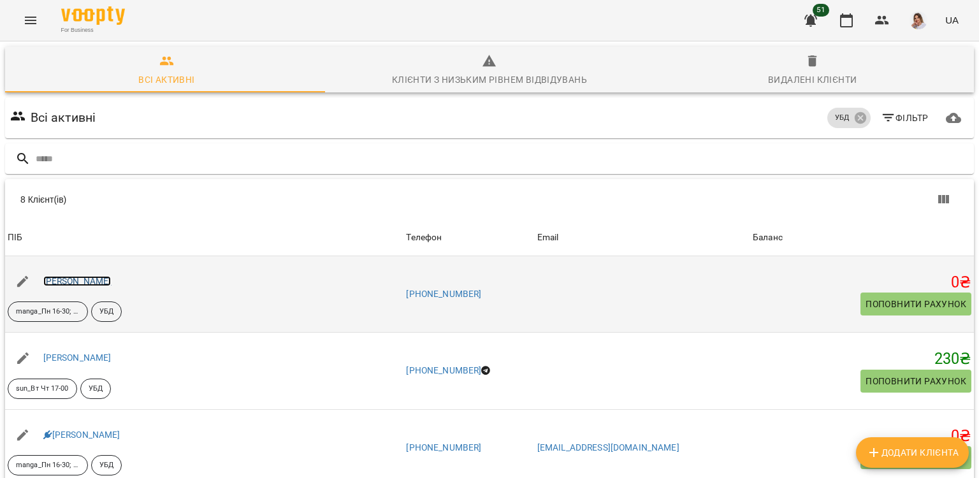
click at [112, 282] on link "Ісаєнко Макар Максимович" at bounding box center [77, 281] width 68 height 10
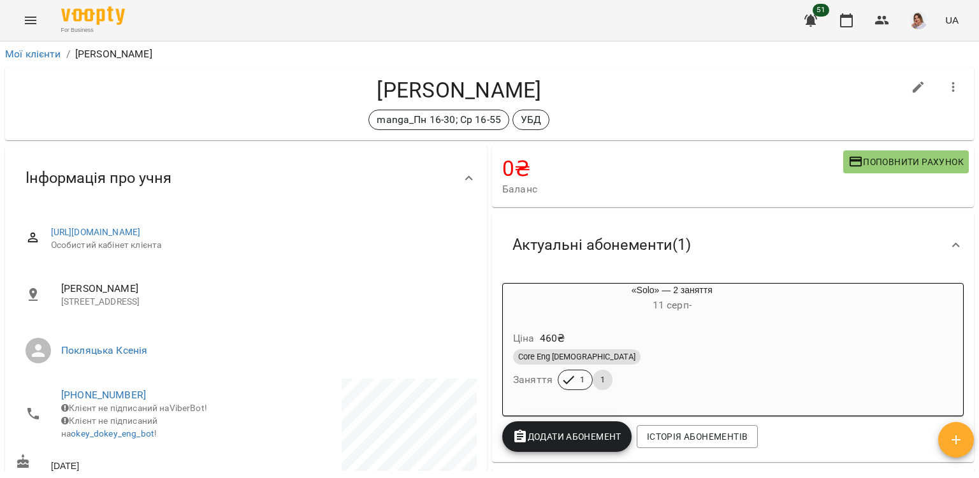
click at [534, 438] on span "Додати Абонемент" at bounding box center [567, 436] width 109 height 15
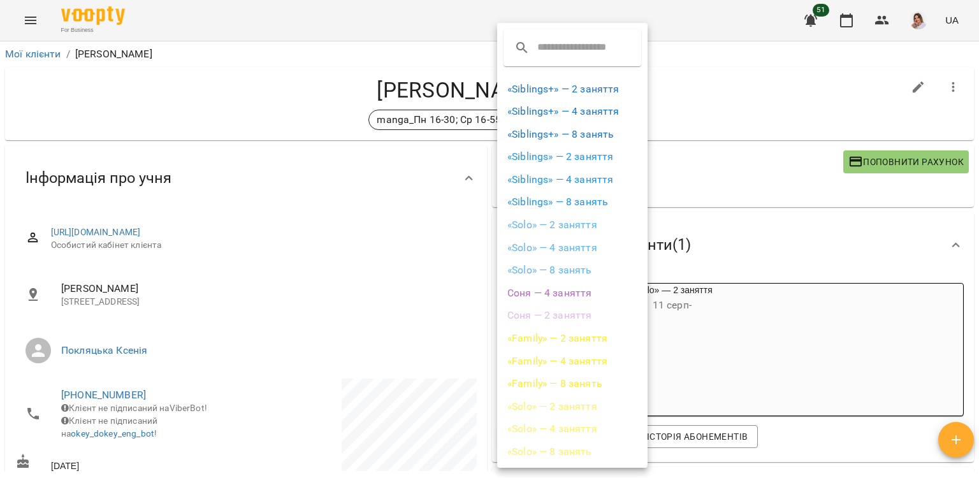
click at [566, 405] on li "«Solo» — 2 заняття" at bounding box center [572, 406] width 150 height 23
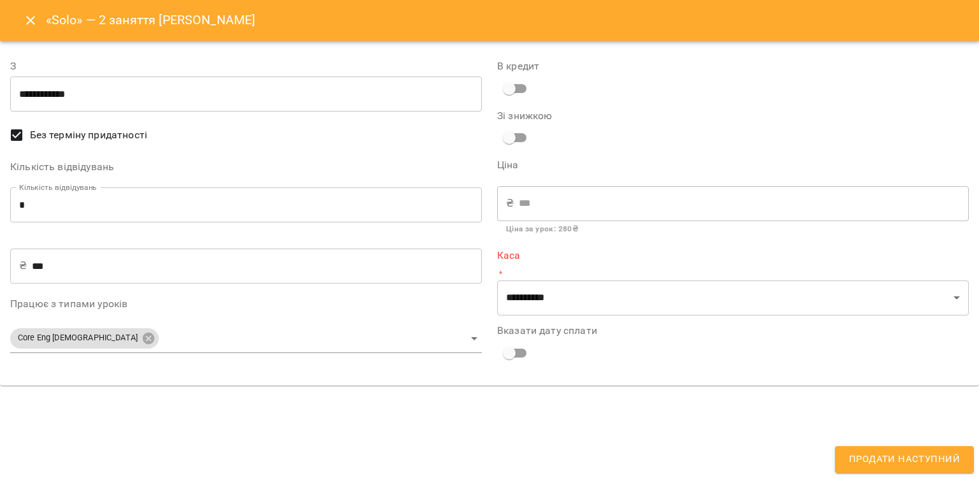
click at [26, 24] on icon "Close" at bounding box center [30, 20] width 9 height 9
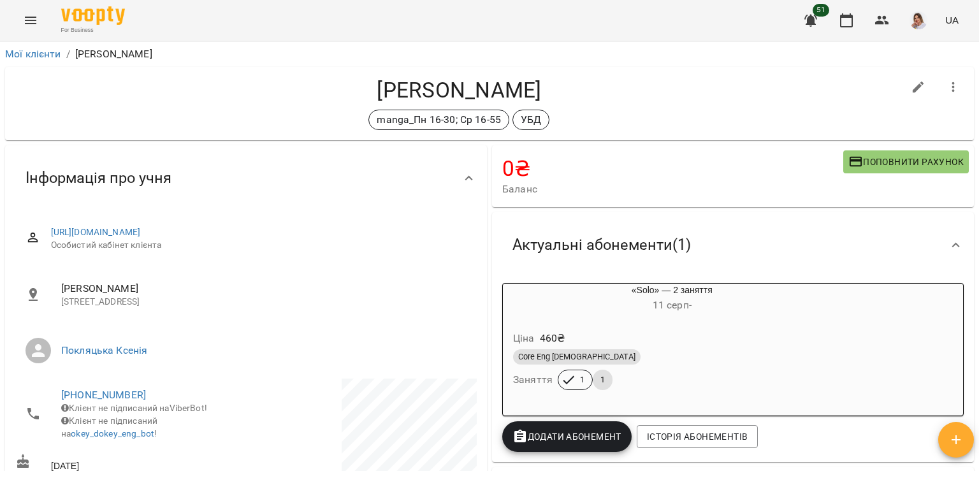
click at [546, 439] on span "Додати Абонемент" at bounding box center [567, 436] width 109 height 15
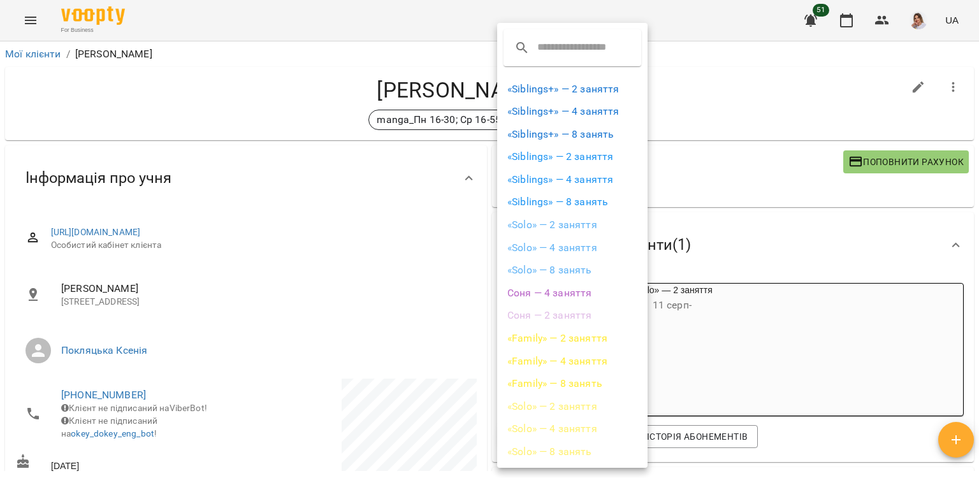
click at [558, 312] on li "Соня — 2 заняття" at bounding box center [572, 315] width 150 height 23
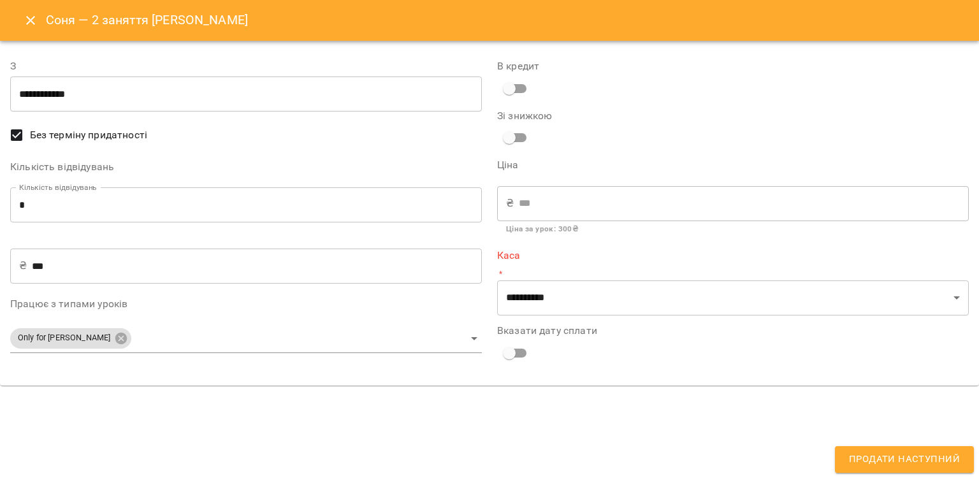
click at [26, 22] on icon "Close" at bounding box center [30, 20] width 15 height 15
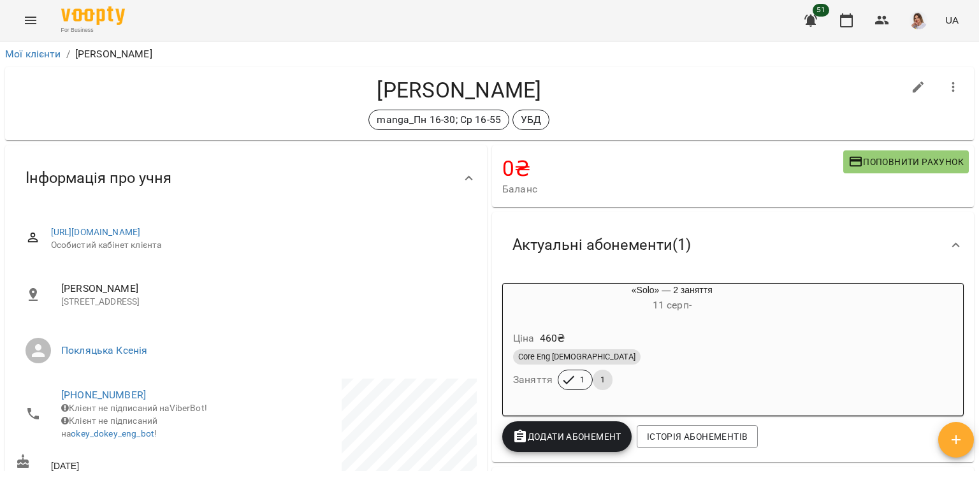
click at [24, 19] on icon "Menu" at bounding box center [30, 20] width 15 height 15
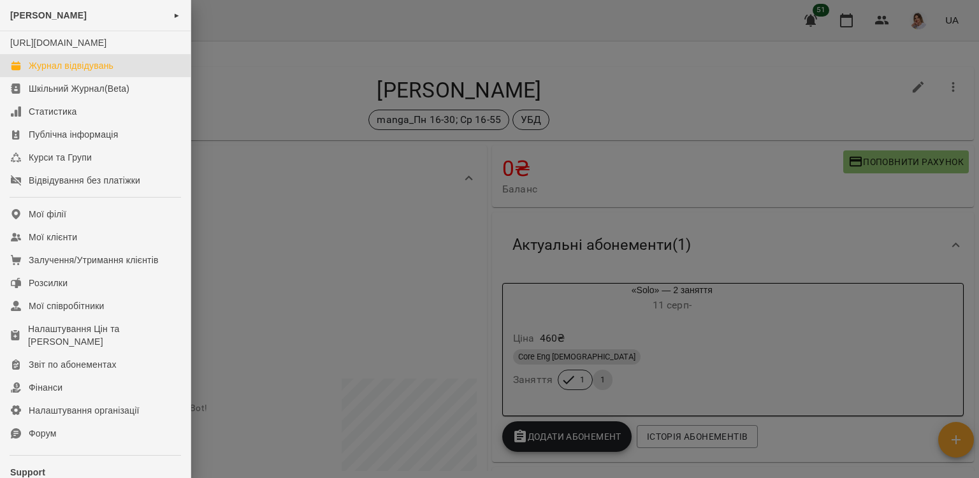
click at [81, 72] on div "Журнал відвідувань" at bounding box center [71, 65] width 85 height 13
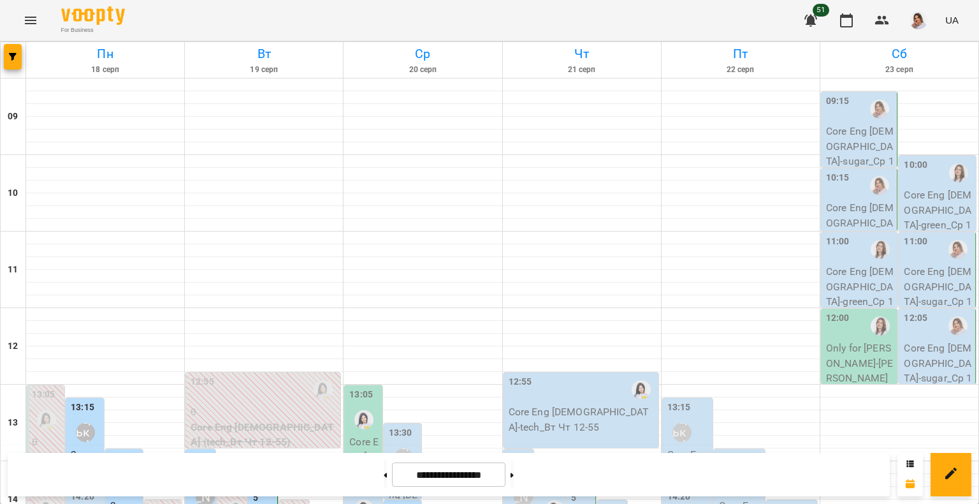
scroll to position [446, 0]
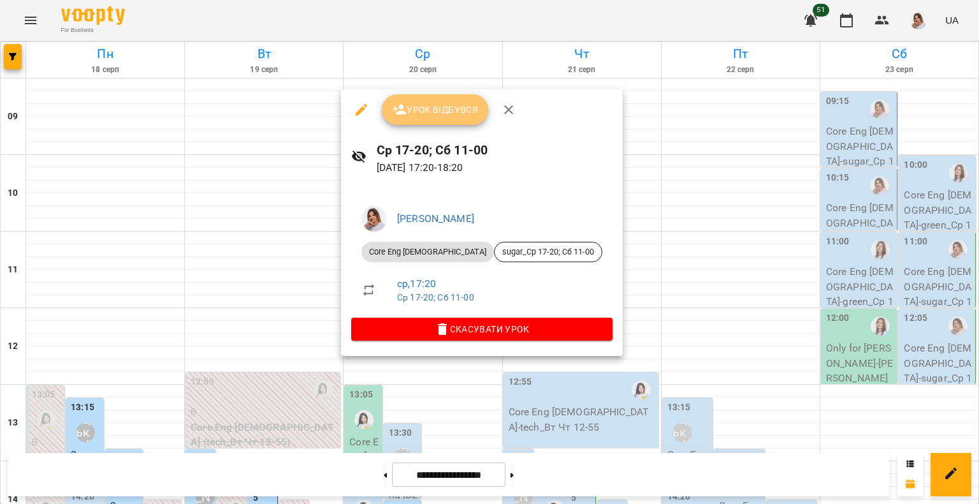
click at [431, 116] on span "Урок відбувся" at bounding box center [435, 109] width 87 height 15
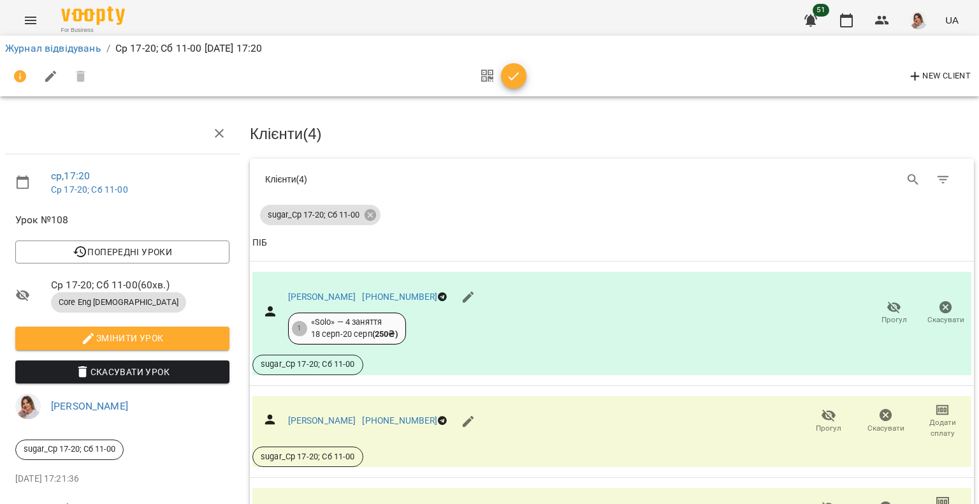
click at [507, 81] on icon "button" at bounding box center [513, 76] width 15 height 15
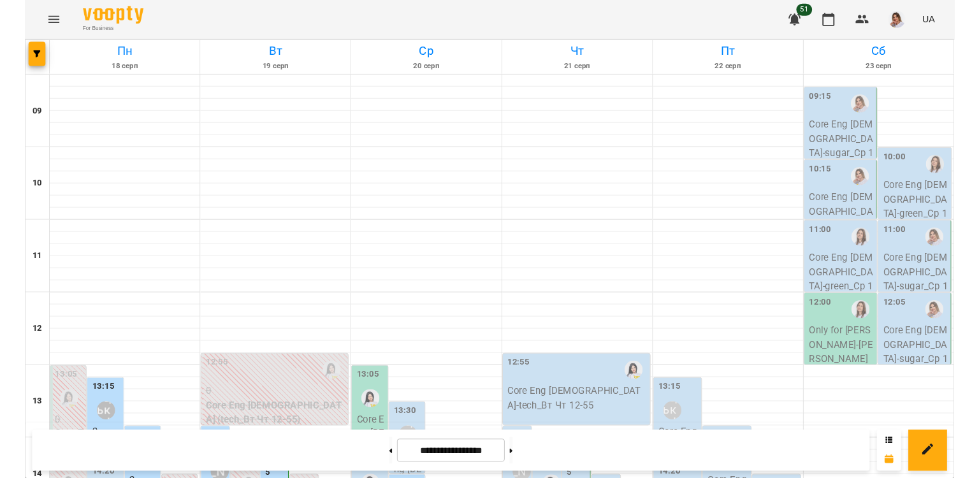
scroll to position [510, 0]
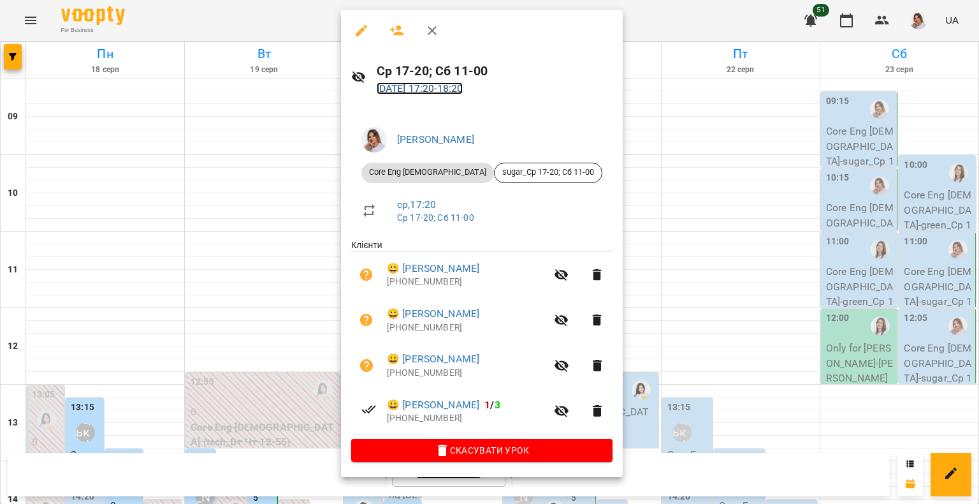
click at [452, 91] on link "20 серп 2025 17:20 - 18:20" at bounding box center [420, 88] width 87 height 12
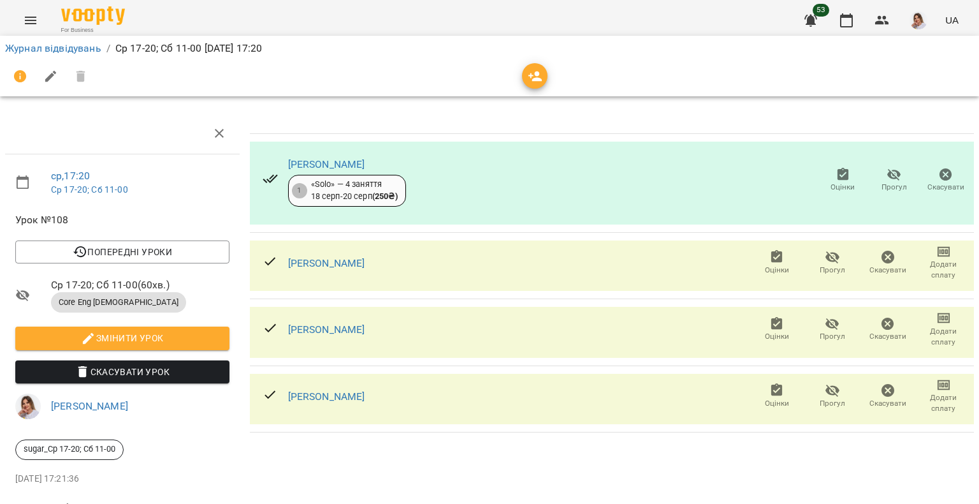
click at [937, 258] on icon "button" at bounding box center [944, 251] width 15 height 15
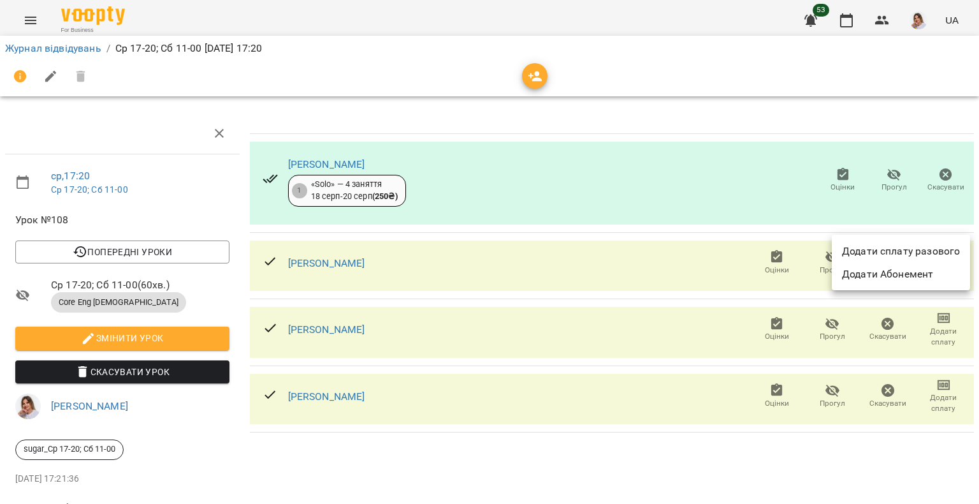
drag, startPoint x: 903, startPoint y: 252, endPoint x: 903, endPoint y: 238, distance: 14.0
click at [903, 252] on li "Додати сплату разового" at bounding box center [901, 251] width 138 height 23
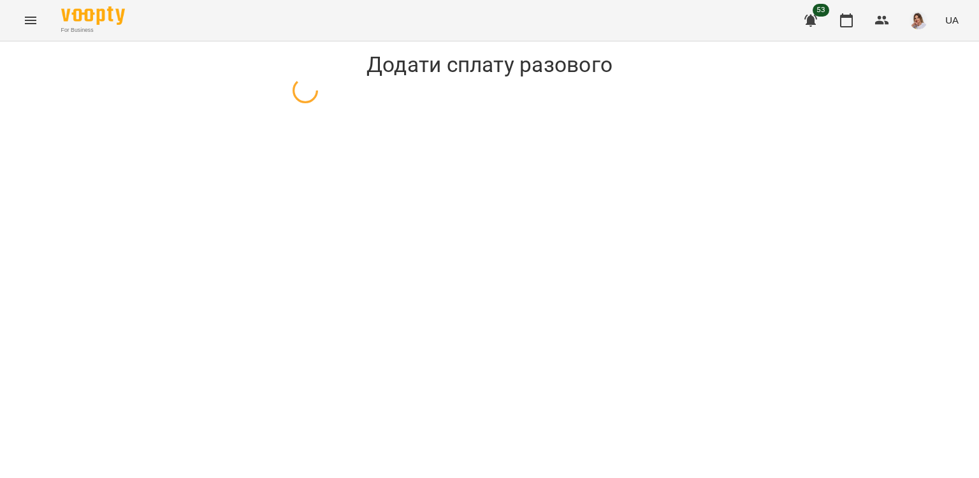
select select "**********"
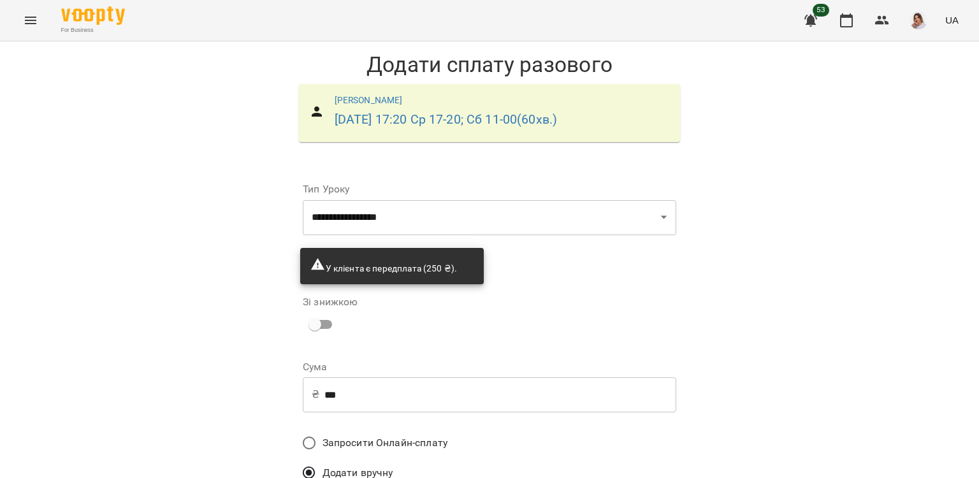
scroll to position [96, 0]
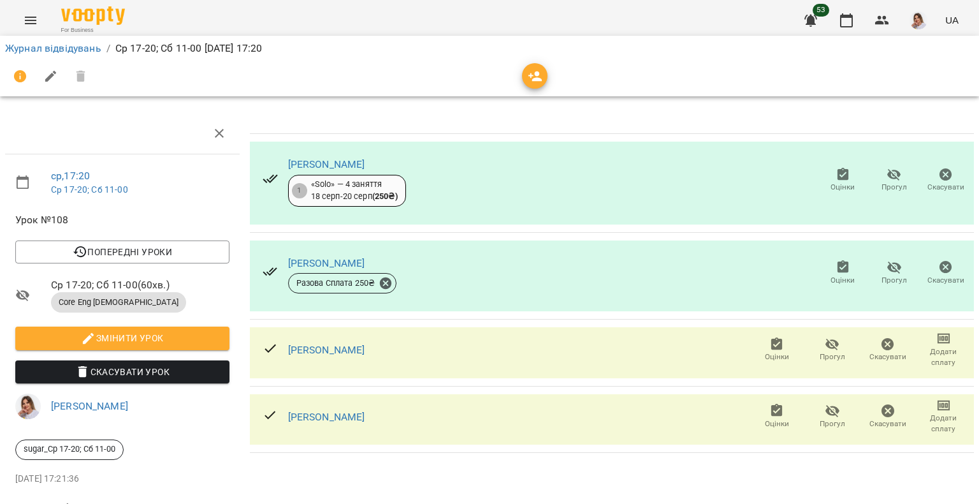
click at [836, 189] on span "Оцінки" at bounding box center [843, 187] width 24 height 11
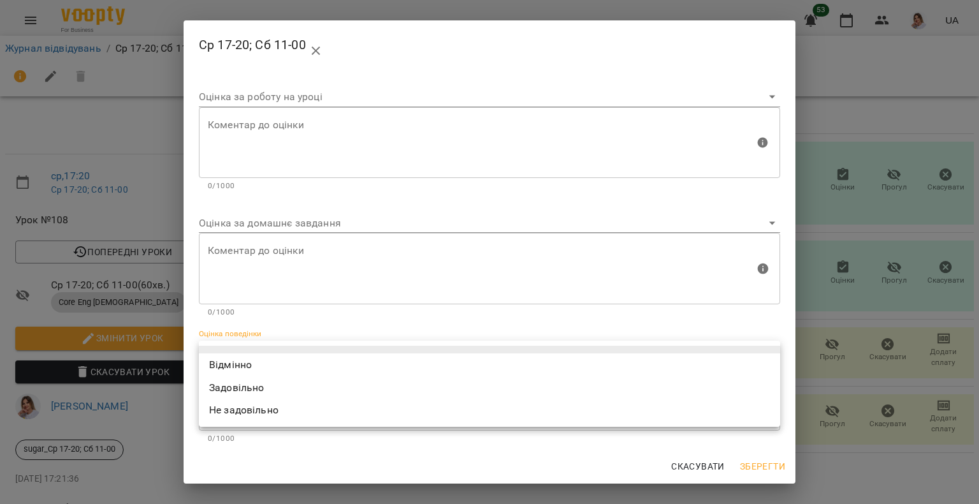
click at [227, 353] on body "For Business 53 UA Журнал відвідувань / Ср 17-20; Сб 11-00 ср, 20 серп 2025 17:…" at bounding box center [489, 268] width 979 height 536
click at [223, 359] on li "Відмінно" at bounding box center [489, 364] width 581 height 23
type input "*********"
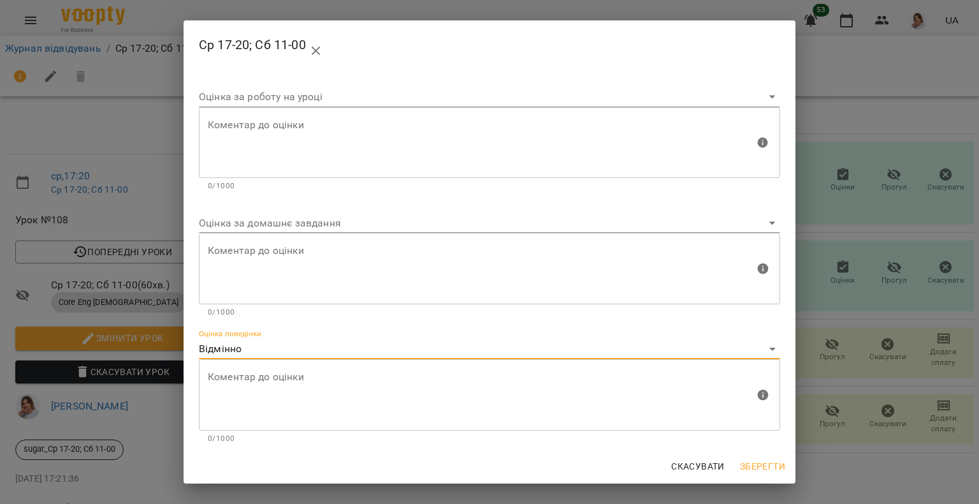
click at [755, 463] on span "Зберегти" at bounding box center [762, 465] width 45 height 15
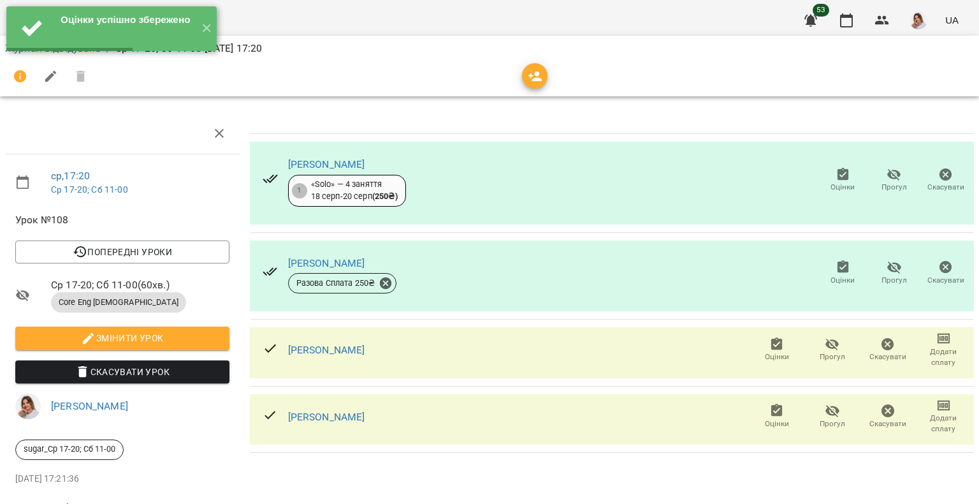
click at [844, 281] on span "Оцінки" at bounding box center [843, 280] width 24 height 11
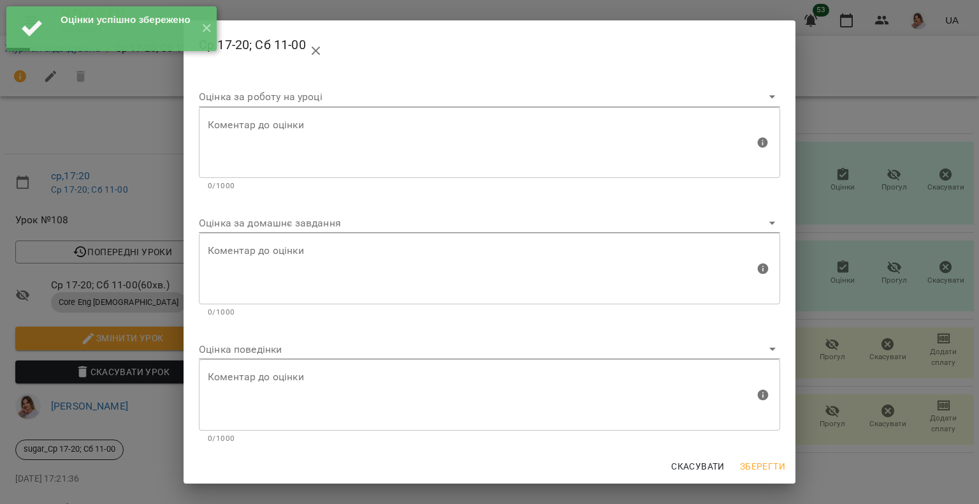
click at [245, 347] on body "Оцінки успішно збережено ✕ For Business 53 UA Журнал відвідувань / Ср 17-20; Сб…" at bounding box center [489, 268] width 979 height 536
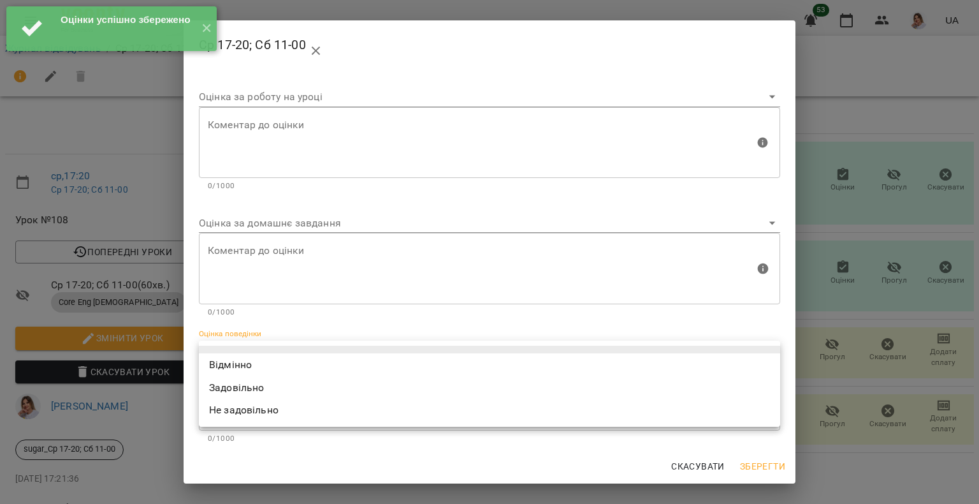
click at [237, 361] on li "Відмінно" at bounding box center [489, 364] width 581 height 23
type input "*********"
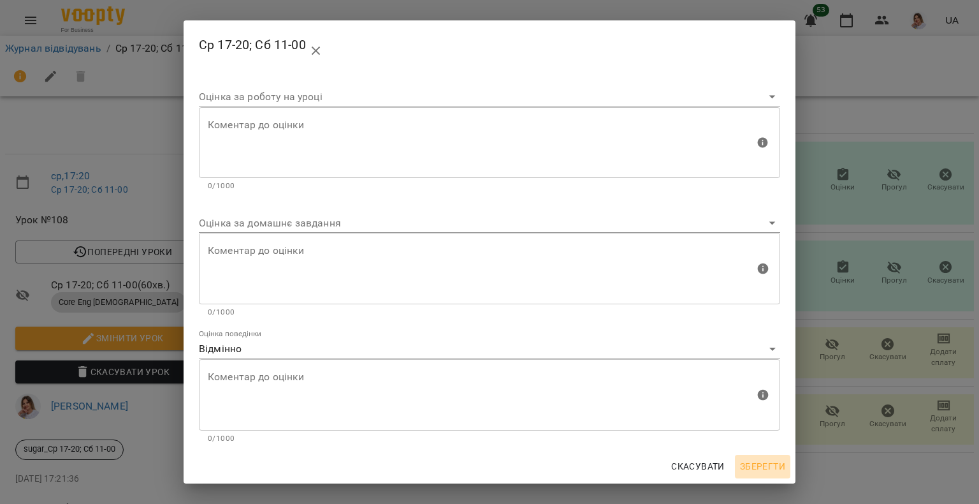
click at [773, 463] on span "Зберегти" at bounding box center [762, 465] width 45 height 15
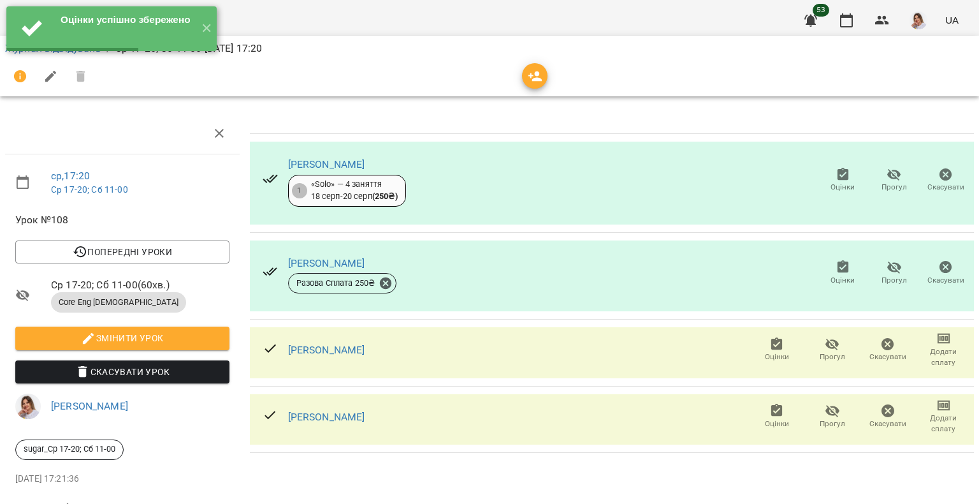
click at [770, 351] on span "Оцінки" at bounding box center [777, 356] width 24 height 11
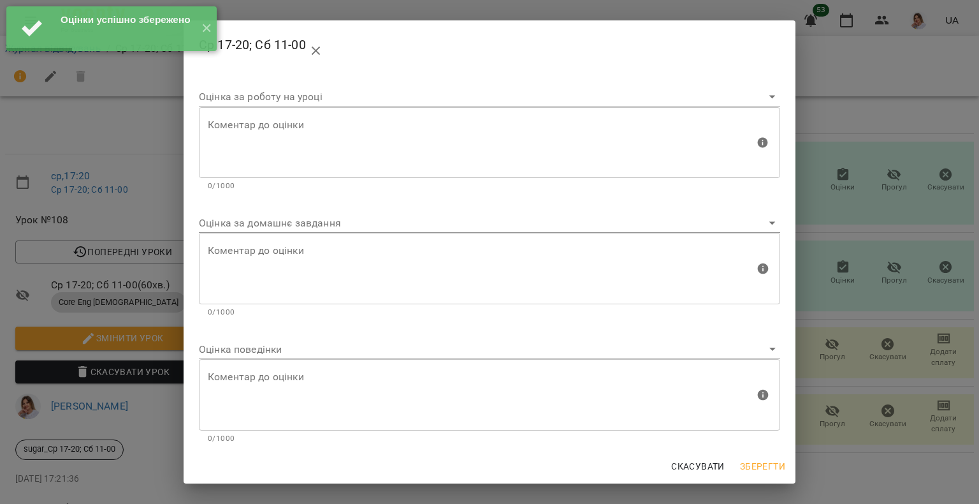
click at [265, 349] on body "Оцінки успішно збережено ✕ For Business 53 UA Журнал відвідувань / Ср 17-20; Сб…" at bounding box center [489, 268] width 979 height 536
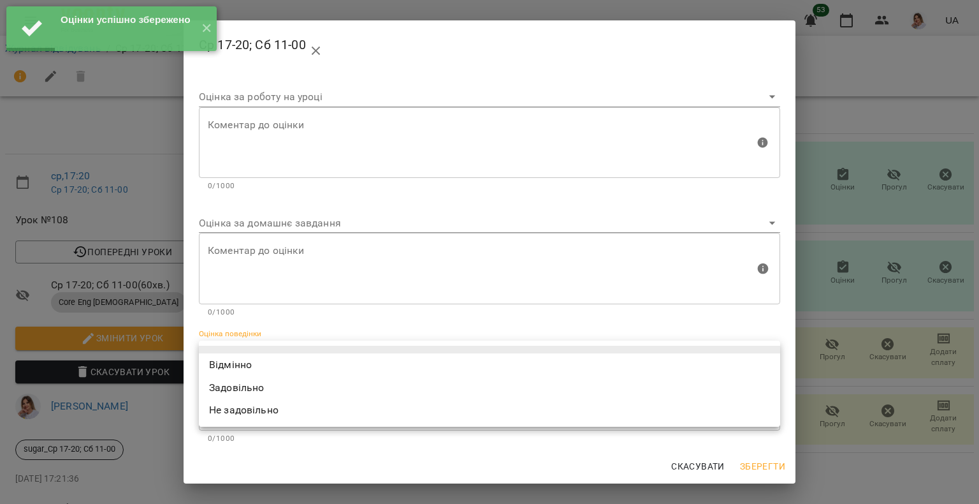
click at [256, 361] on li "Відмінно" at bounding box center [489, 364] width 581 height 23
type input "*********"
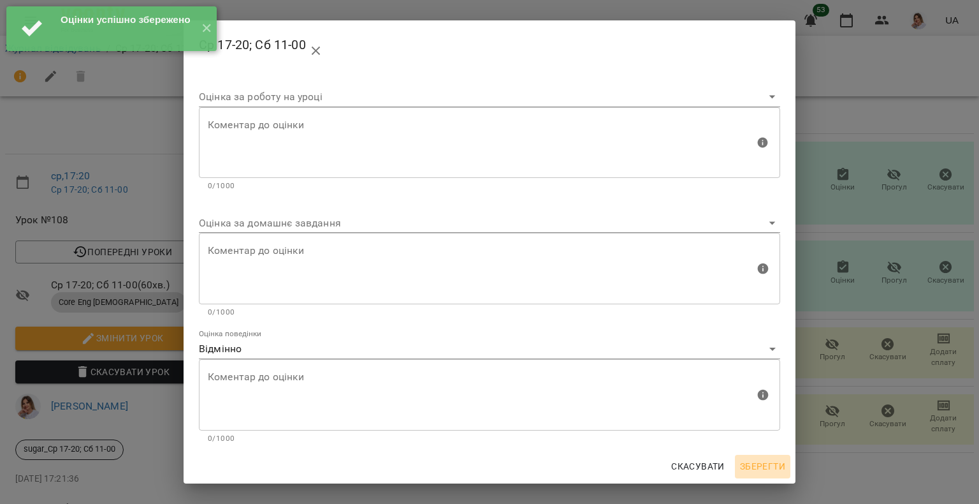
click at [773, 462] on span "Зберегти" at bounding box center [762, 465] width 45 height 15
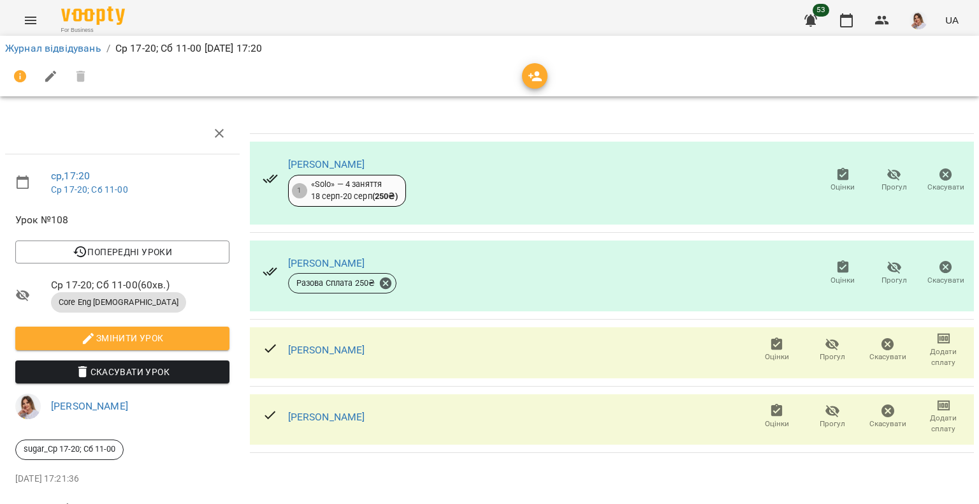
click at [770, 412] on icon "button" at bounding box center [777, 410] width 15 height 15
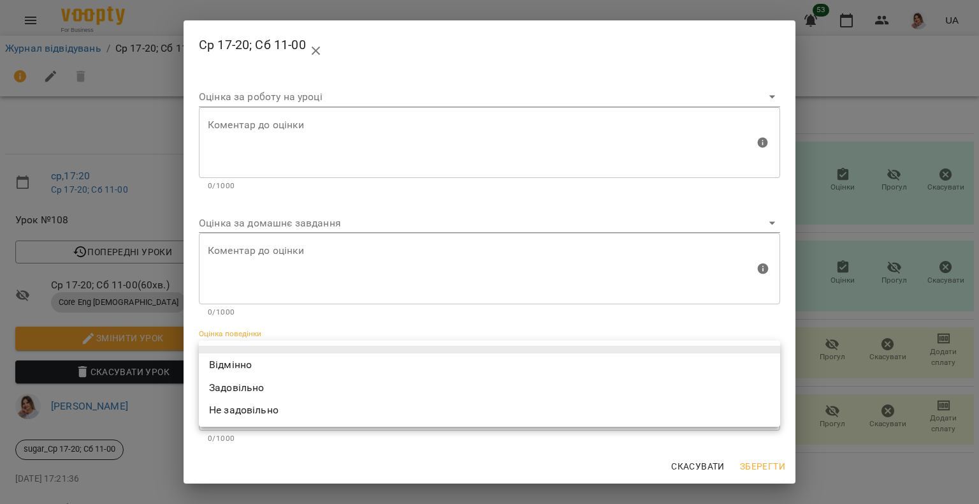
click at [200, 356] on body "For Business 53 UA Журнал відвідувань / Ср 17-20; Сб 11-00 ср, 20 серп 2025 17:…" at bounding box center [489, 268] width 979 height 536
click at [213, 365] on li "Відмінно" at bounding box center [489, 364] width 581 height 23
type input "*********"
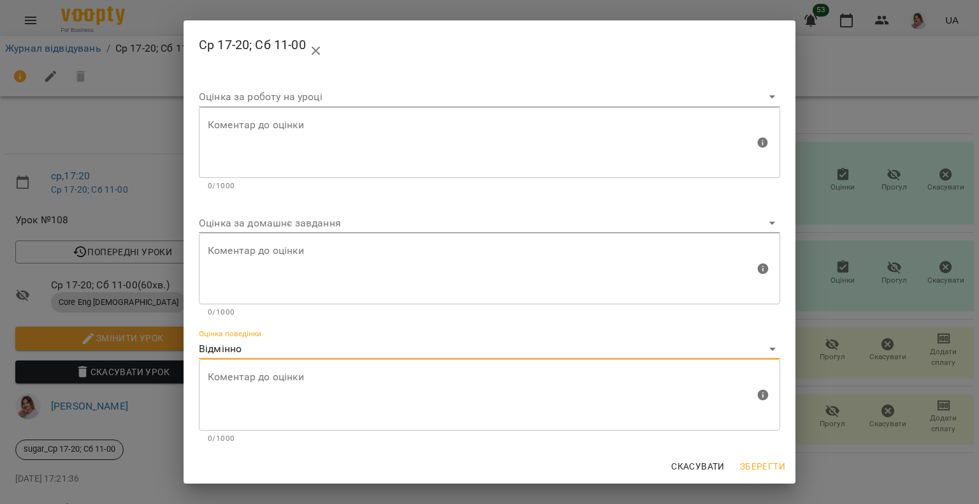
click at [765, 468] on span "Зберегти" at bounding box center [762, 465] width 45 height 15
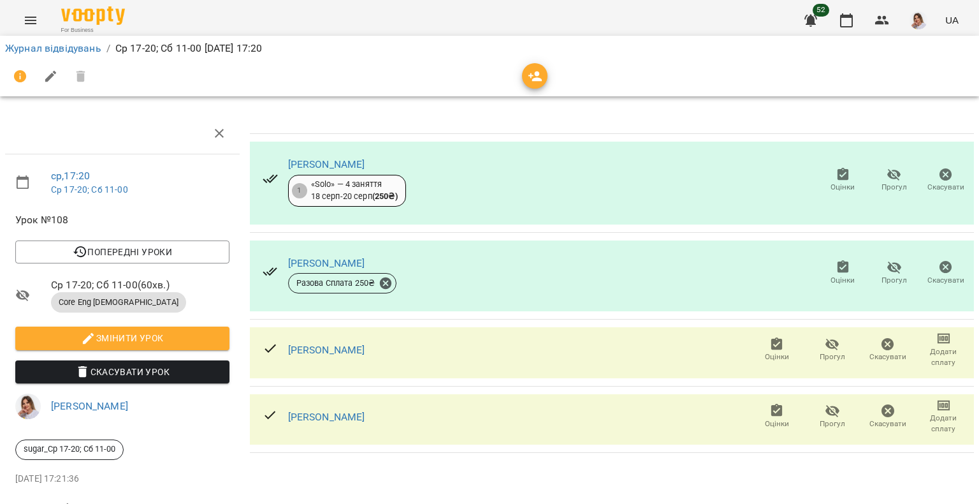
click at [27, 24] on icon "Menu" at bounding box center [30, 21] width 11 height 8
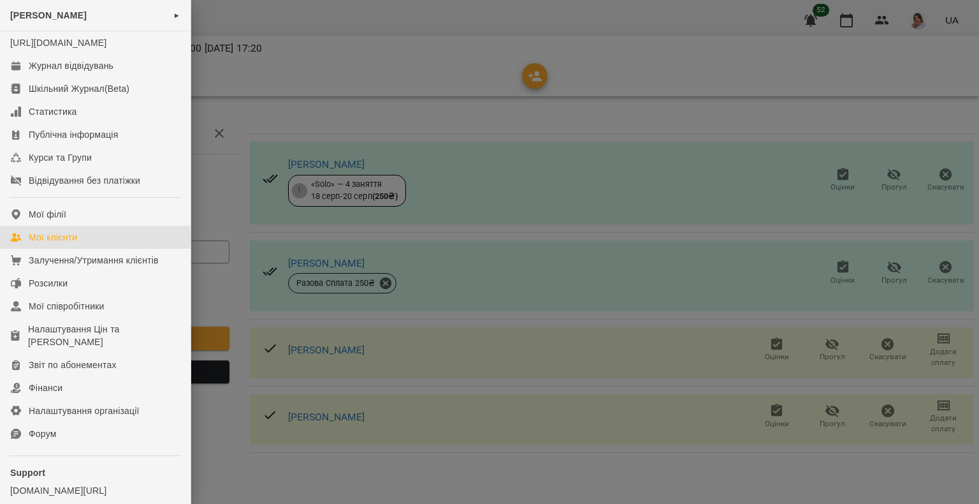
click at [89, 247] on link "Мої клієнти" at bounding box center [95, 237] width 191 height 23
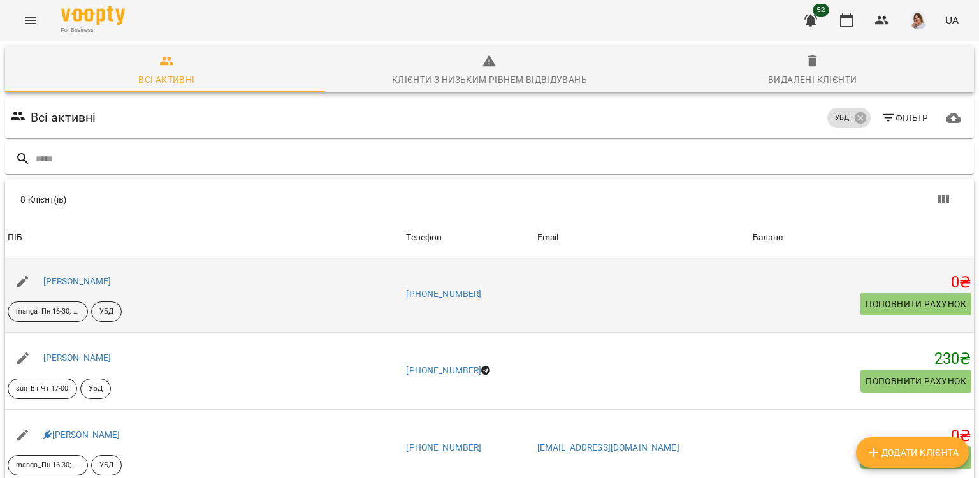
scroll to position [64, 0]
click at [106, 276] on link "Ісаєнко Макар Максимович" at bounding box center [77, 281] width 68 height 10
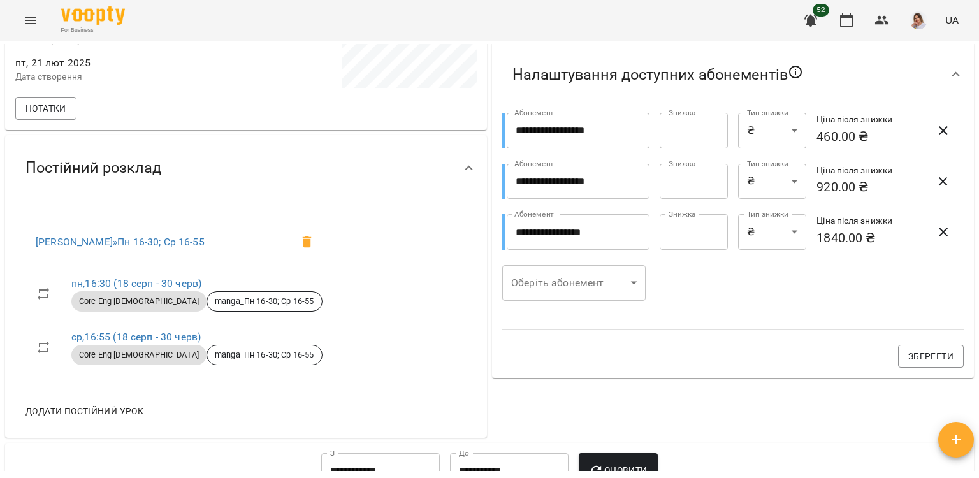
scroll to position [446, 0]
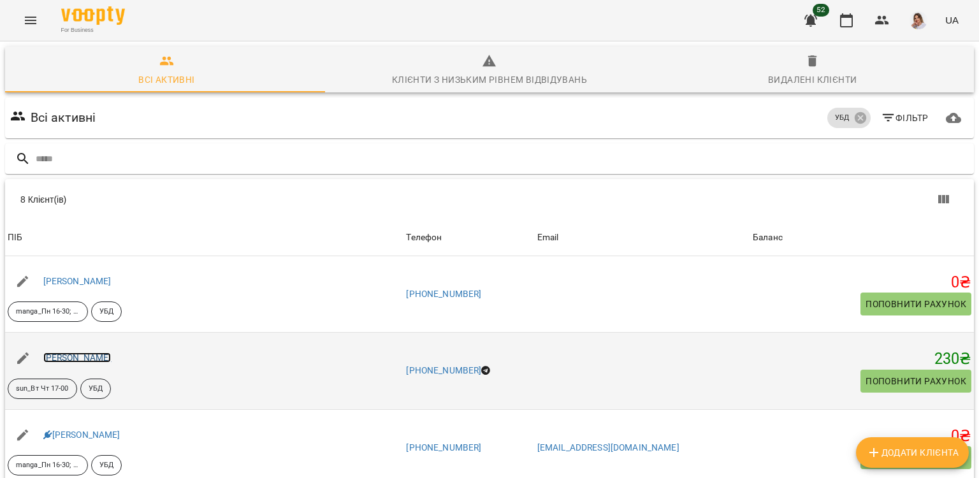
click at [93, 358] on link "Корнєєва Аліна Вікторівна" at bounding box center [77, 358] width 68 height 10
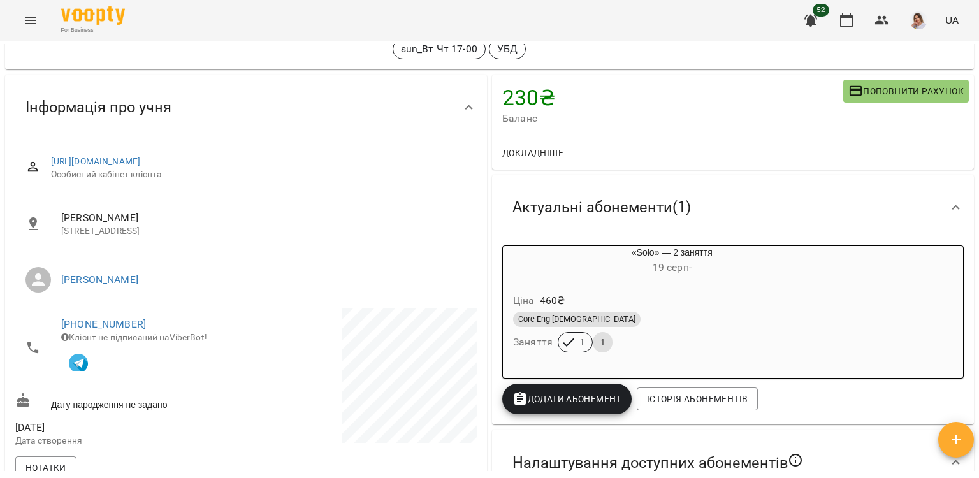
scroll to position [64, 0]
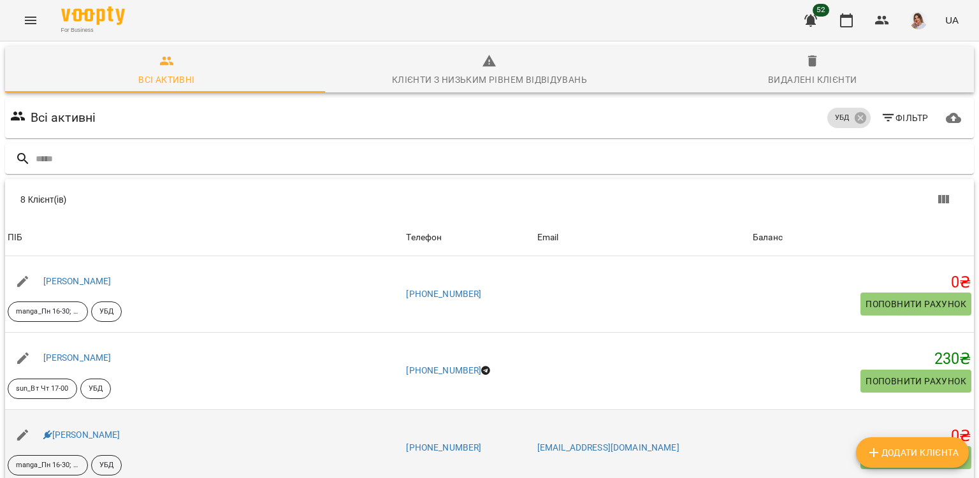
scroll to position [64, 0]
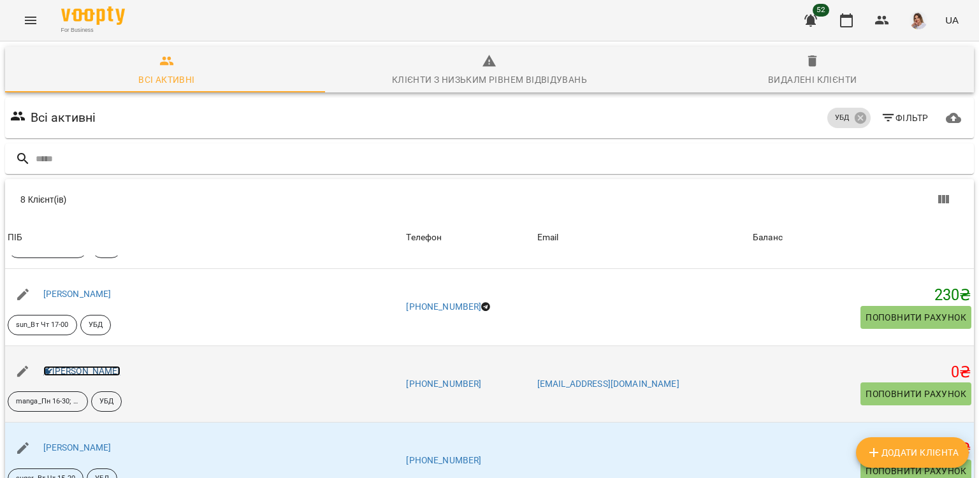
click at [92, 372] on link "Куліченко Тимофій" at bounding box center [81, 371] width 77 height 10
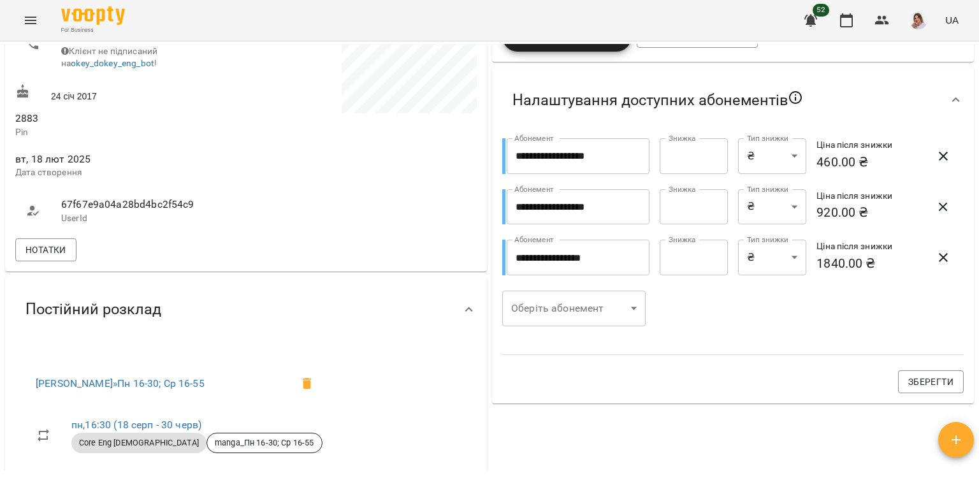
scroll to position [255, 0]
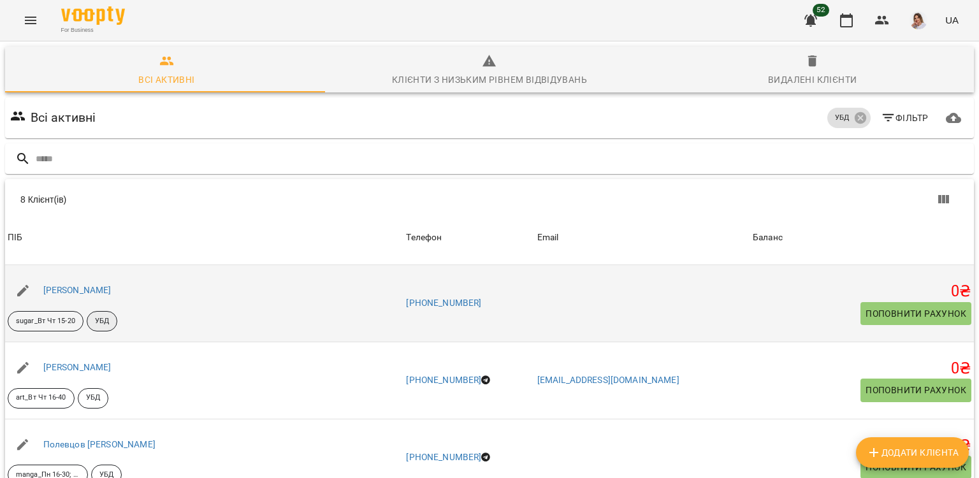
scroll to position [191, 0]
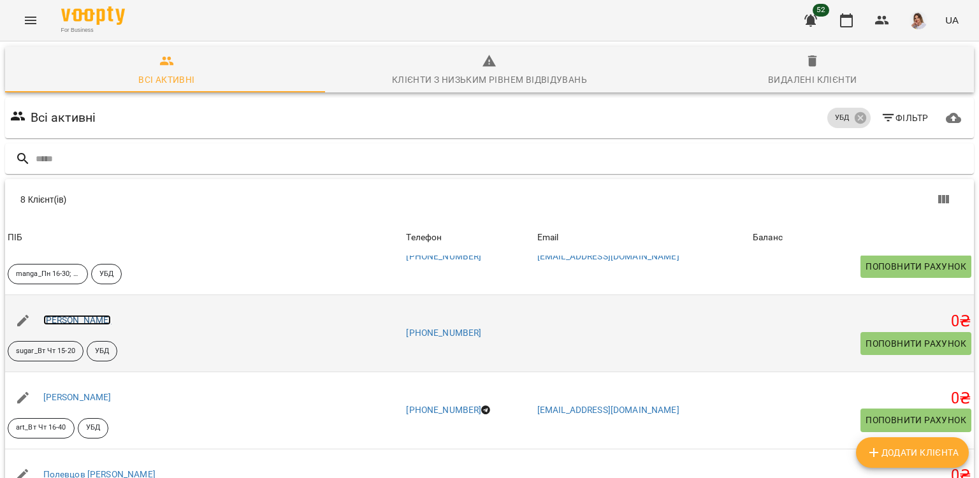
click at [81, 321] on link "Левченко Кирилл" at bounding box center [77, 320] width 68 height 10
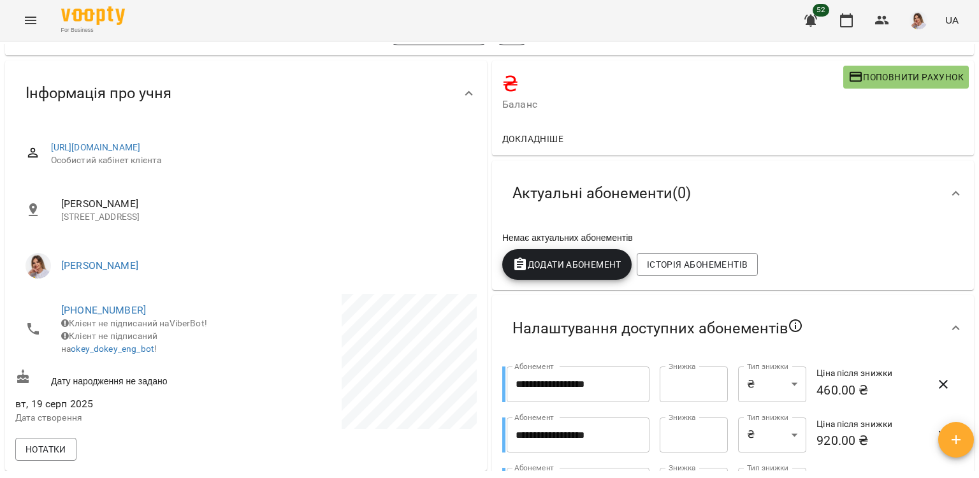
scroll to position [191, 0]
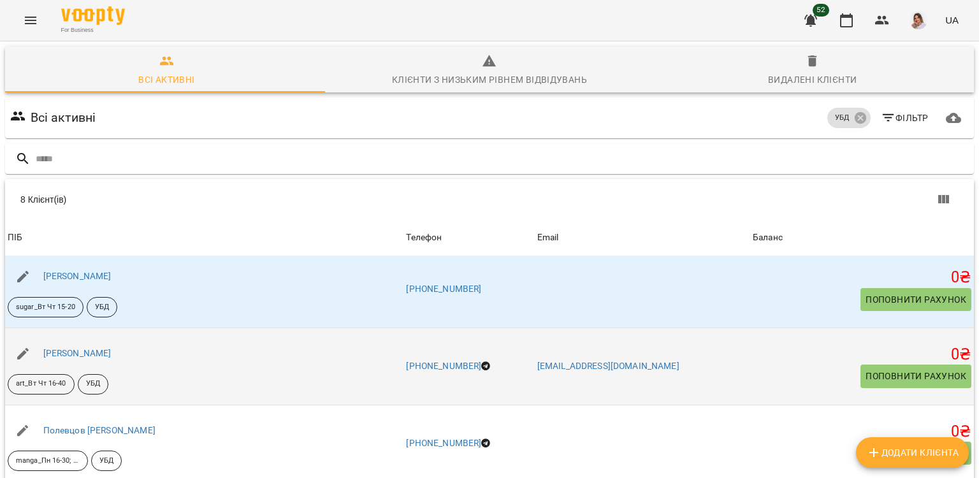
scroll to position [255, 0]
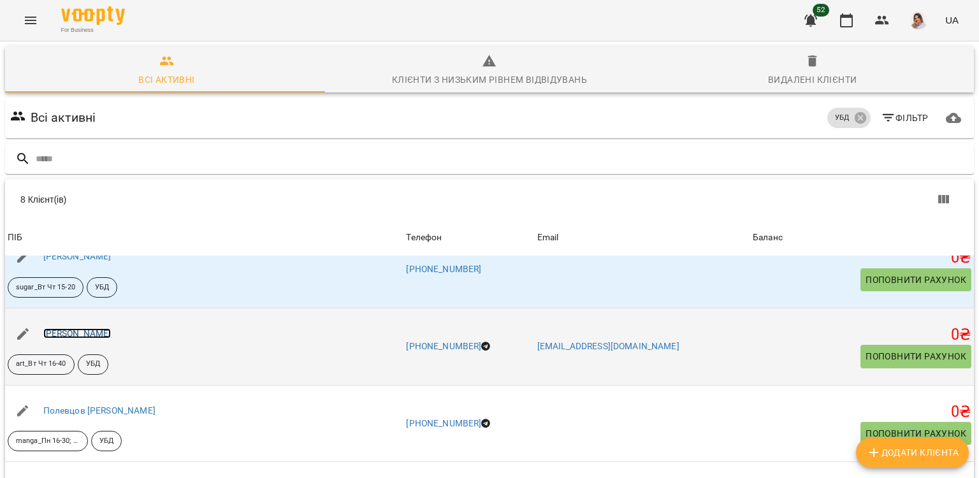
click at [112, 329] on link "Мандрика Григорiй Володимирович" at bounding box center [77, 333] width 68 height 10
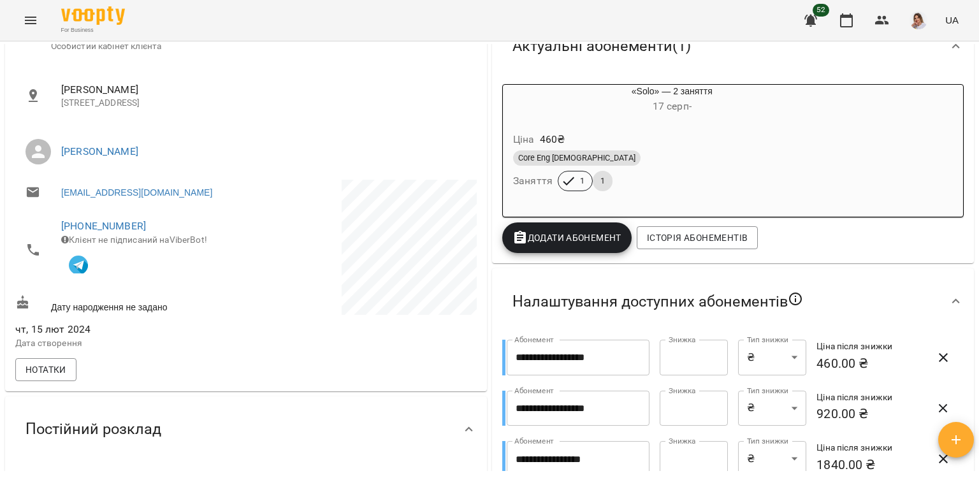
scroll to position [191, 0]
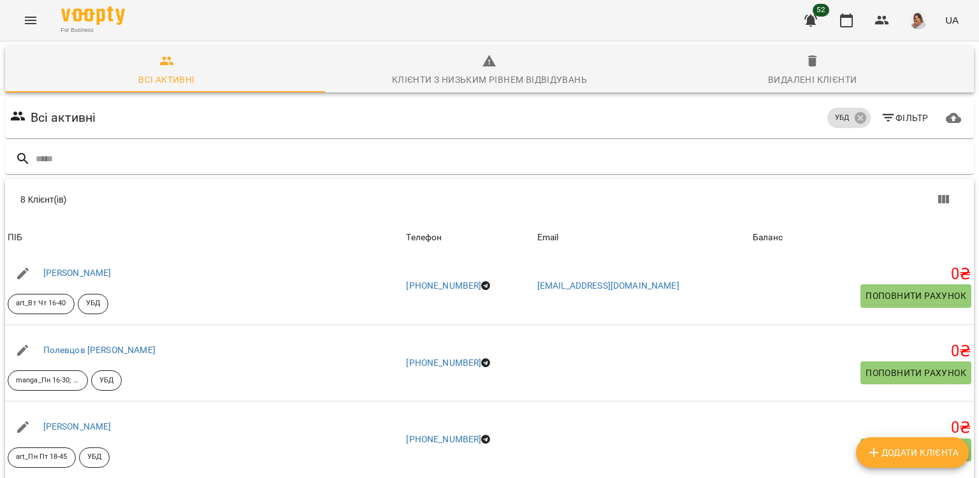
scroll to position [319, 0]
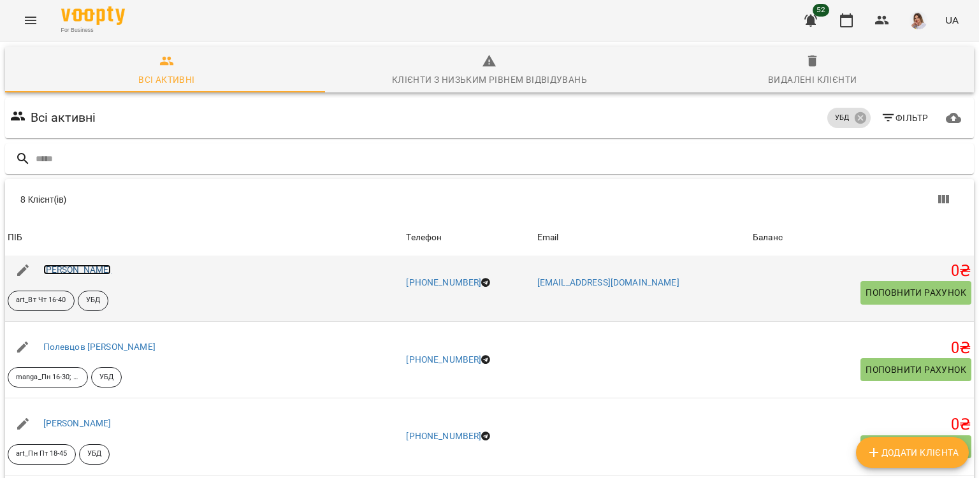
click at [98, 269] on link "Мандрика Григорiй Володимирович" at bounding box center [77, 270] width 68 height 10
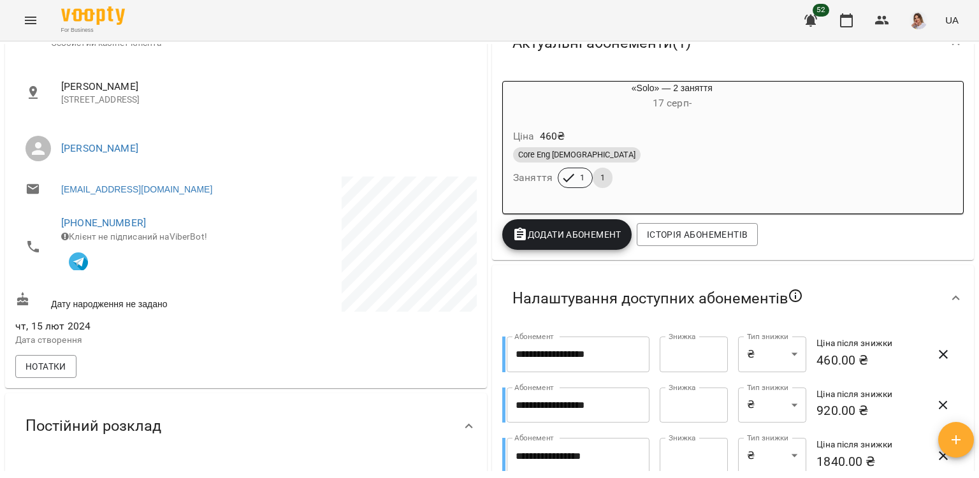
scroll to position [255, 0]
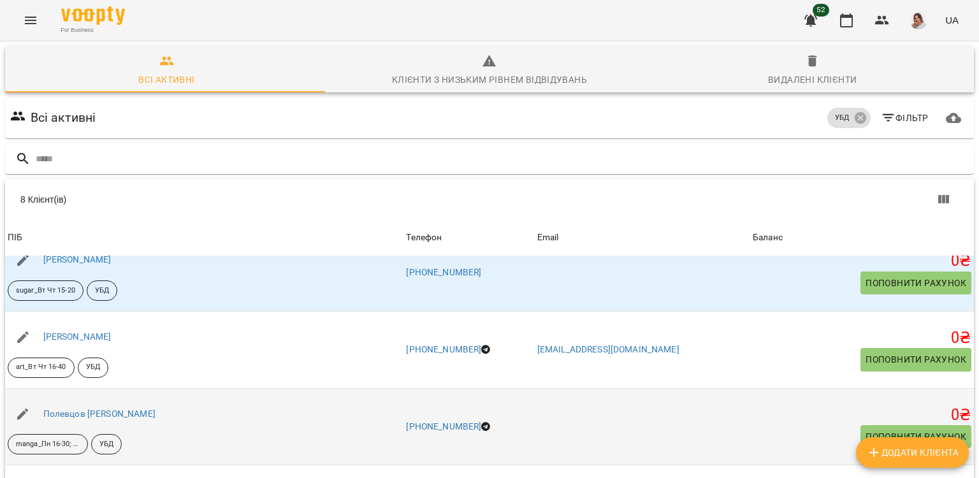
scroll to position [332, 0]
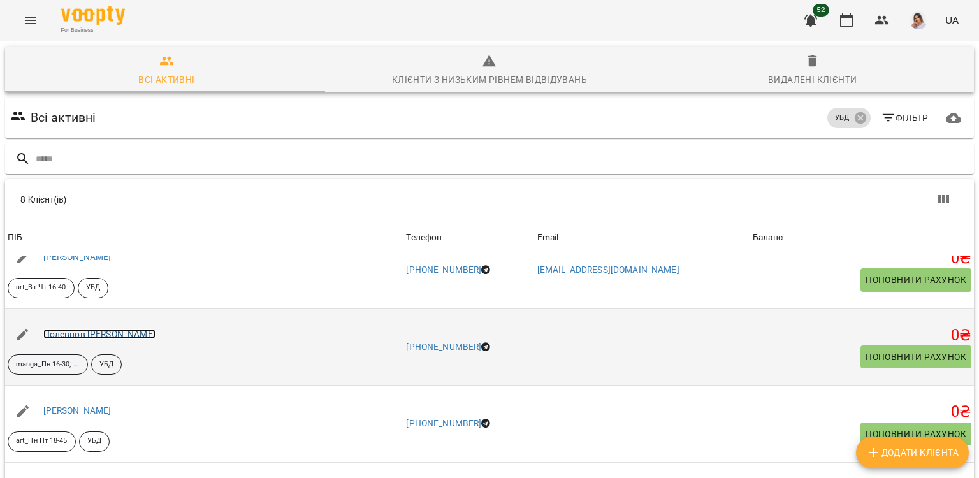
click at [107, 333] on link "Полевцов Даніслав" at bounding box center [99, 334] width 112 height 10
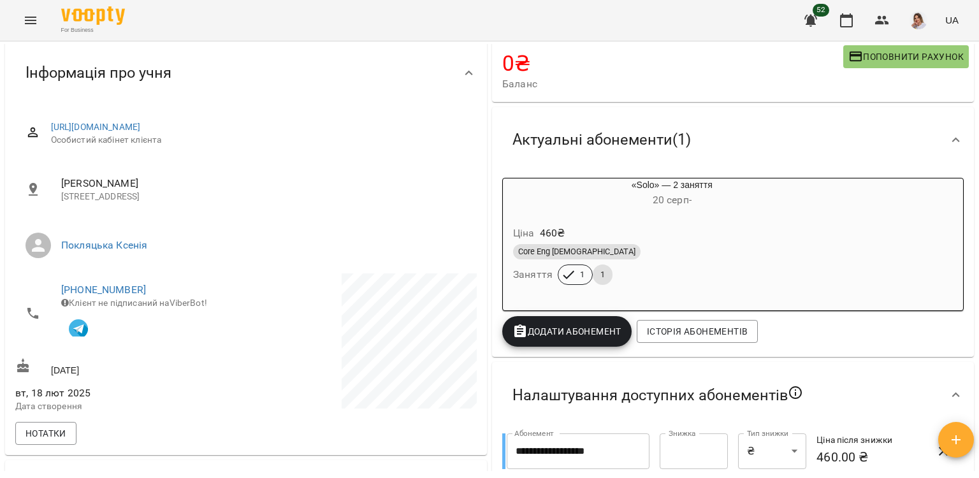
scroll to position [191, 0]
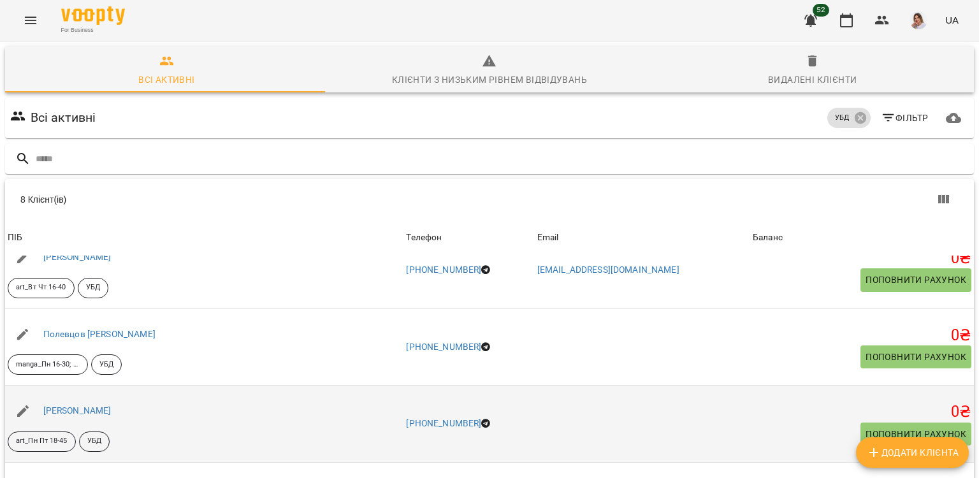
scroll to position [138, 0]
click at [112, 405] on link "Сосненко Марія Валеріївна" at bounding box center [77, 410] width 68 height 10
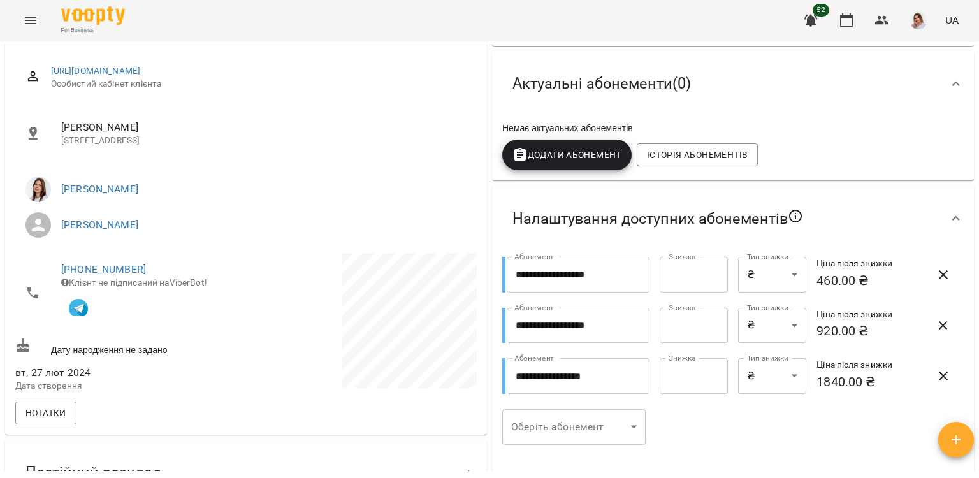
scroll to position [191, 0]
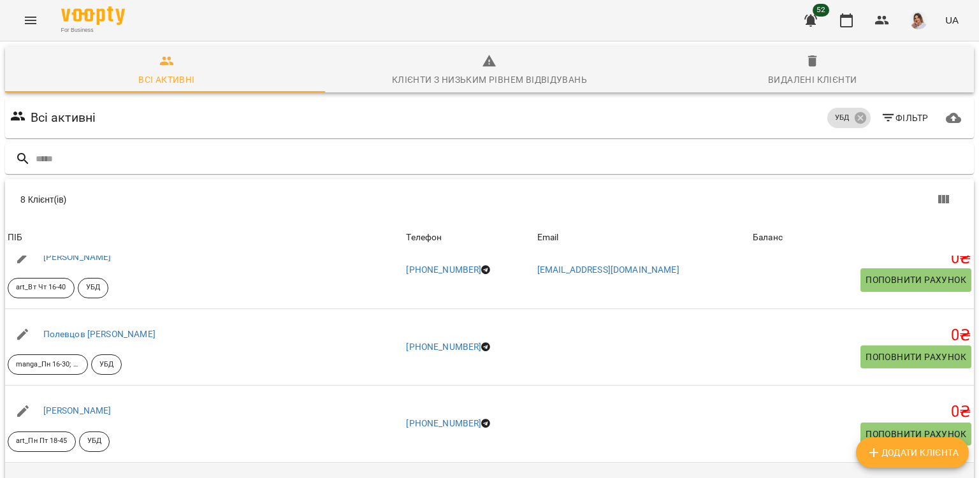
scroll to position [138, 0]
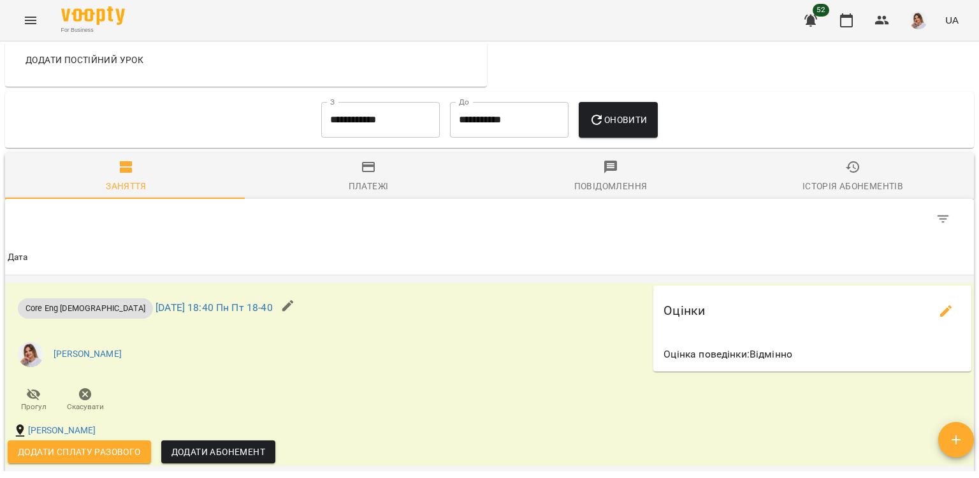
scroll to position [1006, 0]
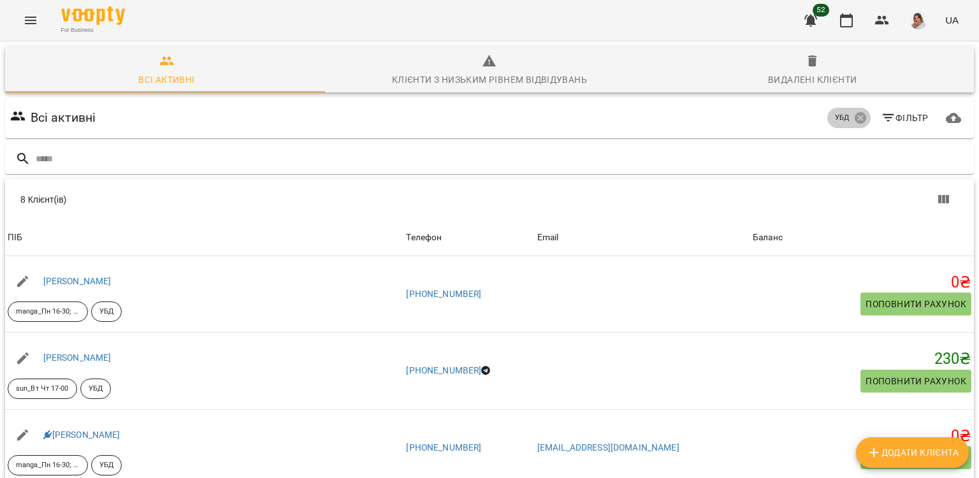
click at [854, 121] on icon at bounding box center [859, 117] width 11 height 11
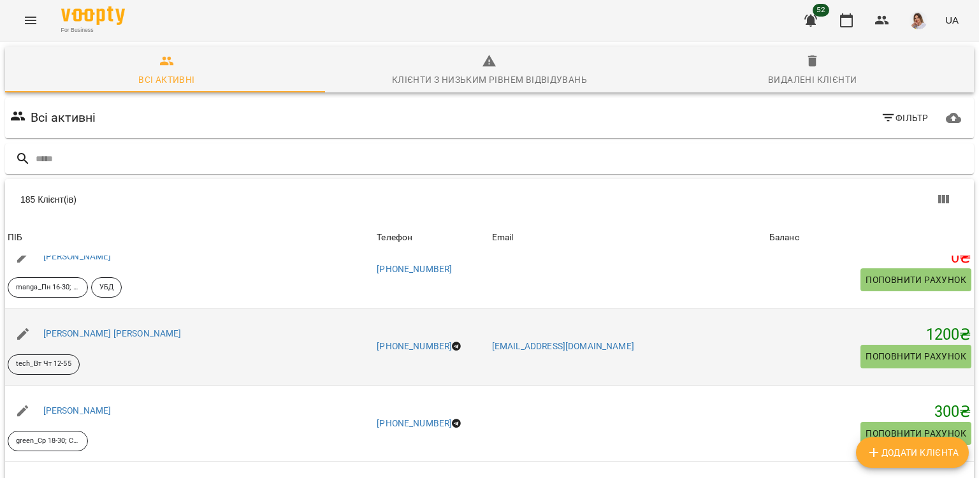
scroll to position [319, 0]
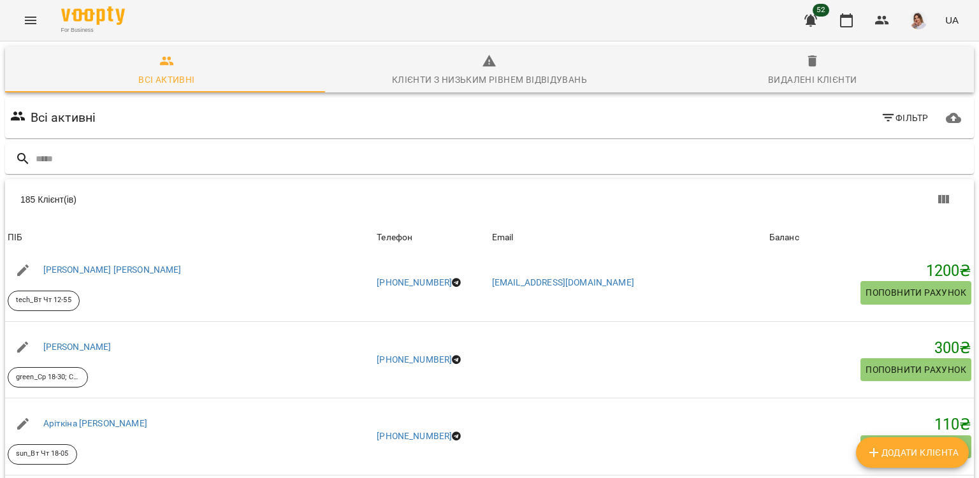
click at [26, 20] on icon "Menu" at bounding box center [30, 21] width 11 height 8
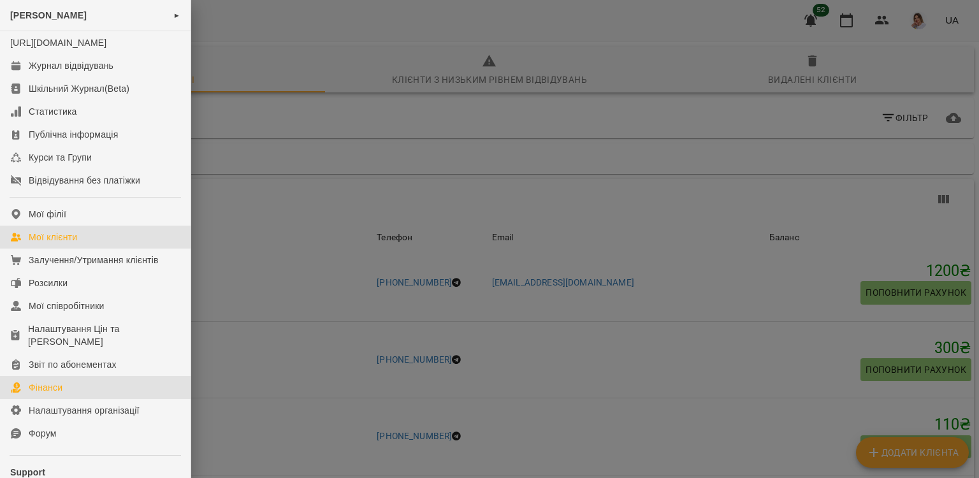
click at [82, 399] on link "Фінанси" at bounding box center [95, 387] width 191 height 23
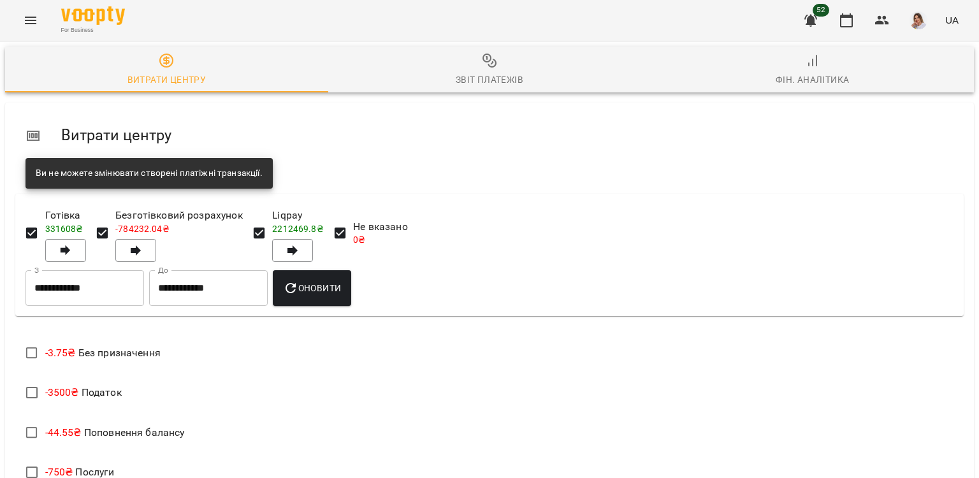
click at [502, 62] on span "Звіт платежів" at bounding box center [490, 70] width 308 height 34
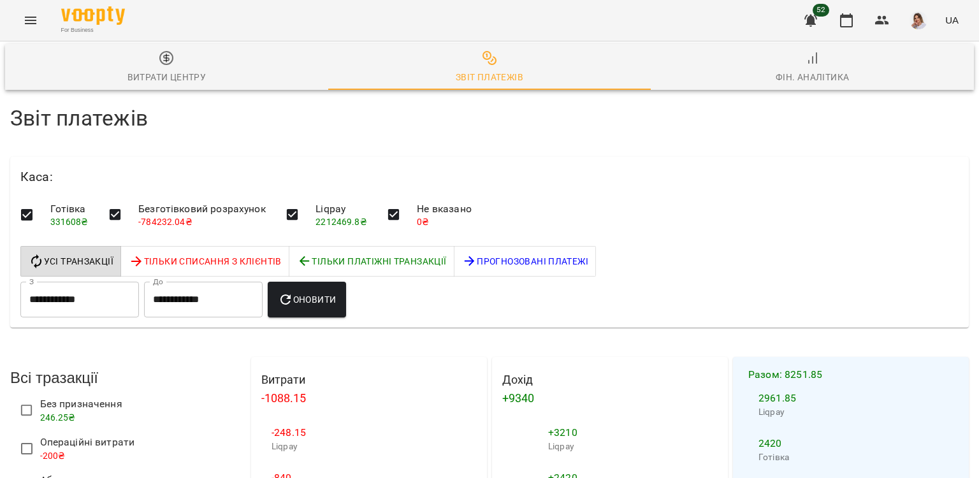
scroll to position [1777, 0]
click at [809, 455] on li "100" at bounding box center [807, 451] width 38 height 23
type input "***"
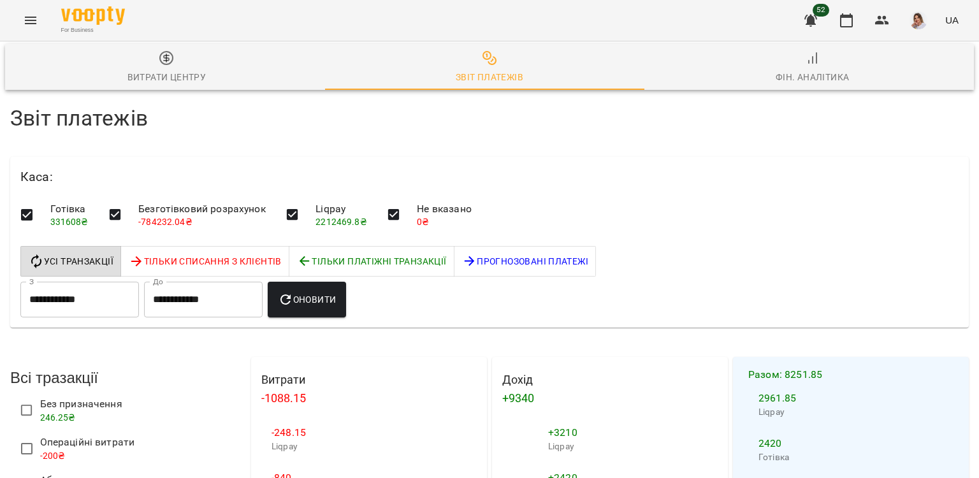
select select "****"
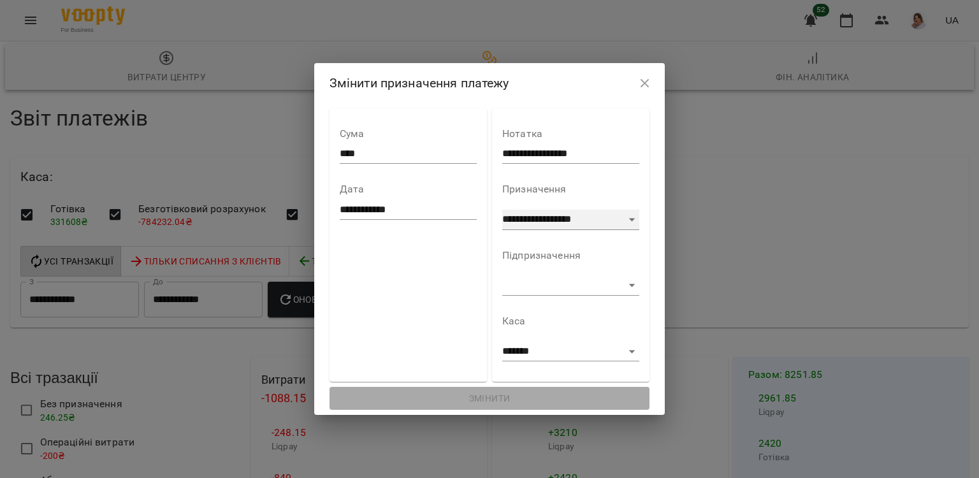
click at [615, 221] on select "**********" at bounding box center [570, 220] width 137 height 20
select select "*********"
click at [502, 210] on select "**********" at bounding box center [570, 220] width 137 height 20
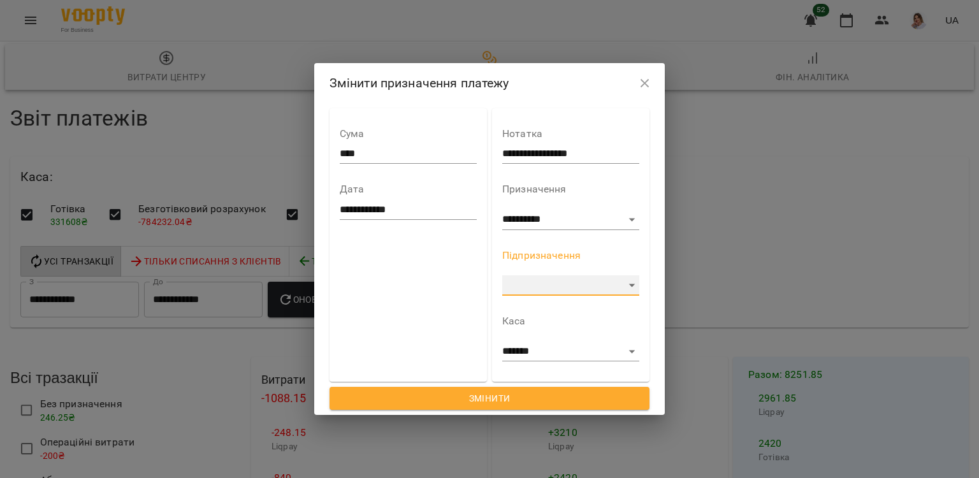
click at [539, 286] on select "**********" at bounding box center [570, 285] width 137 height 20
click at [558, 279] on select "**********" at bounding box center [570, 285] width 137 height 20
select select "**********"
click at [502, 275] on select "**********" at bounding box center [570, 285] width 137 height 20
click at [537, 397] on span "Змінити" at bounding box center [490, 398] width 300 height 15
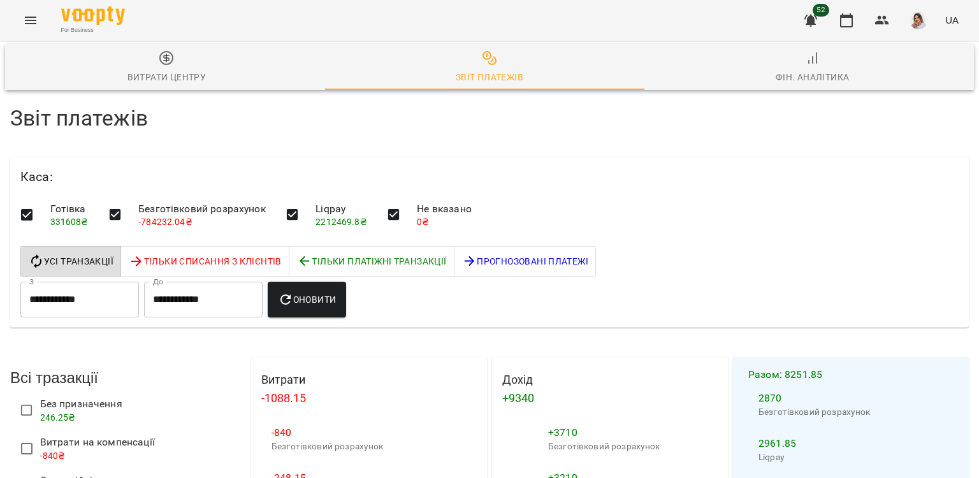
scroll to position [1732, 0]
click at [811, 448] on li "100" at bounding box center [807, 451] width 38 height 23
type input "***"
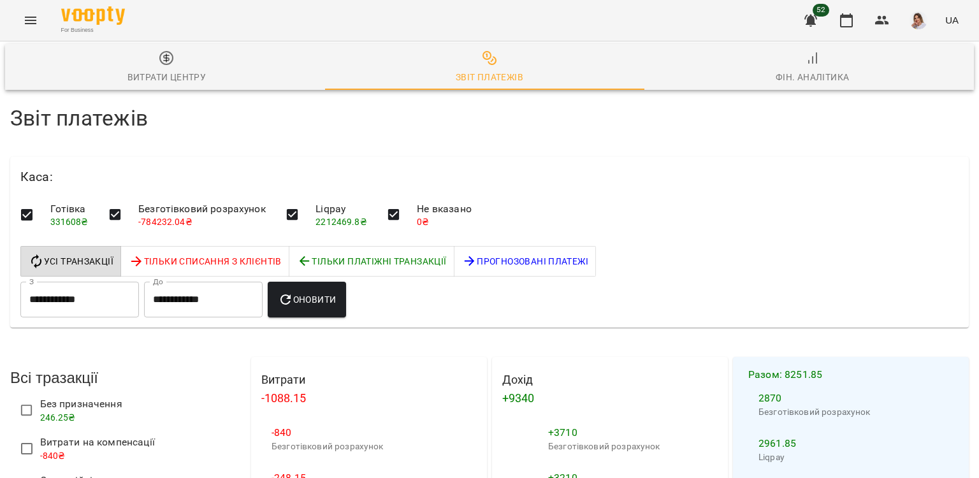
select select "****"
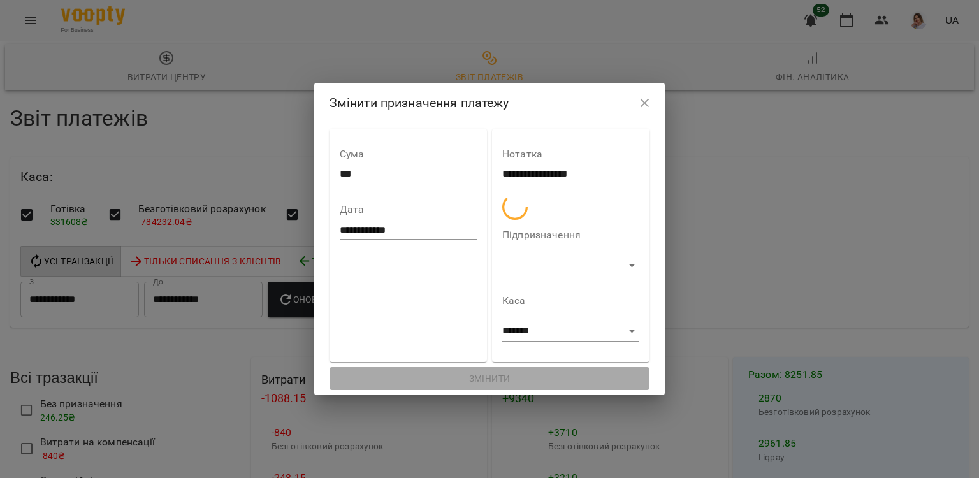
select select "*********"
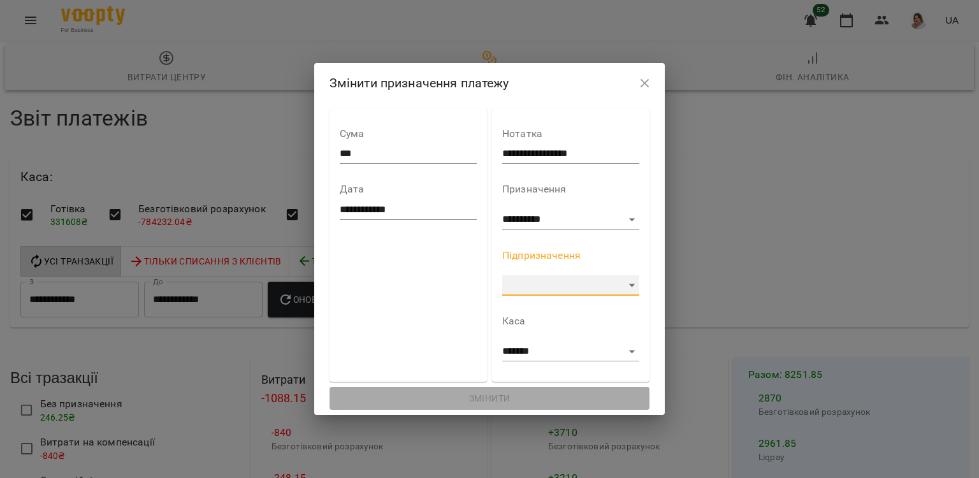
click at [602, 285] on select "**********" at bounding box center [570, 285] width 137 height 20
select select "**********"
click at [502, 275] on select "**********" at bounding box center [570, 285] width 137 height 20
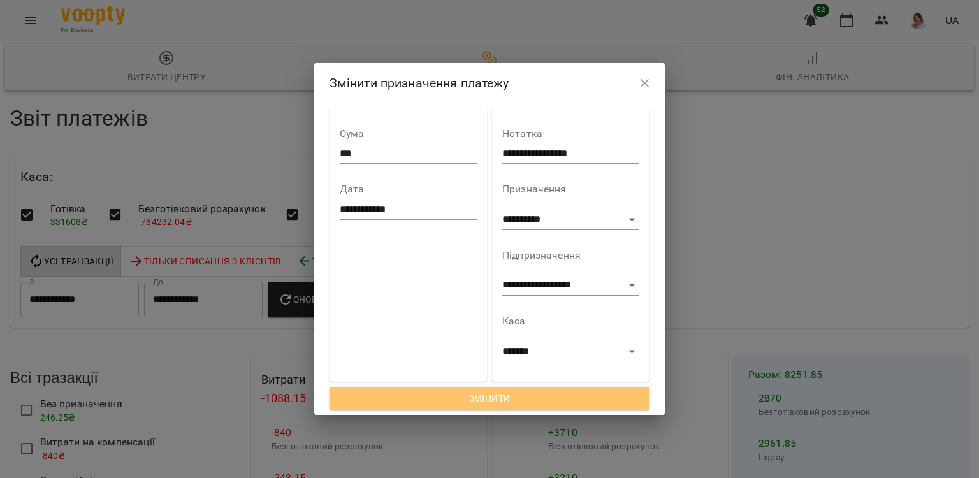
click at [520, 397] on span "Змінити" at bounding box center [490, 398] width 300 height 15
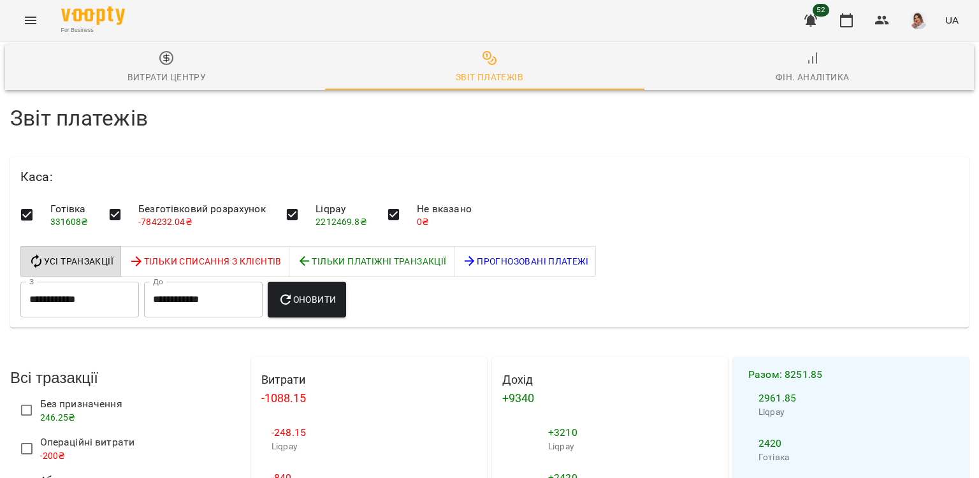
scroll to position [1732, 0]
click at [801, 452] on li "100" at bounding box center [807, 451] width 38 height 23
type input "***"
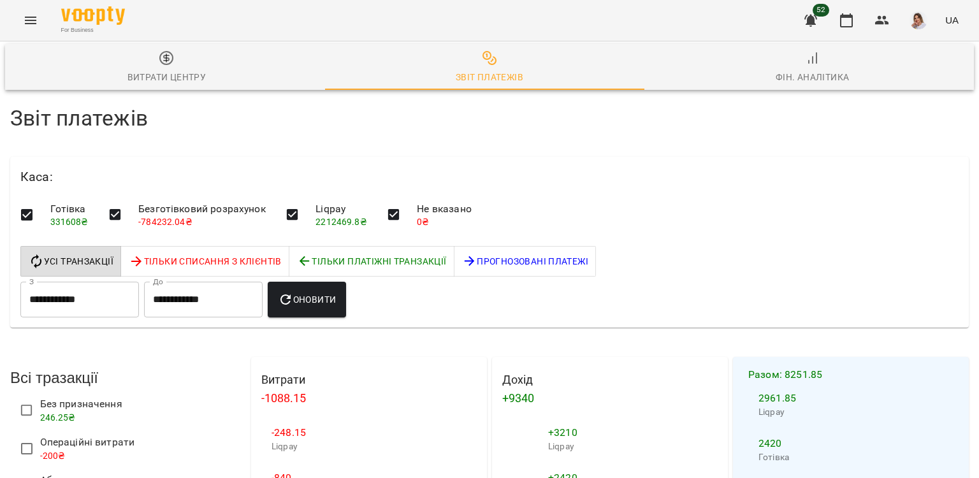
scroll to position [3919, 0]
select select "******"
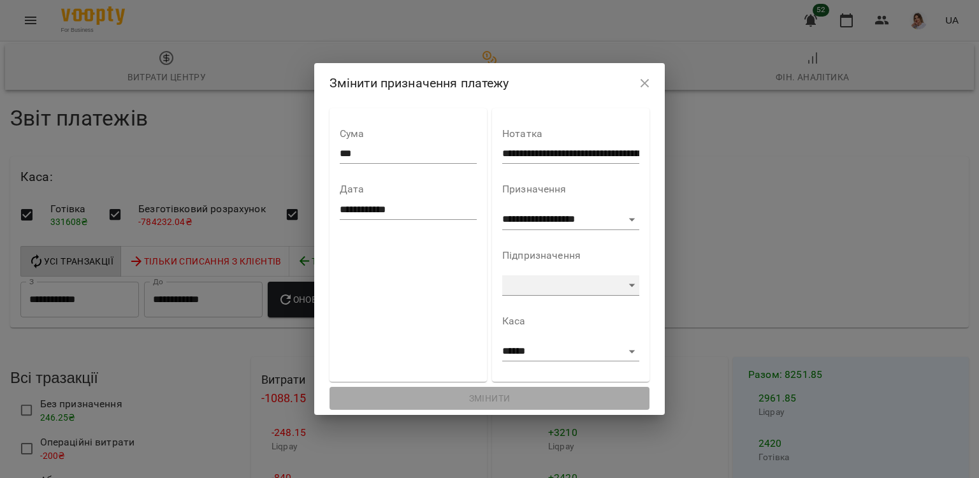
click at [601, 289] on select at bounding box center [570, 285] width 137 height 20
click at [597, 223] on select "**********" at bounding box center [570, 220] width 137 height 20
click at [502, 210] on select "**********" at bounding box center [570, 220] width 137 height 20
click at [576, 288] on select at bounding box center [570, 285] width 137 height 20
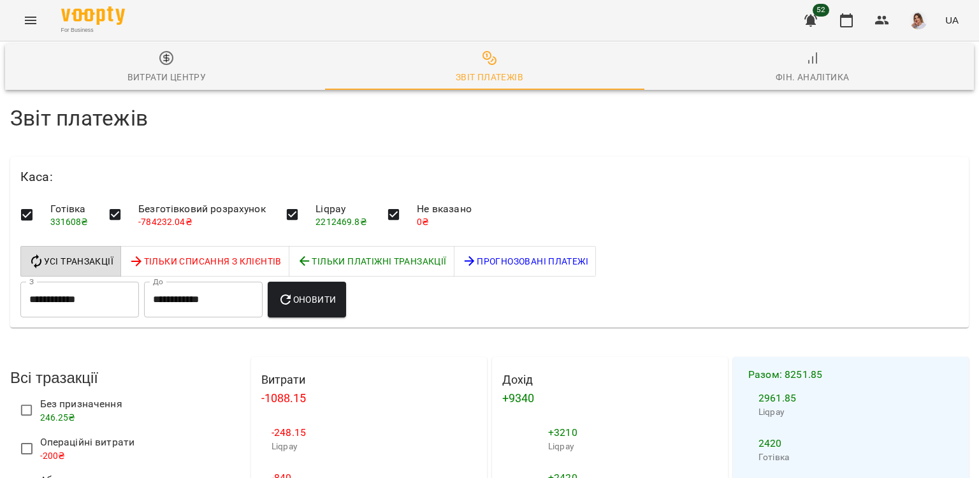
select select "******"
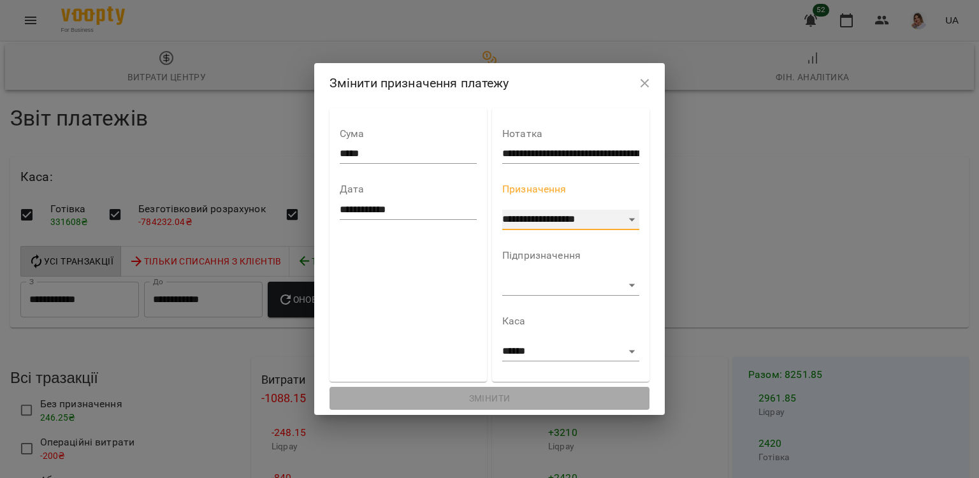
click at [561, 216] on select "**********" at bounding box center [570, 220] width 137 height 20
click at [502, 210] on select "**********" at bounding box center [570, 220] width 137 height 20
click at [546, 279] on select at bounding box center [570, 285] width 137 height 20
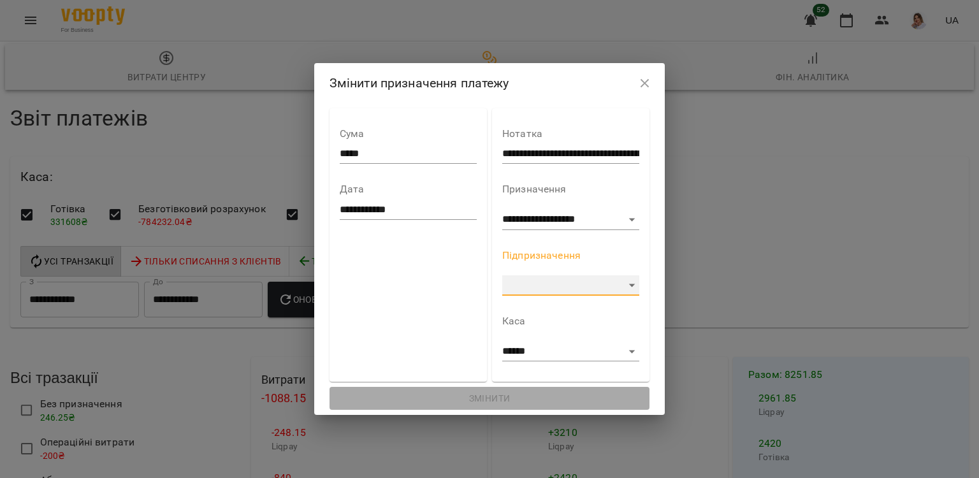
click at [502, 275] on select at bounding box center [570, 285] width 137 height 20
click at [555, 306] on div "**********" at bounding box center [570, 246] width 137 height 254
click at [596, 282] on select at bounding box center [570, 285] width 137 height 20
click at [502, 275] on select at bounding box center [570, 285] width 137 height 20
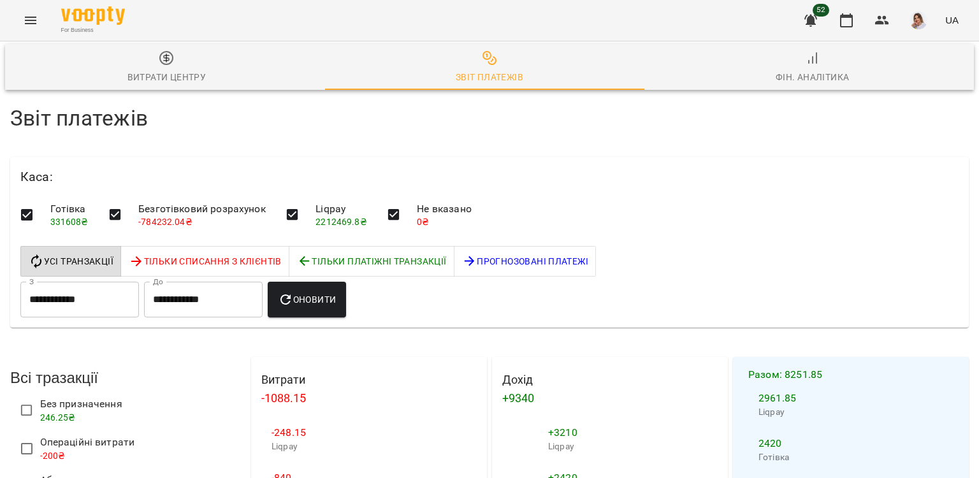
scroll to position [3983, 0]
select select "******"
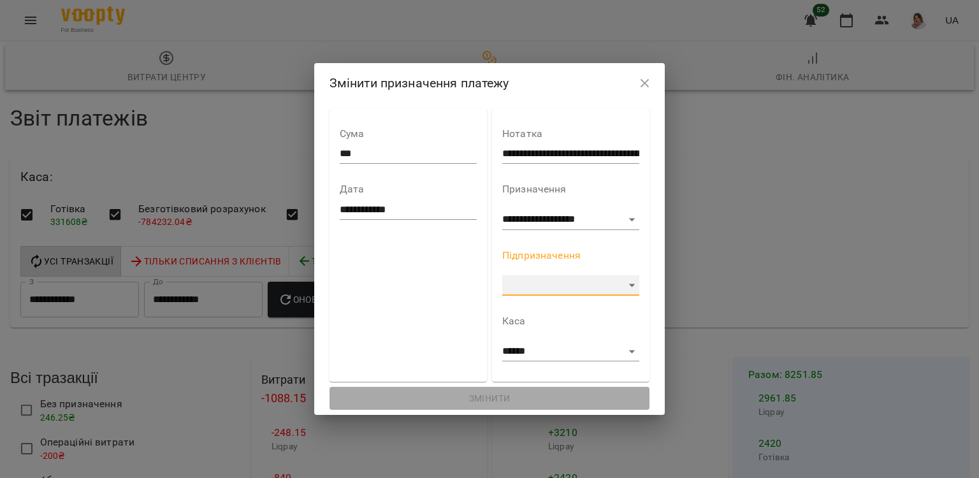
click at [560, 286] on select at bounding box center [570, 285] width 137 height 20
click at [502, 275] on select at bounding box center [570, 285] width 137 height 20
click at [550, 288] on select at bounding box center [570, 285] width 137 height 20
click at [502, 275] on select at bounding box center [570, 285] width 137 height 20
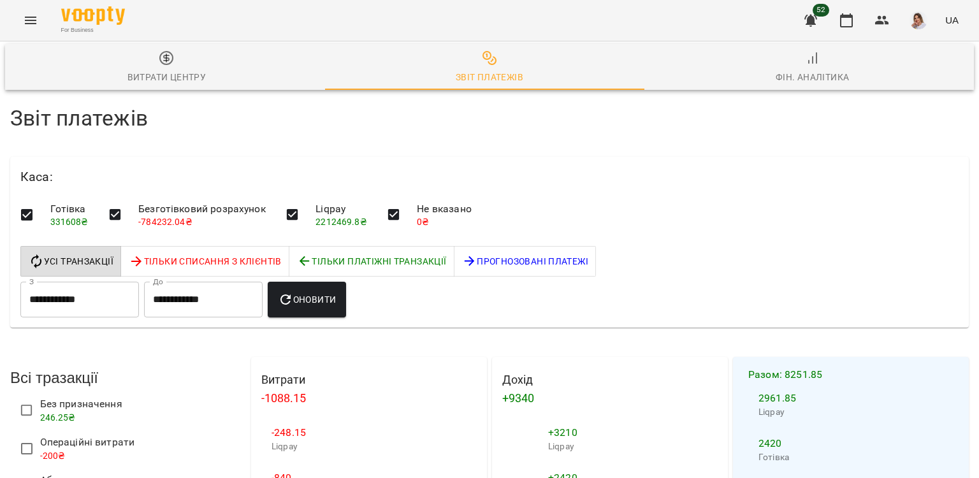
scroll to position [971, 0]
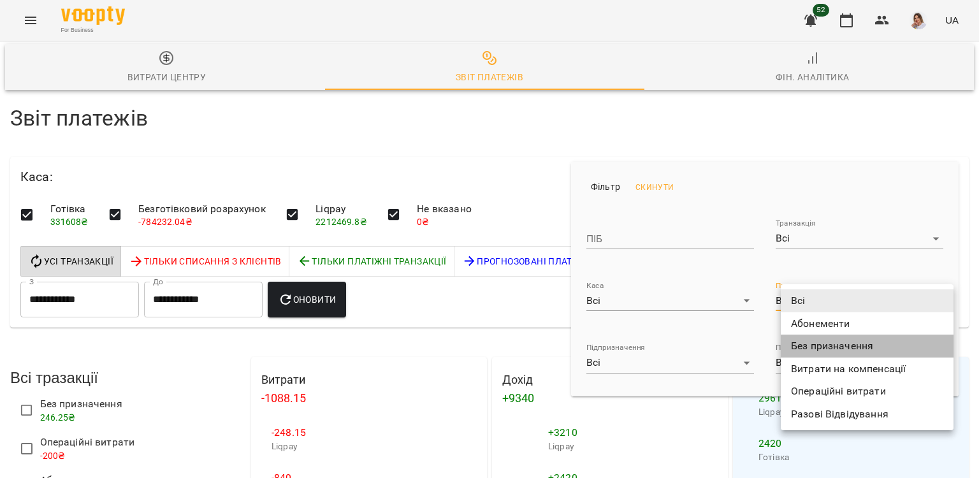
click at [827, 340] on li "Без призначення" at bounding box center [867, 346] width 173 height 23
type input "**********"
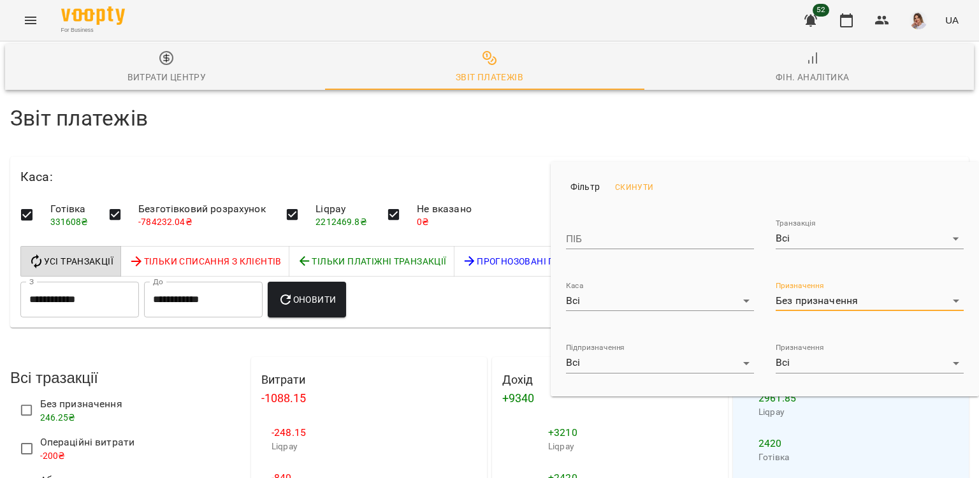
click at [367, 195] on div at bounding box center [489, 239] width 979 height 478
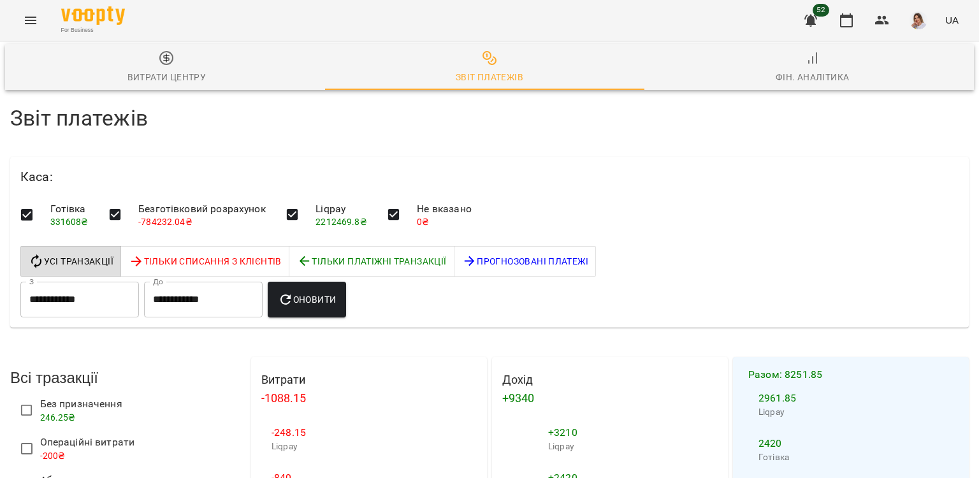
scroll to position [1020, 0]
select select "******"
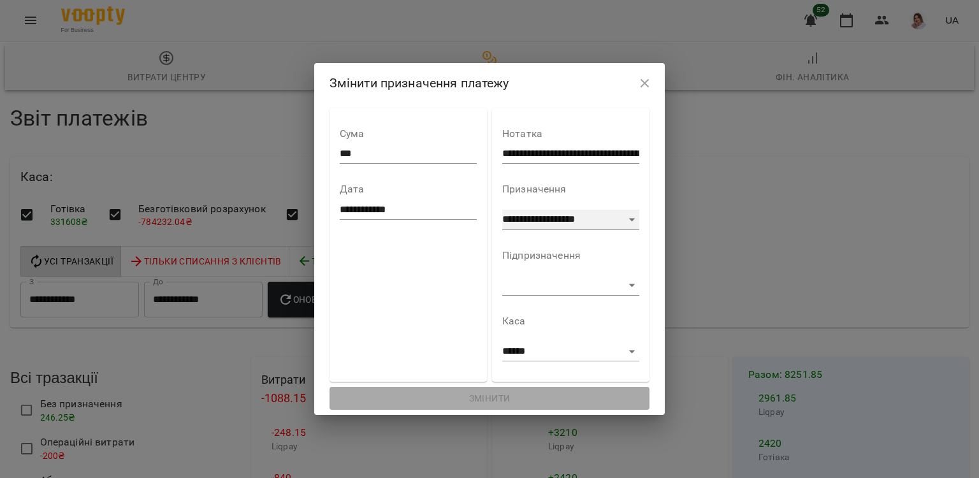
click at [554, 228] on select "**********" at bounding box center [570, 220] width 137 height 20
click at [502, 210] on select "**********" at bounding box center [570, 220] width 137 height 20
click at [545, 219] on select "**********" at bounding box center [570, 220] width 137 height 20
click at [502, 210] on select "**********" at bounding box center [570, 220] width 137 height 20
click at [526, 295] on select at bounding box center [570, 285] width 137 height 20
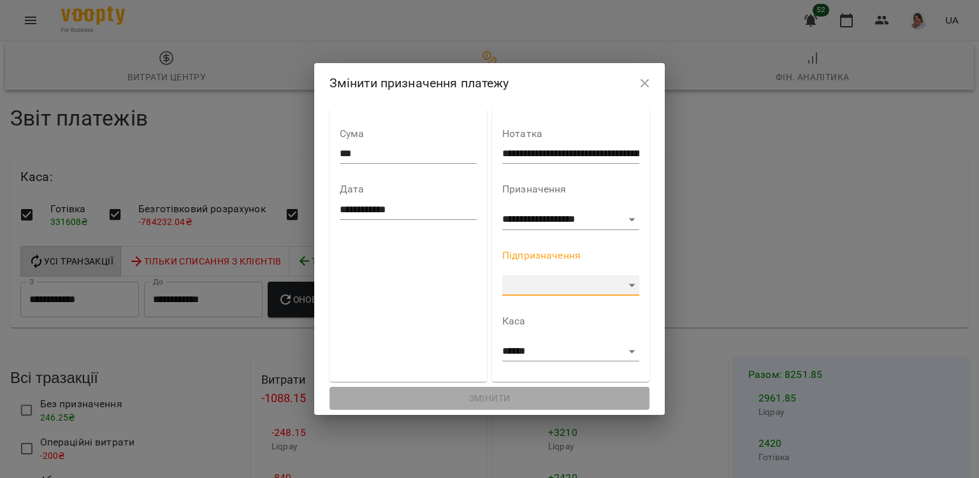
click at [502, 275] on select at bounding box center [570, 285] width 137 height 20
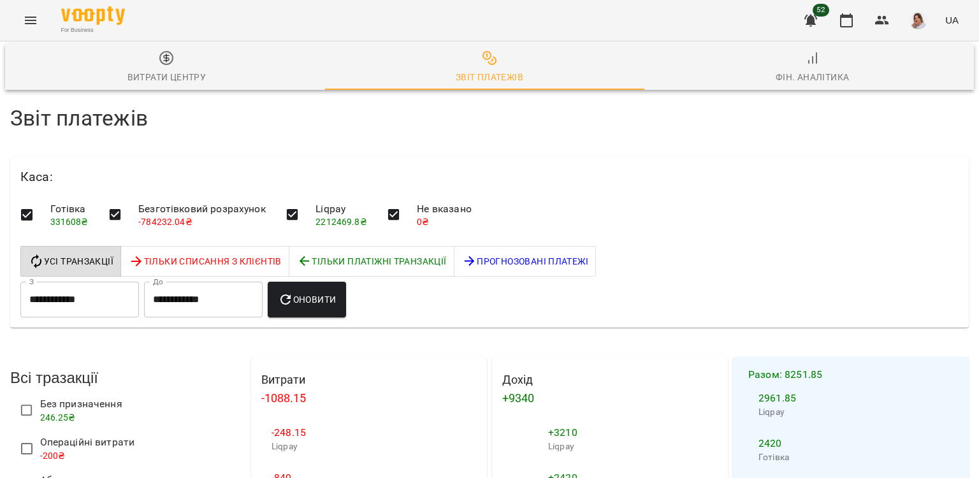
select select "******"
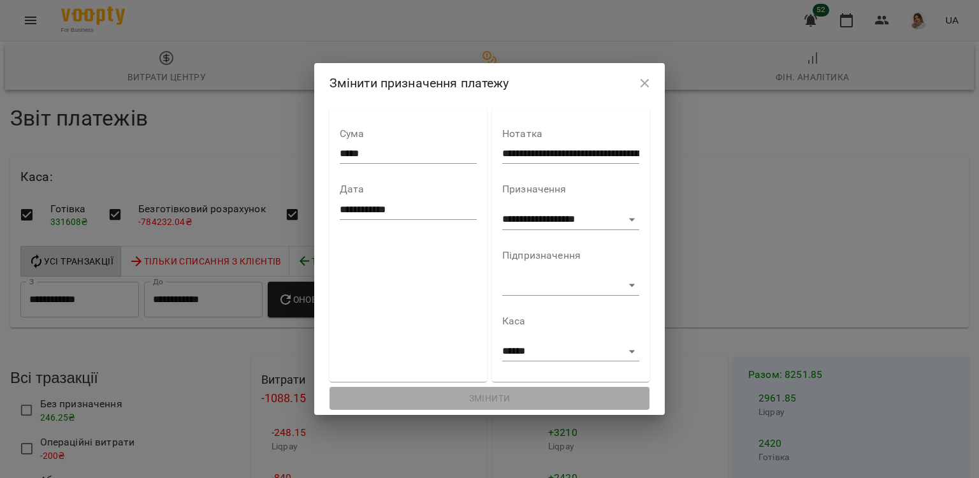
click at [558, 299] on div "**********" at bounding box center [570, 246] width 137 height 254
click at [561, 289] on select at bounding box center [570, 285] width 137 height 20
click at [502, 275] on select at bounding box center [570, 285] width 137 height 20
click at [558, 224] on select "**********" at bounding box center [570, 220] width 137 height 20
click at [502, 210] on select "**********" at bounding box center [570, 220] width 137 height 20
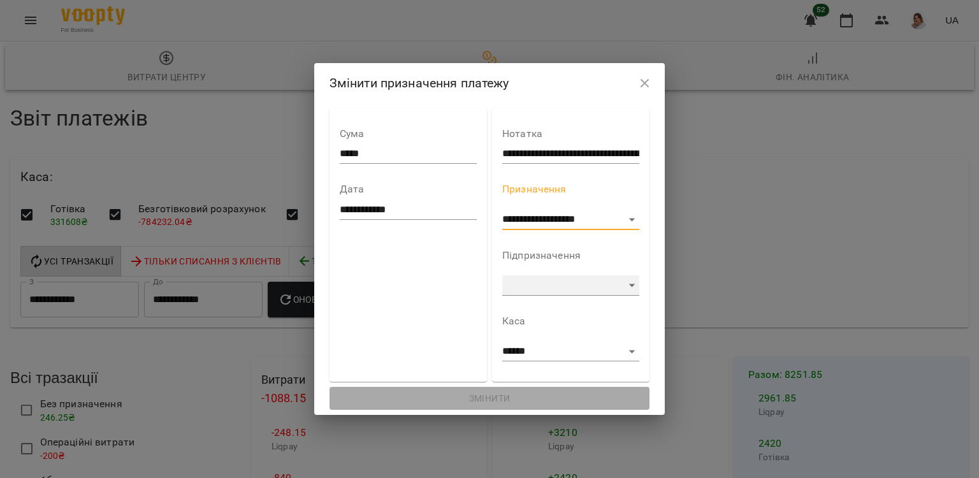
click at [538, 291] on select at bounding box center [570, 285] width 137 height 20
click at [502, 275] on select at bounding box center [570, 285] width 137 height 20
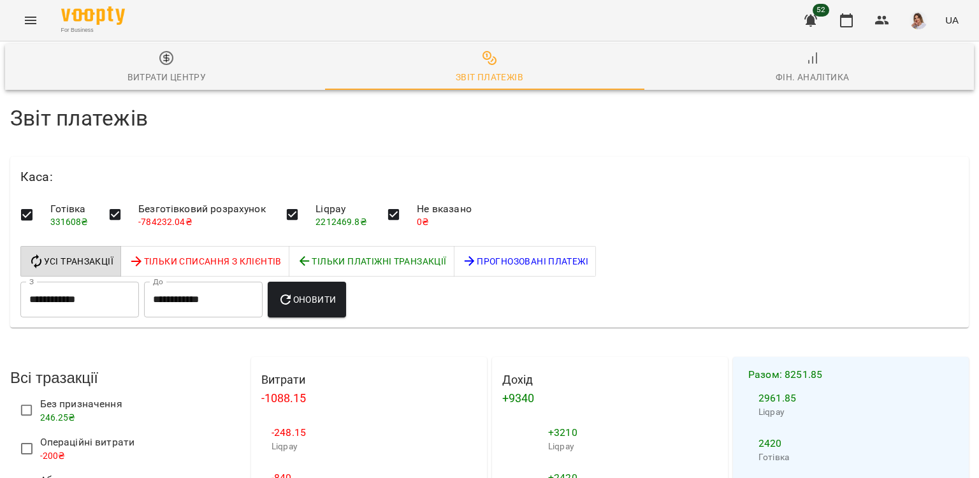
select select "******"
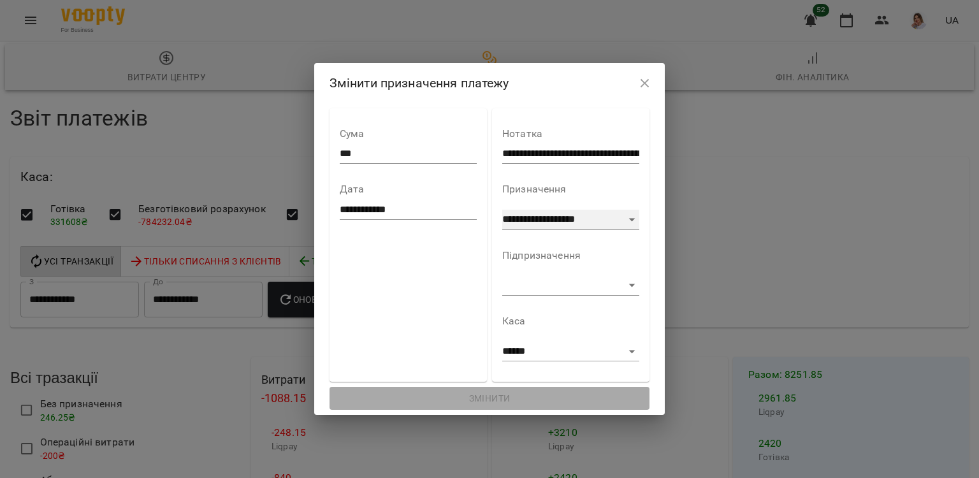
click at [573, 217] on select "**********" at bounding box center [570, 220] width 137 height 20
click at [502, 210] on select "**********" at bounding box center [570, 220] width 137 height 20
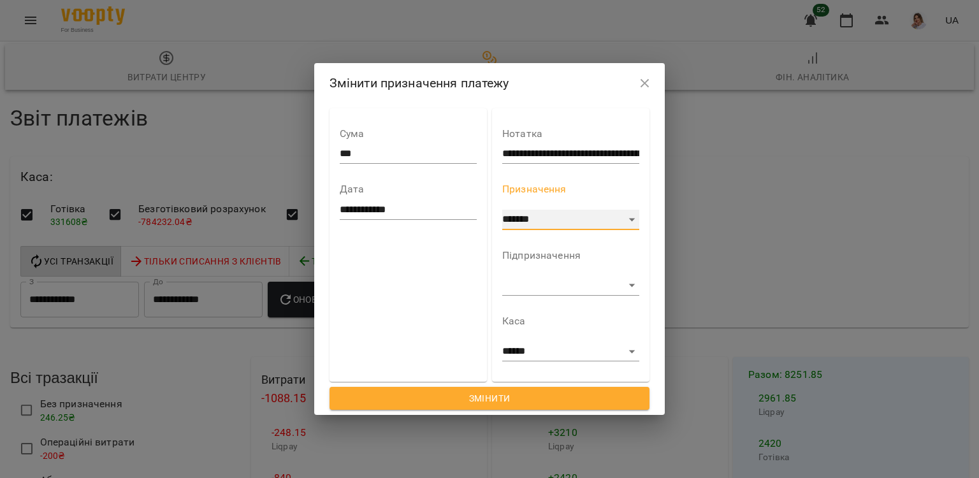
click at [548, 216] on select "**********" at bounding box center [570, 220] width 137 height 20
select select "**********"
click at [502, 210] on select "**********" at bounding box center [570, 220] width 137 height 20
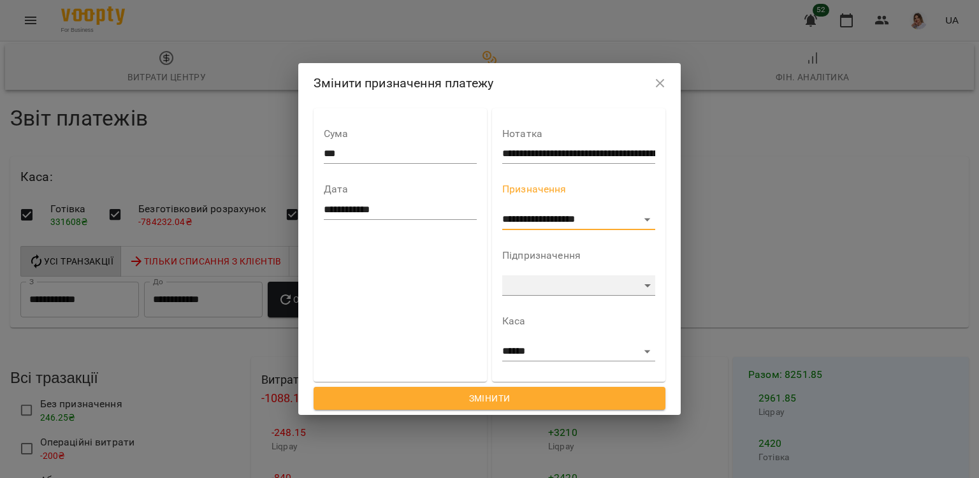
click at [527, 281] on select "**********" at bounding box center [578, 285] width 153 height 20
select select "**********"
click at [502, 275] on select "**********" at bounding box center [578, 285] width 153 height 20
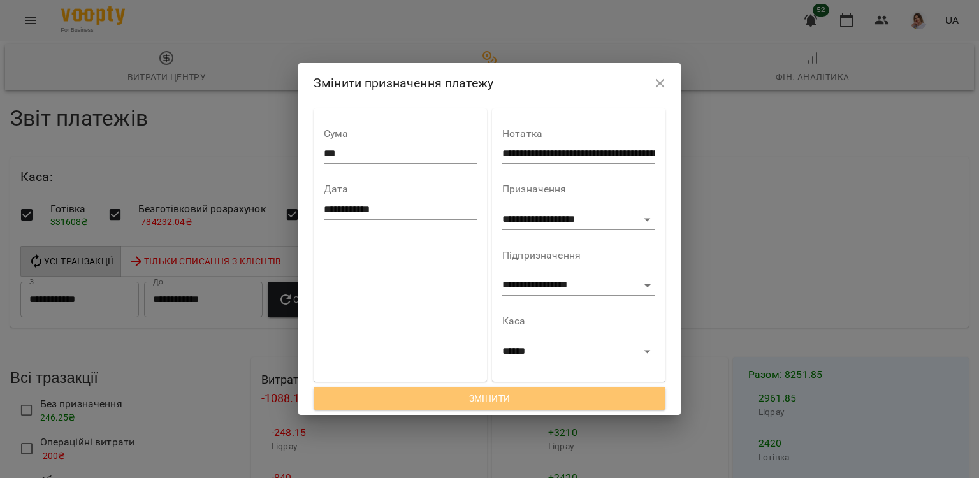
click at [515, 398] on span "Змінити" at bounding box center [490, 398] width 332 height 15
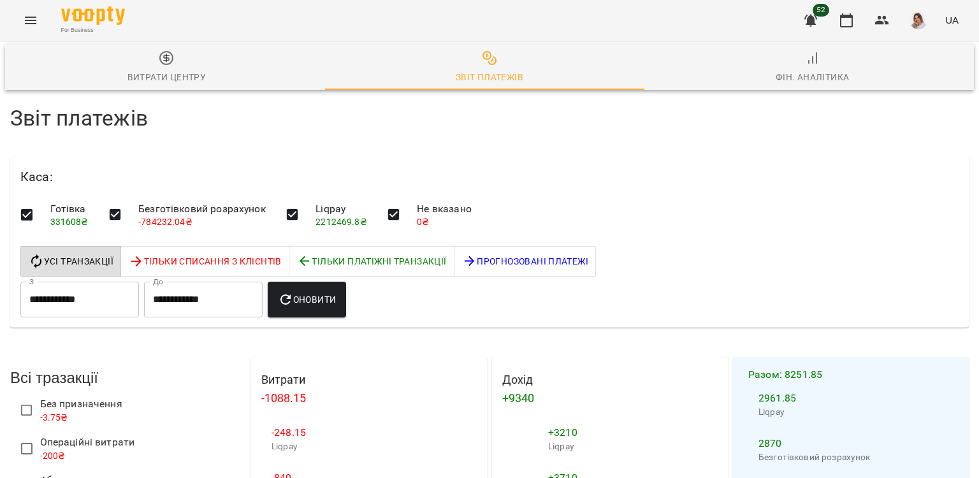
scroll to position [956, 0]
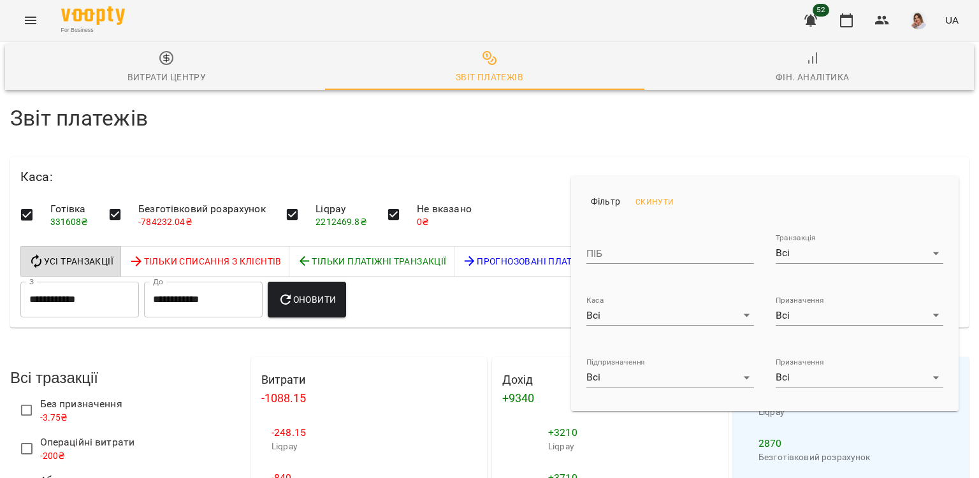
click at [780, 314] on li "Призначення Всі ***" at bounding box center [859, 306] width 189 height 62
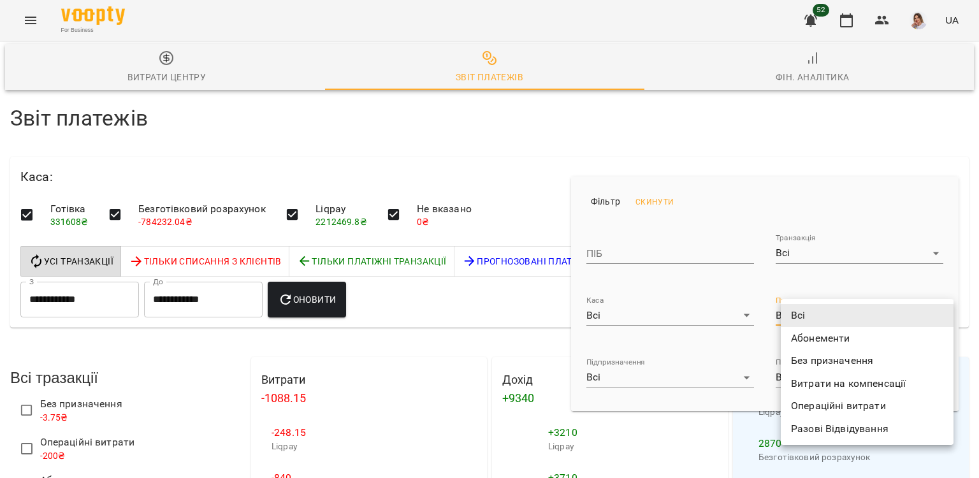
click at [806, 361] on li "Без призначення" at bounding box center [867, 360] width 173 height 23
type input "**********"
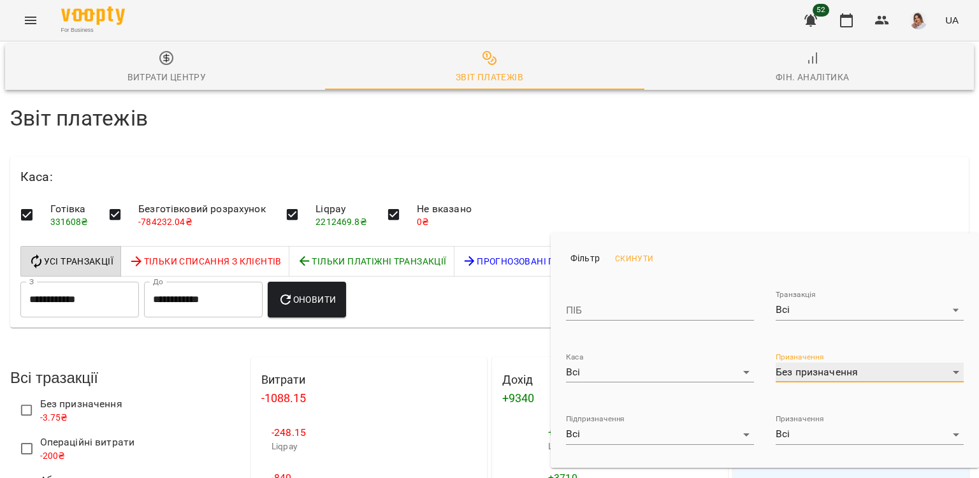
scroll to position [871, 0]
click at [257, 268] on div at bounding box center [489, 239] width 979 height 478
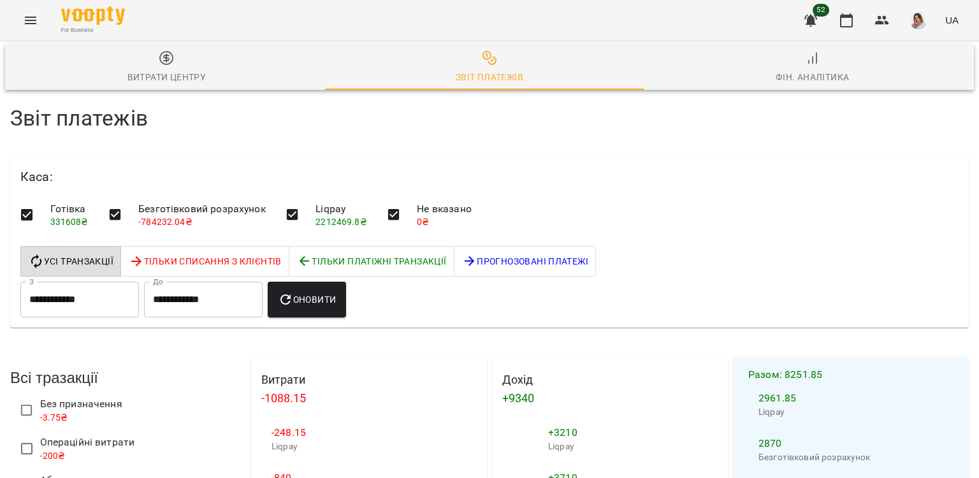
select select "******"
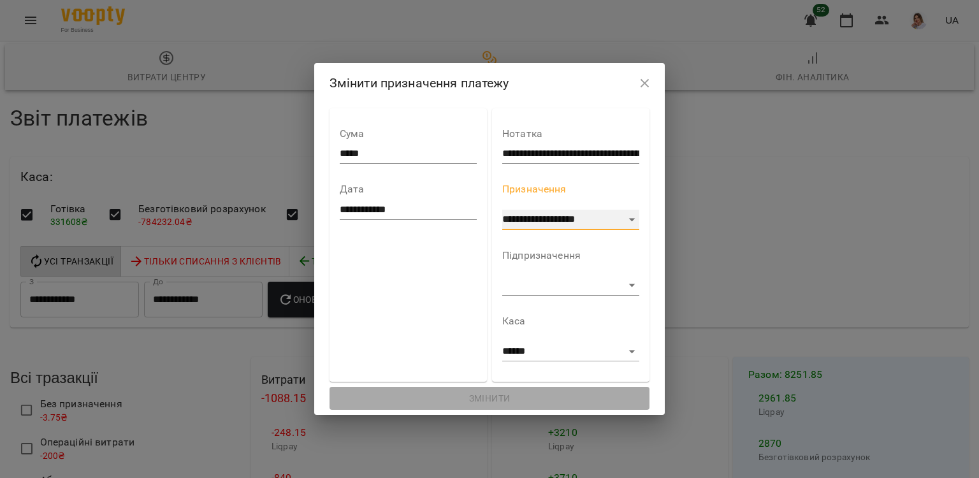
click at [515, 223] on select "**********" at bounding box center [570, 220] width 137 height 20
click at [502, 210] on select "**********" at bounding box center [570, 220] width 137 height 20
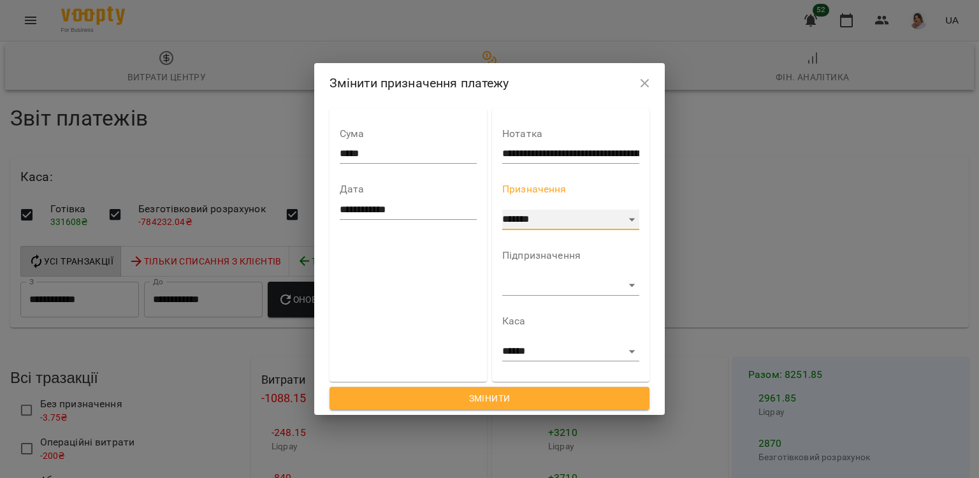
drag, startPoint x: 534, startPoint y: 217, endPoint x: 536, endPoint y: 226, distance: 8.5
click at [534, 217] on select "**********" at bounding box center [570, 220] width 137 height 20
select select "**********"
click at [502, 210] on select "**********" at bounding box center [570, 220] width 137 height 20
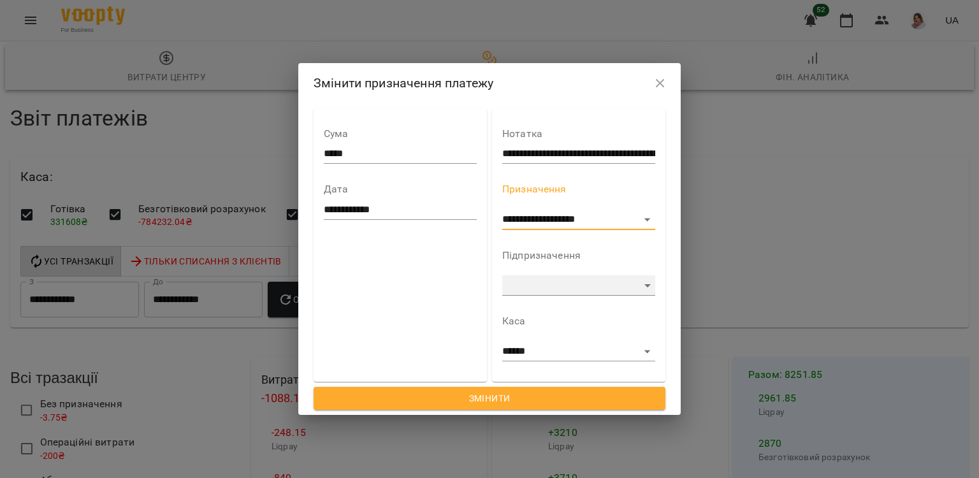
click at [529, 286] on select "**********" at bounding box center [578, 285] width 153 height 20
select select "**********"
click at [502, 275] on select "**********" at bounding box center [578, 285] width 153 height 20
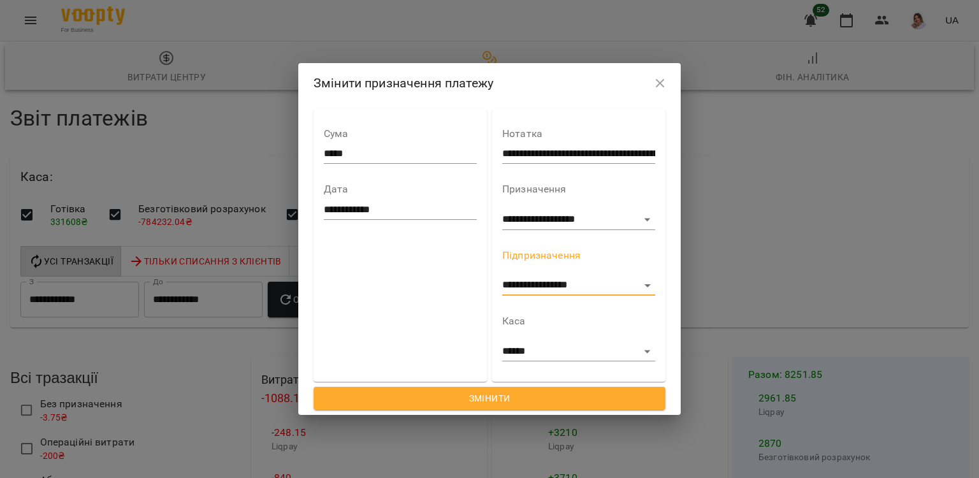
click at [511, 397] on span "Змінити" at bounding box center [490, 398] width 332 height 15
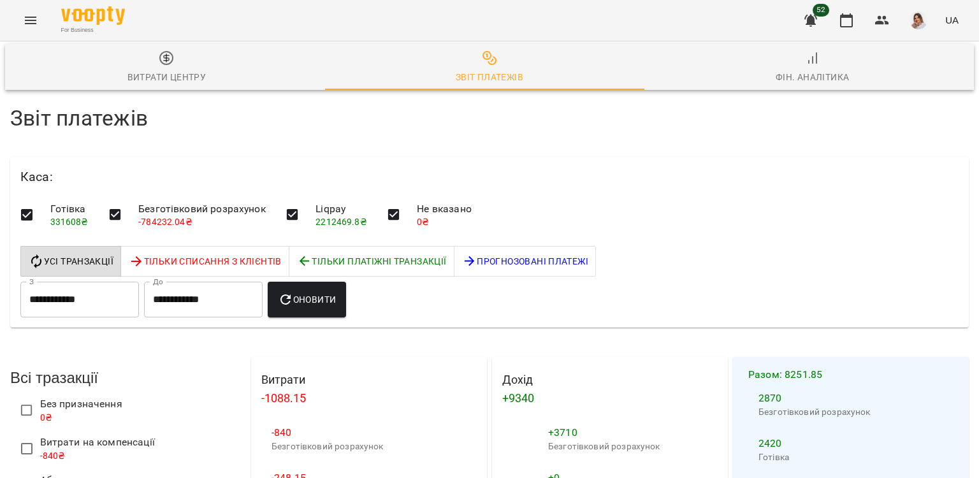
scroll to position [1084, 0]
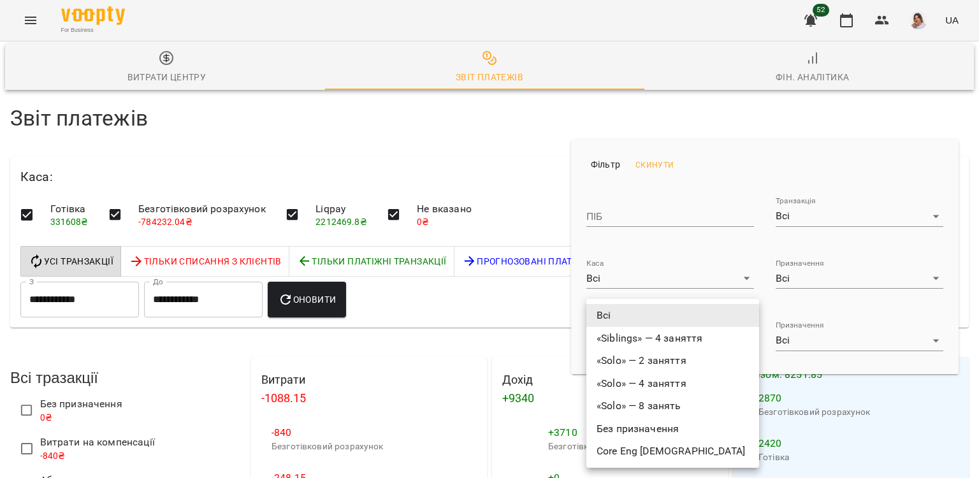
click at [655, 432] on li "Без призначення" at bounding box center [673, 429] width 173 height 23
type input "**********"
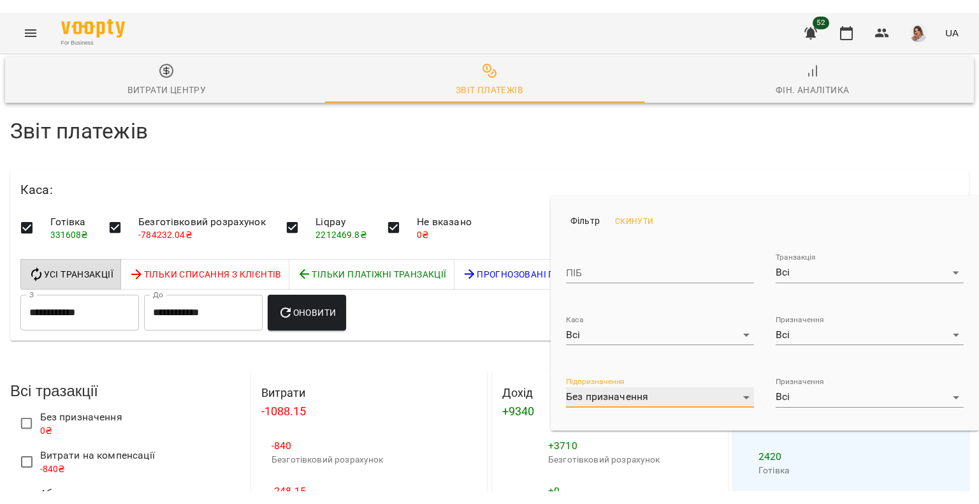
scroll to position [1040, 0]
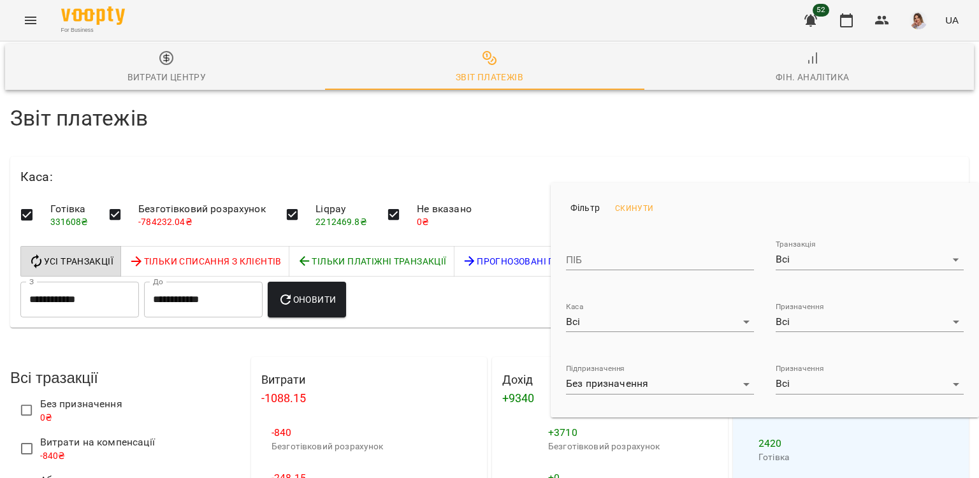
click at [271, 192] on div at bounding box center [489, 239] width 979 height 478
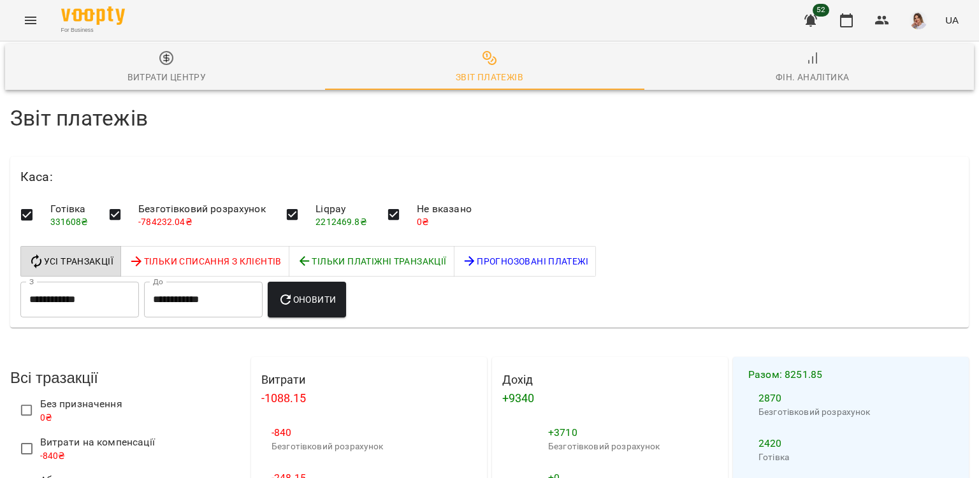
click at [36, 22] on icon "Menu" at bounding box center [30, 20] width 15 height 15
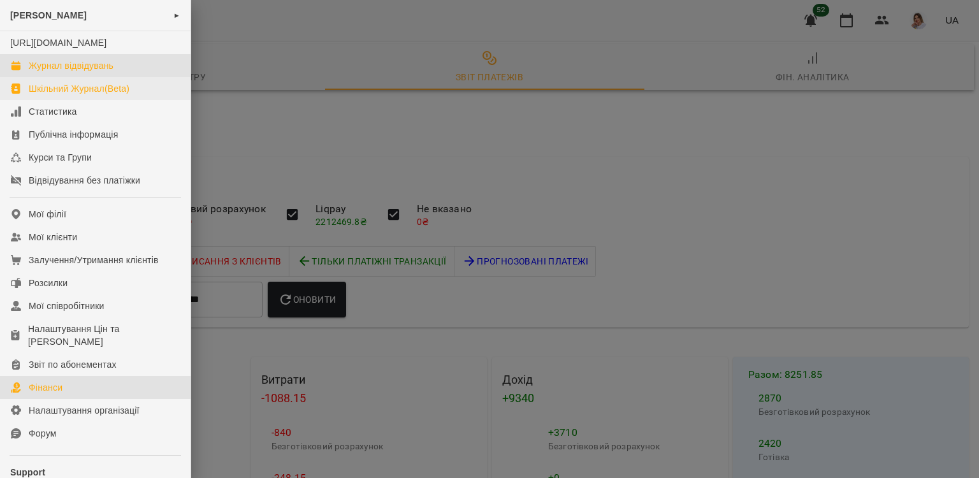
drag, startPoint x: 54, startPoint y: 72, endPoint x: 54, endPoint y: 98, distance: 25.5
click at [54, 72] on div "Журнал відвідувань" at bounding box center [71, 65] width 85 height 13
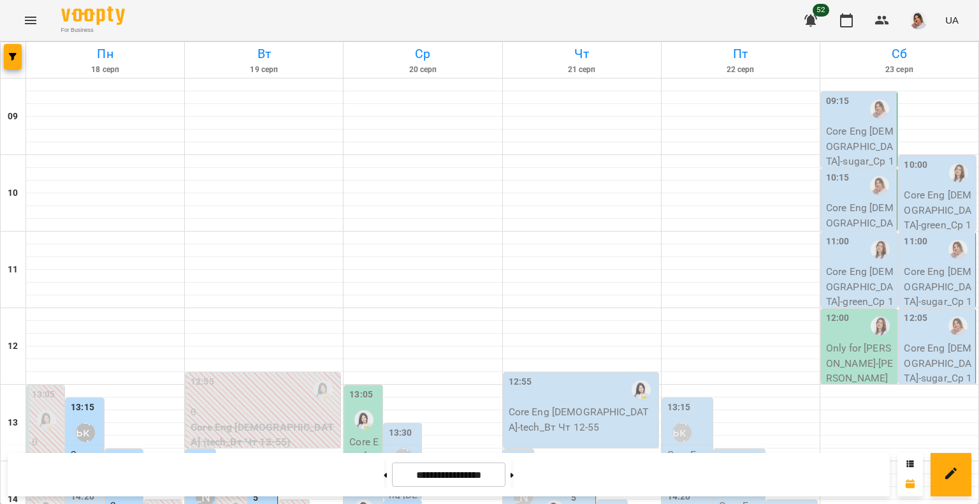
scroll to position [358, 0]
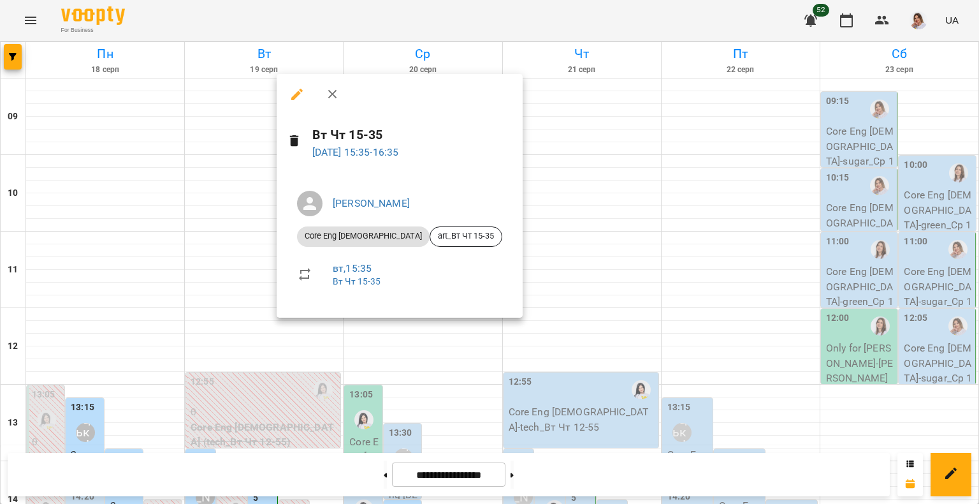
click at [205, 244] on div at bounding box center [489, 252] width 979 height 504
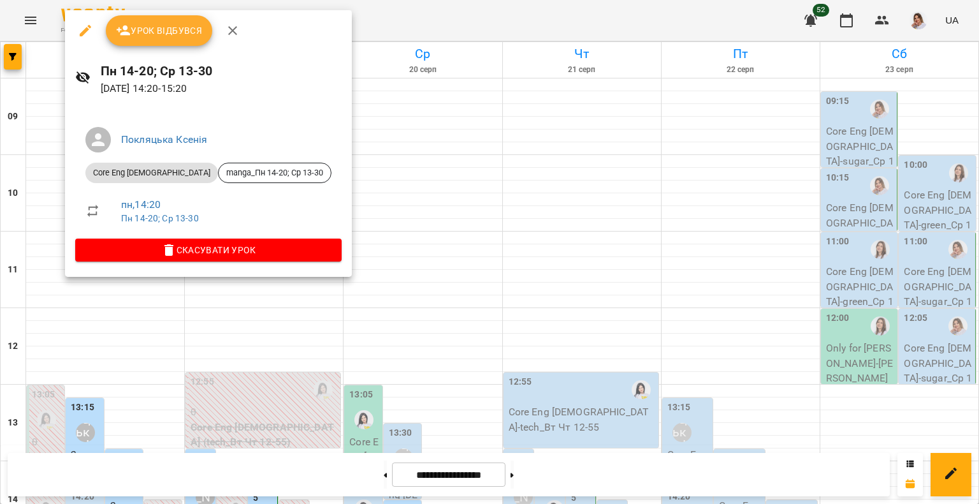
click at [323, 134] on div at bounding box center [489, 252] width 979 height 504
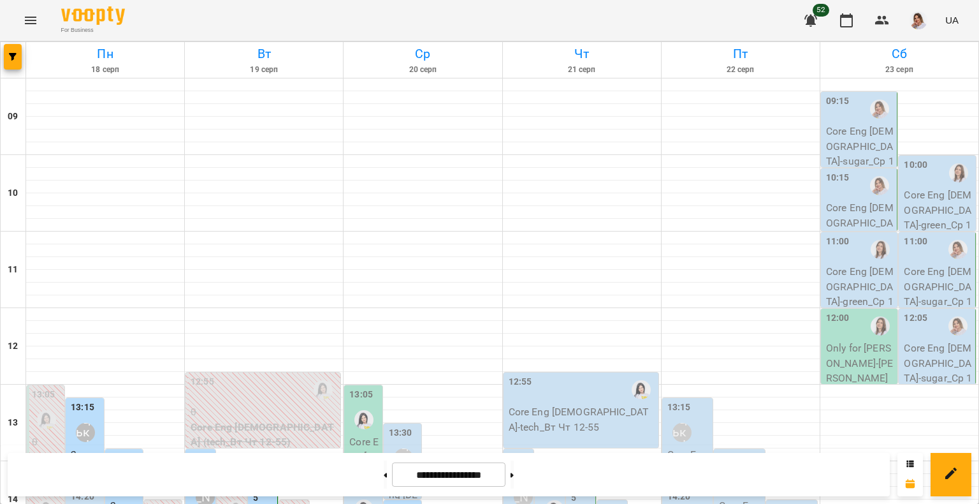
scroll to position [486, 0]
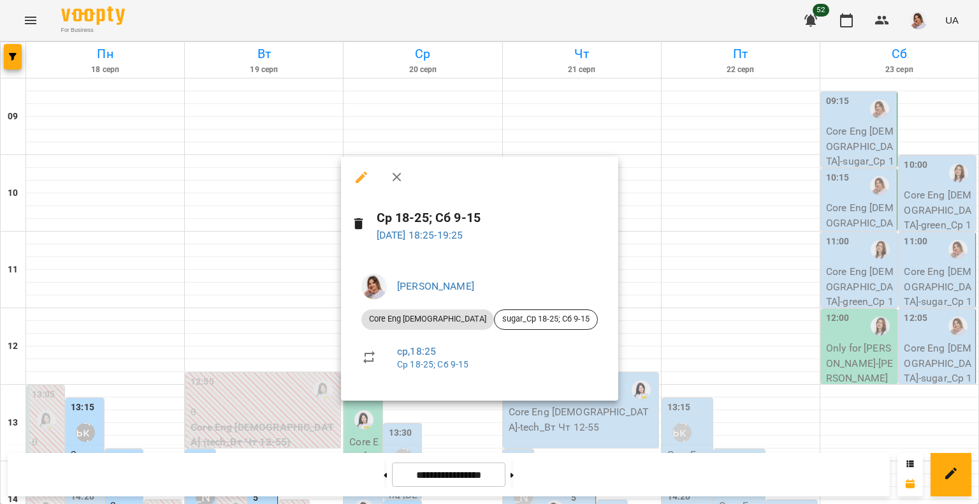
click at [499, 437] on div at bounding box center [489, 252] width 979 height 504
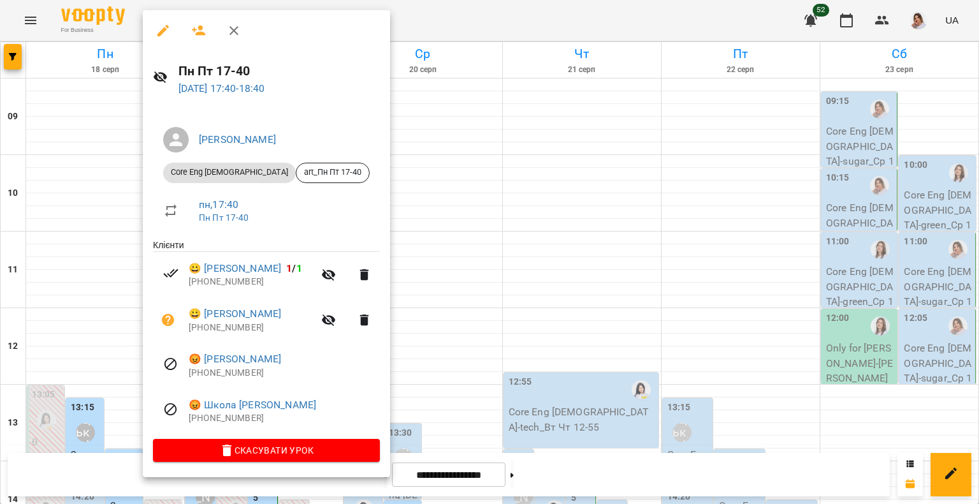
click at [630, 272] on div at bounding box center [489, 252] width 979 height 504
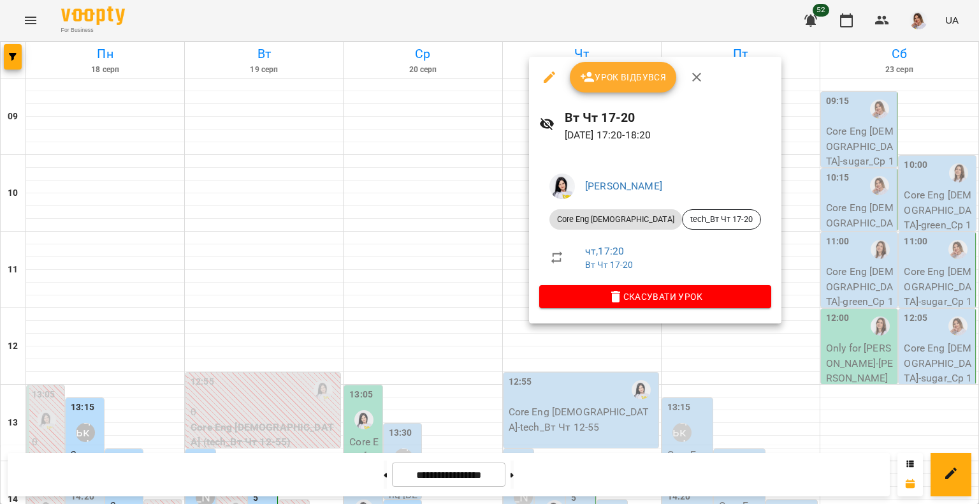
click at [196, 261] on div at bounding box center [489, 252] width 979 height 504
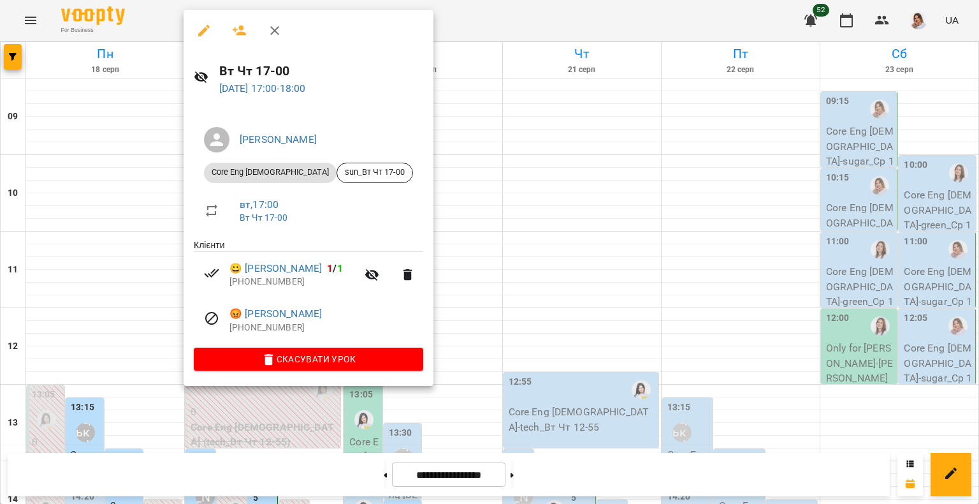
click at [563, 272] on div at bounding box center [489, 252] width 979 height 504
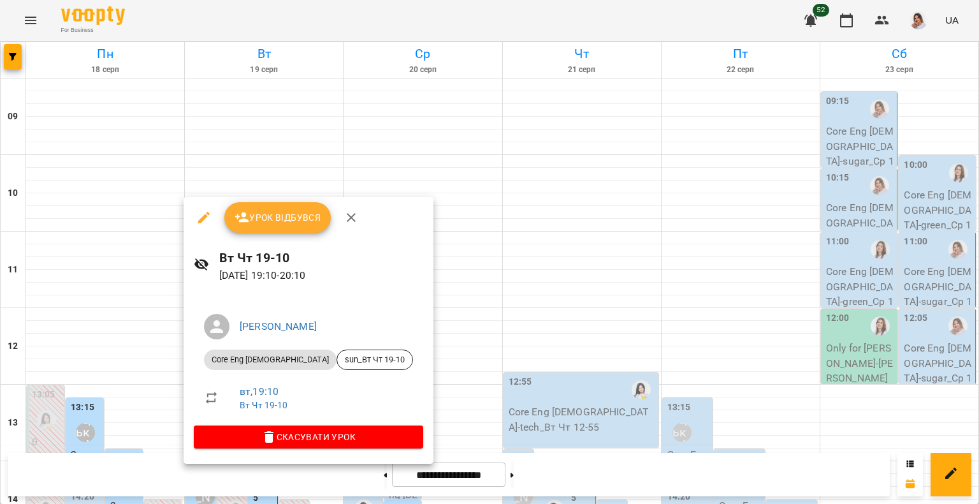
click at [571, 416] on div at bounding box center [489, 252] width 979 height 504
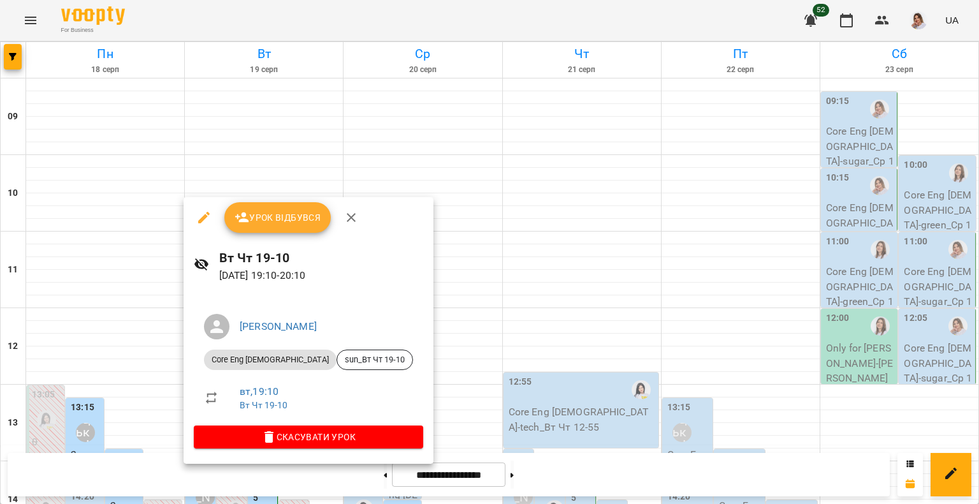
click at [533, 348] on div at bounding box center [489, 252] width 979 height 504
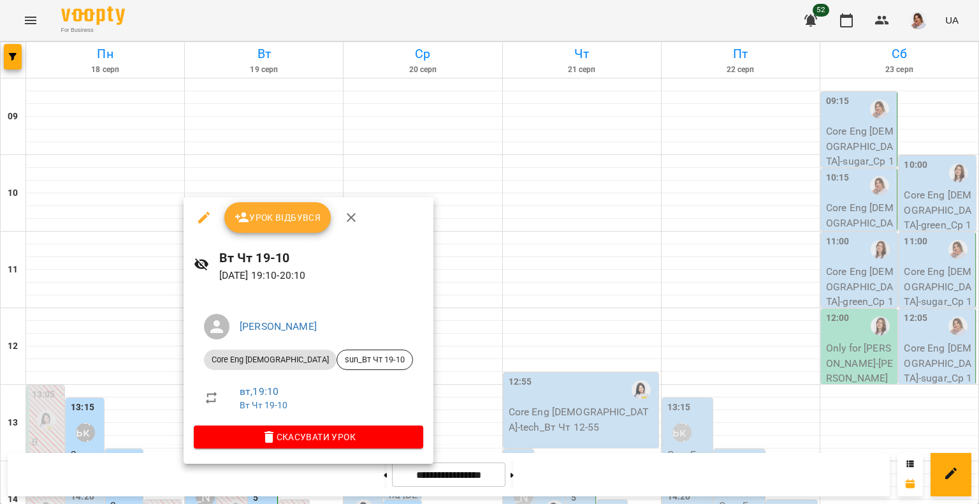
click at [153, 421] on div at bounding box center [489, 252] width 979 height 504
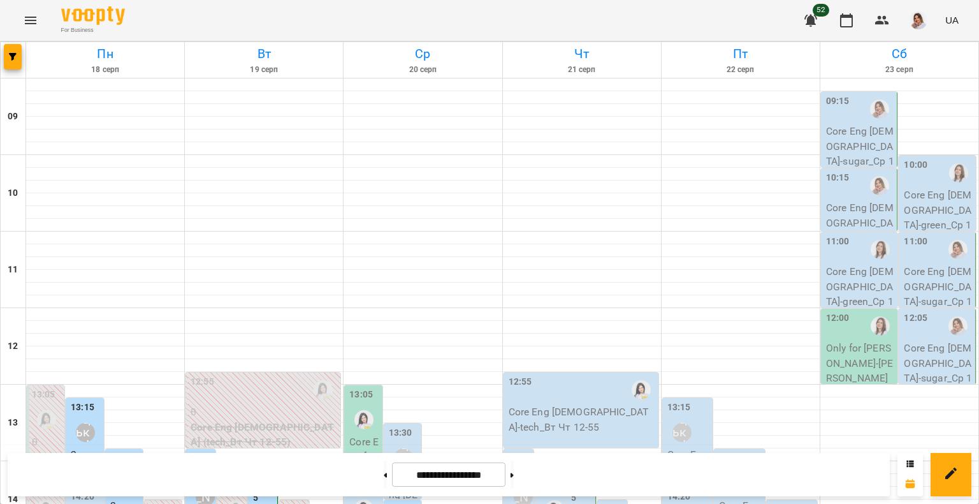
scroll to position [295, 0]
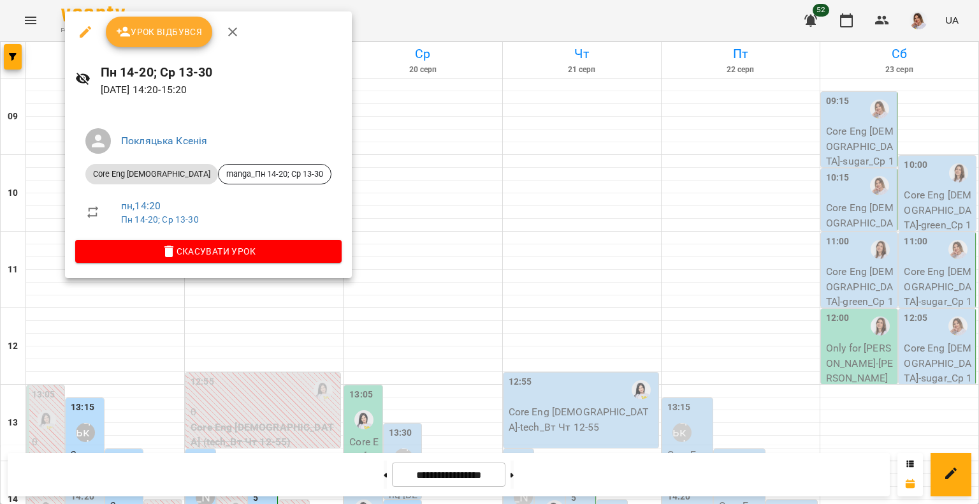
click at [92, 325] on div at bounding box center [489, 252] width 979 height 504
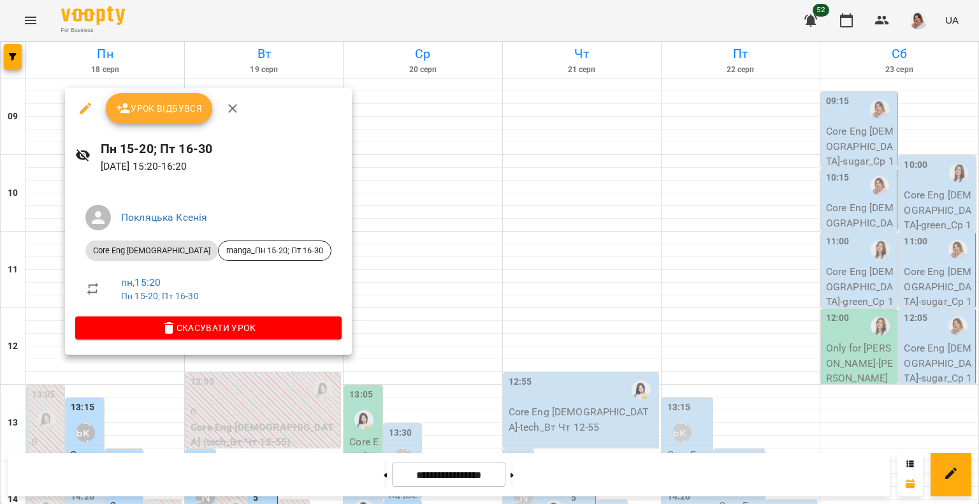
click at [226, 393] on div at bounding box center [489, 252] width 979 height 504
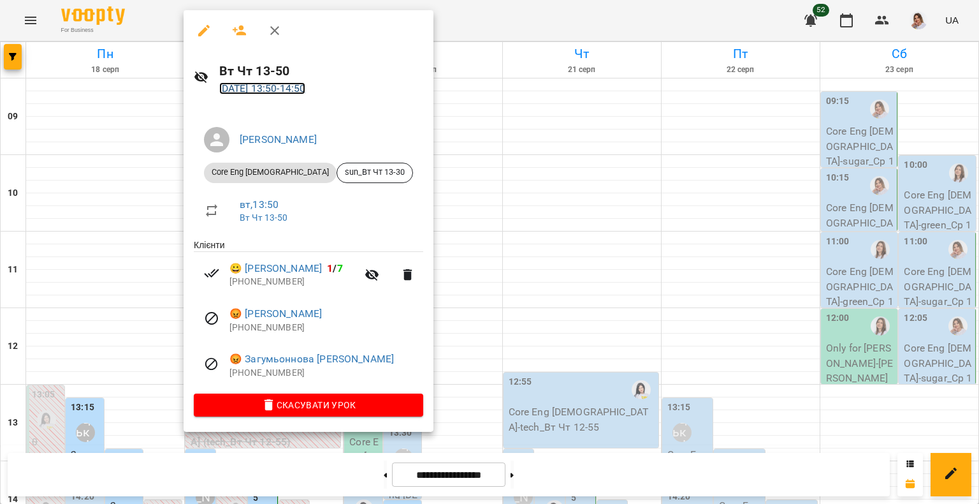
click at [295, 85] on link "19 серп 2025 13:50 - 14:50" at bounding box center [262, 88] width 87 height 12
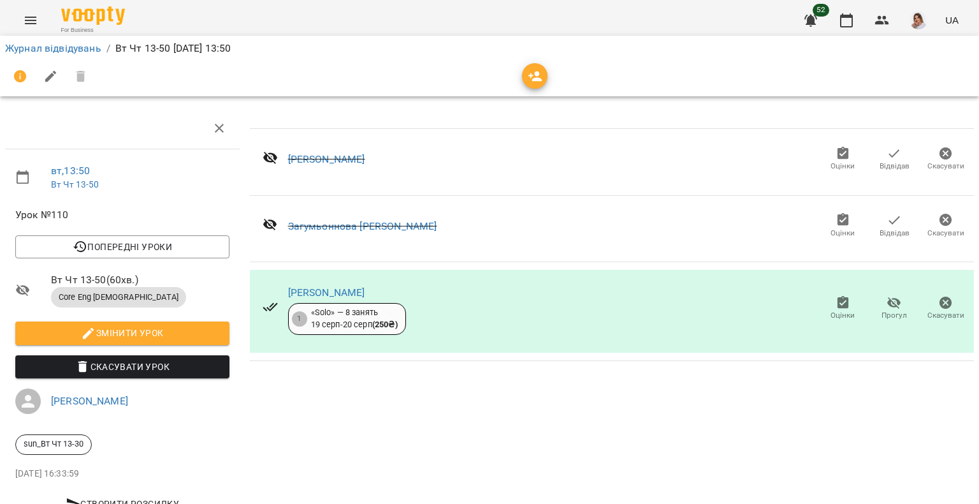
scroll to position [46, 0]
click at [358, 286] on link "[PERSON_NAME]" at bounding box center [326, 292] width 77 height 12
click at [38, 50] on link "Журнал відвідувань" at bounding box center [53, 48] width 96 height 12
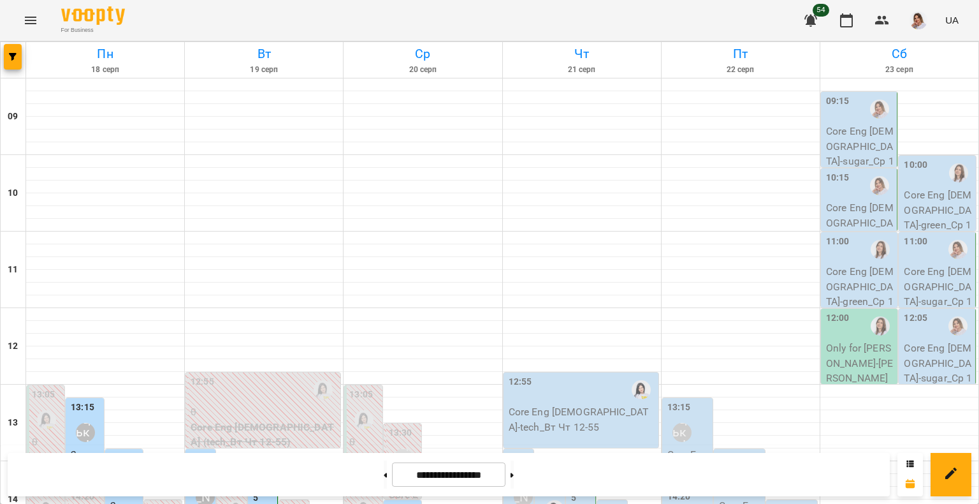
scroll to position [550, 0]
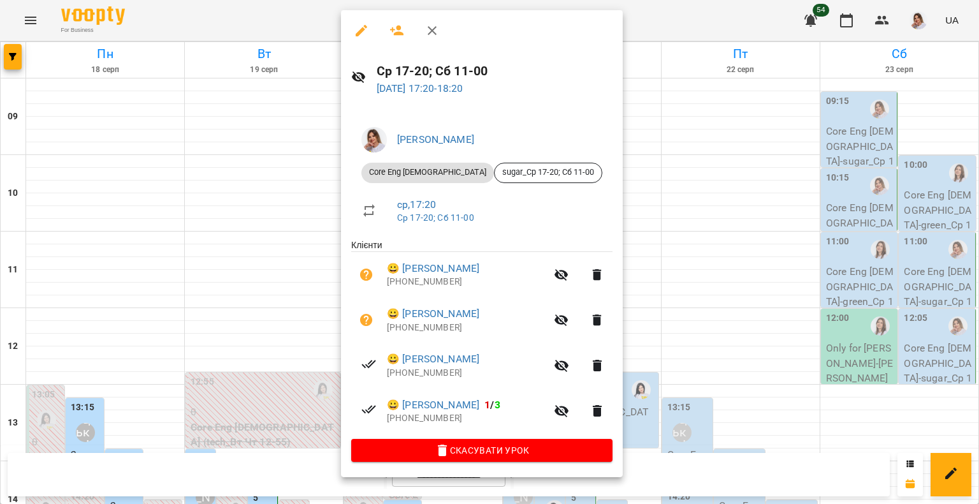
click at [912, 197] on div at bounding box center [489, 252] width 979 height 504
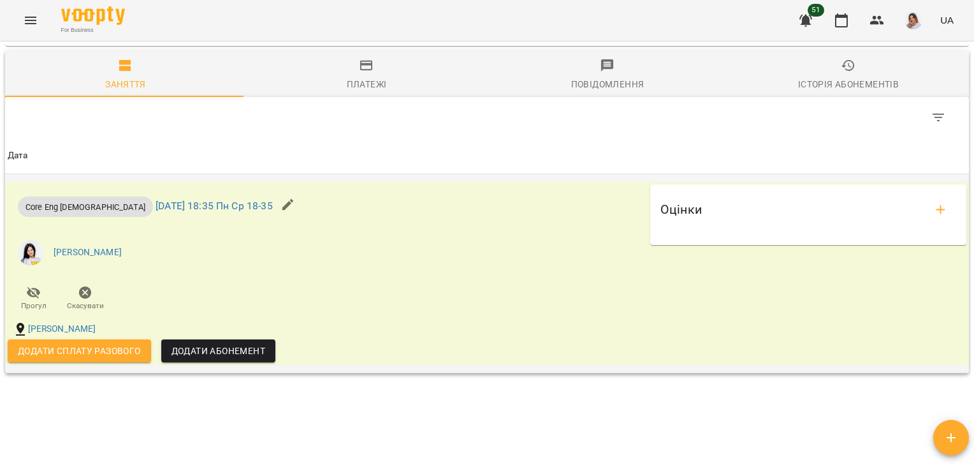
scroll to position [981, 0]
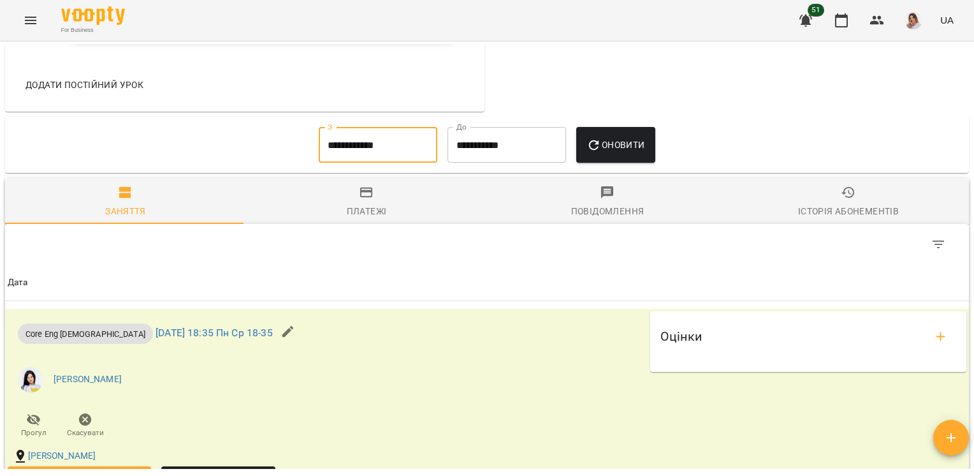
click at [355, 142] on input "**********" at bounding box center [378, 145] width 119 height 36
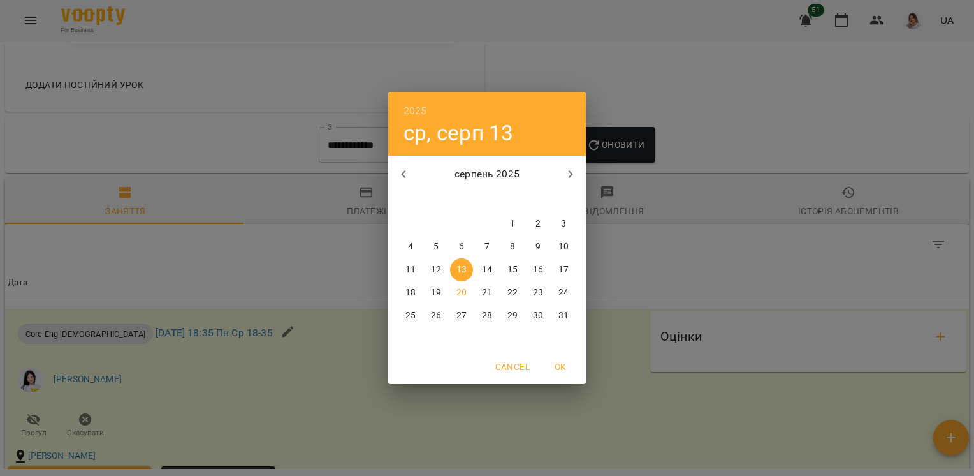
click at [507, 225] on span "1" at bounding box center [512, 223] width 23 height 13
type input "**********"
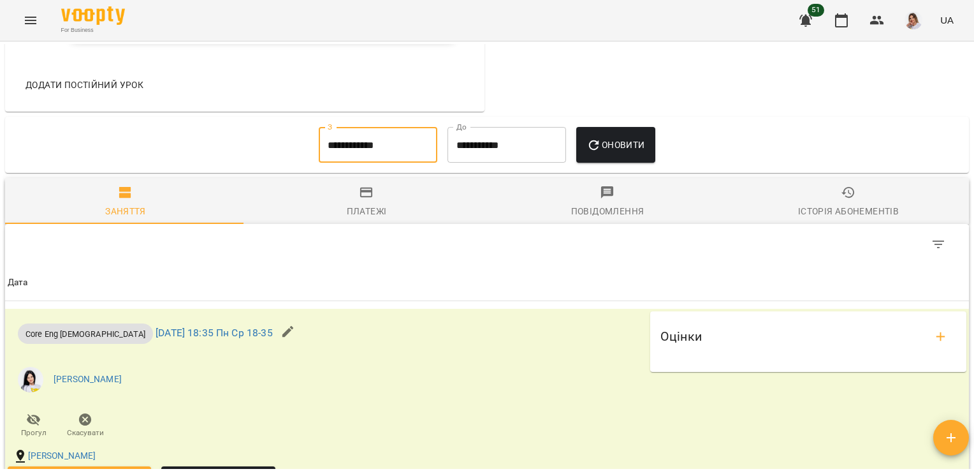
click at [643, 152] on span "Оновити" at bounding box center [616, 144] width 58 height 15
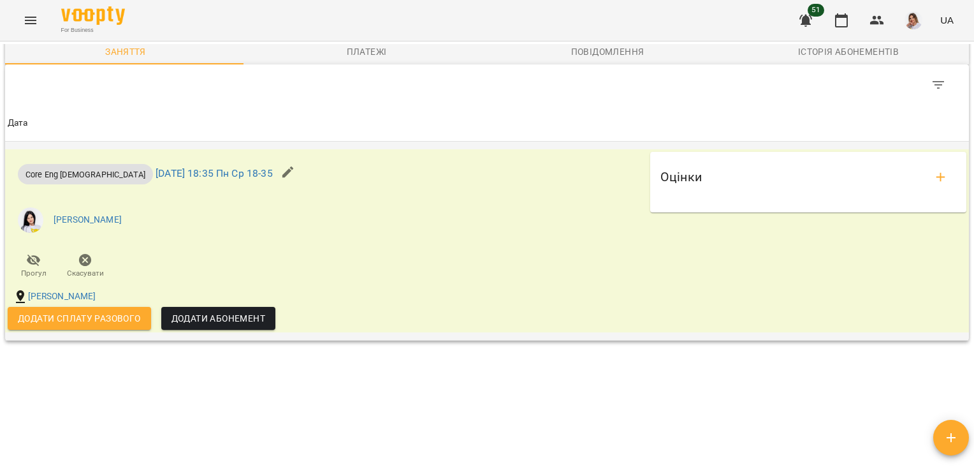
scroll to position [1172, 0]
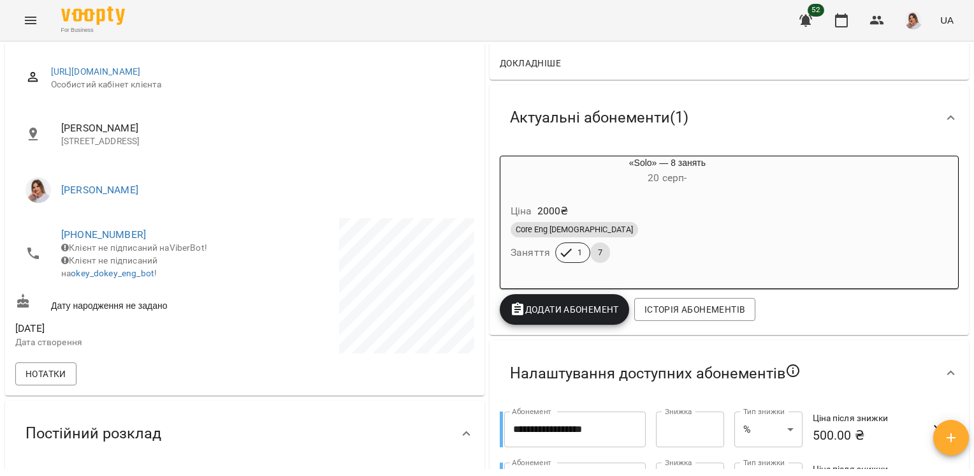
scroll to position [232, 0]
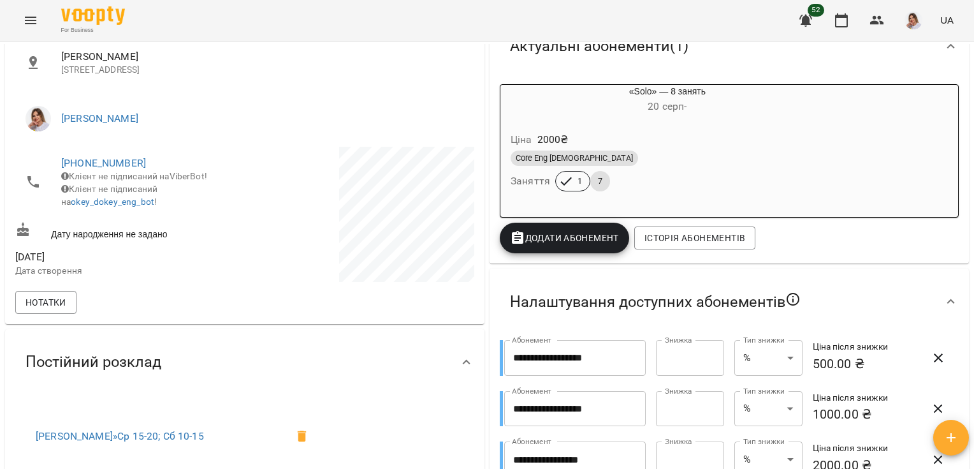
click at [623, 157] on div "Core Eng [DEMOGRAPHIC_DATA]" at bounding box center [668, 157] width 314 height 15
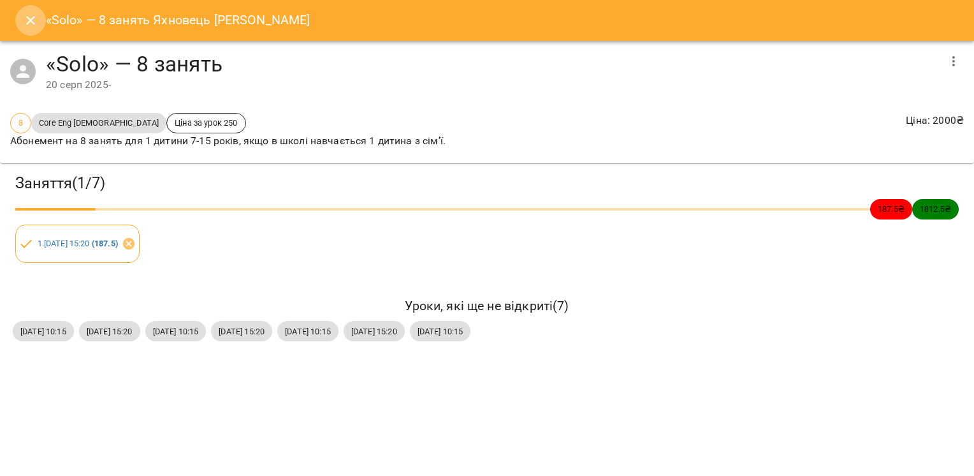
click at [26, 21] on icon "Close" at bounding box center [30, 20] width 15 height 15
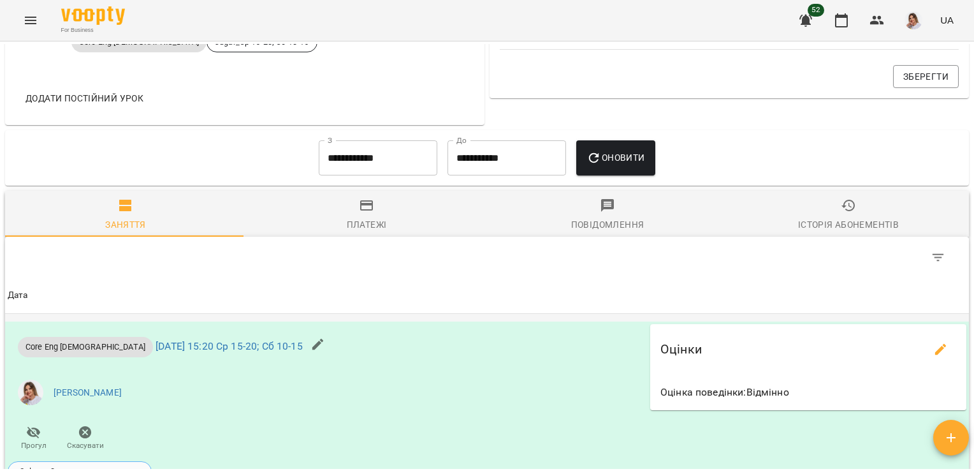
scroll to position [860, 0]
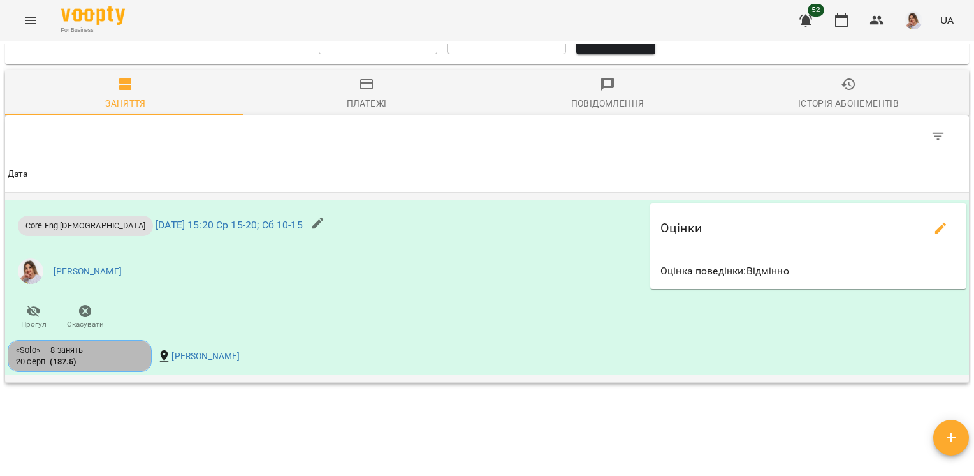
click at [105, 367] on div "«Solo» — 8 занять 20 серп - ( 187.5 )" at bounding box center [80, 356] width 128 height 24
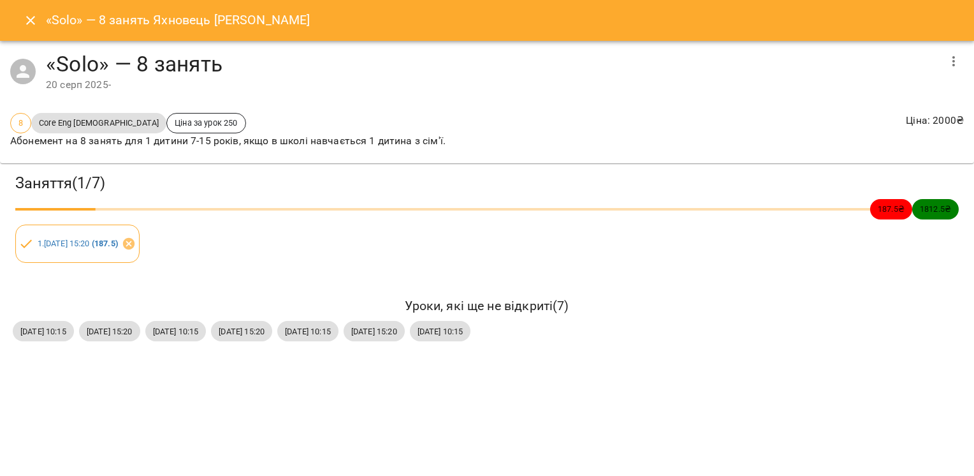
click at [893, 209] on span "187.5 ₴" at bounding box center [891, 209] width 42 height 12
click at [930, 214] on span "1812.5 ₴" at bounding box center [935, 209] width 47 height 12
click at [28, 24] on icon "Close" at bounding box center [30, 20] width 15 height 15
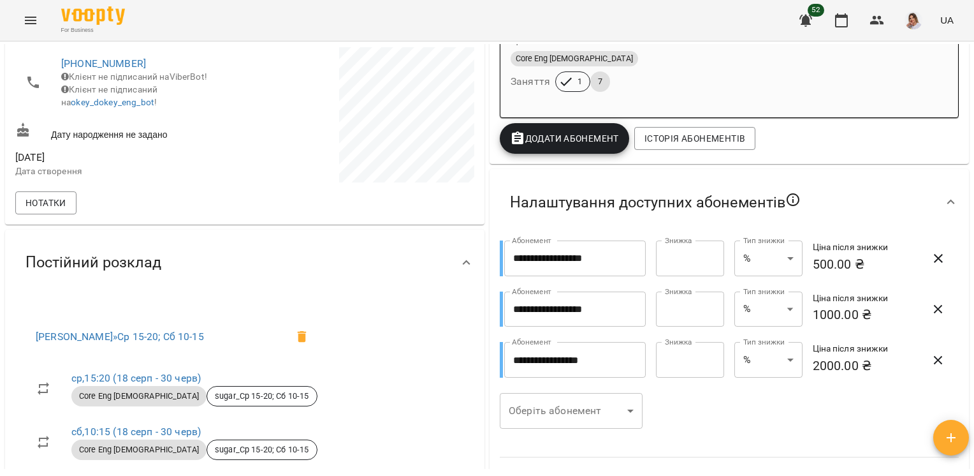
scroll to position [641, 0]
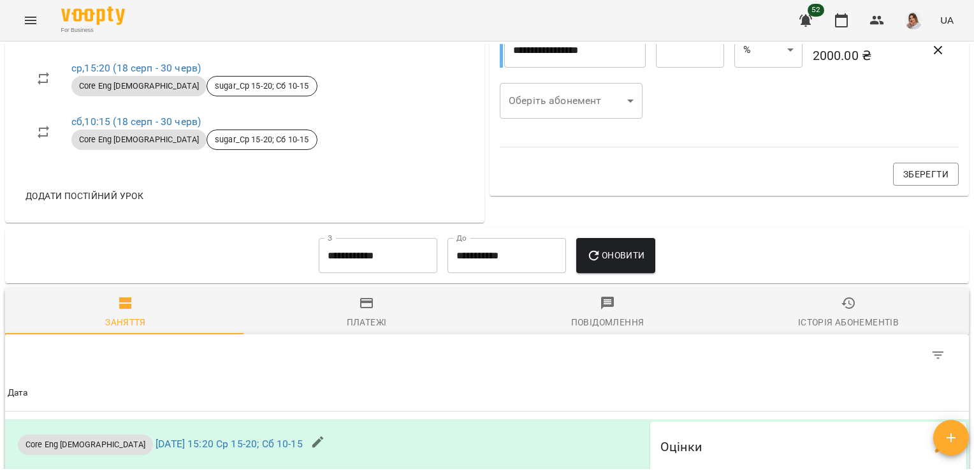
click at [395, 301] on span "Платежі" at bounding box center [367, 312] width 226 height 34
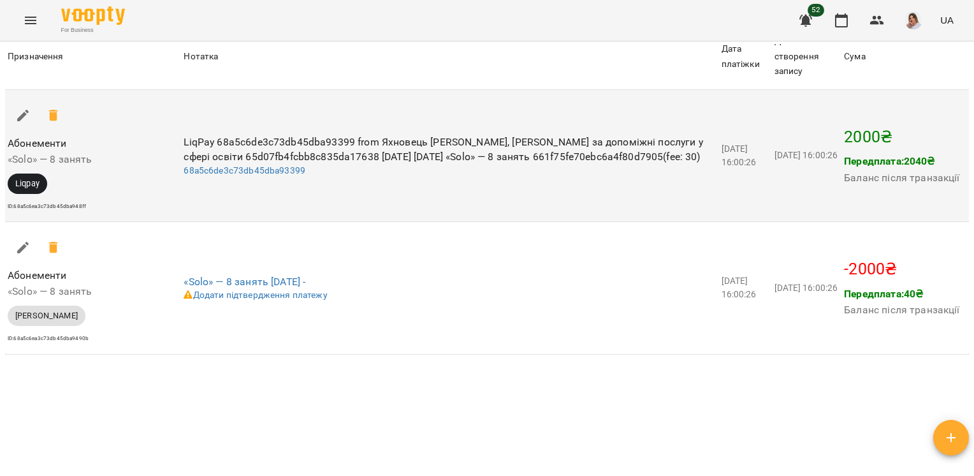
scroll to position [1112, 0]
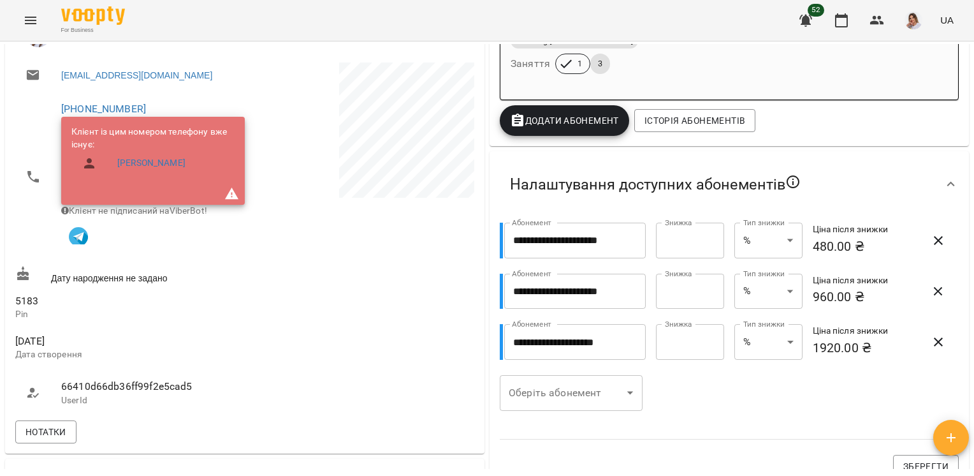
scroll to position [446, 0]
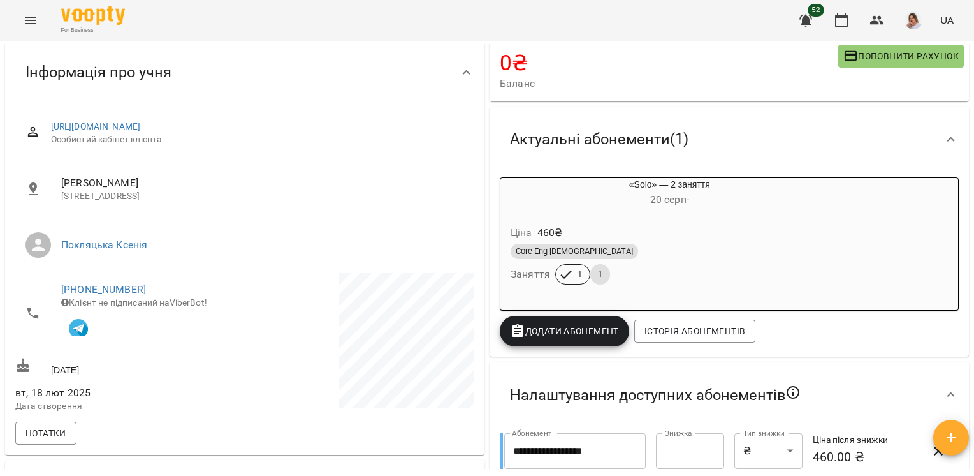
scroll to position [191, 0]
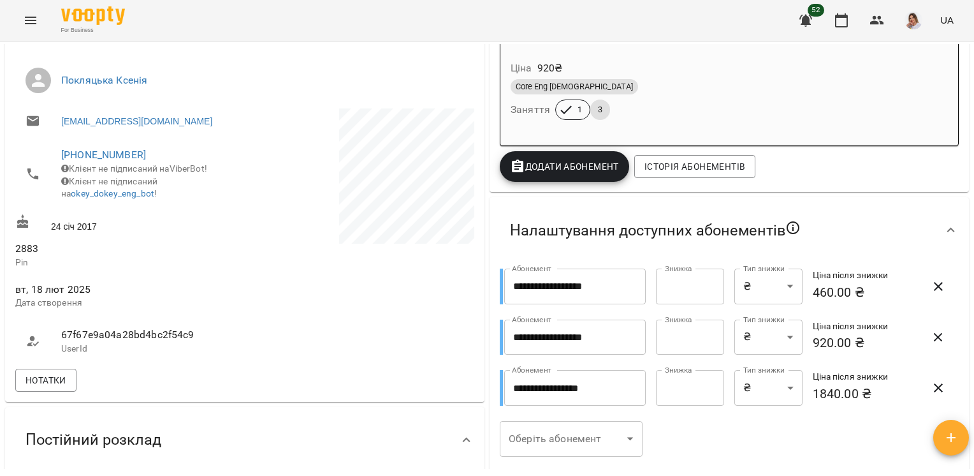
scroll to position [383, 0]
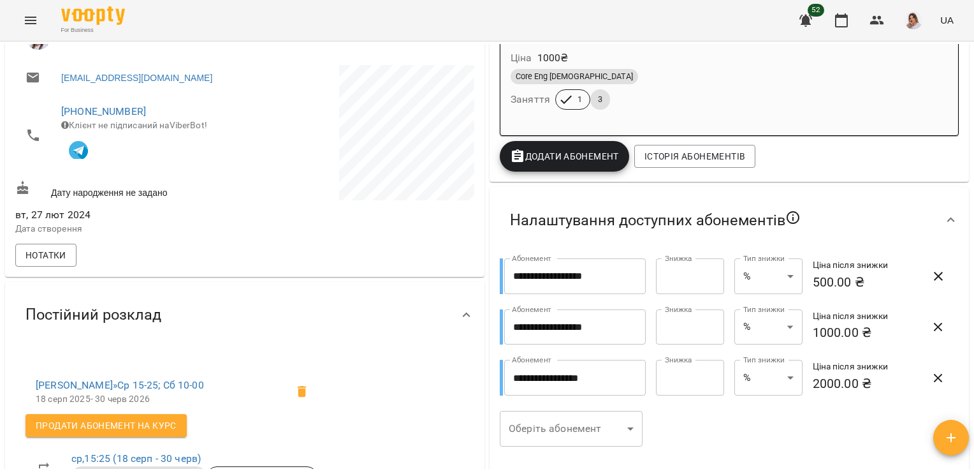
scroll to position [383, 0]
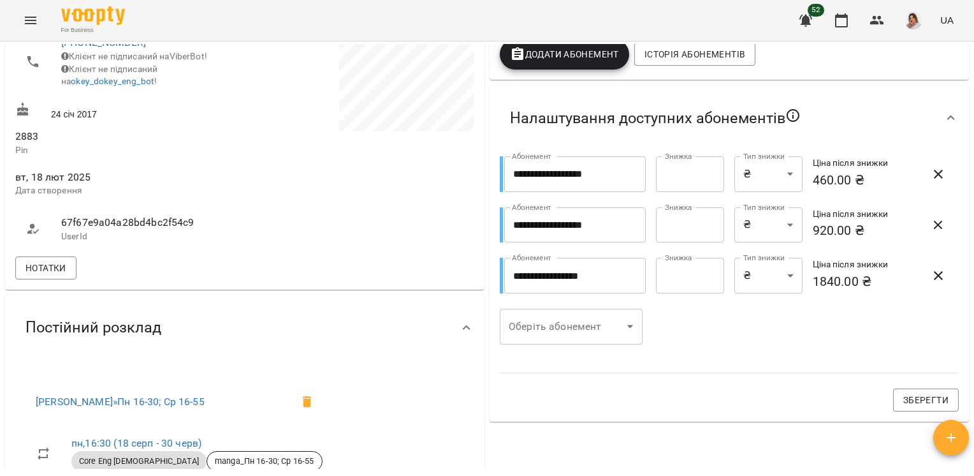
scroll to position [383, 0]
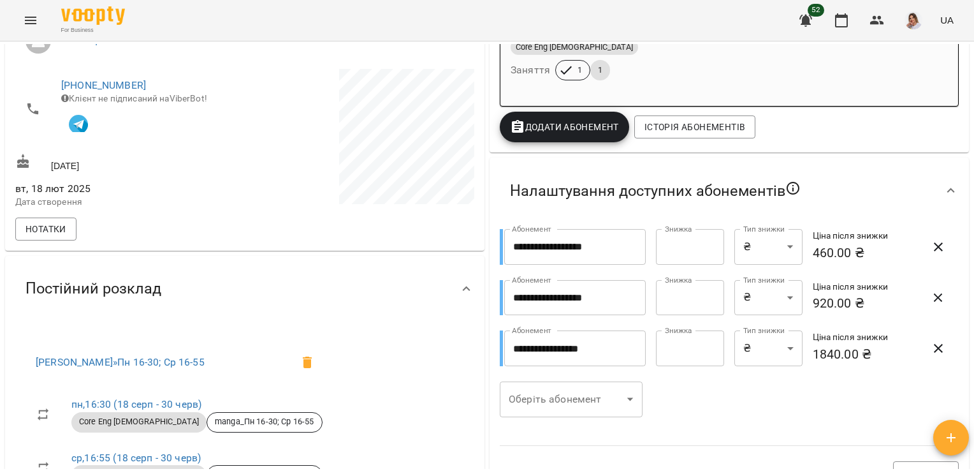
scroll to position [319, 0]
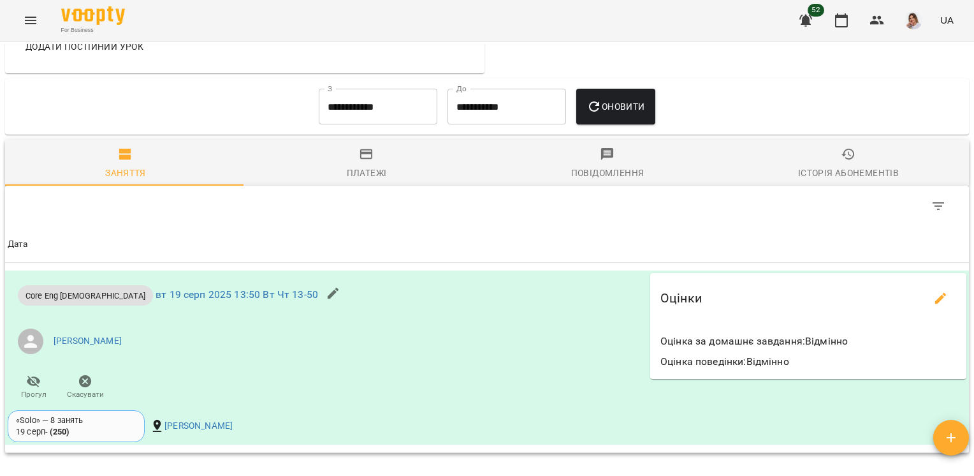
scroll to position [836, 0]
